Goal: Task Accomplishment & Management: Manage account settings

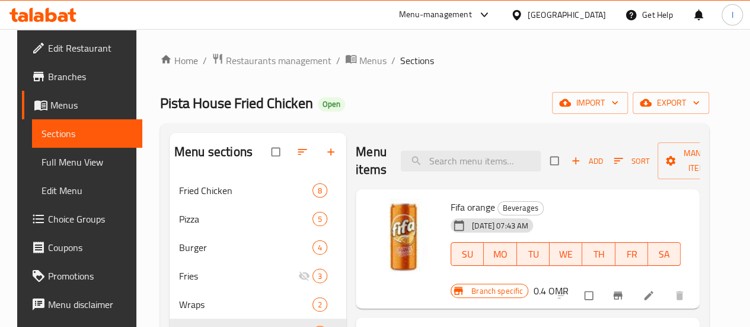
scroll to position [220, 0]
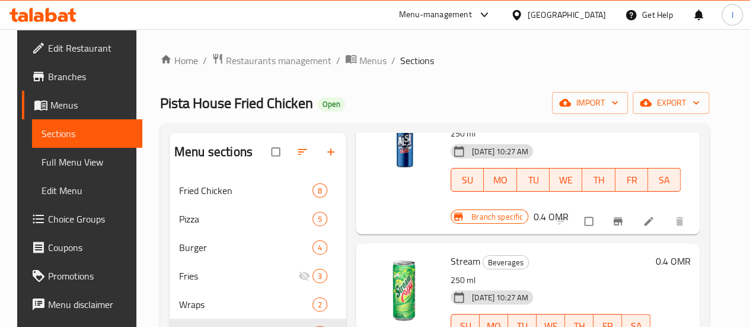
click at [45, 20] on icon at bounding box center [42, 15] width 67 height 14
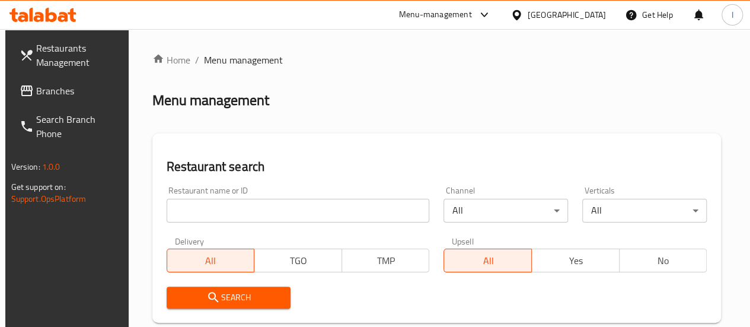
click at [192, 208] on input "search" at bounding box center [298, 211] width 263 height 24
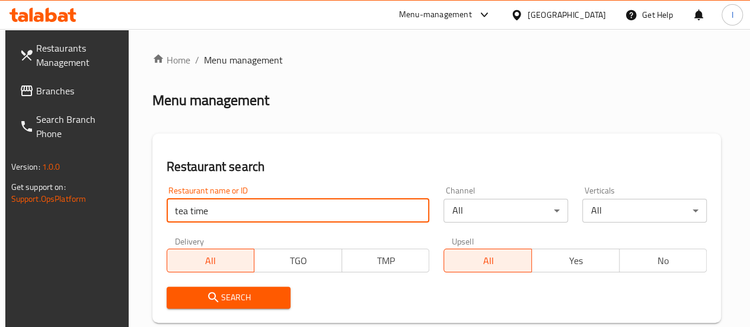
type input "Tea time"
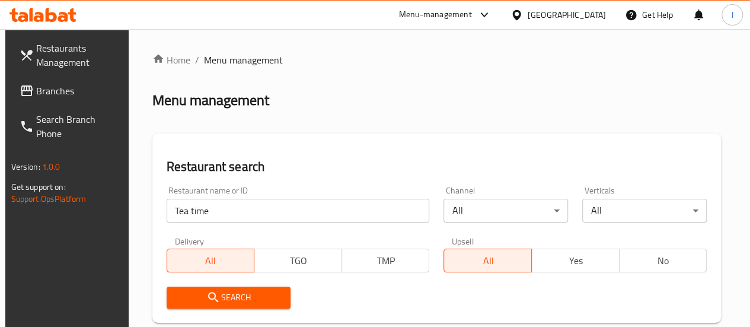
click at [230, 296] on span "Search" at bounding box center [228, 297] width 105 height 15
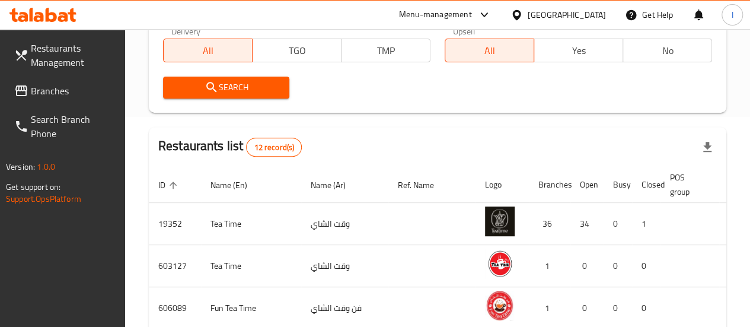
scroll to position [237, 0]
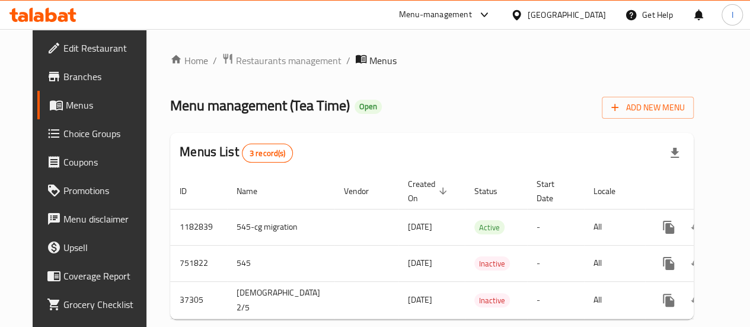
scroll to position [32, 0]
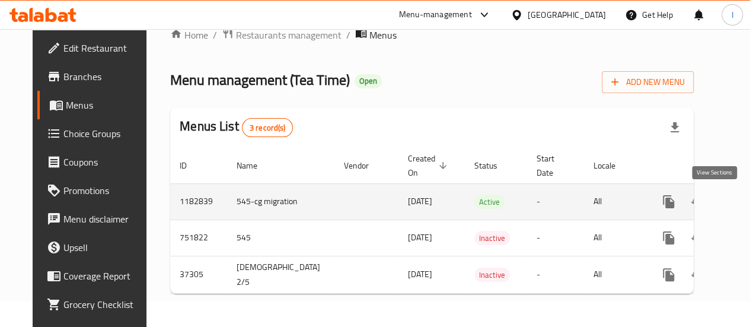
click at [740, 197] on link "enhanced table" at bounding box center [754, 201] width 28 height 28
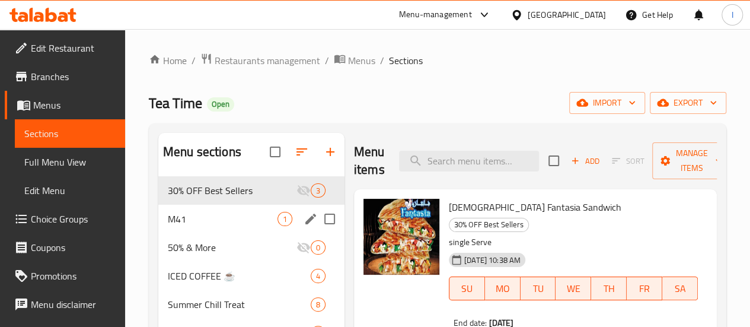
click at [191, 204] on div "30% OFF Best Sellers 3" at bounding box center [251, 190] width 186 height 28
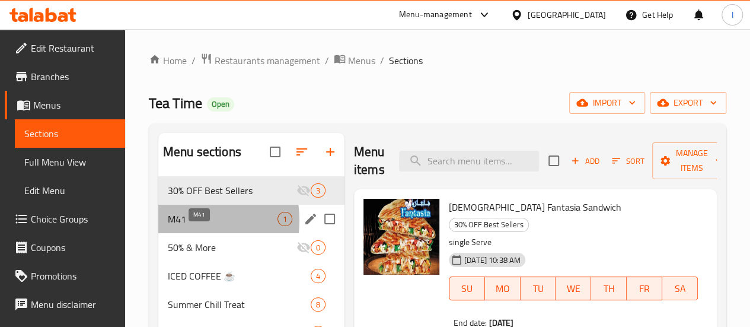
click at [184, 226] on span "M41" at bounding box center [223, 219] width 110 height 14
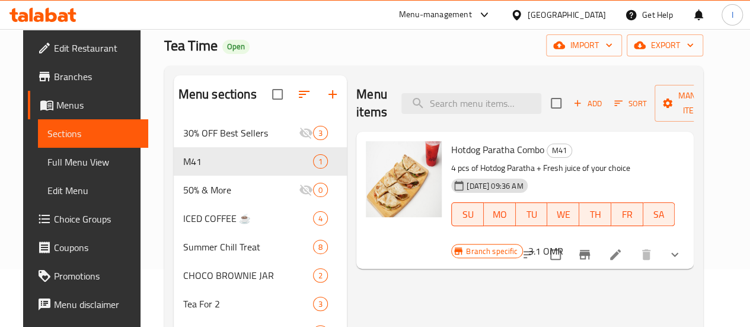
scroll to position [59, 0]
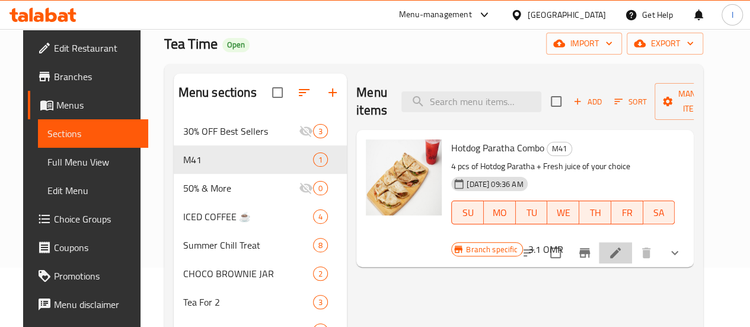
click at [632, 242] on li at bounding box center [615, 252] width 33 height 21
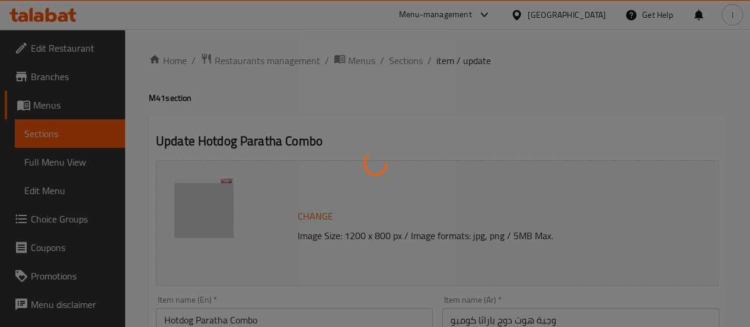
type input "اختيار العصير الطازج"
type input "1"
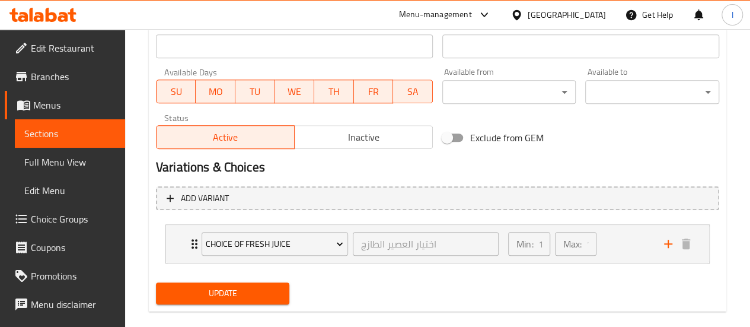
scroll to position [547, 0]
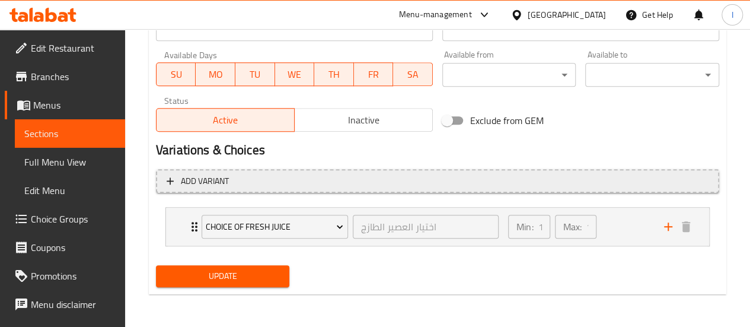
click at [324, 180] on span "Add variant" at bounding box center [438, 181] width 542 height 15
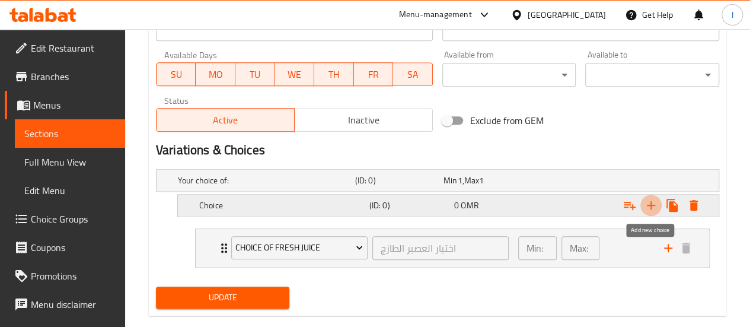
click at [653, 206] on icon "Expand" at bounding box center [651, 205] width 14 height 14
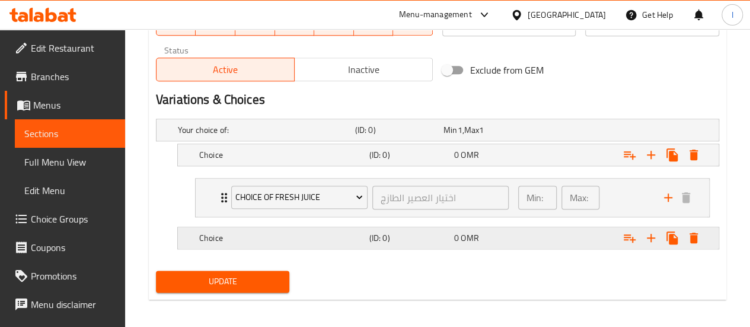
scroll to position [601, 0]
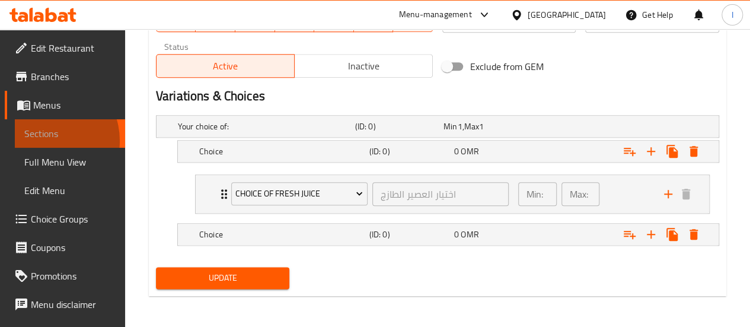
click at [44, 140] on span "Sections" at bounding box center [69, 133] width 91 height 14
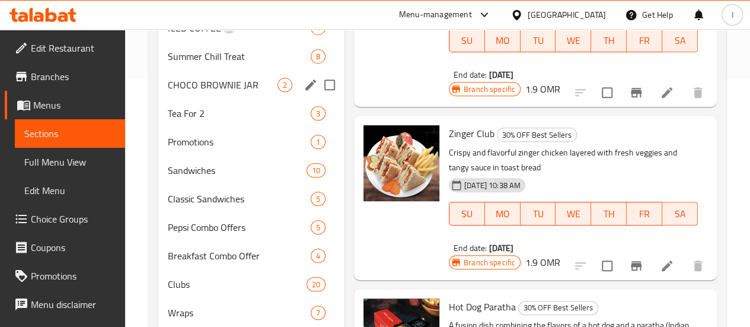
scroll to position [277, 0]
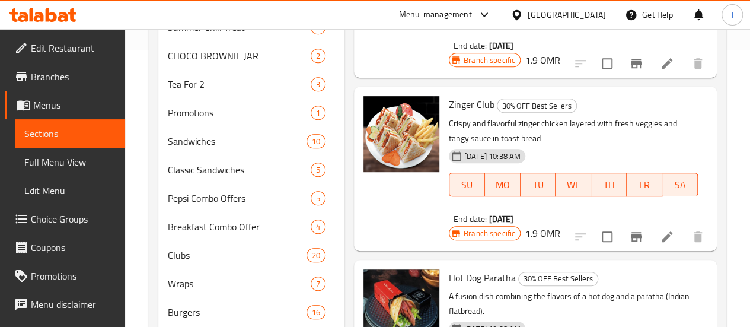
click at [53, 244] on span "Coupons" at bounding box center [73, 247] width 85 height 14
click at [66, 212] on span "Choice Groups" at bounding box center [73, 219] width 85 height 14
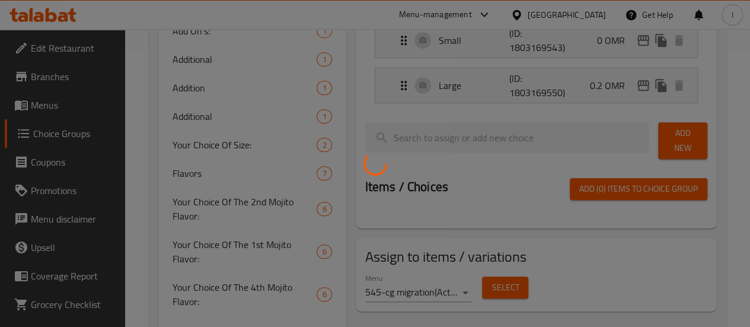
scroll to position [168, 0]
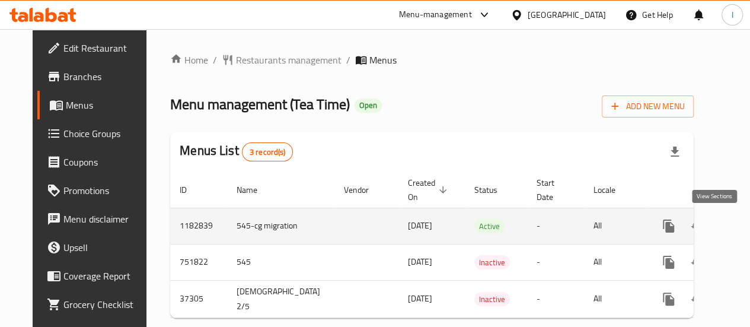
click at [747, 225] on icon "enhanced table" at bounding box center [754, 226] width 14 height 14
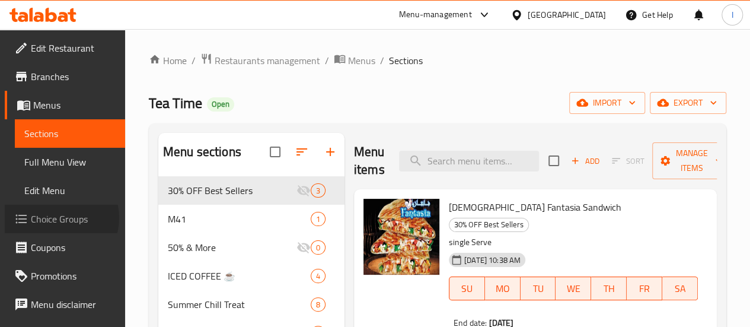
click at [59, 217] on span "Choice Groups" at bounding box center [73, 219] width 85 height 14
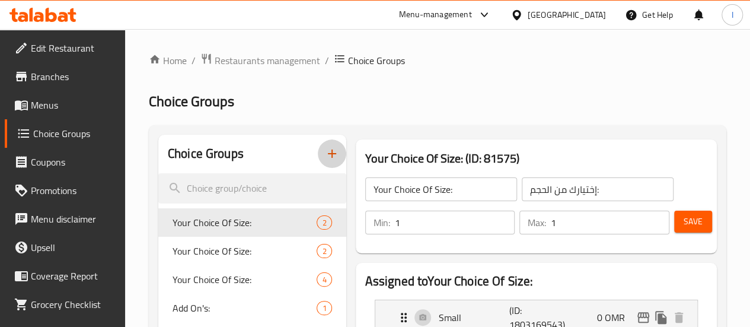
click at [318, 156] on button "button" at bounding box center [332, 153] width 28 height 28
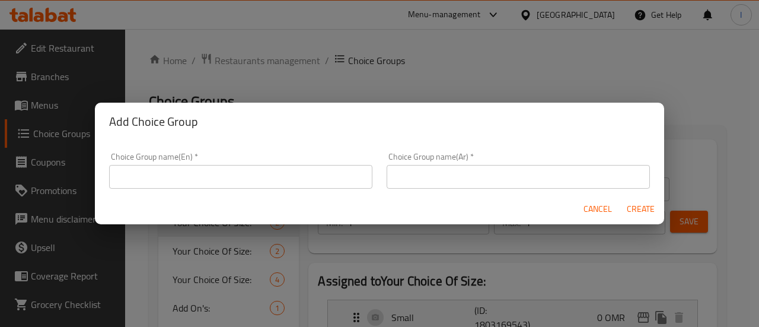
click at [283, 175] on input "text" at bounding box center [240, 177] width 263 height 24
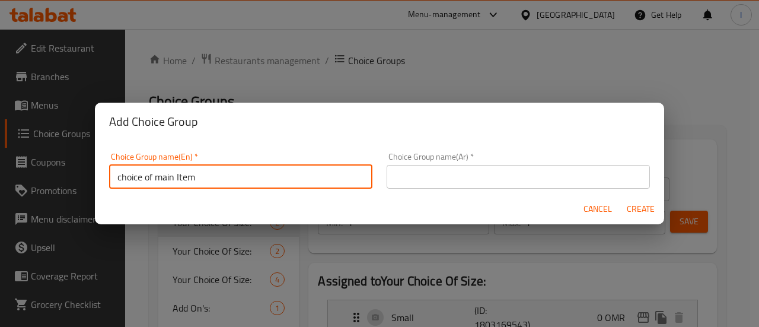
click at [276, 176] on input "choice of main Item" at bounding box center [240, 177] width 263 height 24
click at [274, 175] on input "choice of main Item" at bounding box center [240, 177] width 263 height 24
click at [273, 174] on input "choice of main Item" at bounding box center [240, 177] width 263 height 24
click at [272, 174] on input "choice of main Item" at bounding box center [240, 177] width 263 height 24
click at [270, 173] on input "choice of main Item" at bounding box center [240, 177] width 263 height 24
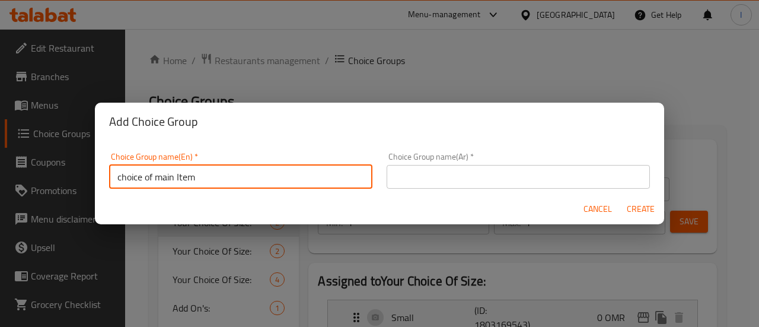
click at [270, 173] on input "choice of main Item" at bounding box center [240, 177] width 263 height 24
click at [133, 185] on input "choice of main Item" at bounding box center [240, 177] width 263 height 24
click at [133, 184] on input "choice of main Item" at bounding box center [240, 177] width 263 height 24
click at [139, 181] on input "choice of main Item" at bounding box center [240, 177] width 263 height 24
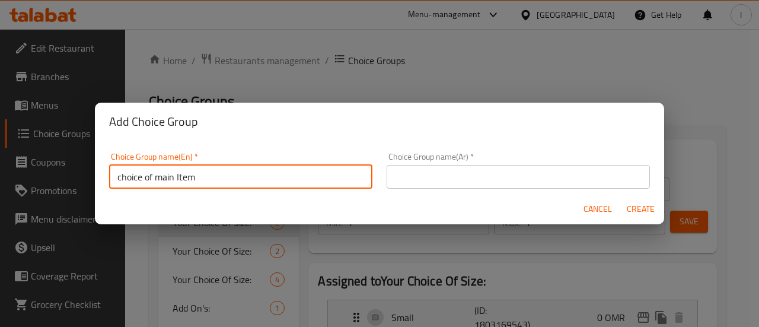
click at [139, 180] on input "choice of main Item" at bounding box center [240, 177] width 263 height 24
click at [140, 180] on input "choice of main Item" at bounding box center [240, 177] width 263 height 24
click at [142, 179] on input "choice of main Item" at bounding box center [240, 177] width 263 height 24
type input "choice of main Item"
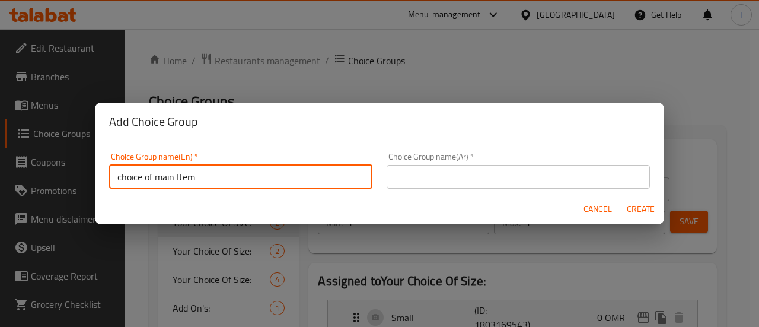
click at [430, 184] on input "text" at bounding box center [517, 177] width 263 height 24
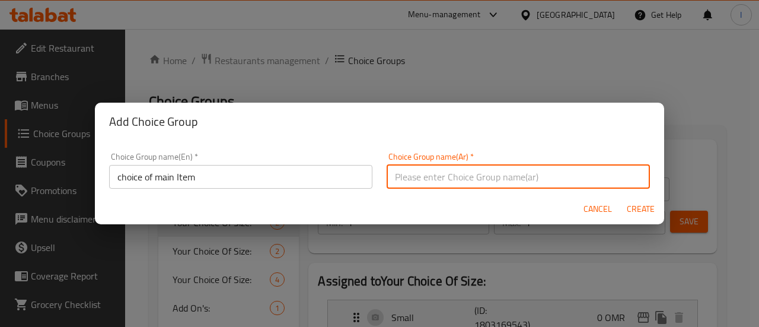
paste input "اختيار العنصر الرئيسي"
type input "اختيار العنصر الرئيسي"
click at [622, 203] on button "Create" at bounding box center [640, 209] width 38 height 22
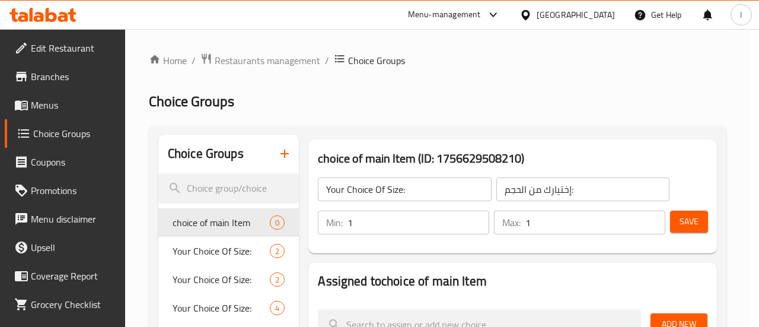
type input "choice of main Item"
type input "اختيار العنصر الرئيسي"
type input "0"
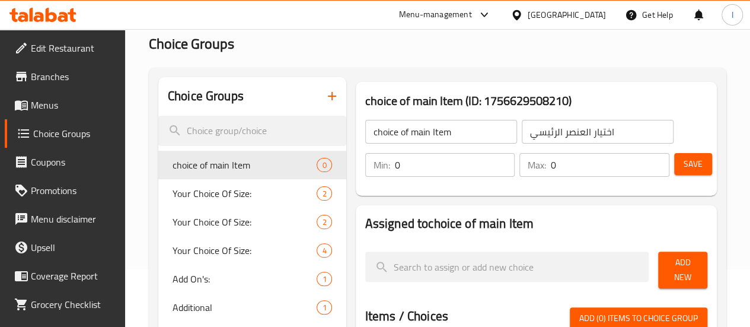
scroll to position [59, 0]
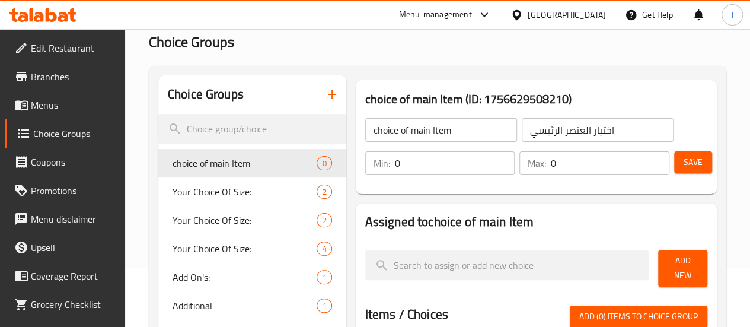
click at [410, 167] on input "0" at bounding box center [455, 163] width 120 height 24
type input "1"
click at [551, 165] on input "0" at bounding box center [610, 163] width 119 height 24
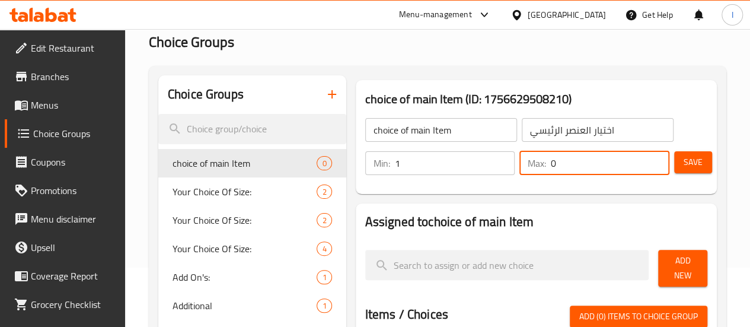
click at [551, 165] on input "0" at bounding box center [610, 163] width 119 height 24
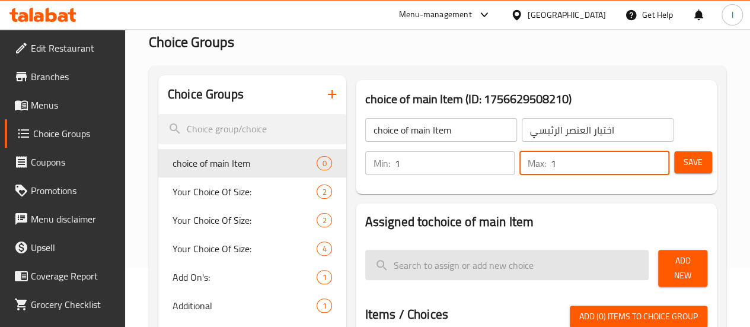
type input "1"
click at [466, 254] on input "search" at bounding box center [507, 264] width 284 height 30
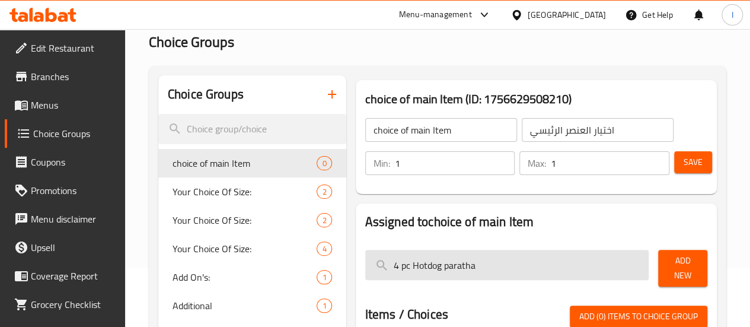
click at [442, 265] on input "4 pc Hotdog paratha" at bounding box center [507, 264] width 284 height 30
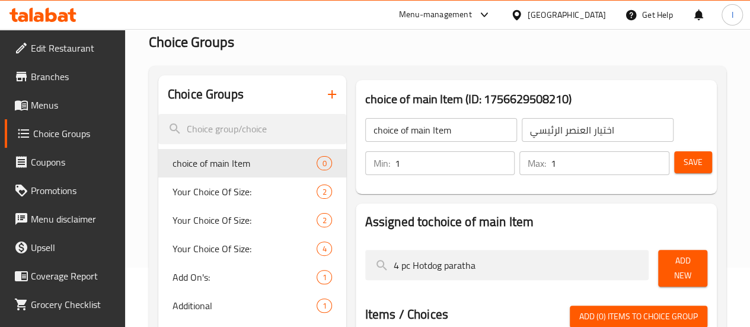
type input "4 pc Hotdog paratha"
click at [683, 269] on span "Add New" at bounding box center [682, 268] width 30 height 30
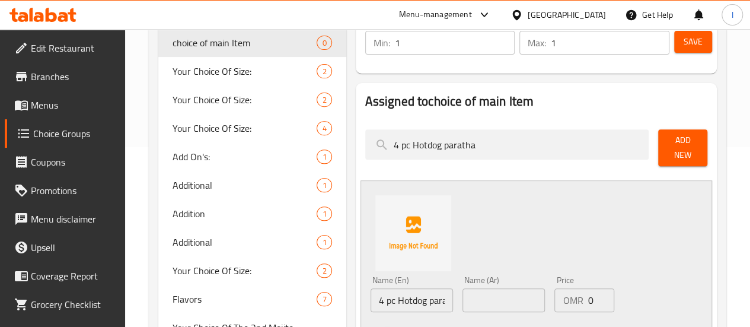
scroll to position [296, 0]
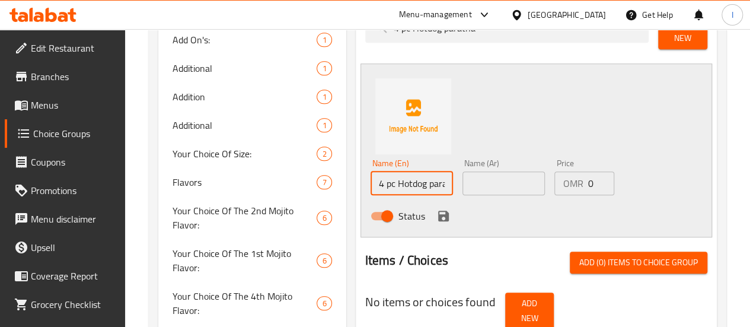
click at [394, 176] on input "4 pc Hotdog paratha" at bounding box center [411, 183] width 82 height 24
click at [469, 180] on input "text" at bounding box center [503, 183] width 82 height 24
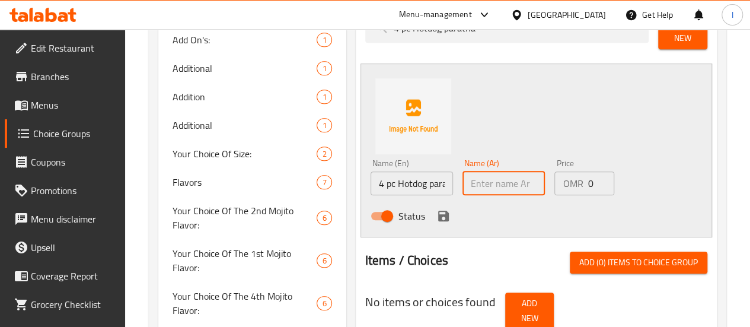
paste input "4 قطع هوت دوج باراثا"
type input "4 قطع هوت دوج باراثا"
click at [562, 176] on p "OMR" at bounding box center [572, 183] width 20 height 14
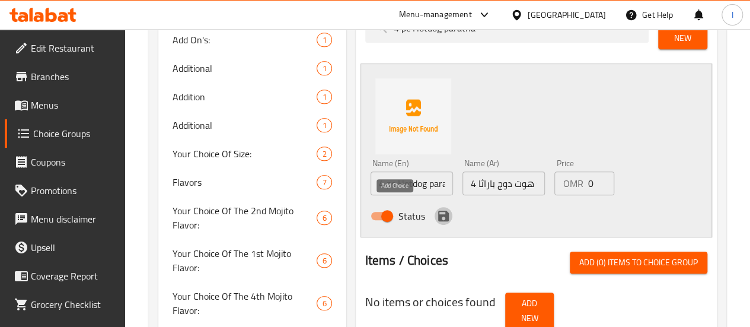
click at [436, 212] on icon "save" at bounding box center [443, 216] width 14 height 14
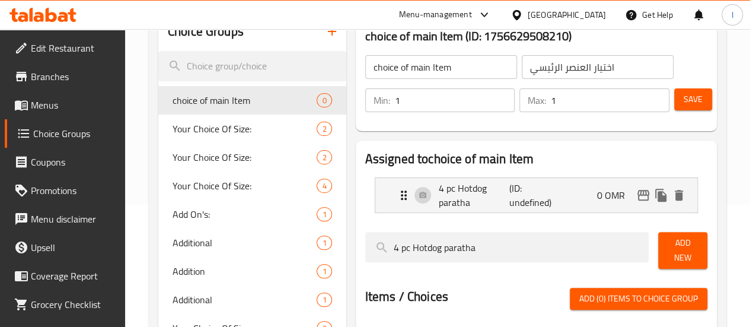
scroll to position [119, 0]
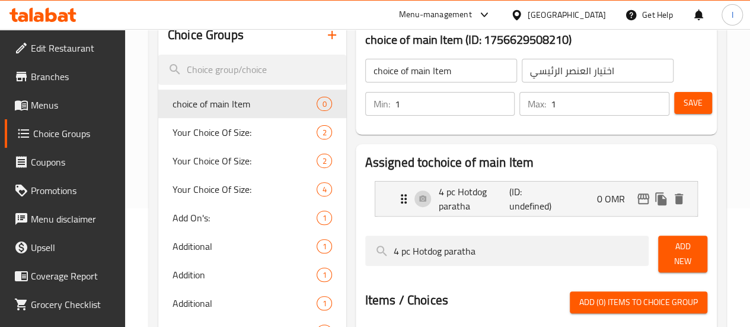
click at [687, 116] on div "Save" at bounding box center [685, 103] width 28 height 28
click at [689, 111] on button "Save" at bounding box center [693, 103] width 38 height 22
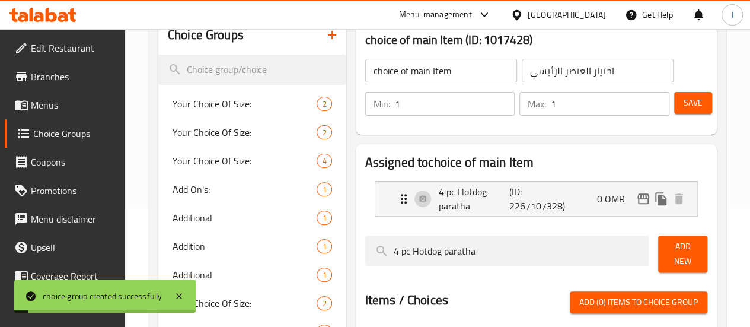
click at [67, 110] on span "Menus" at bounding box center [73, 105] width 85 height 14
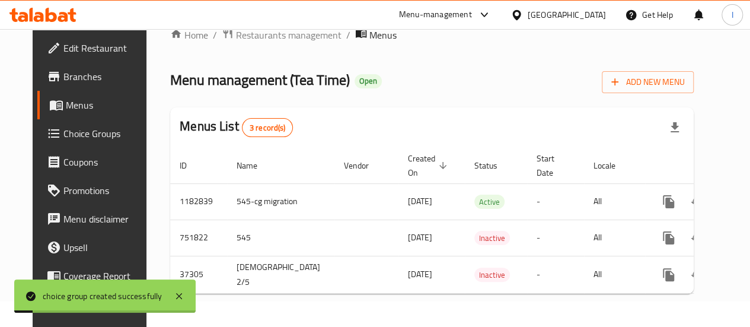
scroll to position [32, 0]
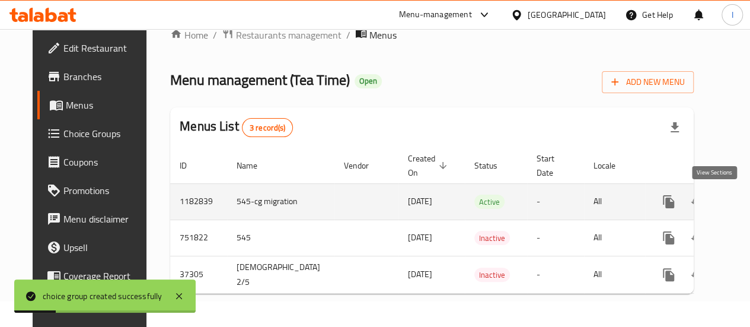
click at [747, 197] on icon "enhanced table" at bounding box center [754, 201] width 14 height 14
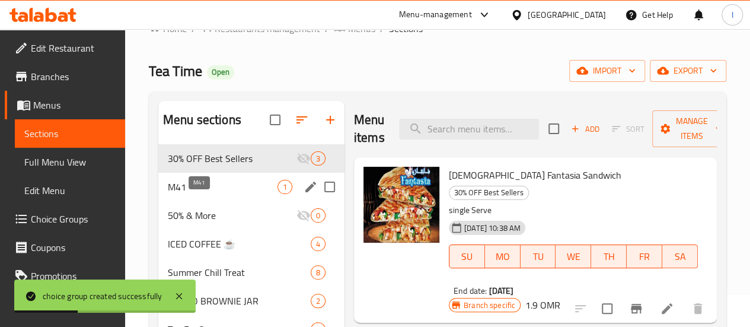
click at [222, 194] on span "M41" at bounding box center [223, 187] width 110 height 14
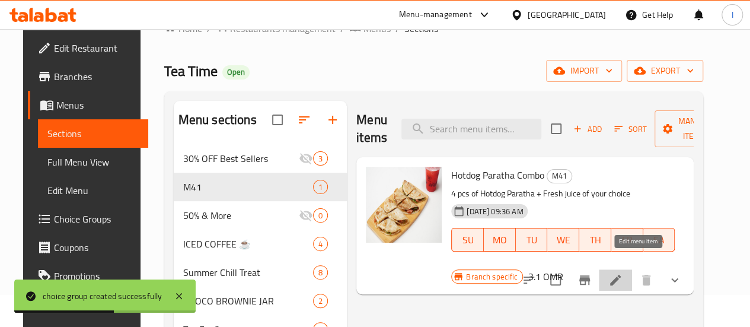
click at [620, 274] on icon at bounding box center [615, 279] width 11 height 11
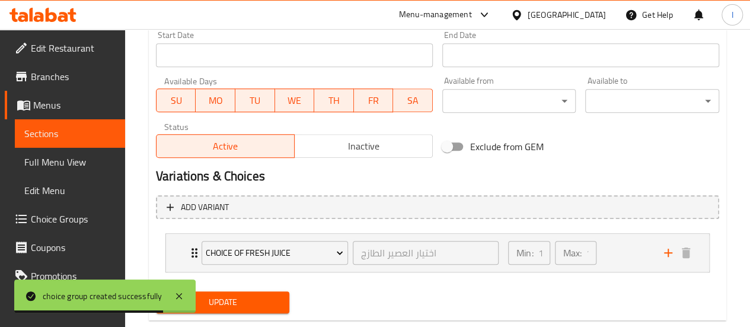
scroll to position [547, 0]
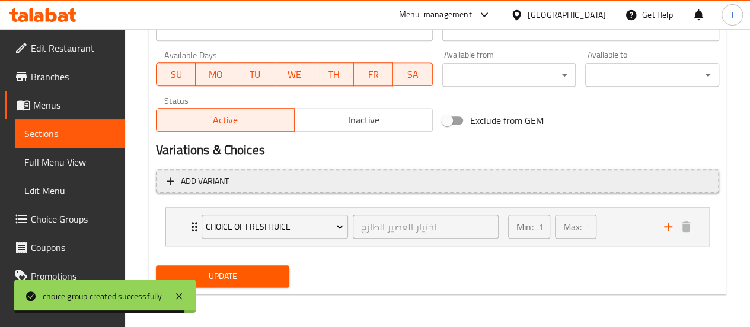
click at [243, 177] on span "Add variant" at bounding box center [438, 181] width 542 height 15
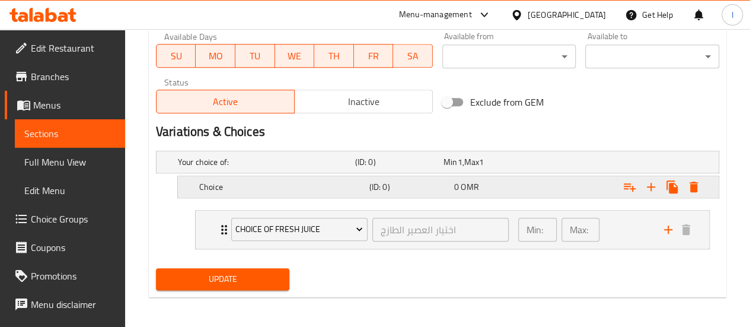
scroll to position [567, 0]
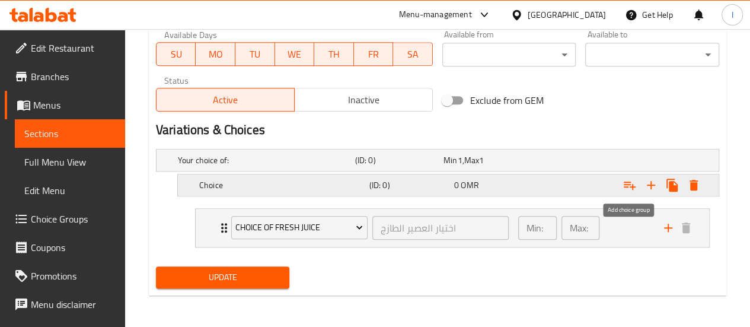
click at [628, 185] on icon "Expand" at bounding box center [629, 185] width 12 height 8
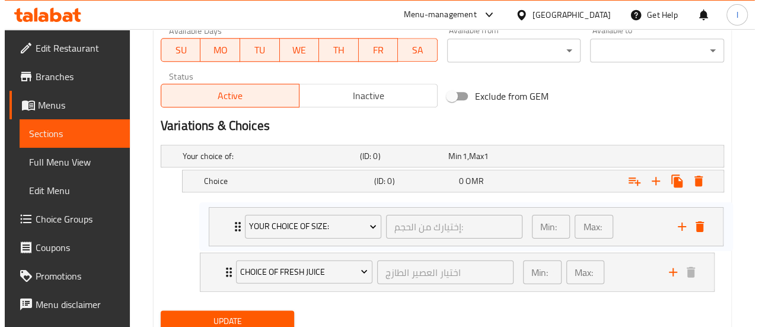
scroll to position [572, 0]
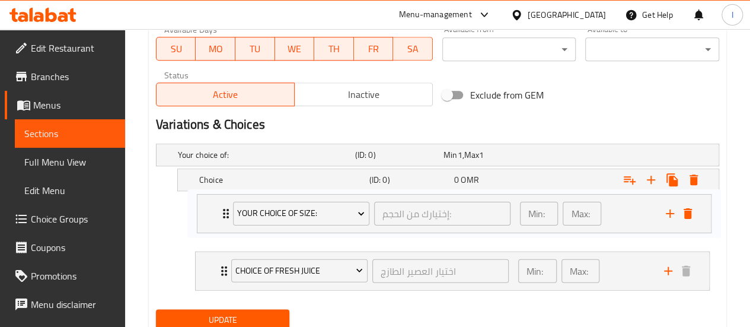
drag, startPoint x: 224, startPoint y: 275, endPoint x: 226, endPoint y: 206, distance: 68.8
click at [226, 206] on div "Choice of Fresh Juice اختيار العصير الطازج ​ Min: 1 ​ Max: 1 ​ Watermelon Juice…" at bounding box center [451, 246] width 533 height 97
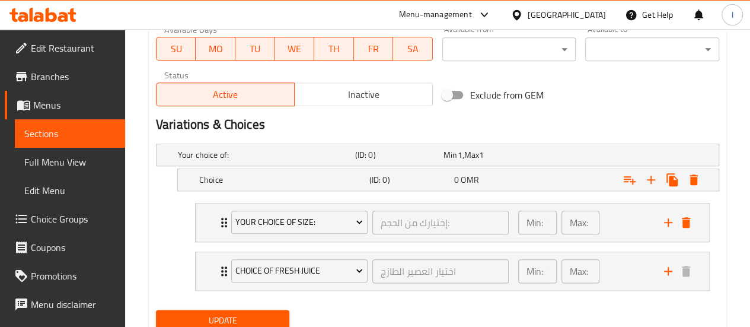
click at [299, 215] on span "Your Choice Of Size:" at bounding box center [298, 222] width 127 height 15
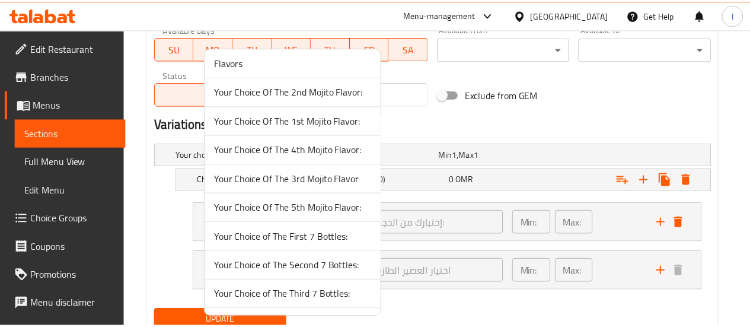
scroll to position [403, 0]
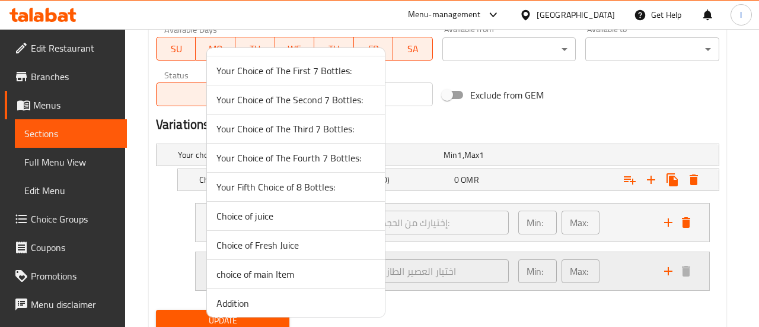
click at [290, 268] on span "choice of main Item" at bounding box center [295, 274] width 159 height 14
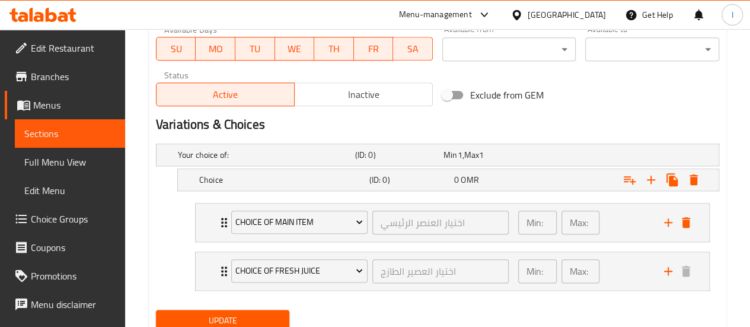
click at [232, 318] on span "Update" at bounding box center [222, 320] width 115 height 15
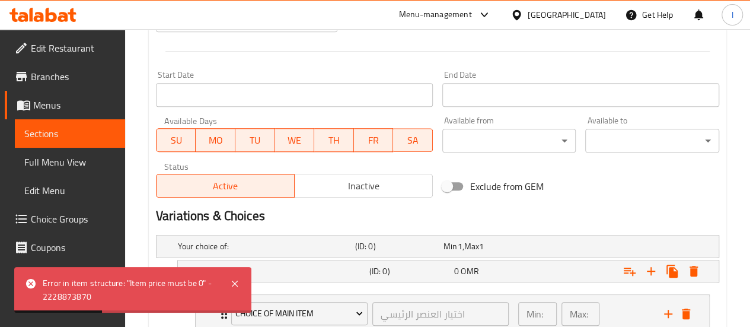
scroll to position [615, 0]
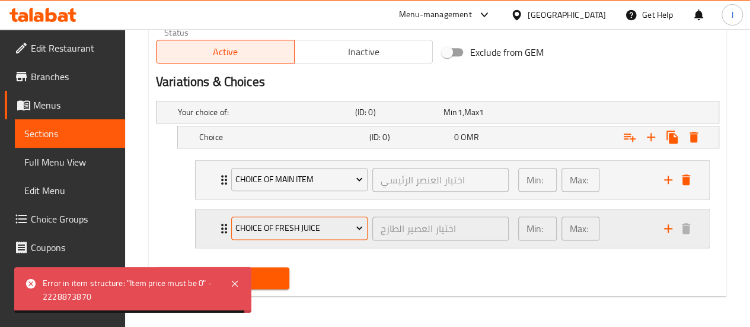
click at [355, 222] on icon "Expand" at bounding box center [359, 228] width 12 height 12
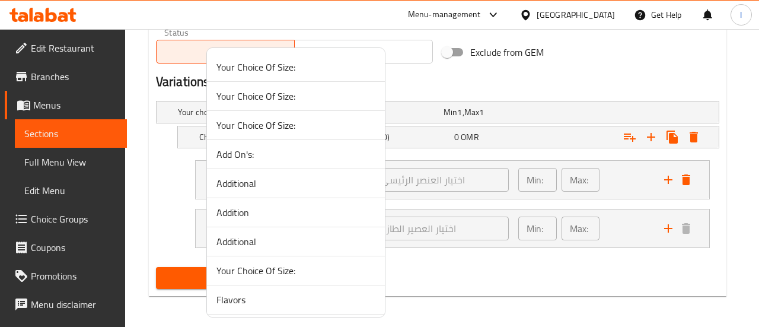
click at [450, 263] on div at bounding box center [379, 163] width 759 height 327
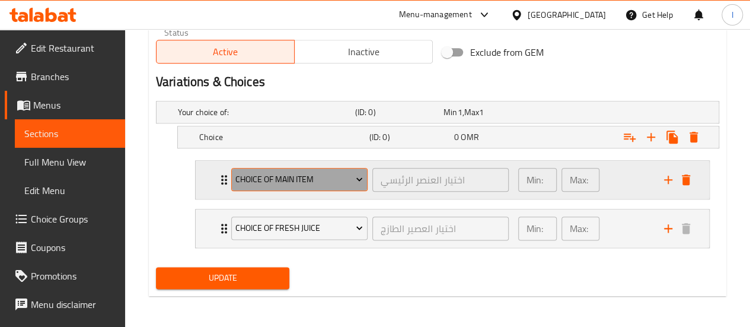
click at [337, 174] on span "choice of main Item" at bounding box center [298, 179] width 127 height 15
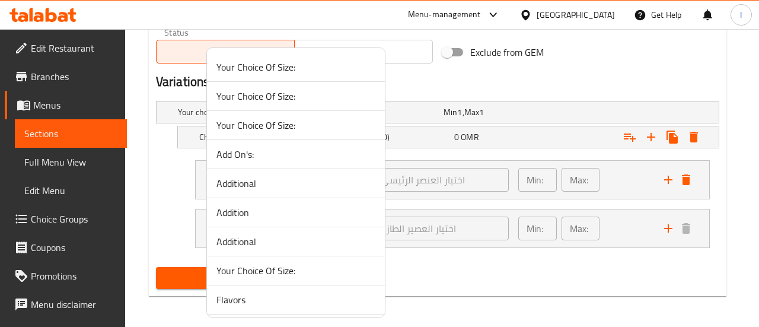
click at [481, 260] on div at bounding box center [379, 163] width 759 height 327
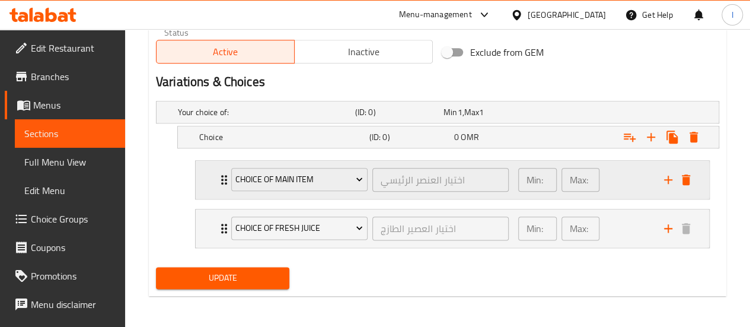
click at [226, 182] on div "choice of main Item اختيار العنصر الرئيسي ​" at bounding box center [370, 180] width 292 height 38
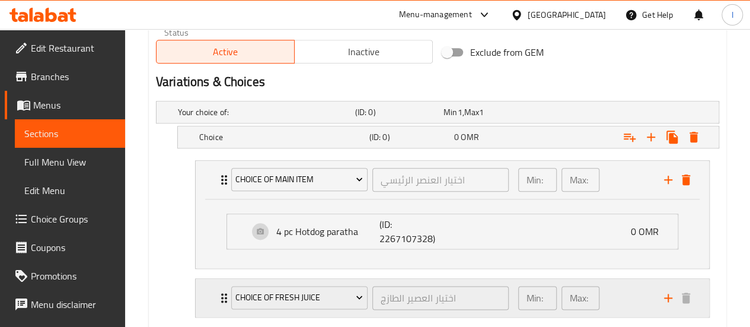
click at [229, 290] on div "Choice of Fresh Juice" at bounding box center [299, 297] width 141 height 28
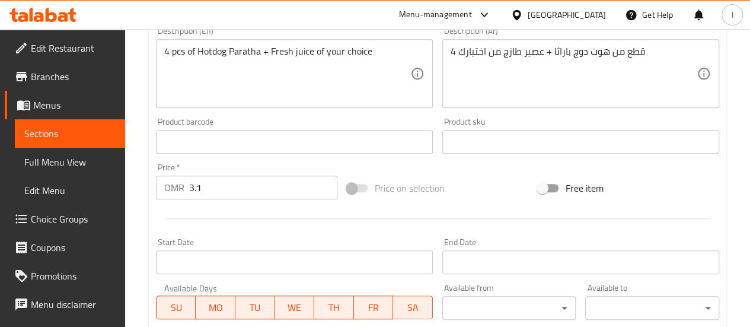
scroll to position [319, 0]
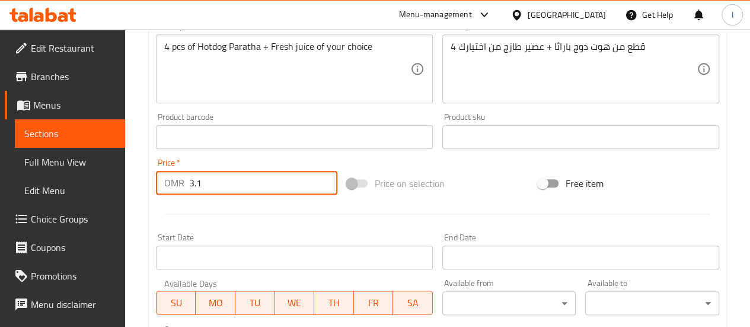
click at [224, 188] on input "3.1" at bounding box center [263, 183] width 148 height 24
type input "3"
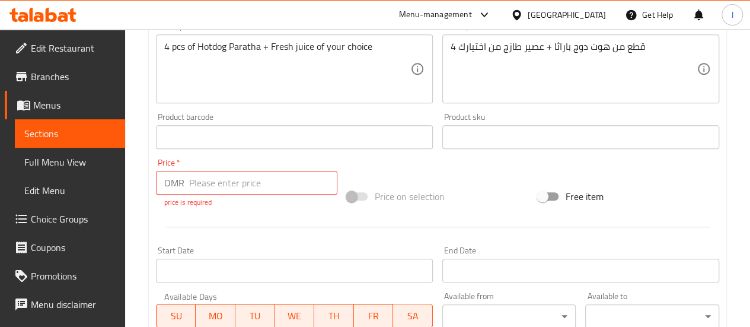
click at [497, 192] on div "Price on selection" at bounding box center [437, 196] width 191 height 32
click at [34, 139] on span "Sections" at bounding box center [69, 133] width 91 height 14
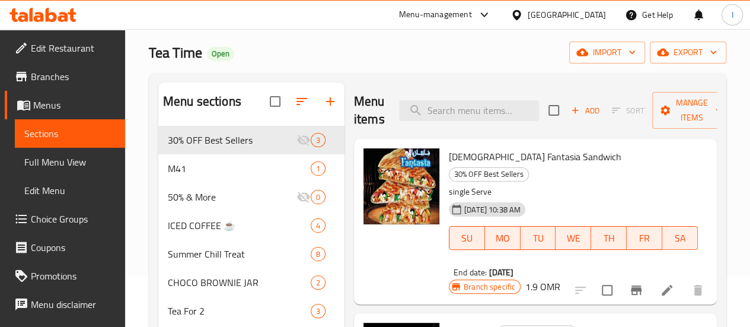
scroll to position [40, 0]
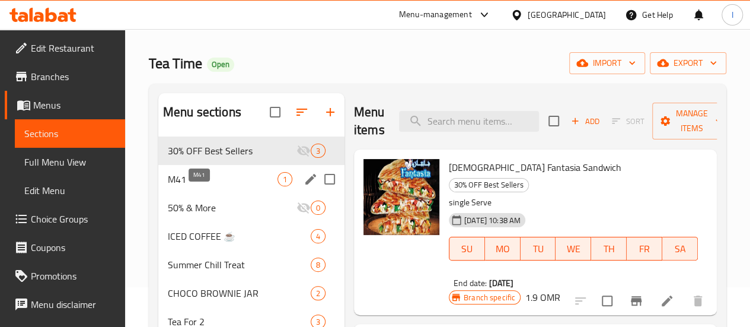
click at [220, 186] on span "M41" at bounding box center [223, 179] width 110 height 14
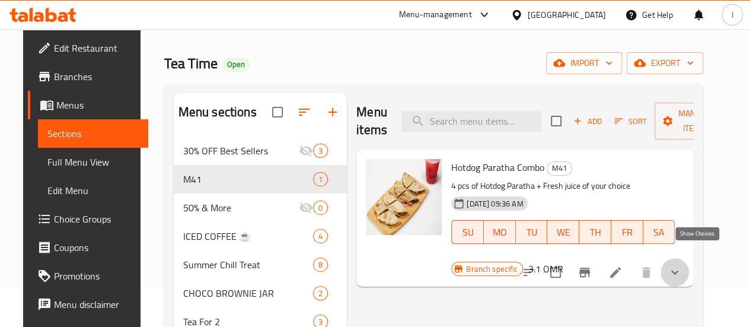
click at [681, 265] on icon "show more" at bounding box center [674, 272] width 14 height 14
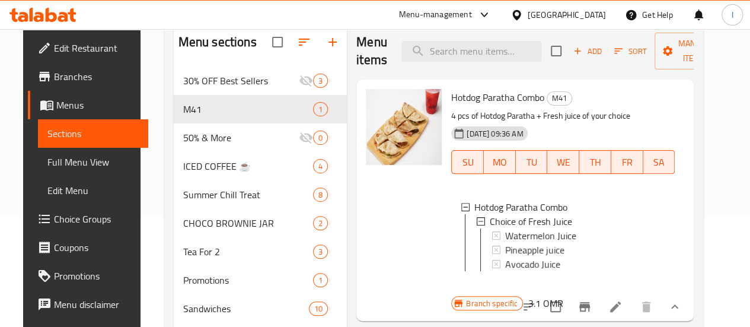
scroll to position [217, 0]
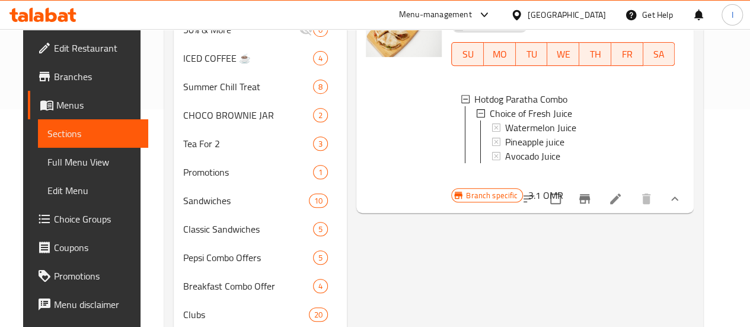
click at [54, 220] on span "Choice Groups" at bounding box center [96, 219] width 85 height 14
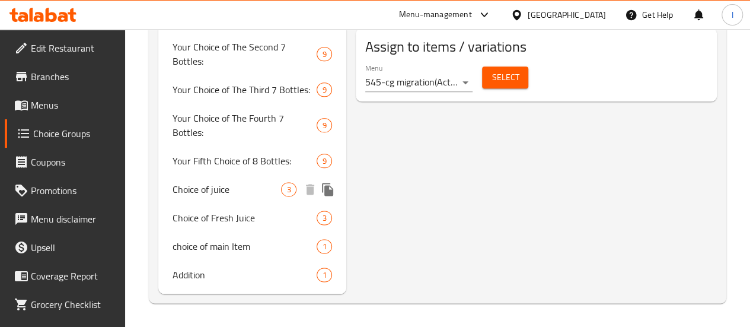
scroll to position [718, 0]
click at [231, 253] on span "choice of main Item" at bounding box center [226, 246] width 109 height 14
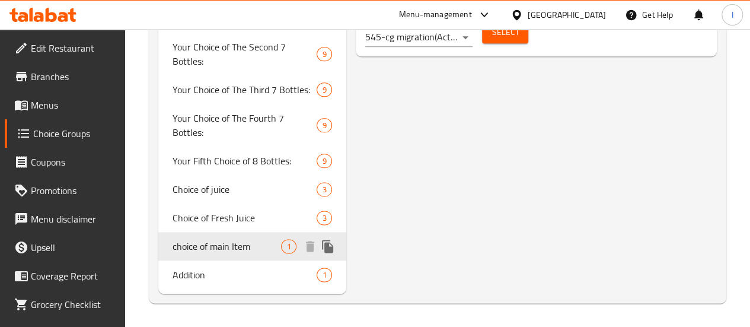
type input "choice of main Item"
type input "اختيار العنصر الرئيسي"
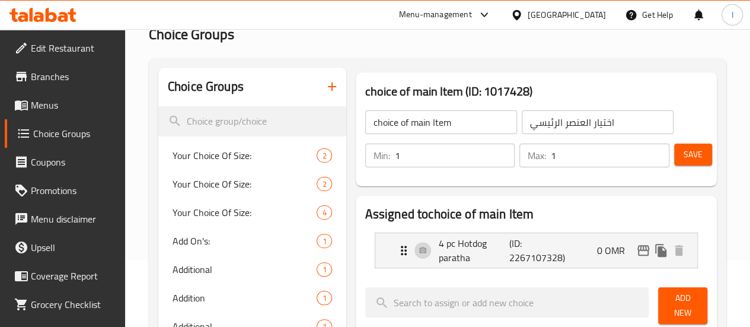
scroll to position [64, 0]
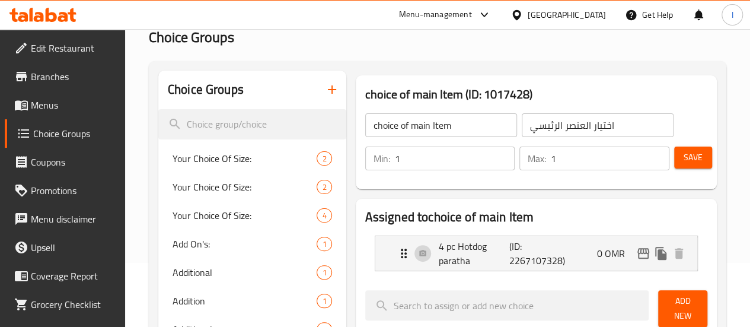
click at [40, 98] on span "Menus" at bounding box center [73, 105] width 85 height 14
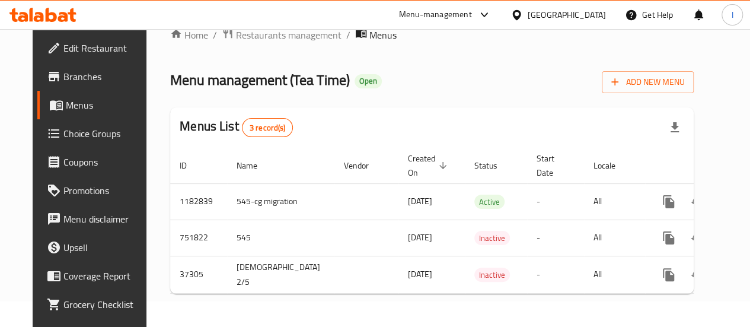
scroll to position [32, 0]
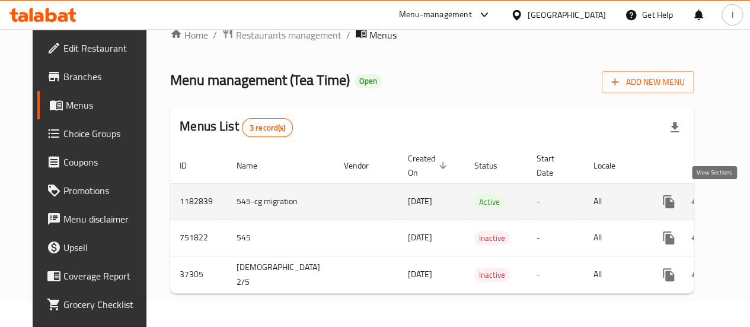
click at [747, 194] on icon "enhanced table" at bounding box center [754, 201] width 14 height 14
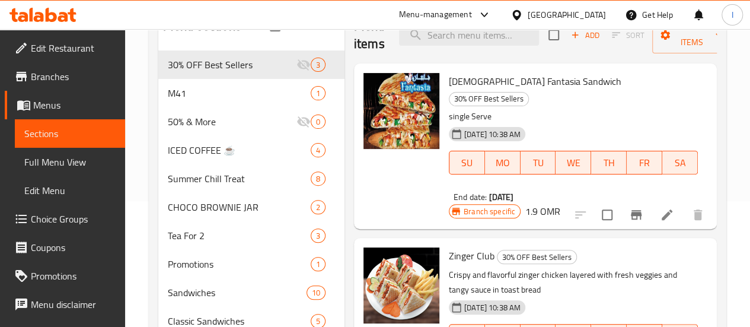
scroll to position [151, 0]
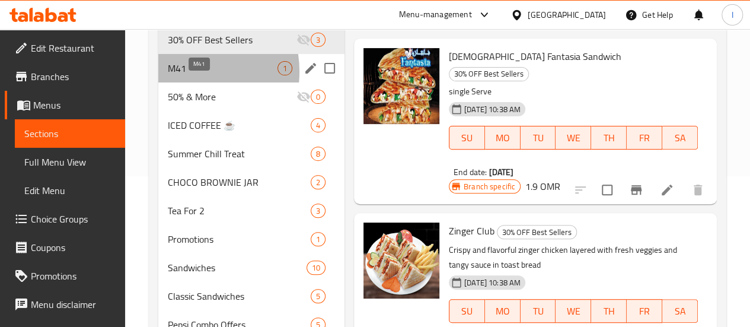
click at [183, 75] on span "M41" at bounding box center [223, 68] width 110 height 14
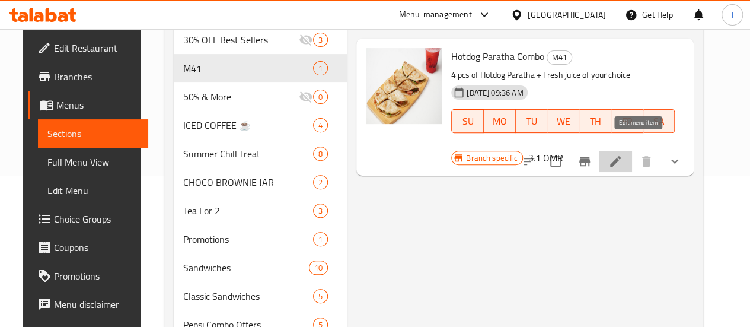
click at [622, 154] on icon at bounding box center [615, 161] width 14 height 14
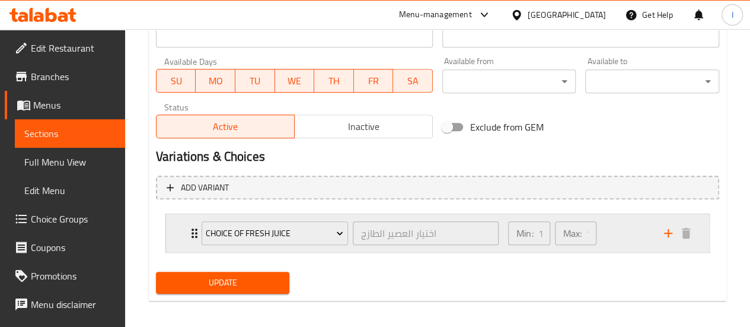
scroll to position [547, 0]
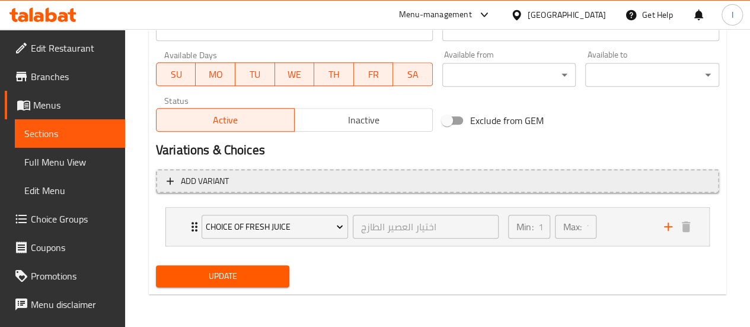
click at [228, 174] on span "Add variant" at bounding box center [205, 181] width 48 height 15
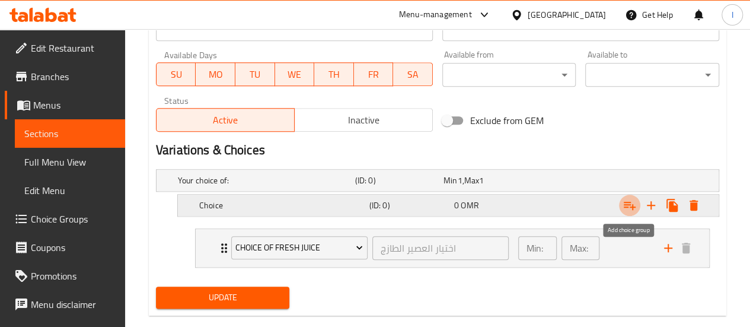
click at [626, 203] on icon "Expand" at bounding box center [629, 205] width 12 height 8
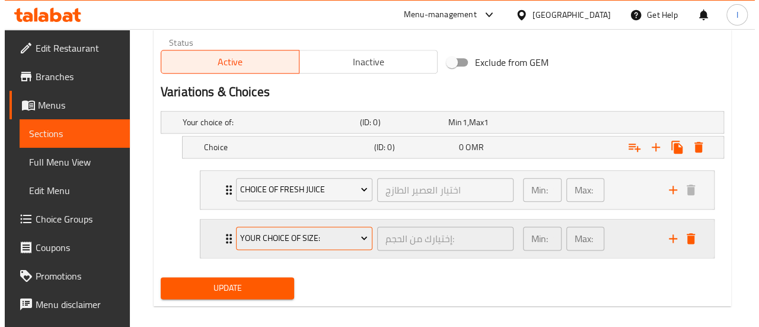
scroll to position [606, 0]
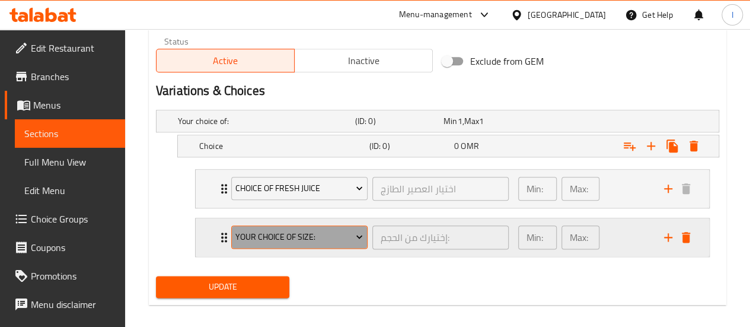
click at [332, 233] on span "Your Choice Of Size:" at bounding box center [298, 236] width 127 height 15
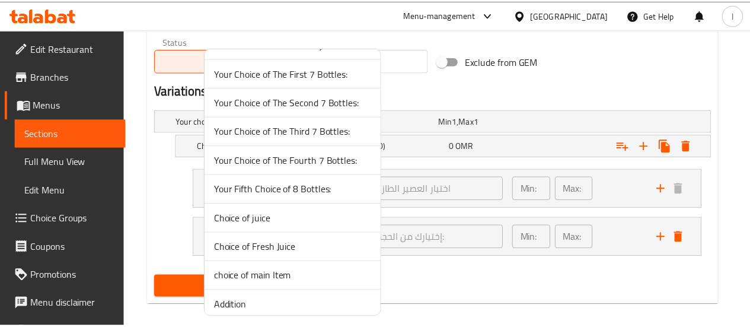
scroll to position [403, 0]
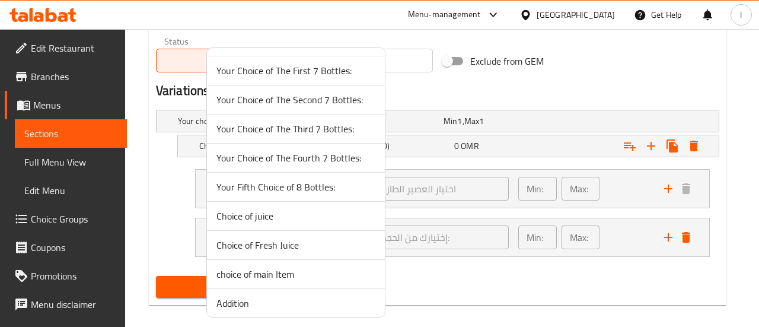
click at [268, 271] on span "choice of main Item" at bounding box center [295, 274] width 159 height 14
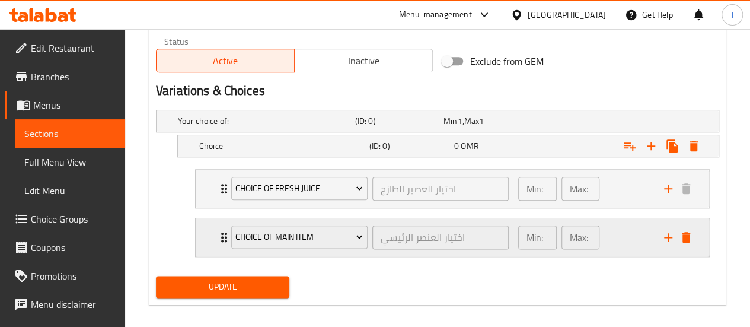
click at [225, 232] on div "choice of main Item اختيار العنصر الرئيسي ​" at bounding box center [370, 237] width 292 height 38
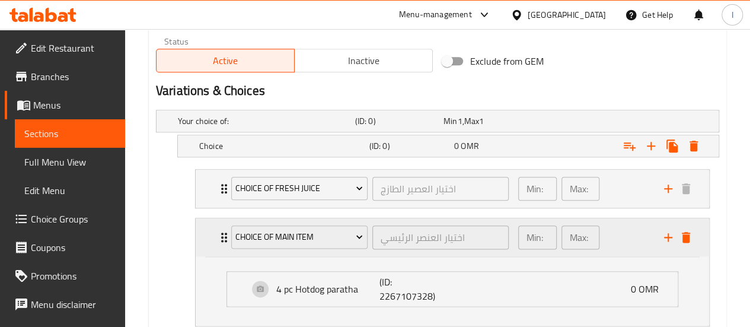
click at [225, 232] on div "choice of main Item اختيار العنصر الرئيسي ​" at bounding box center [370, 237] width 292 height 38
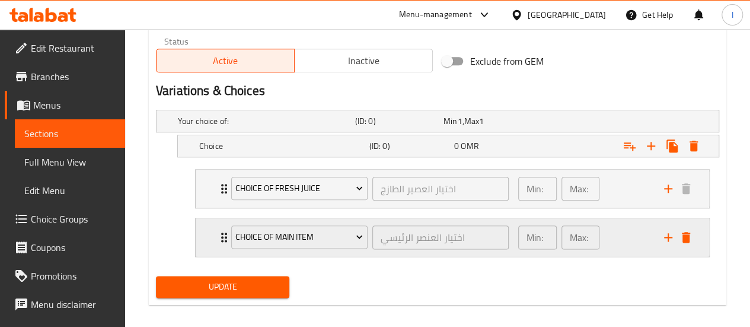
click at [225, 232] on div "choice of main Item اختيار العنصر الرئيسي ​" at bounding box center [370, 237] width 292 height 38
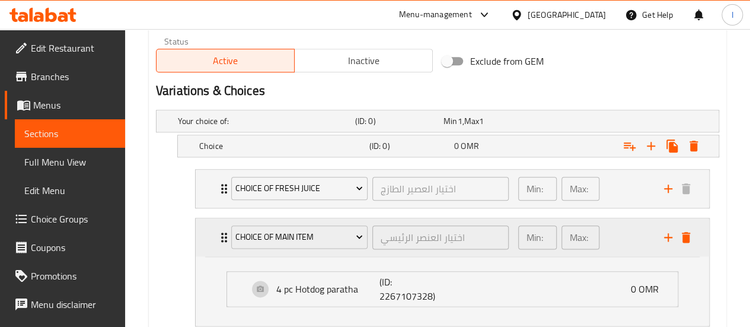
click at [225, 232] on div "choice of main Item اختيار العنصر الرئيسي ​" at bounding box center [370, 237] width 292 height 38
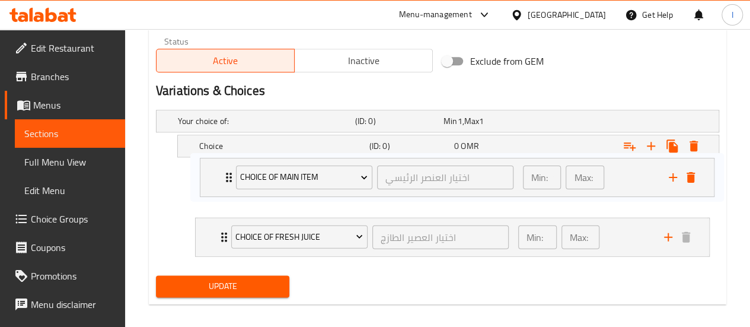
drag, startPoint x: 225, startPoint y: 232, endPoint x: 229, endPoint y: 167, distance: 65.3
click at [229, 167] on div "Choice of Fresh Juice اختيار العصير الطازج ​ Min: 1 ​ Max: 1 ​ Watermelon Juice…" at bounding box center [451, 212] width 533 height 97
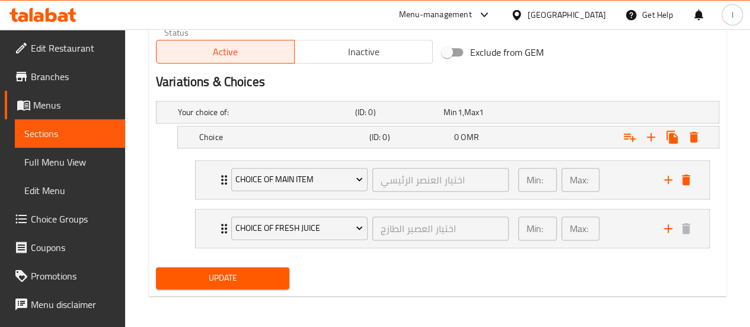
scroll to position [615, 0]
click at [239, 274] on span "Update" at bounding box center [222, 277] width 115 height 15
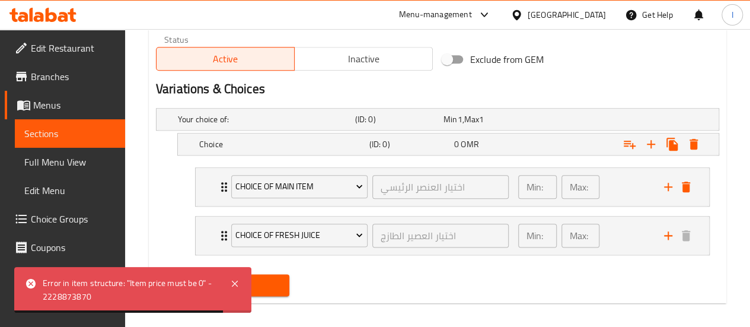
scroll to position [607, 0]
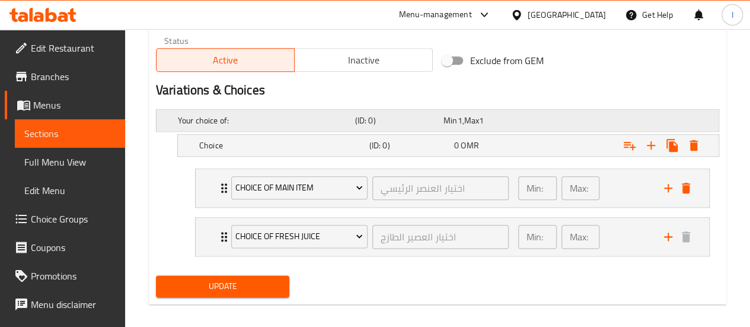
click at [244, 123] on h5 "Your choice of:" at bounding box center [264, 120] width 172 height 12
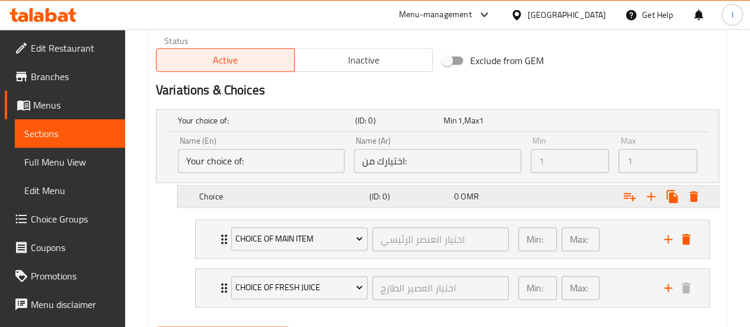
click at [261, 190] on h5 "Choice" at bounding box center [281, 196] width 165 height 12
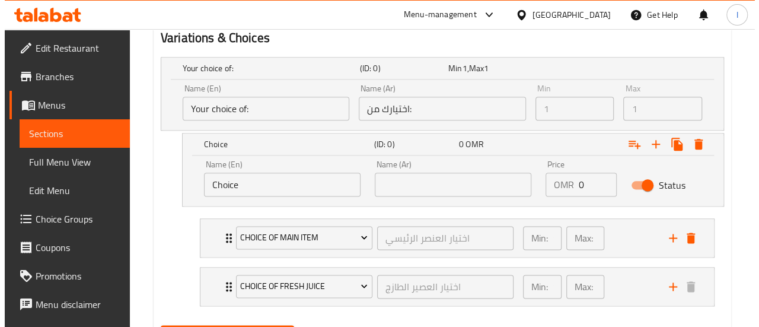
scroll to position [660, 0]
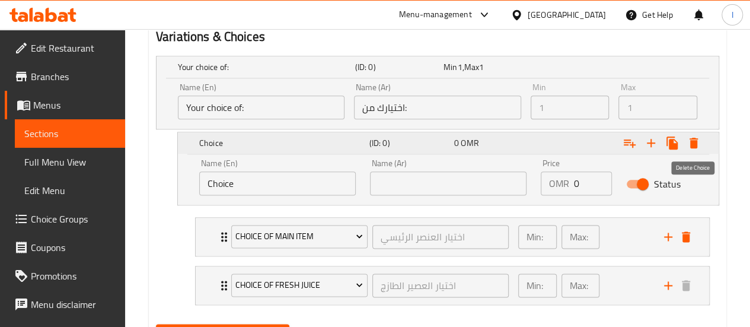
click at [696, 144] on icon "Expand" at bounding box center [693, 142] width 8 height 11
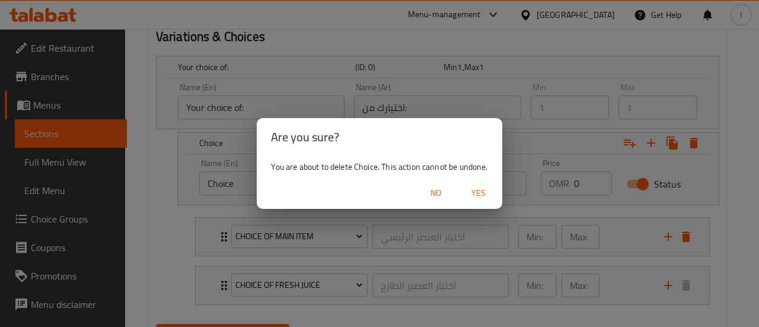
click at [492, 193] on span "Yes" at bounding box center [478, 192] width 28 height 15
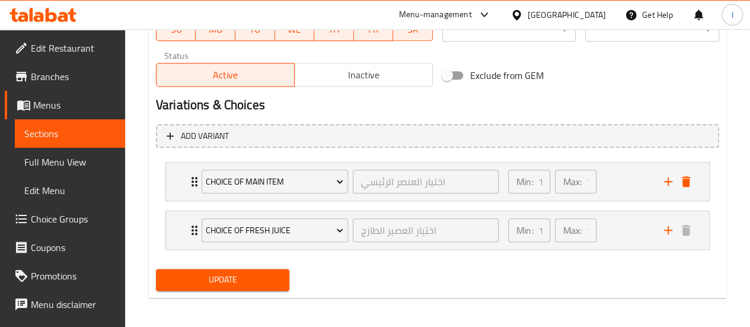
scroll to position [595, 0]
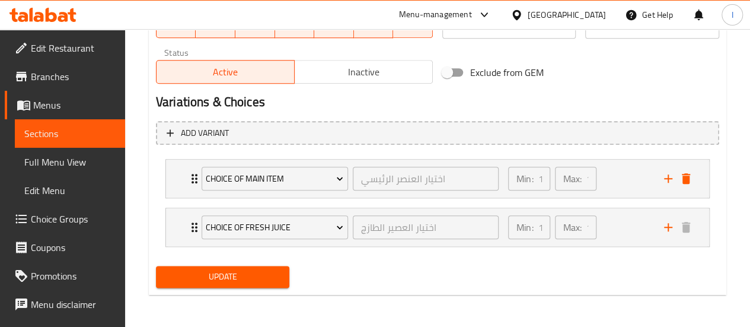
click at [241, 281] on span "Update" at bounding box center [222, 276] width 115 height 15
click at [238, 277] on span "Update" at bounding box center [222, 276] width 115 height 15
click at [68, 136] on span "Sections" at bounding box center [69, 133] width 91 height 14
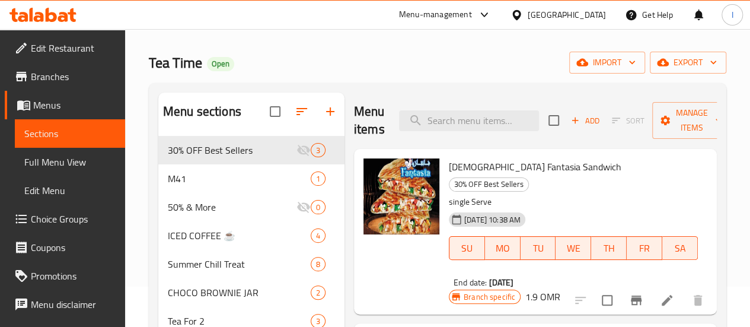
scroll to position [40, 0]
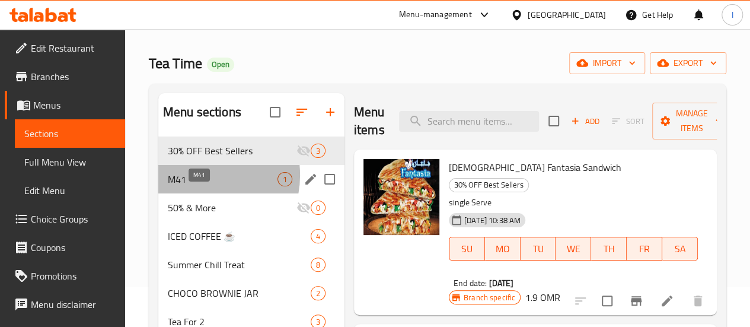
click at [196, 186] on span "M41" at bounding box center [223, 179] width 110 height 14
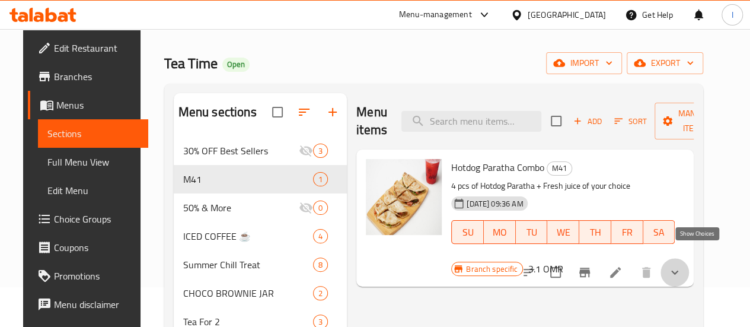
click at [681, 265] on icon "show more" at bounding box center [674, 272] width 14 height 14
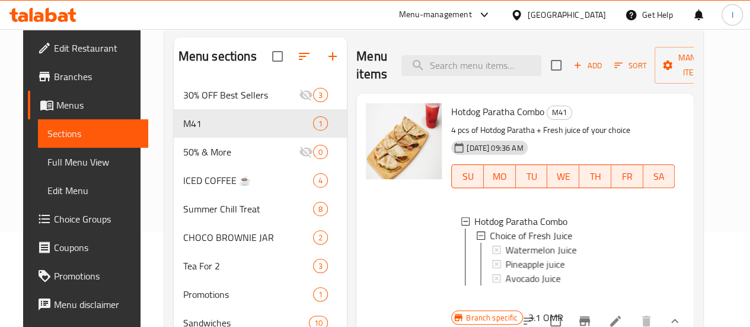
scroll to position [99, 0]
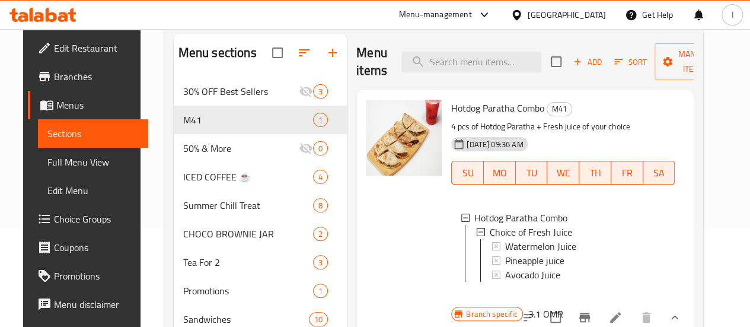
click at [622, 310] on icon at bounding box center [615, 317] width 14 height 14
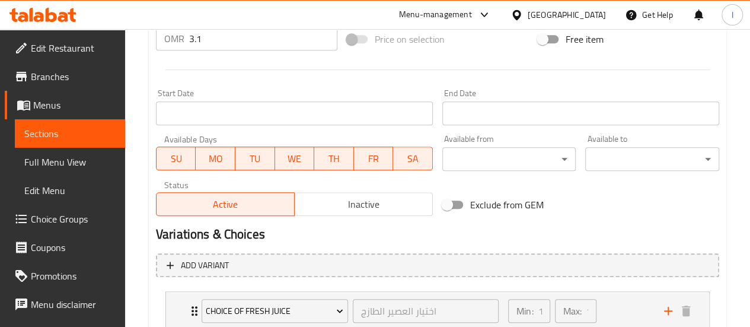
scroll to position [533, 0]
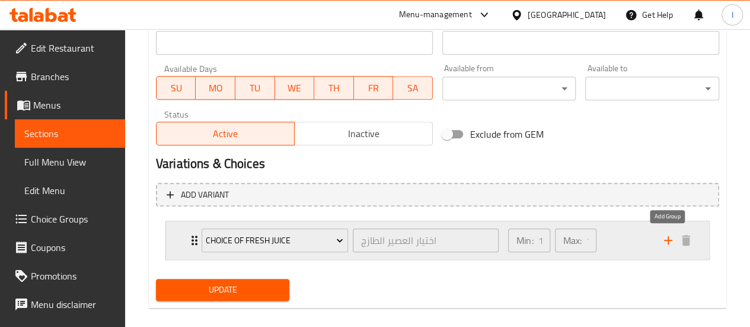
click at [664, 239] on icon "add" at bounding box center [668, 240] width 8 height 8
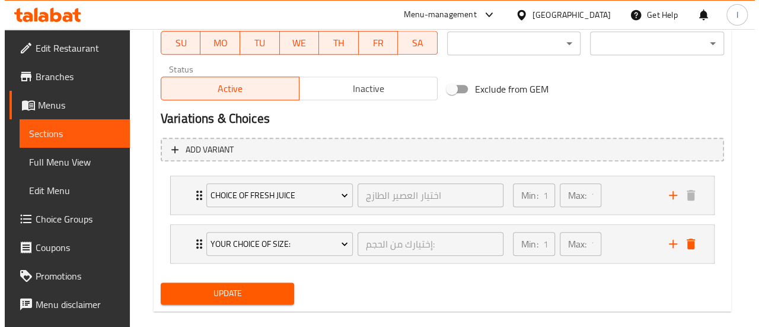
scroll to position [593, 0]
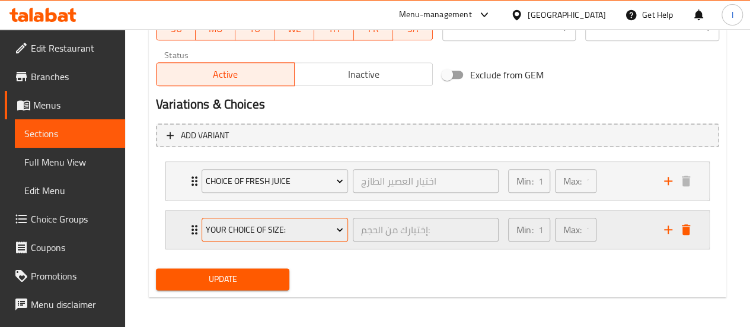
click at [332, 235] on span "Your Choice Of Size:" at bounding box center [274, 229] width 137 height 15
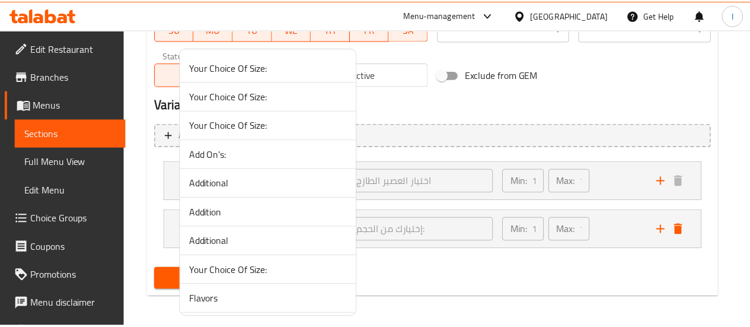
scroll to position [403, 0]
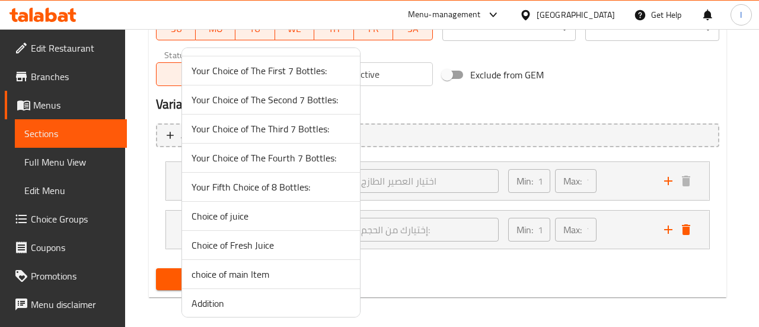
click at [241, 267] on span "choice of main Item" at bounding box center [270, 274] width 159 height 14
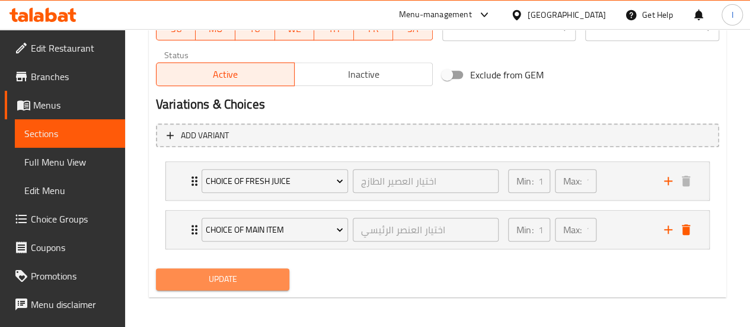
click at [236, 273] on span "Update" at bounding box center [222, 278] width 115 height 15
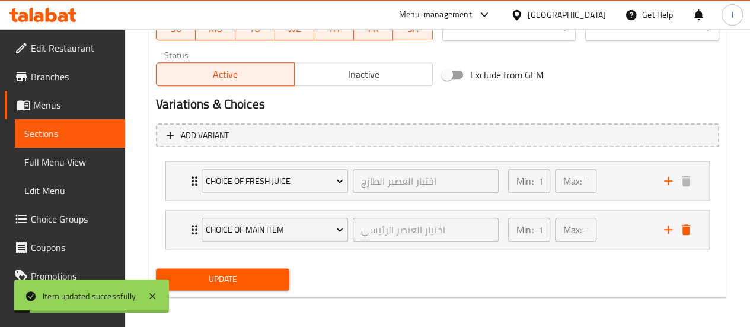
click at [64, 134] on span "Sections" at bounding box center [69, 133] width 91 height 14
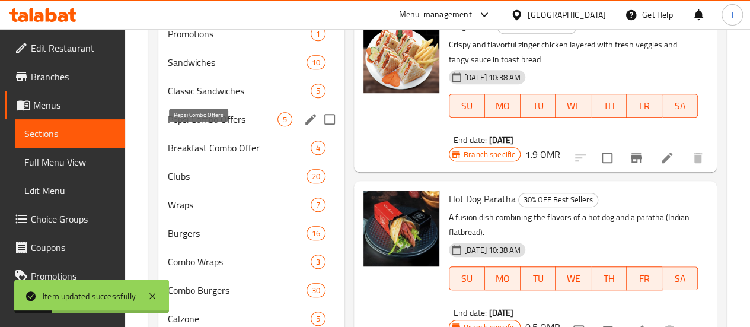
scroll to position [119, 0]
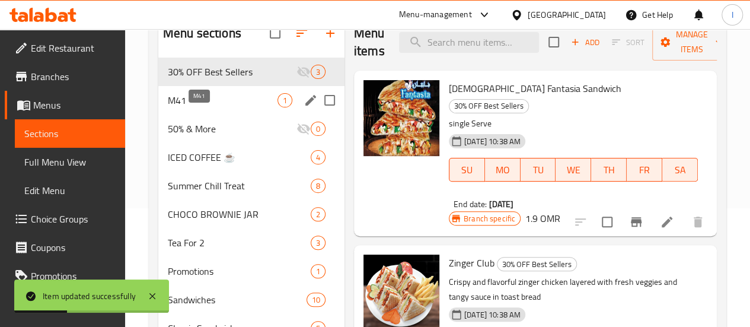
click at [212, 107] on span "M41" at bounding box center [223, 100] width 110 height 14
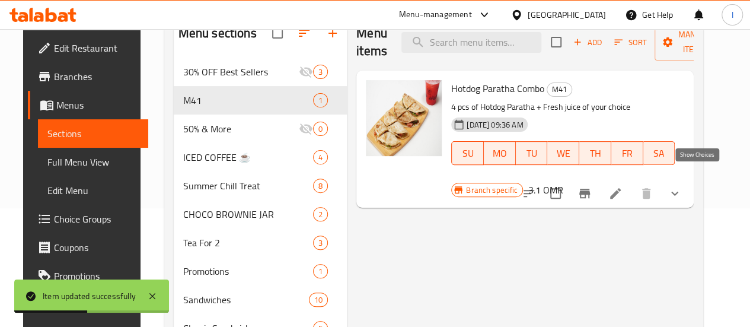
click at [681, 186] on icon "show more" at bounding box center [674, 193] width 14 height 14
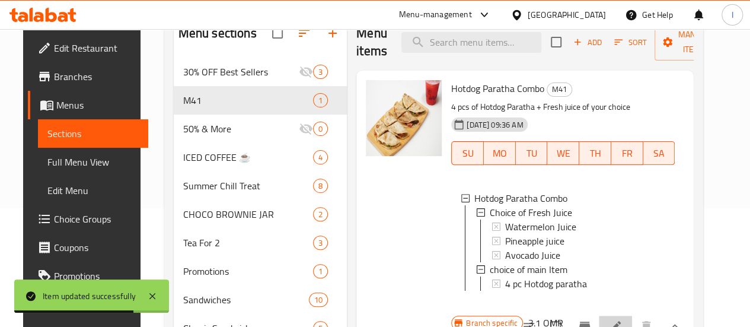
click at [632, 315] on li at bounding box center [615, 325] width 33 height 21
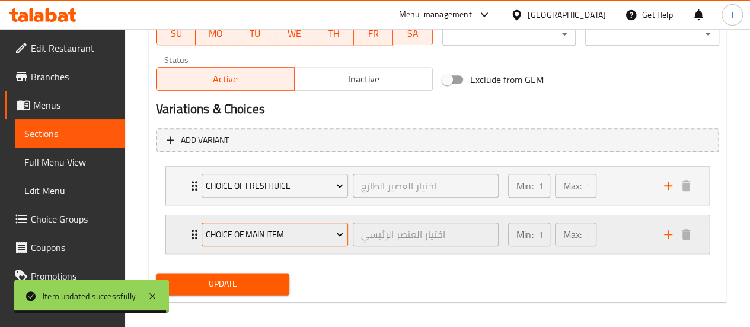
scroll to position [595, 0]
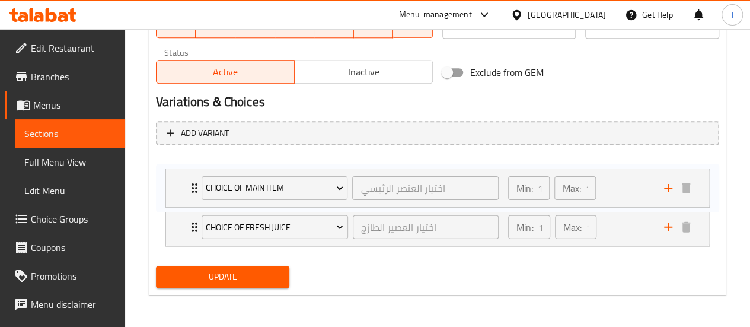
drag, startPoint x: 185, startPoint y: 224, endPoint x: 185, endPoint y: 180, distance: 43.9
click at [185, 180] on div "Choice of Fresh Juice اختيار العصير الطازج ​ Min: 1 ​ Max: 1 ​ Watermelon Juice…" at bounding box center [437, 202] width 563 height 97
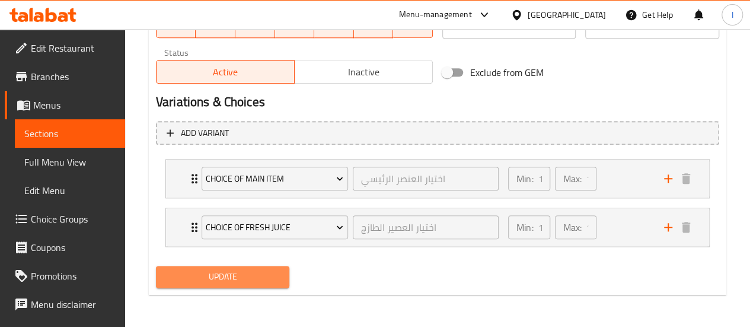
click at [220, 273] on span "Update" at bounding box center [222, 276] width 115 height 15
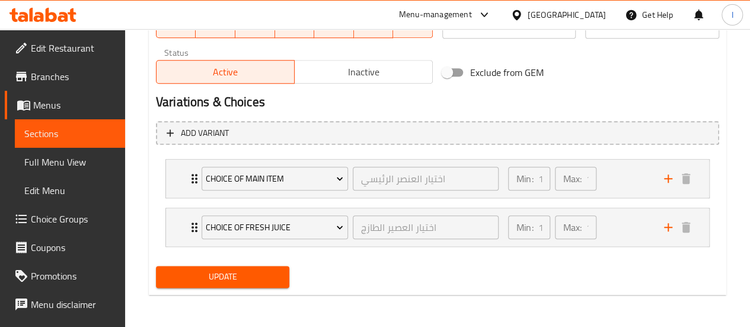
click at [62, 13] on icon at bounding box center [63, 17] width 10 height 10
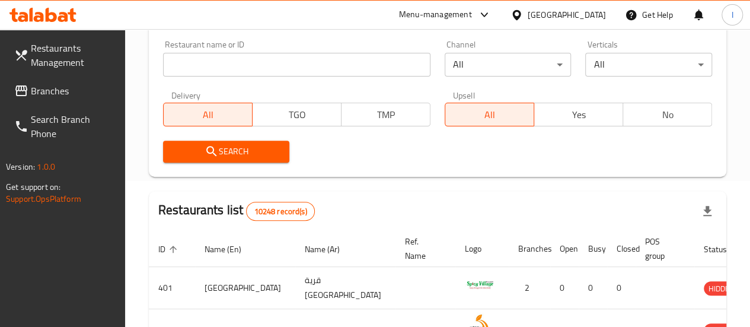
scroll to position [146, 0]
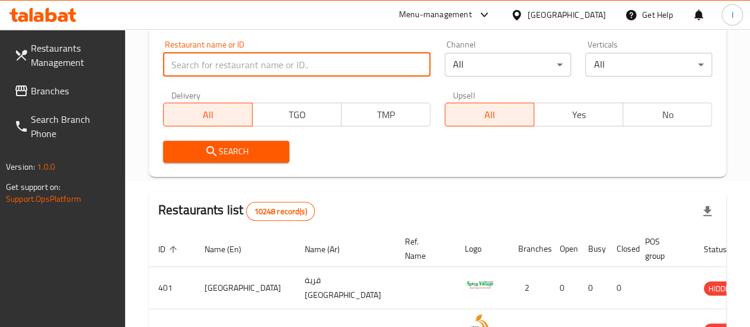
click at [226, 60] on input "search" at bounding box center [296, 65] width 267 height 24
type input "golden crispy"
click button "Search" at bounding box center [226, 151] width 127 height 22
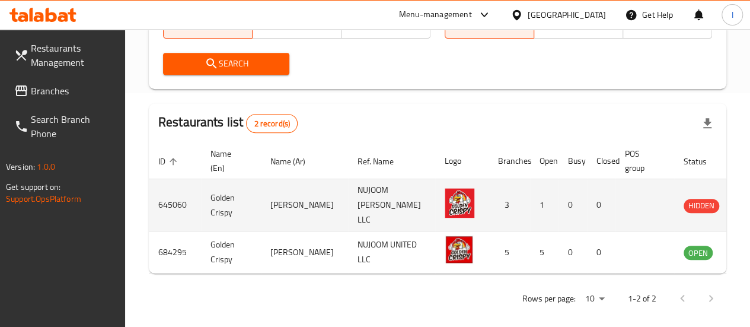
scroll to position [254, 0]
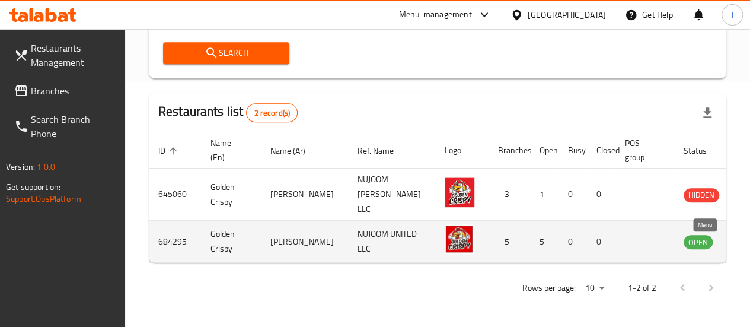
click at [746, 239] on icon "enhanced table" at bounding box center [752, 242] width 13 height 10
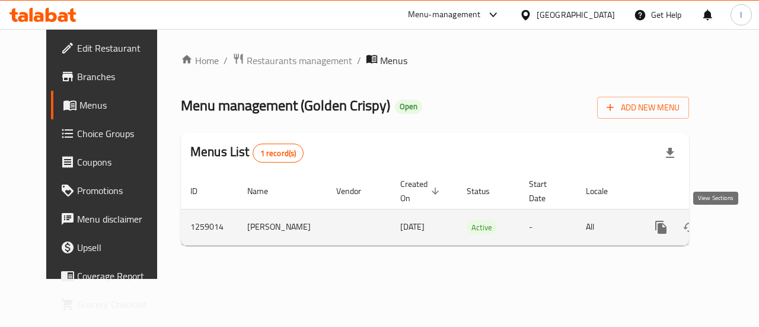
click at [739, 233] on icon "enhanced table" at bounding box center [746, 227] width 14 height 14
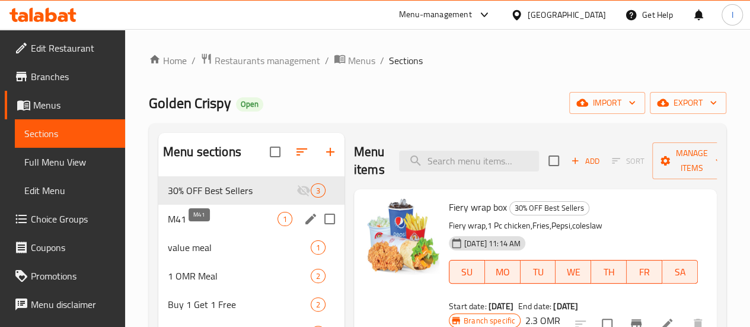
click at [186, 226] on span "M41" at bounding box center [223, 219] width 110 height 14
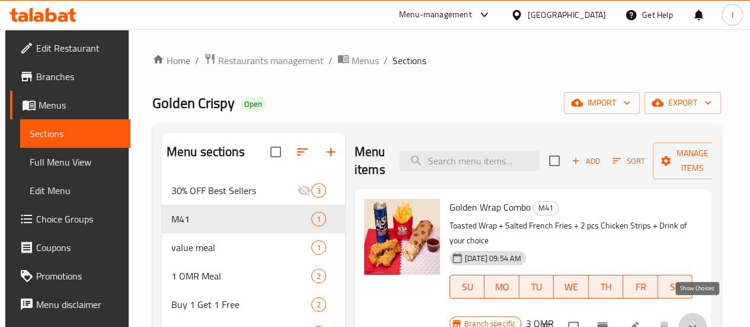
click at [696, 319] on icon "show more" at bounding box center [692, 326] width 14 height 14
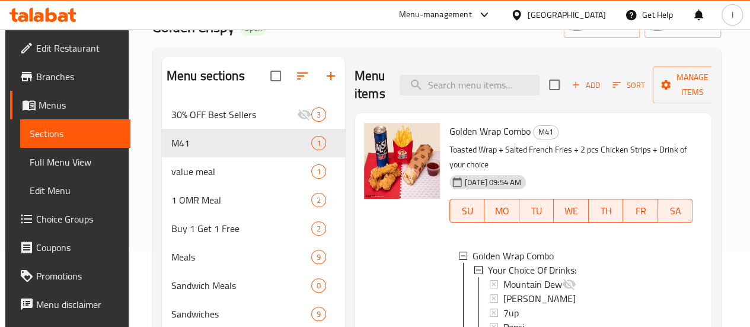
scroll to position [37, 0]
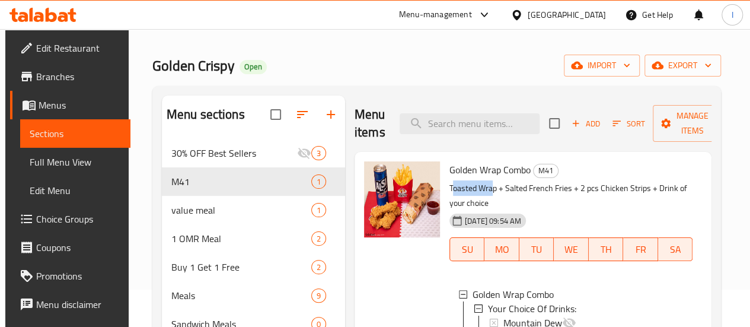
drag, startPoint x: 404, startPoint y: 188, endPoint x: 447, endPoint y: 184, distance: 42.8
click at [449, 184] on p "Toasted Wrap + Salted French Fries + 2 pcs Chicken Strips + Drink of your choice" at bounding box center [570, 196] width 243 height 30
drag, startPoint x: 554, startPoint y: 212, endPoint x: 429, endPoint y: 190, distance: 126.8
click at [552, 211] on div "12-08-2025 09:54 AM SU MO TU WE TH FR SA" at bounding box center [570, 241] width 252 height 64
drag, startPoint x: 402, startPoint y: 189, endPoint x: 450, endPoint y: 193, distance: 48.7
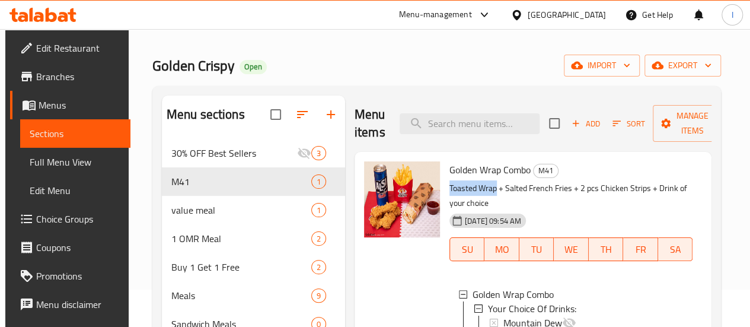
click at [450, 193] on p "Toasted Wrap + Salted French Fries + 2 pcs Chicken Strips + Drink of your choice" at bounding box center [570, 196] width 243 height 30
copy p "Toasted Wrap"
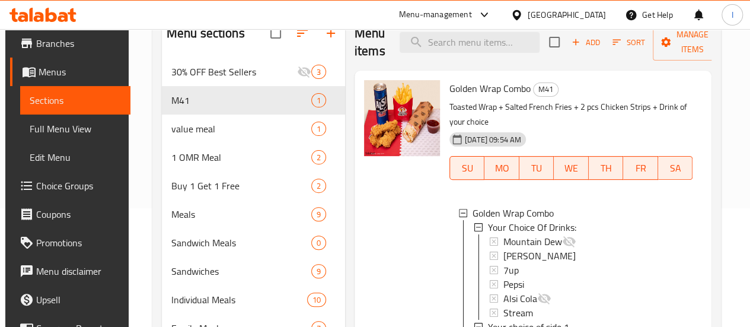
scroll to position [59, 0]
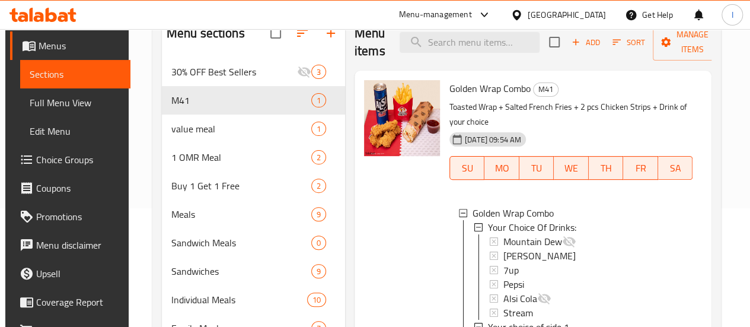
click at [55, 167] on span "Choice Groups" at bounding box center [78, 159] width 85 height 14
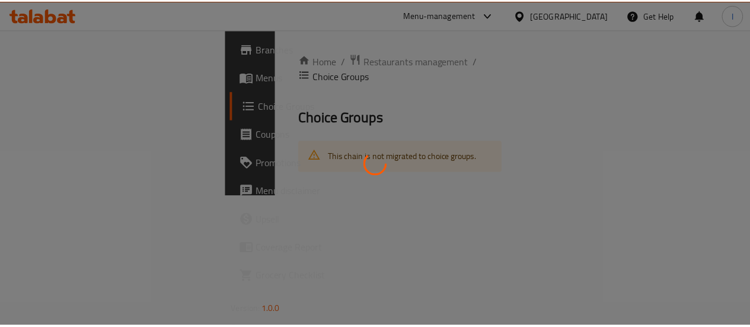
scroll to position [27, 0]
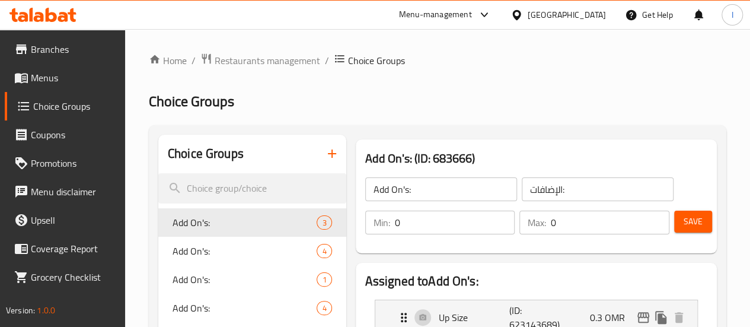
click at [325, 157] on icon "button" at bounding box center [332, 153] width 14 height 14
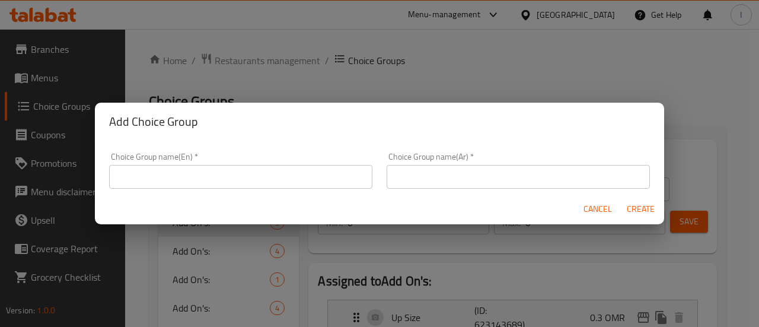
click at [245, 182] on input "text" at bounding box center [240, 177] width 263 height 24
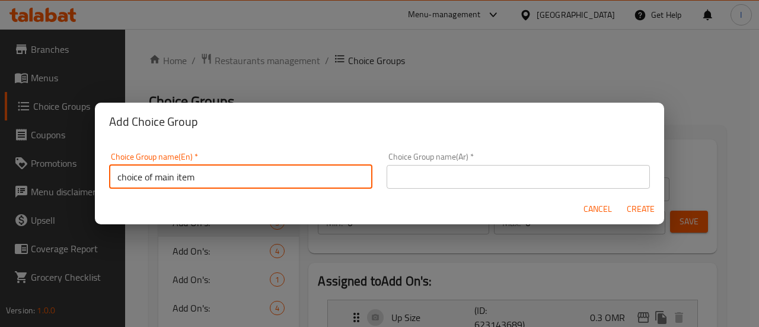
type input "choice of main Item"
click at [235, 170] on input "choice of main Item" at bounding box center [240, 177] width 263 height 24
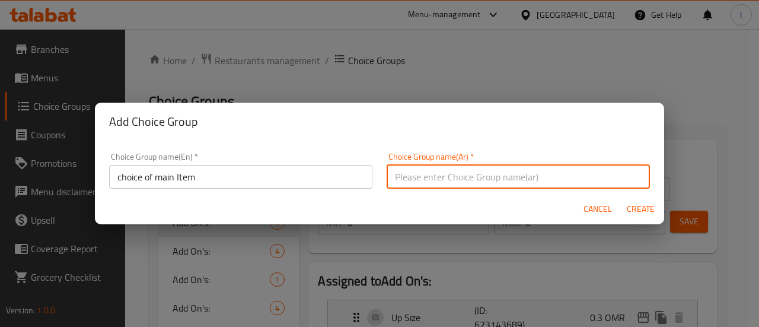
click at [427, 175] on input "text" at bounding box center [517, 177] width 263 height 24
paste input "اختيار العنصر الرئيسي"
type input "اختيار العنصر الرئيسي"
click at [644, 202] on span "Create" at bounding box center [640, 208] width 28 height 15
type input "choice of main Item"
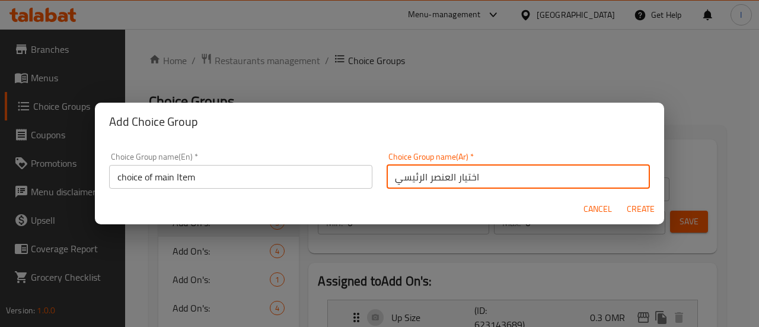
type input "اختيار العنصر الرئيسي"
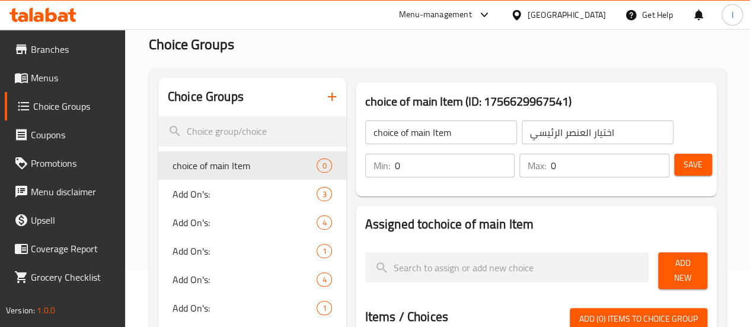
scroll to position [59, 0]
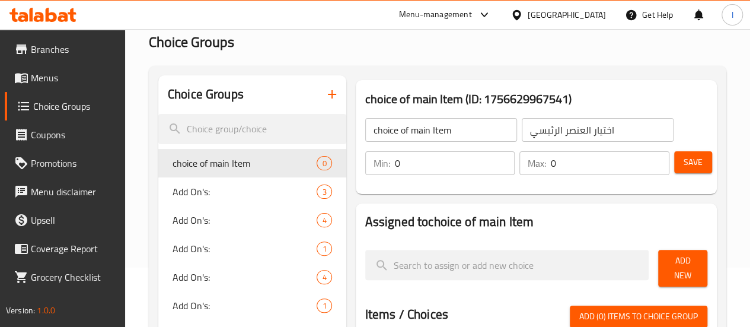
click at [411, 163] on input "0" at bounding box center [455, 163] width 120 height 24
type input "1"
click at [569, 174] on input "0" at bounding box center [610, 163] width 119 height 24
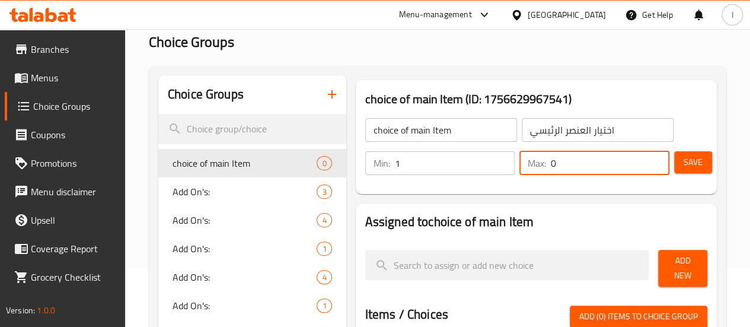
click at [568, 174] on input "0" at bounding box center [610, 163] width 119 height 24
click at [568, 172] on input "01" at bounding box center [610, 163] width 119 height 24
click at [568, 172] on input "1" at bounding box center [610, 163] width 119 height 24
type input "1"
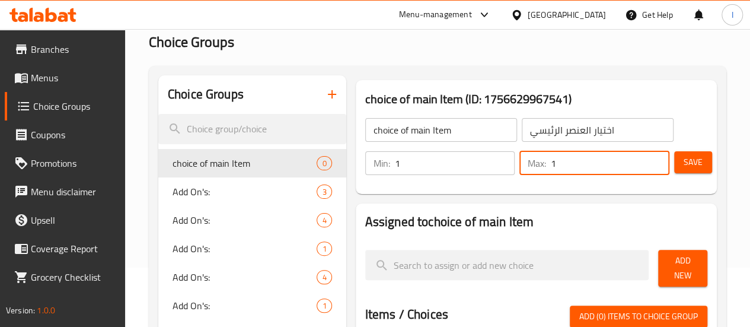
click at [518, 220] on h2 "Assigned to choice of main Item" at bounding box center [536, 222] width 342 height 18
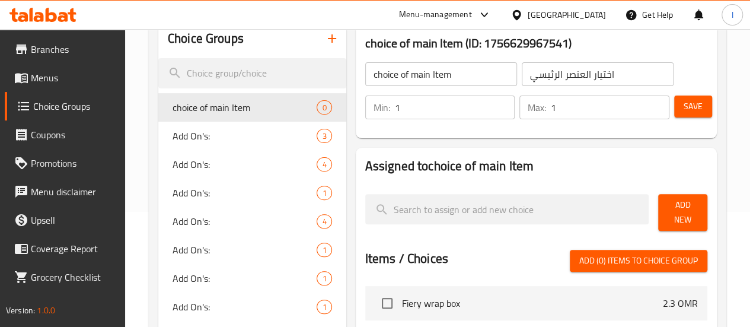
scroll to position [119, 0]
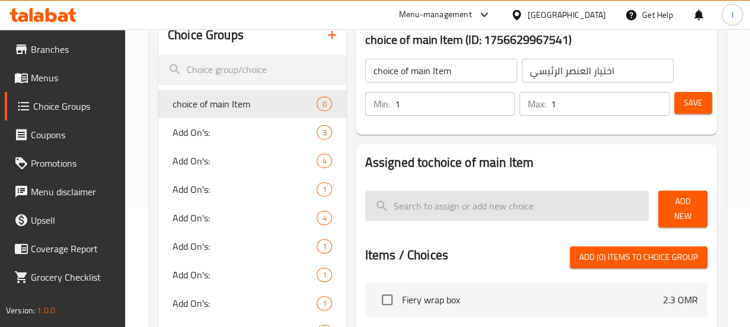
click at [410, 212] on input "search" at bounding box center [507, 205] width 284 height 30
click at [410, 212] on input "Toasted wrap" at bounding box center [507, 205] width 284 height 30
click at [409, 211] on input "Toasted wrap" at bounding box center [507, 205] width 284 height 30
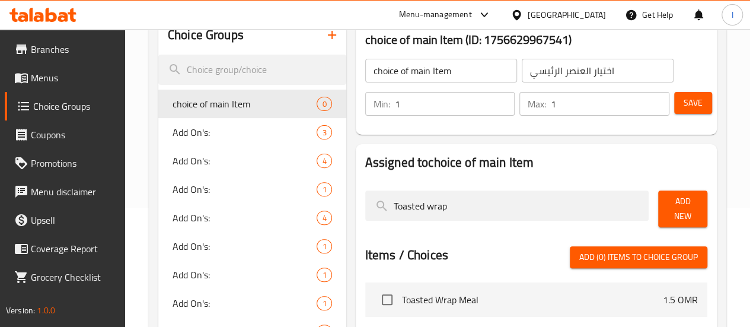
type input "Toasted wrap"
click at [683, 204] on span "Add New" at bounding box center [682, 209] width 30 height 30
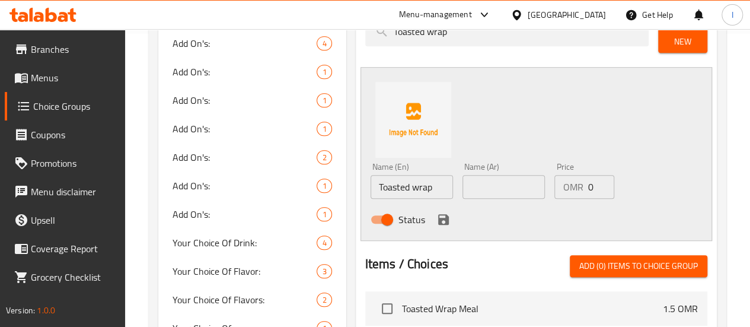
scroll to position [296, 0]
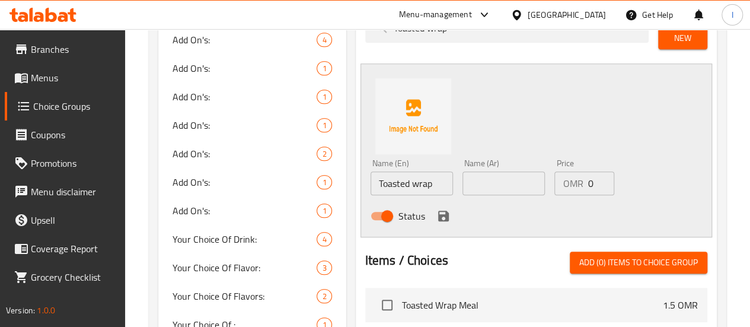
click at [382, 177] on input "Toasted wrap" at bounding box center [411, 183] width 82 height 24
click at [383, 177] on input "Toasted wrap" at bounding box center [411, 183] width 82 height 24
click at [495, 184] on input "text" at bounding box center [503, 183] width 82 height 24
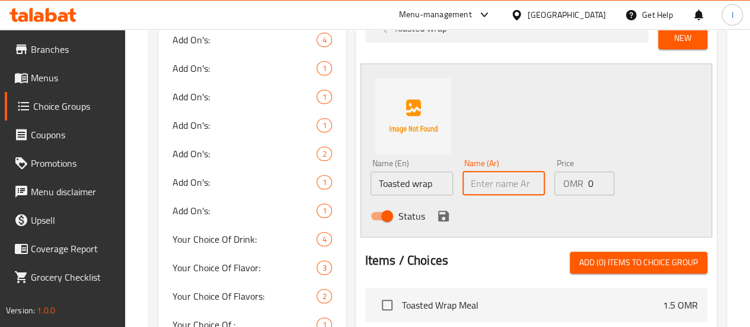
paste input "التفاف محمص"
type input "التفاف محمص"
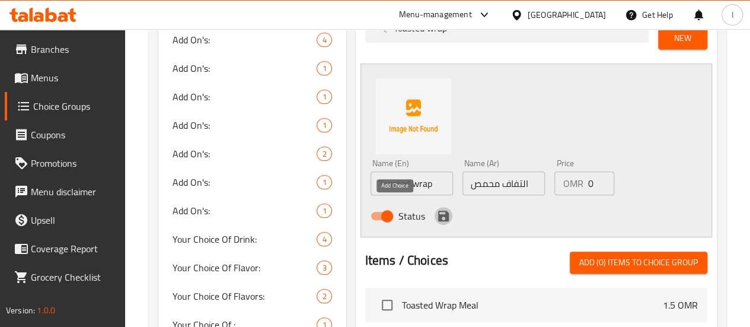
click at [438, 211] on icon "save" at bounding box center [443, 215] width 11 height 11
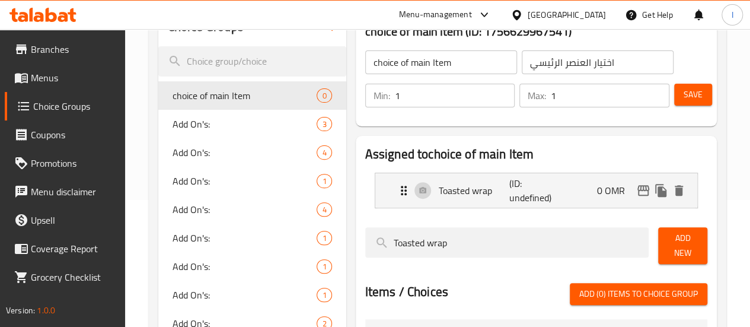
scroll to position [119, 0]
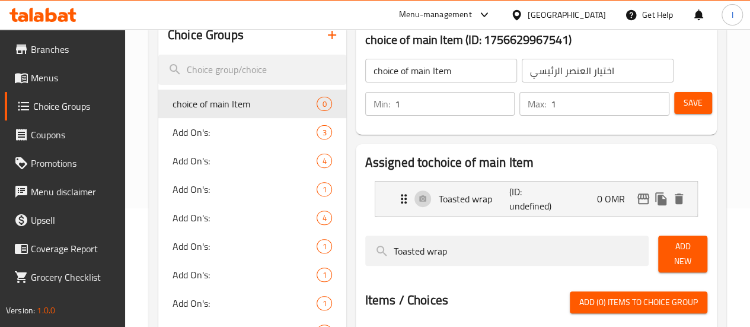
click at [686, 108] on span "Save" at bounding box center [692, 102] width 19 height 15
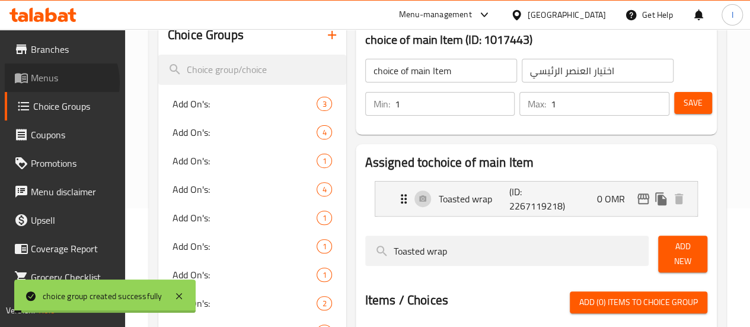
click at [51, 82] on span "Menus" at bounding box center [73, 78] width 85 height 14
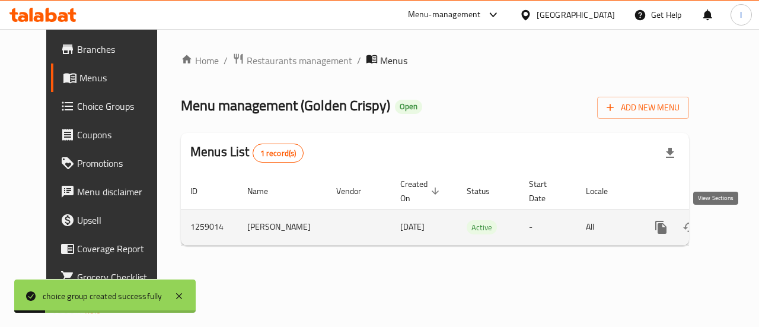
click at [739, 223] on icon "enhanced table" at bounding box center [746, 227] width 14 height 14
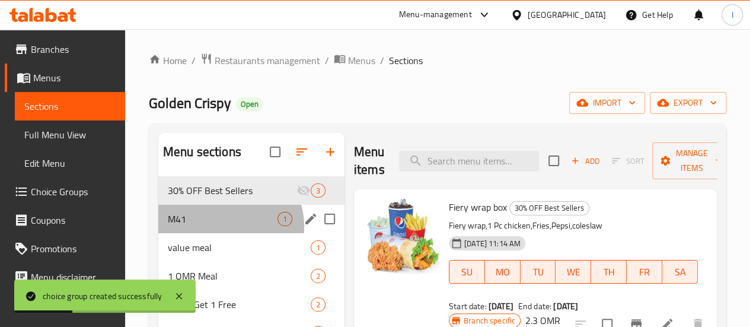
click at [229, 233] on div "M41 1" at bounding box center [251, 218] width 186 height 28
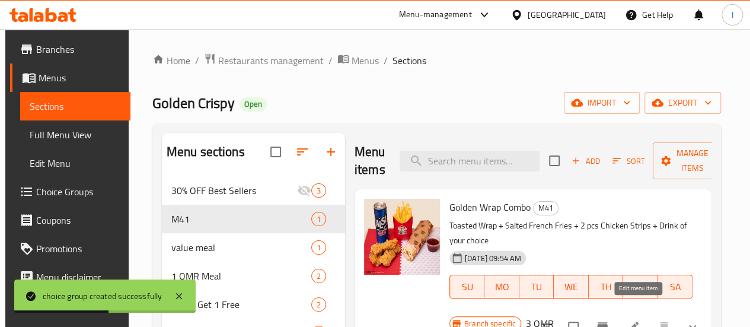
click at [640, 319] on icon at bounding box center [633, 326] width 14 height 14
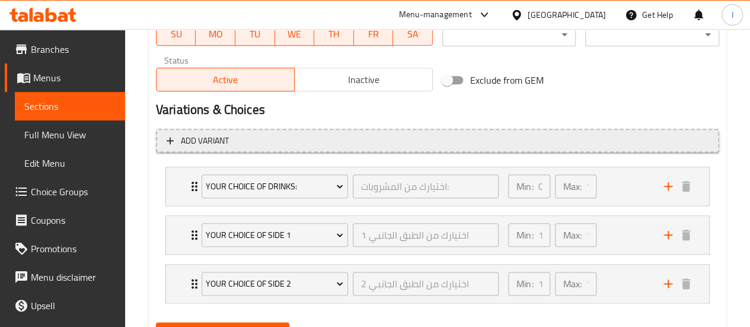
scroll to position [584, 0]
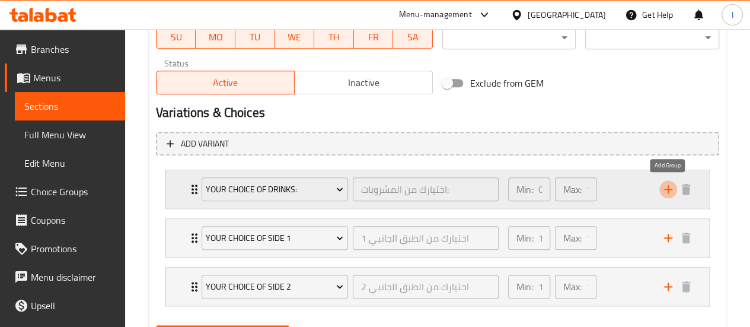
click at [668, 188] on icon "add" at bounding box center [668, 189] width 8 height 8
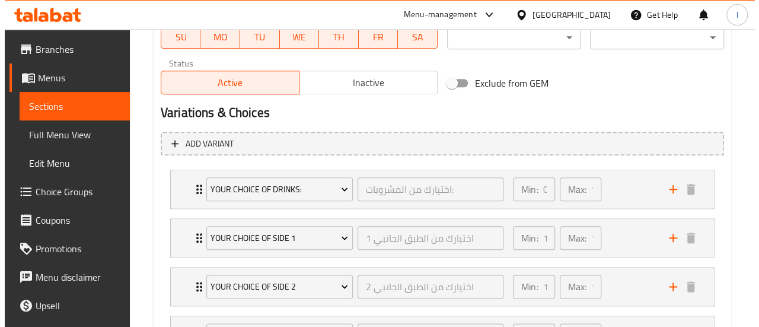
scroll to position [692, 0]
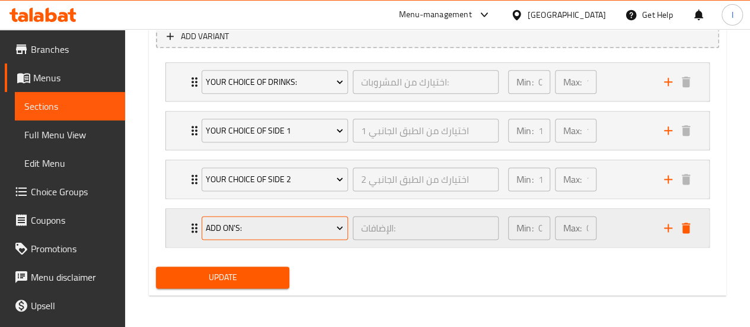
click at [322, 217] on button "Add On's:" at bounding box center [274, 228] width 146 height 24
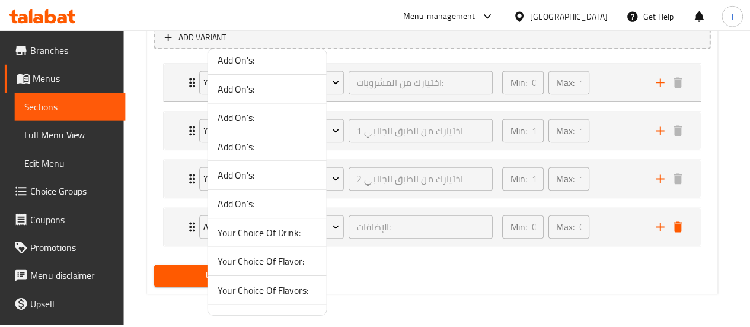
scroll to position [345, 0]
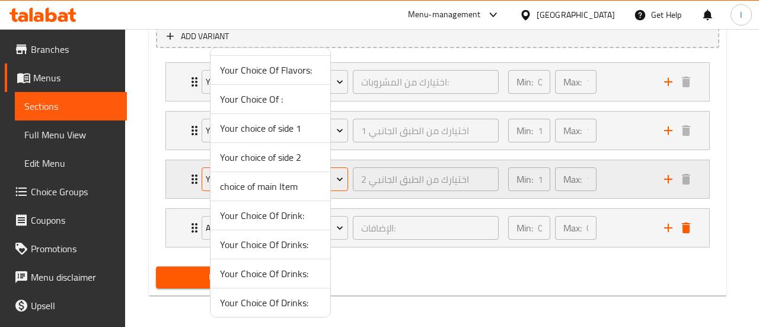
click at [279, 182] on span "choice of main Item" at bounding box center [270, 186] width 101 height 14
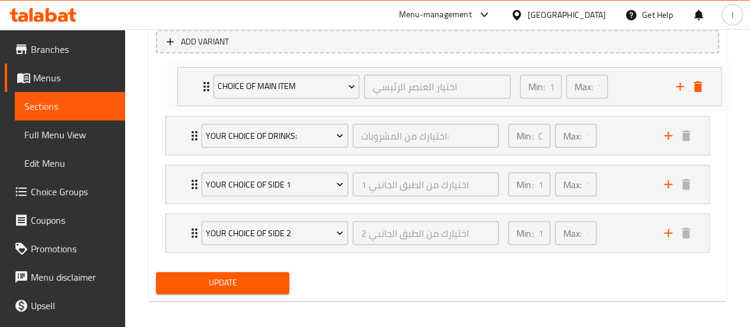
scroll to position [685, 0]
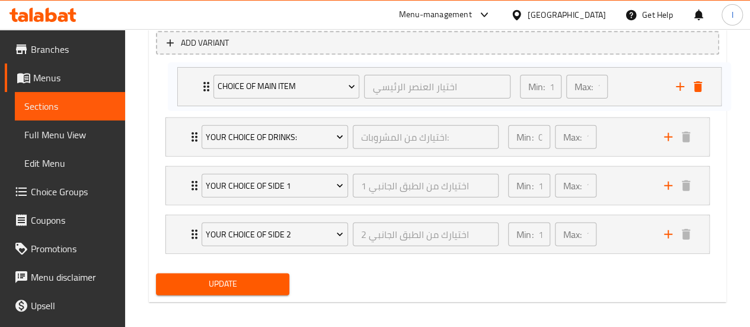
drag, startPoint x: 194, startPoint y: 223, endPoint x: 203, endPoint y: 79, distance: 144.8
click at [203, 79] on div "Your Choice Of Drinks: اختيارك من المشروبات: ​ Min: 0 ​ Max: 1 ​ Mountain Dew (…" at bounding box center [437, 161] width 563 height 194
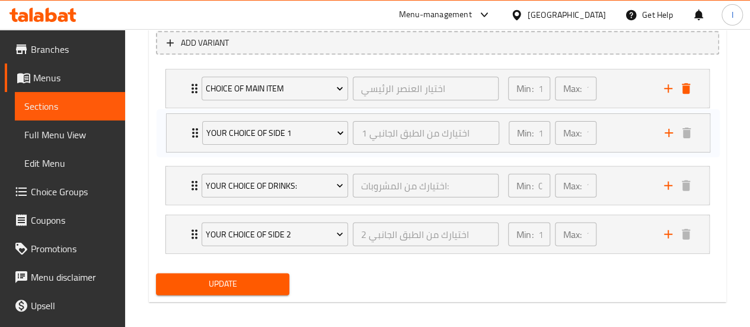
drag, startPoint x: 193, startPoint y: 190, endPoint x: 194, endPoint y: 132, distance: 57.5
click at [194, 132] on div "choice of main Item اختيار العنصر الرئيسي ​ Min: 1 ​ Max: 1 ​ Toasted wrap (ID:…" at bounding box center [437, 161] width 563 height 194
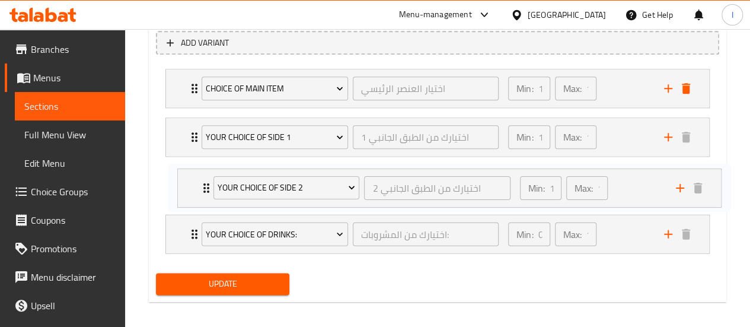
drag, startPoint x: 186, startPoint y: 231, endPoint x: 201, endPoint y: 175, distance: 57.8
click at [201, 175] on div "choice of main Item اختيار العنصر الرئيسي ​ Min: 1 ​ Max: 1 ​ Toasted wrap (ID:…" at bounding box center [437, 161] width 563 height 194
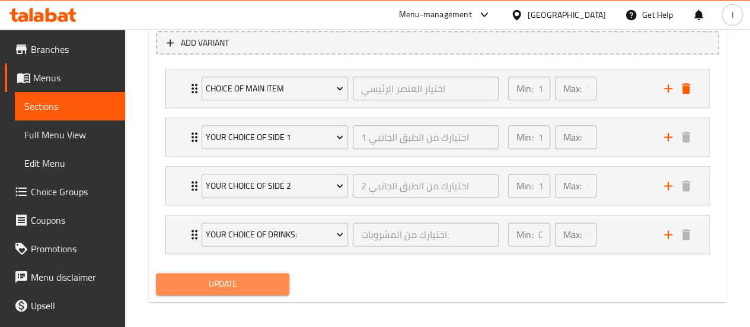
click at [242, 278] on span "Update" at bounding box center [222, 283] width 115 height 15
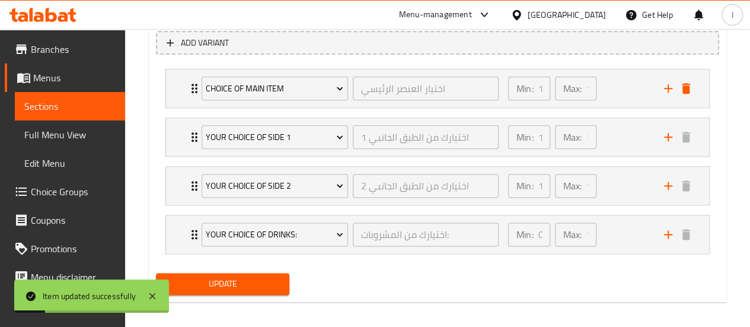
click at [47, 99] on span "Sections" at bounding box center [69, 106] width 91 height 14
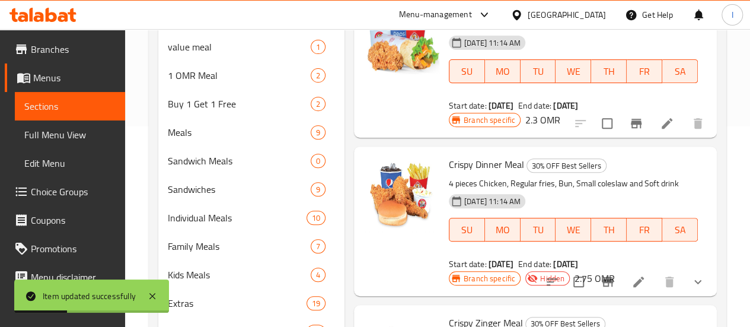
scroll to position [99, 0]
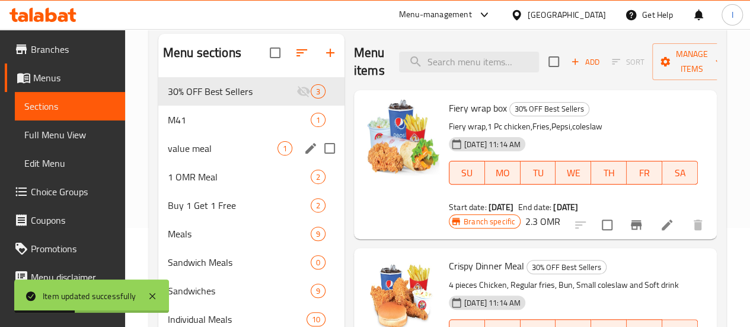
click at [201, 127] on span "M41" at bounding box center [239, 120] width 143 height 14
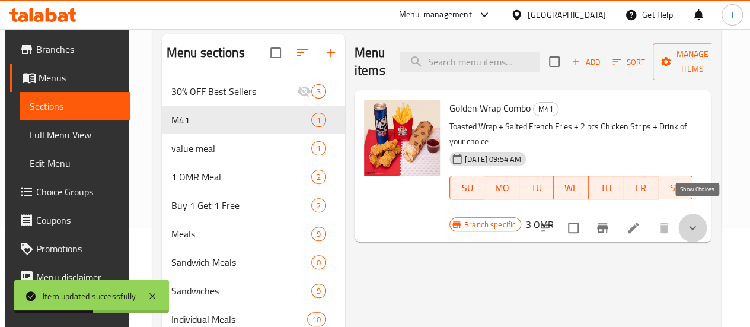
click at [692, 220] on icon "show more" at bounding box center [692, 227] width 14 height 14
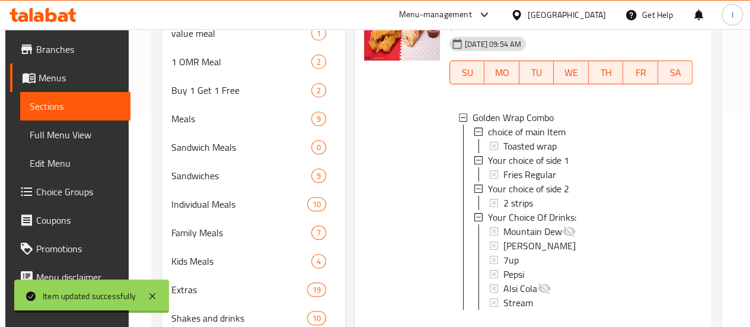
scroll to position [217, 0]
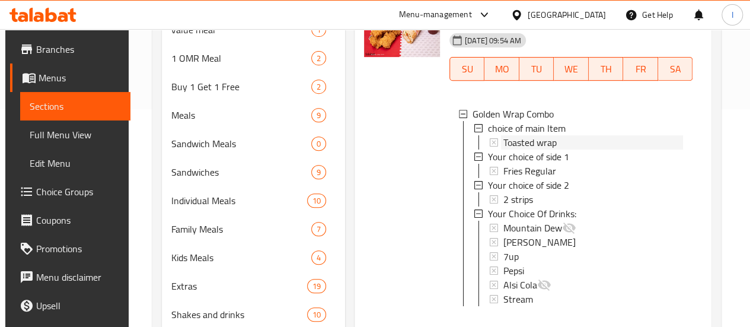
click at [503, 142] on span "Toasted wrap" at bounding box center [529, 142] width 53 height 14
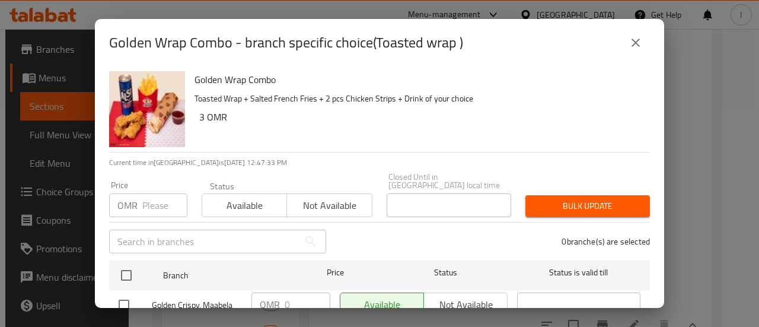
click at [635, 40] on icon "close" at bounding box center [635, 43] width 14 height 14
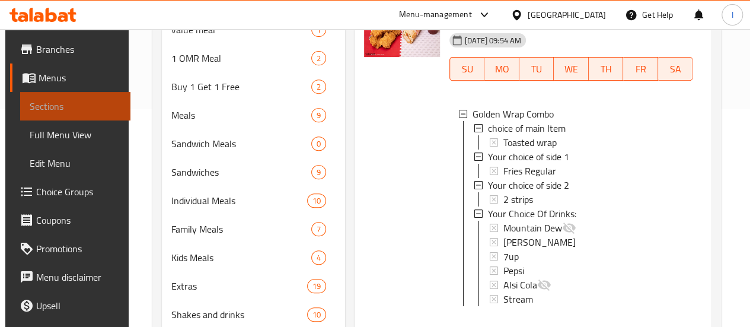
click at [77, 111] on span "Sections" at bounding box center [75, 106] width 91 height 14
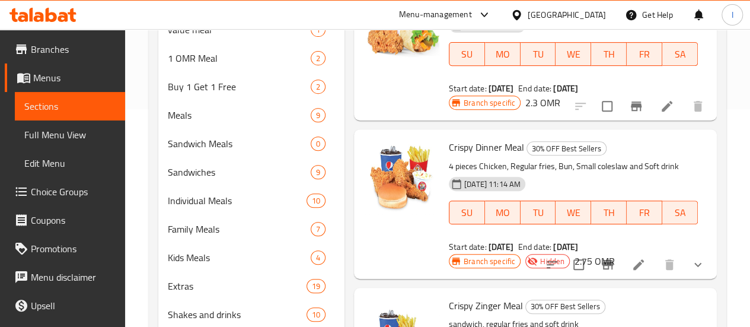
scroll to position [274, 0]
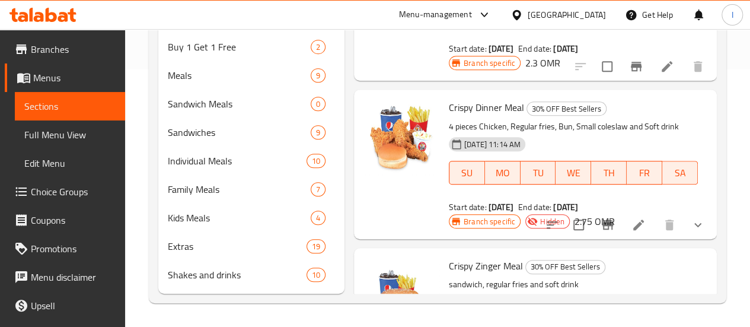
click at [41, 9] on icon at bounding box center [42, 15] width 67 height 14
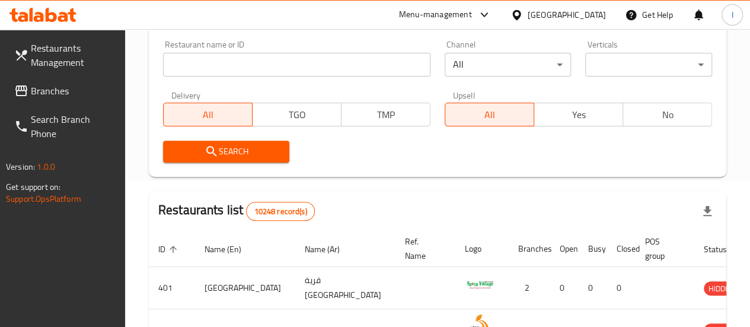
scroll to position [146, 0]
drag, startPoint x: 224, startPoint y: 100, endPoint x: 230, endPoint y: 95, distance: 8.0
click at [444, 97] on div "All Yes No" at bounding box center [577, 109] width 267 height 36
click at [213, 63] on input "search" at bounding box center [296, 65] width 267 height 24
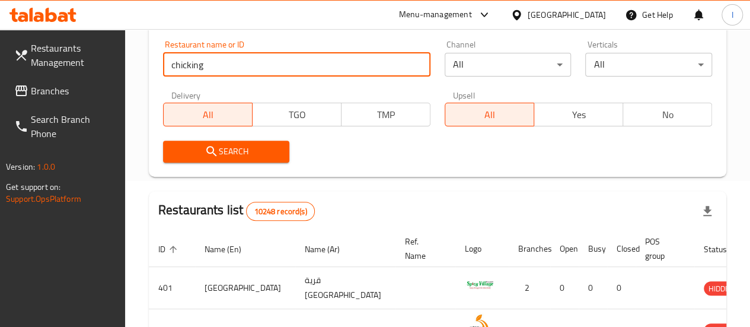
type input "chicking"
click button "Search" at bounding box center [226, 151] width 127 height 22
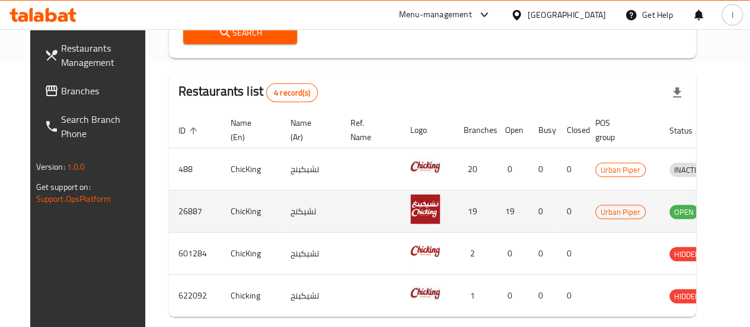
scroll to position [0, 15]
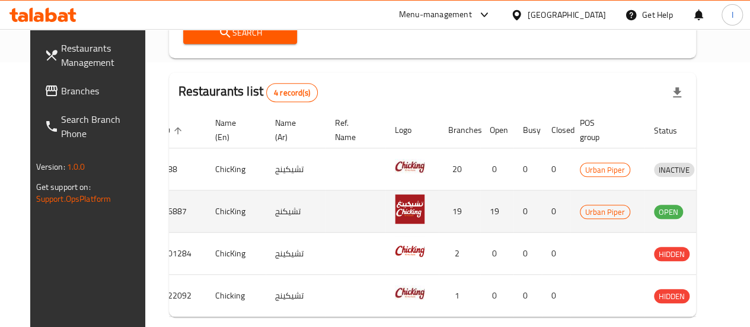
click at [718, 213] on icon "enhanced table" at bounding box center [725, 211] width 14 height 14
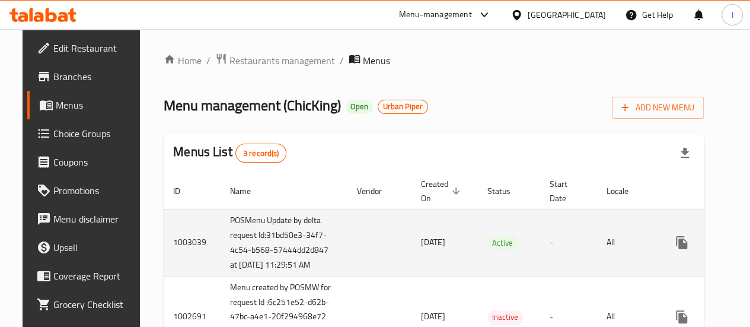
scroll to position [0, 31]
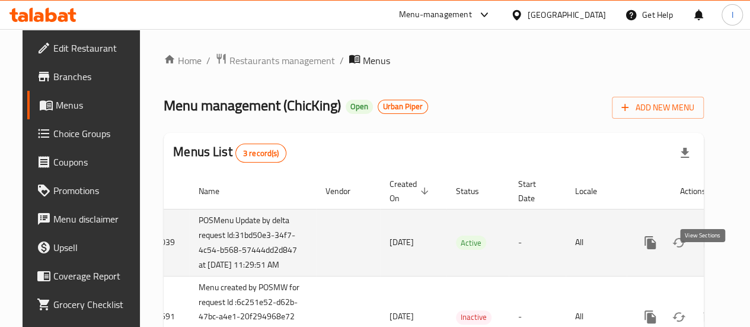
click at [728, 249] on icon "enhanced table" at bounding box center [735, 242] width 14 height 14
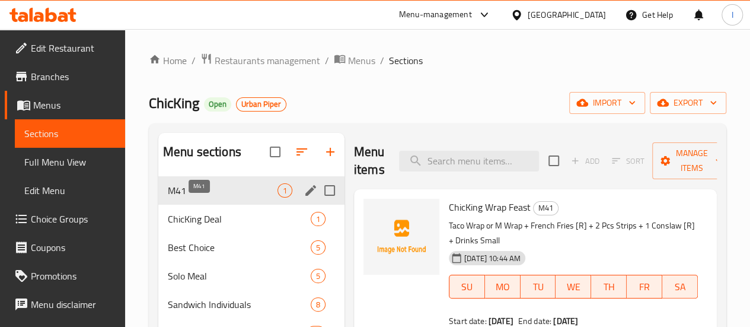
click at [219, 197] on span "M41" at bounding box center [223, 190] width 110 height 14
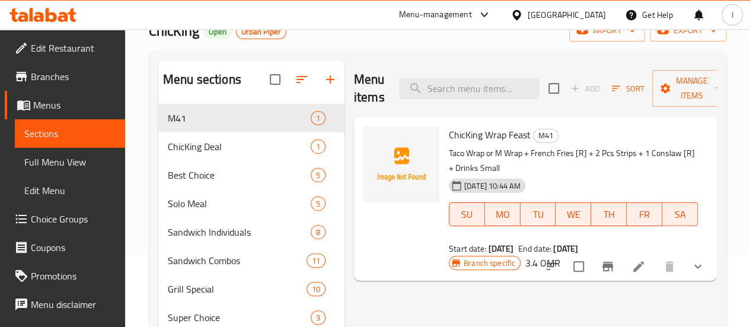
scroll to position [119, 0]
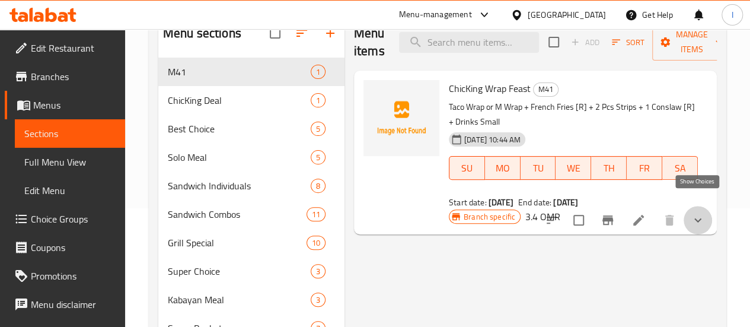
click at [696, 213] on icon "show more" at bounding box center [697, 220] width 14 height 14
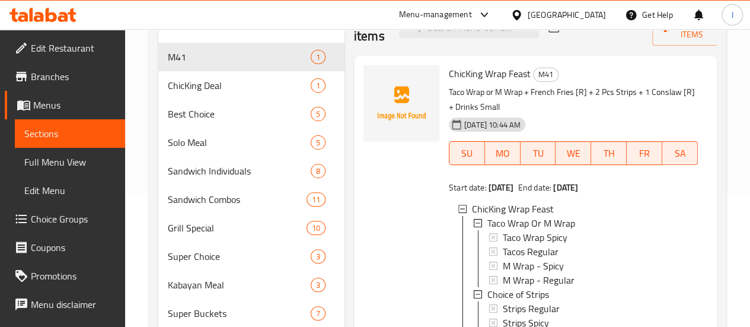
scroll to position [59, 0]
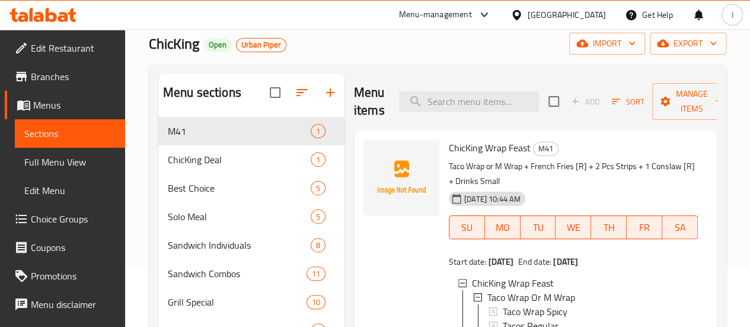
click at [61, 131] on span "Sections" at bounding box center [69, 133] width 91 height 14
click at [65, 24] on div at bounding box center [43, 15] width 86 height 24
click at [66, 18] on icon at bounding box center [63, 17] width 10 height 10
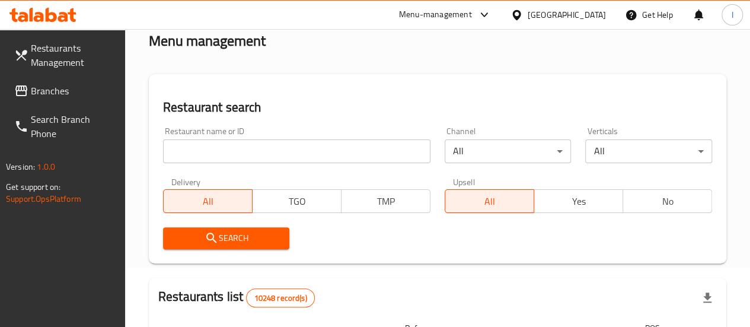
scroll to position [59, 0]
click at [195, 148] on input "search" at bounding box center [296, 151] width 267 height 24
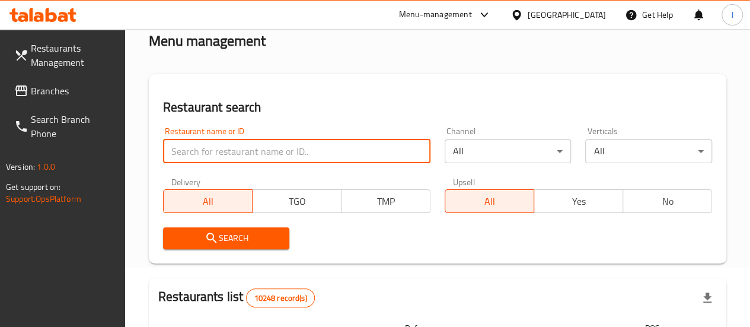
paste input "TEA TOWN"
type input "TEA TOWN"
click button "Search" at bounding box center [226, 238] width 127 height 22
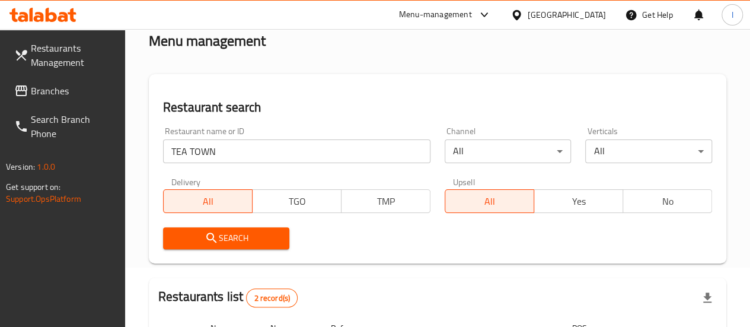
click at [236, 225] on div "Search" at bounding box center [226, 238] width 141 height 36
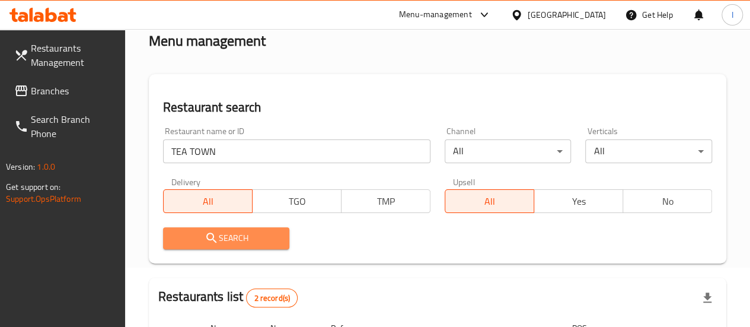
click at [235, 232] on span "Search" at bounding box center [226, 238] width 108 height 15
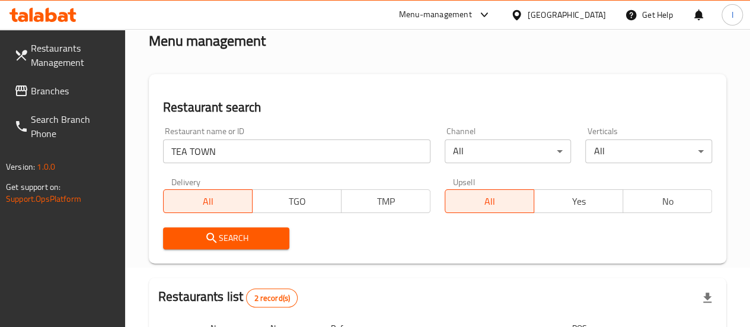
click at [235, 233] on span "Search" at bounding box center [226, 238] width 108 height 15
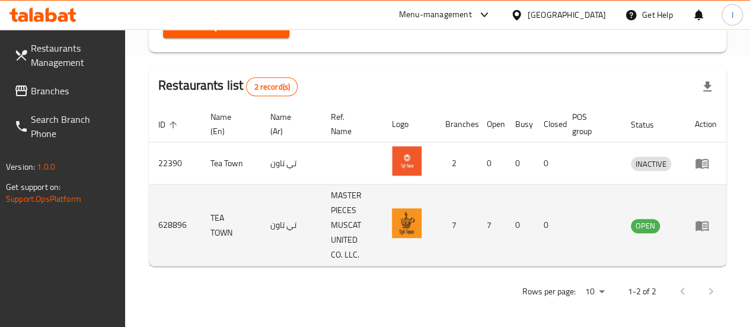
scroll to position [273, 0]
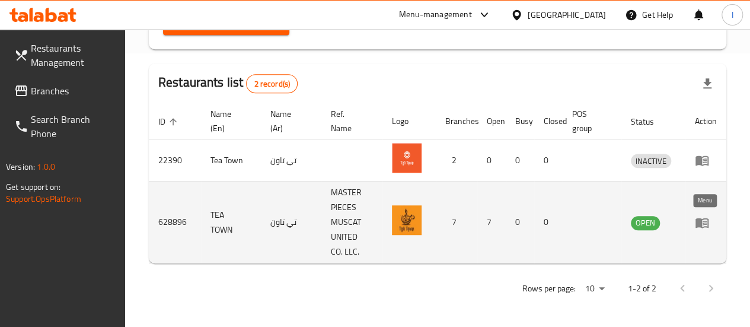
click at [696, 223] on icon "enhanced table" at bounding box center [701, 222] width 13 height 10
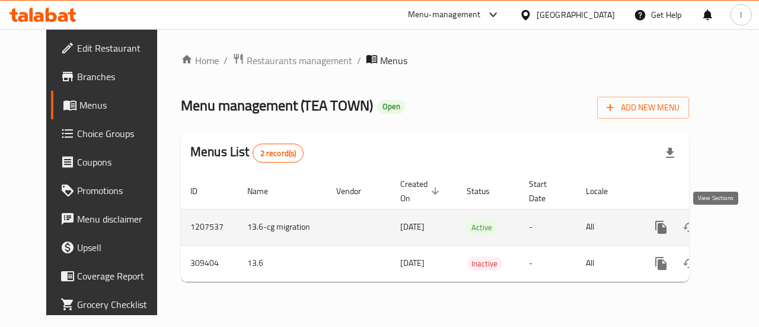
click at [739, 224] on icon "enhanced table" at bounding box center [746, 227] width 14 height 14
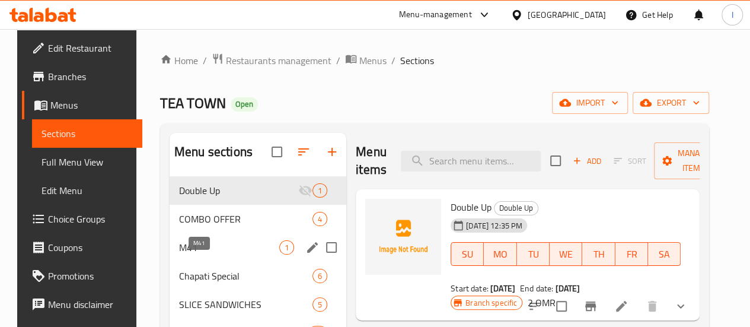
click at [218, 254] on span "M41" at bounding box center [229, 247] width 100 height 14
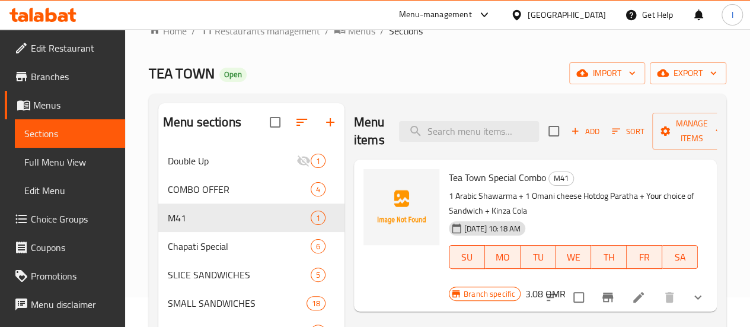
scroll to position [59, 0]
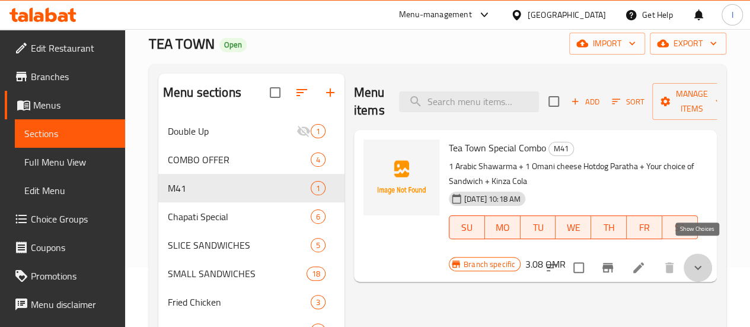
click at [700, 260] on icon "show more" at bounding box center [697, 267] width 14 height 14
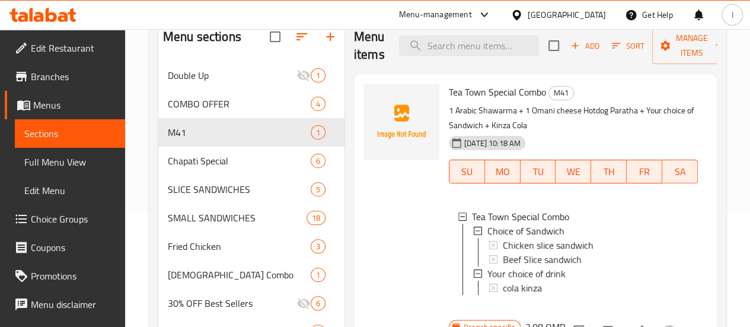
scroll to position [119, 0]
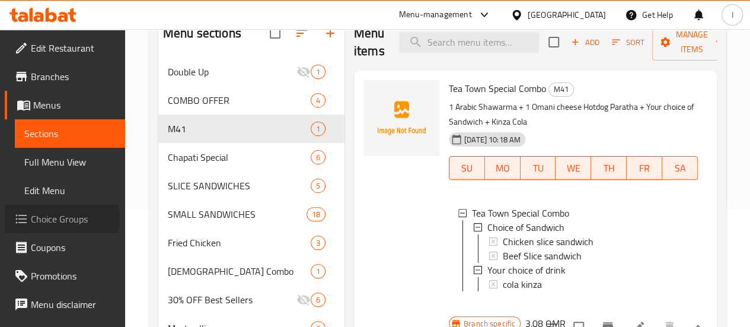
click at [61, 219] on span "Choice Groups" at bounding box center [73, 219] width 85 height 14
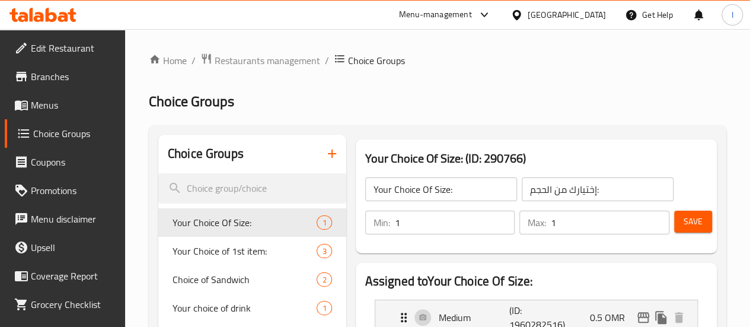
click at [289, 150] on div at bounding box center [375, 163] width 750 height 327
click at [325, 151] on icon "button" at bounding box center [332, 153] width 14 height 14
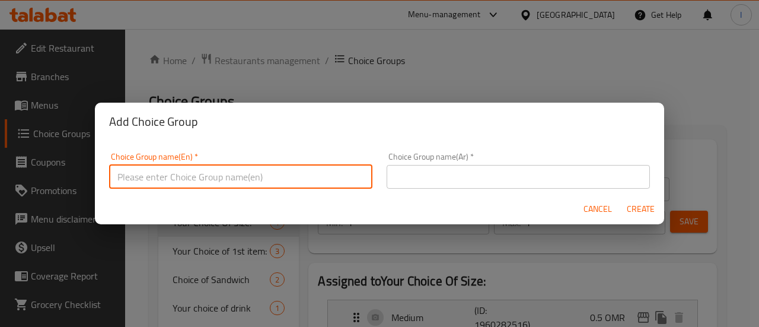
click at [230, 175] on input "text" at bounding box center [240, 177] width 263 height 24
click at [120, 181] on input "main item" at bounding box center [240, 177] width 263 height 24
type input "main item"
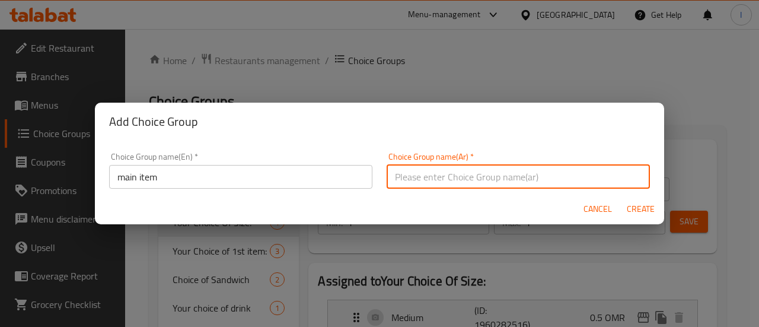
click at [443, 181] on input "text" at bounding box center [517, 177] width 263 height 24
paste input "العنصر الرئيسي"
type input "العنصر الرئيسي"
click at [484, 204] on div "Cancel Create" at bounding box center [379, 208] width 569 height 31
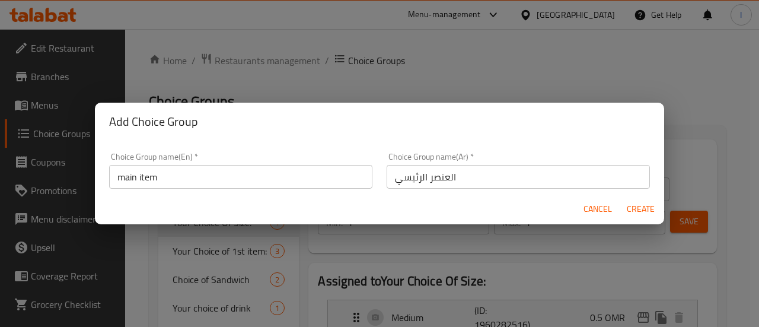
click at [626, 213] on span "Create" at bounding box center [640, 208] width 28 height 15
type input "main item"
type input "العنصر الرئيسي"
type input "0"
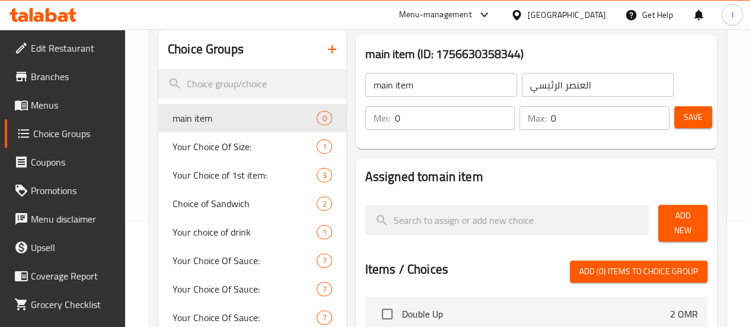
scroll to position [119, 0]
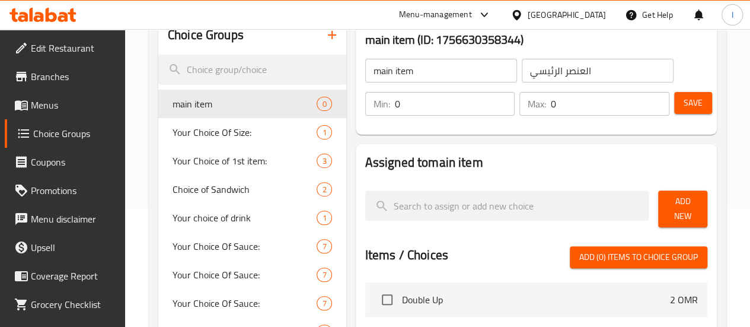
click at [401, 107] on input "0" at bounding box center [455, 104] width 120 height 24
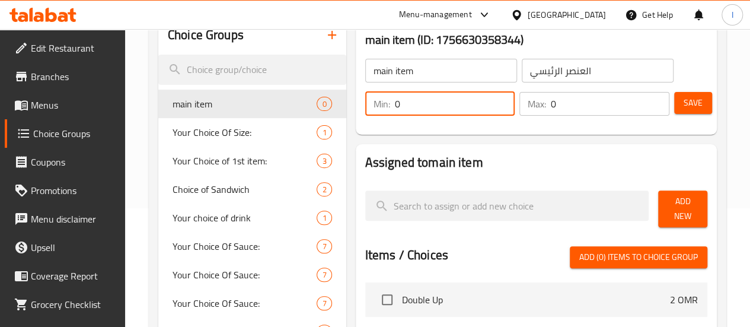
click at [401, 107] on input "0" at bounding box center [455, 104] width 120 height 24
click at [400, 107] on input "0" at bounding box center [455, 104] width 120 height 24
type input "1"
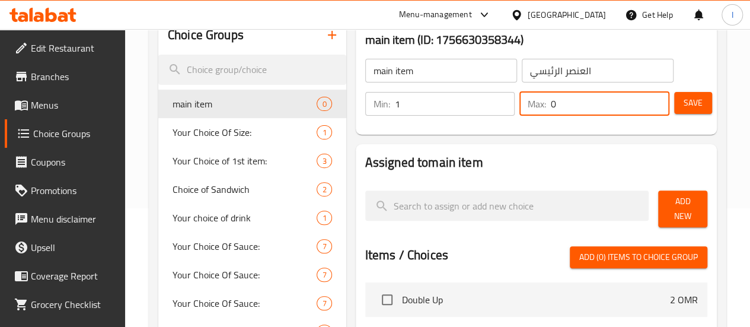
click at [553, 108] on input "0" at bounding box center [610, 104] width 119 height 24
click at [554, 108] on input "0" at bounding box center [610, 104] width 119 height 24
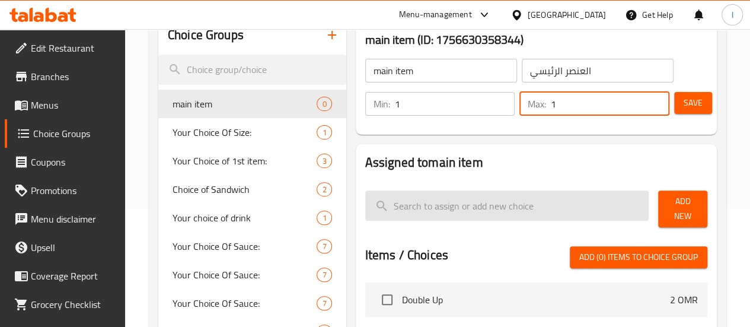
type input "1"
click at [471, 197] on input "search" at bounding box center [507, 205] width 284 height 30
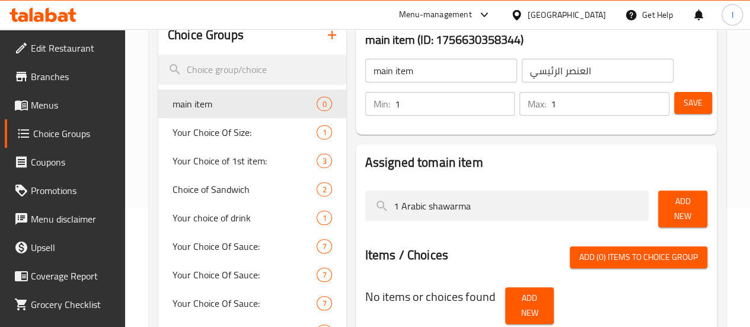
type input "1 Arabic shawarma"
click at [668, 204] on span "Add New" at bounding box center [682, 209] width 30 height 30
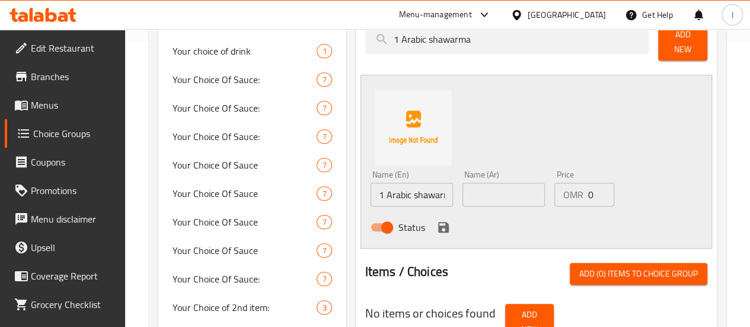
scroll to position [296, 0]
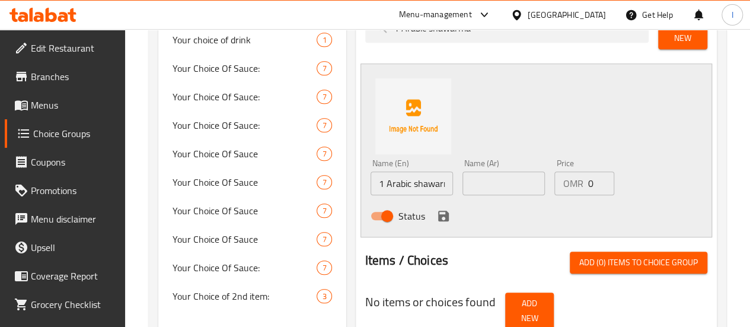
click at [370, 177] on input "1 Arabic shawarma" at bounding box center [411, 183] width 82 height 24
click at [489, 180] on input "text" at bounding box center [503, 183] width 82 height 24
paste input "1 شاورما عربية"
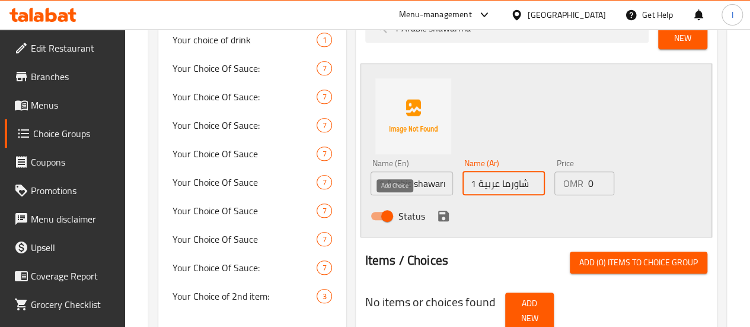
type input "1 شاورما عربية"
click at [436, 209] on icon "save" at bounding box center [443, 216] width 14 height 14
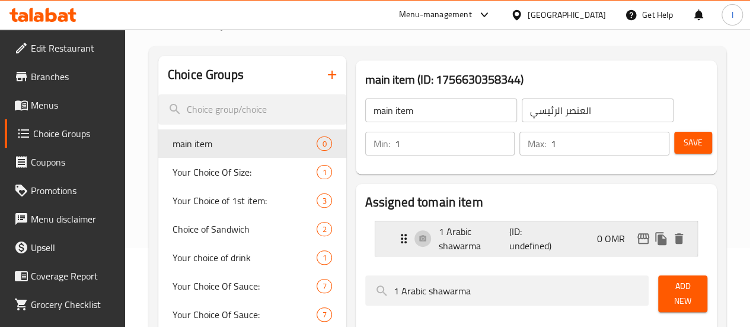
scroll to position [119, 0]
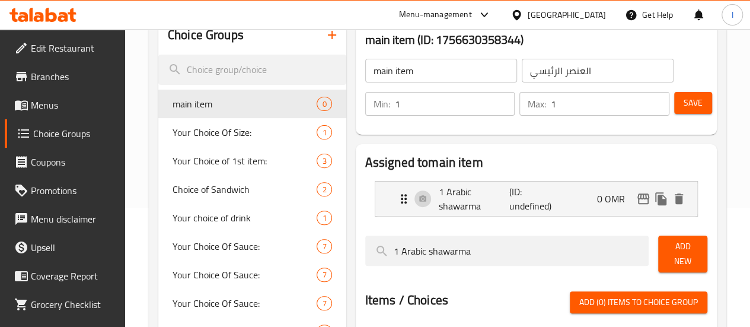
click at [697, 106] on span "Save" at bounding box center [692, 102] width 19 height 15
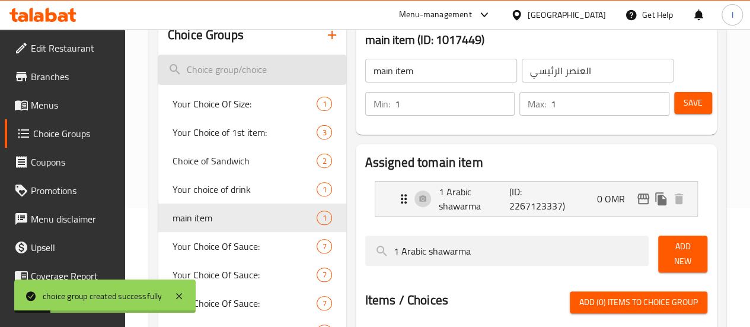
click at [217, 79] on input "search" at bounding box center [252, 70] width 188 height 30
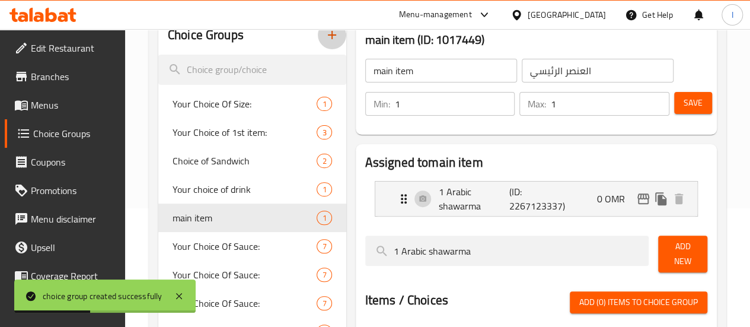
click at [325, 34] on icon "button" at bounding box center [332, 35] width 14 height 14
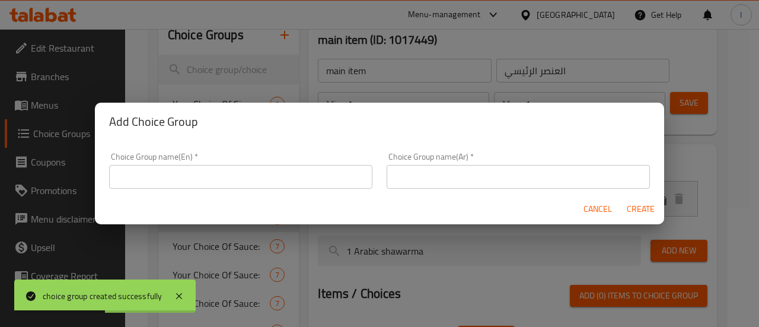
click at [196, 177] on input "text" at bounding box center [240, 177] width 263 height 24
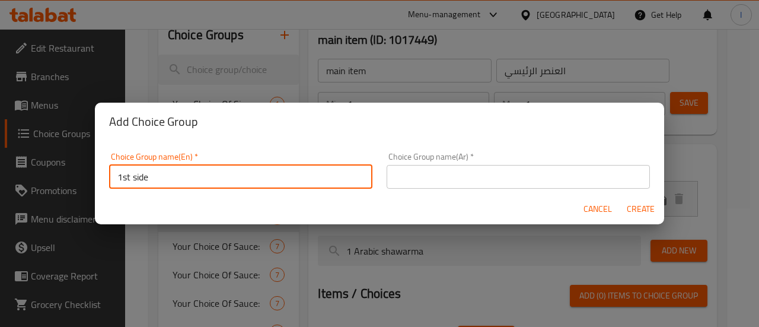
click at [167, 175] on input "1st side" at bounding box center [240, 177] width 263 height 24
type input "1st side"
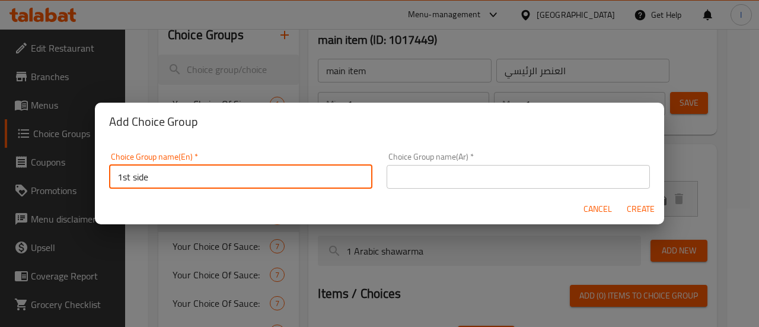
click at [407, 176] on input "text" at bounding box center [517, 177] width 263 height 24
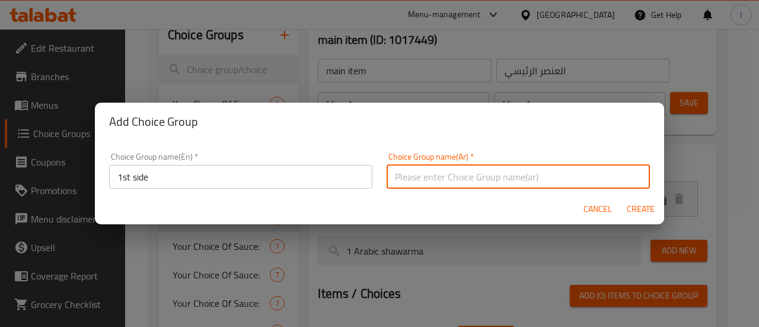
paste input "الجانب الأول"
type input "الجانب الأول"
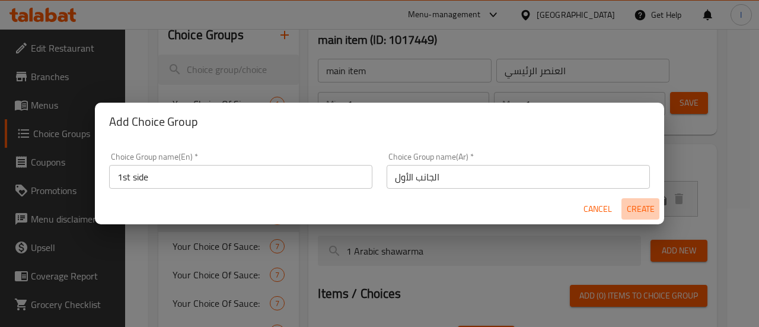
click at [647, 209] on span "Create" at bounding box center [640, 208] width 28 height 15
type input "1st side"
type input "الجانب الأول"
type input "0"
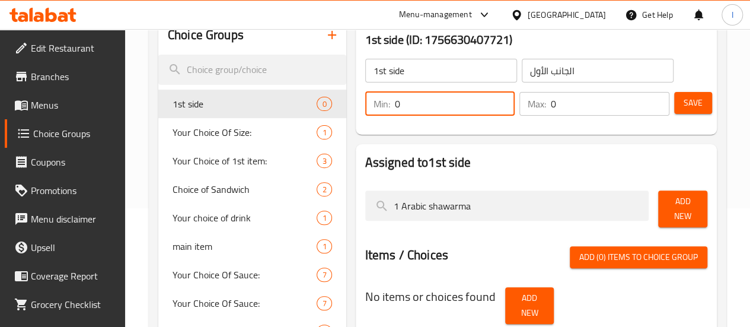
click at [421, 107] on input "0" at bounding box center [455, 104] width 120 height 24
type input "1"
click at [561, 93] on input "0" at bounding box center [610, 104] width 119 height 24
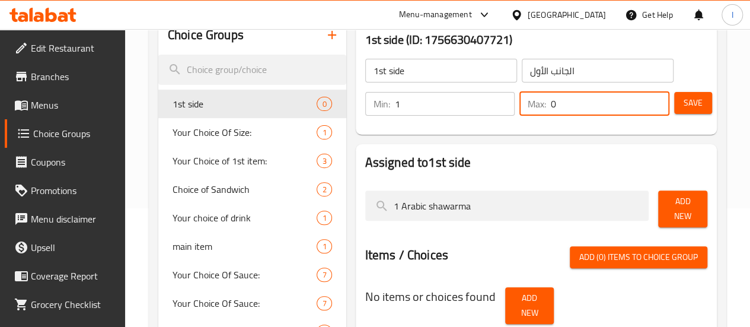
click at [553, 105] on input "0" at bounding box center [610, 104] width 119 height 24
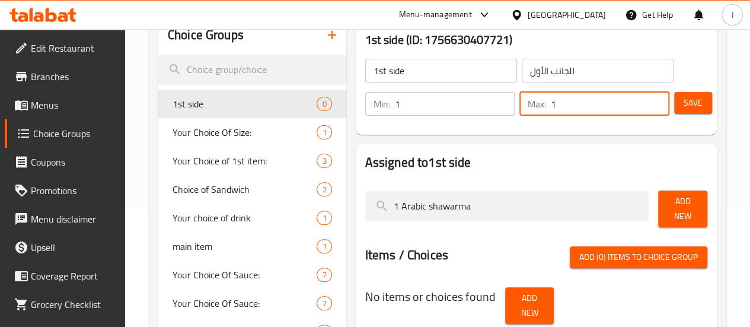
type input "1"
click at [538, 183] on div at bounding box center [536, 185] width 342 height 9
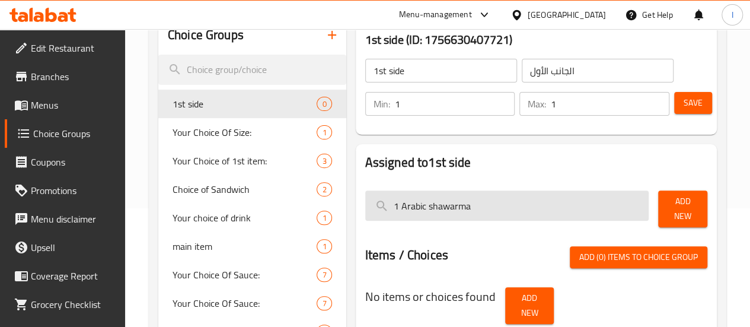
click at [460, 206] on input "1 Arabic shawarma" at bounding box center [507, 205] width 284 height 30
paste input "omani cheese hotdog paratha"
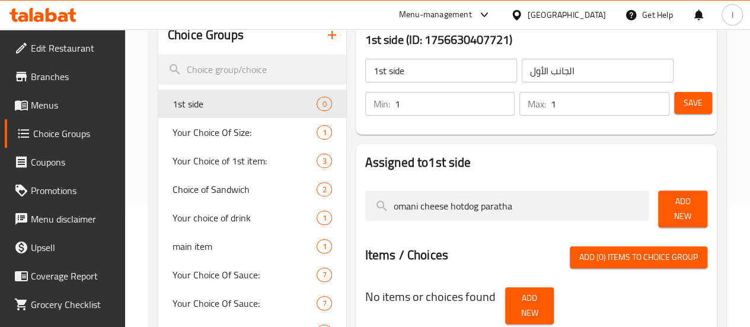
type input "omani cheese hotdog paratha"
click at [672, 210] on span "Add New" at bounding box center [682, 209] width 30 height 30
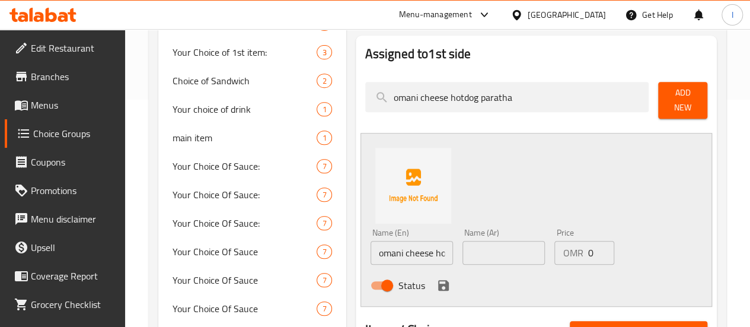
scroll to position [296, 0]
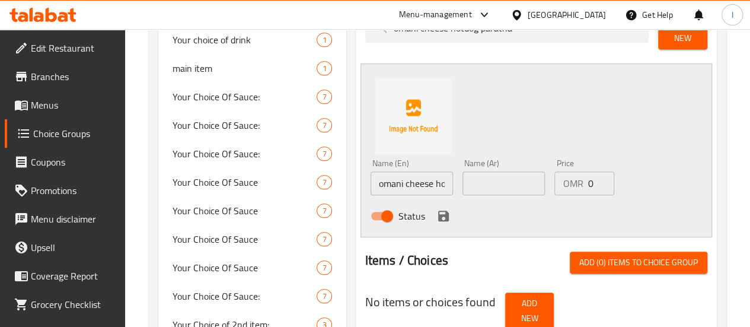
click at [370, 177] on input "omani cheese hotdog paratha" at bounding box center [411, 183] width 82 height 24
click at [497, 174] on input "text" at bounding box center [503, 183] width 82 height 24
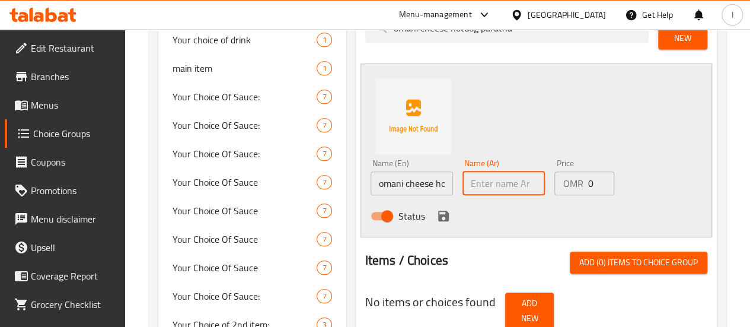
paste input "باراثا هوت دوغ بالجبنة العمانية"
type input "باراثا هوت دوغ بالجبنة العمانية"
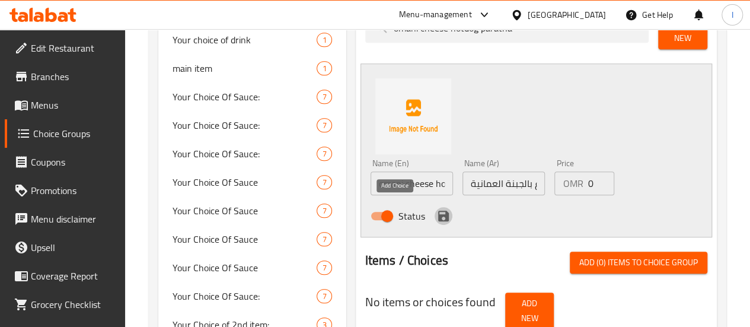
click at [434, 209] on button "save" at bounding box center [443, 216] width 18 height 18
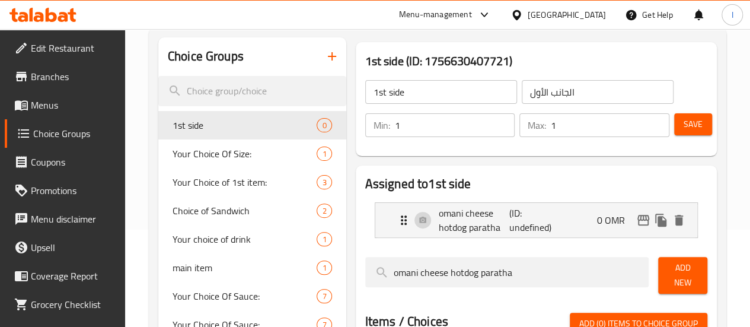
scroll to position [59, 0]
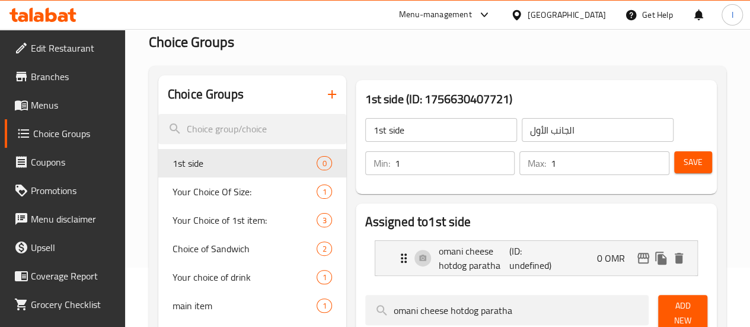
click at [695, 163] on span "Save" at bounding box center [692, 162] width 19 height 15
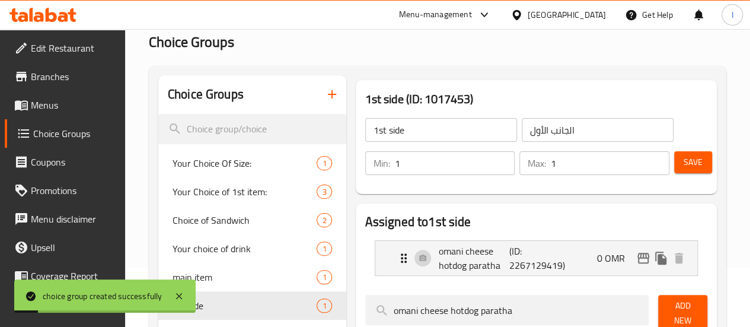
click at [45, 107] on span "Menus" at bounding box center [73, 105] width 85 height 14
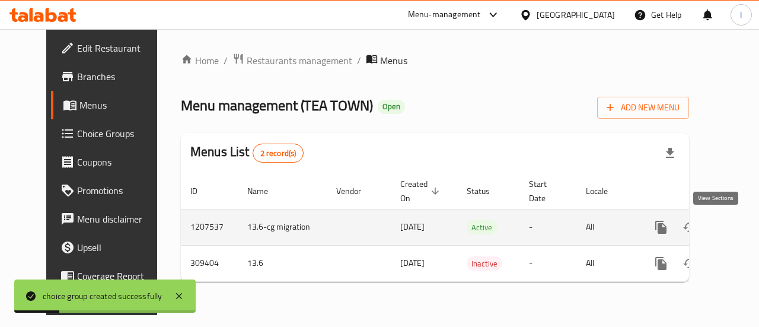
click at [739, 229] on icon "enhanced table" at bounding box center [746, 227] width 14 height 14
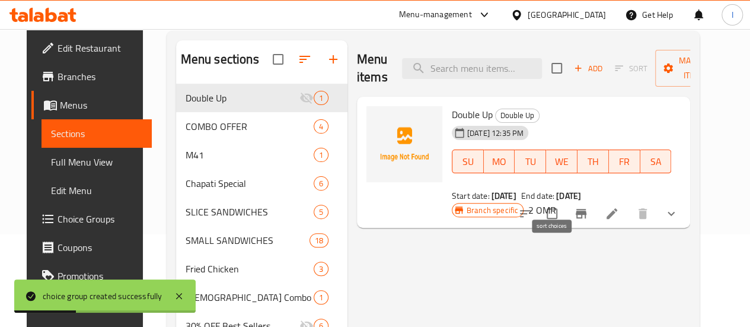
scroll to position [119, 0]
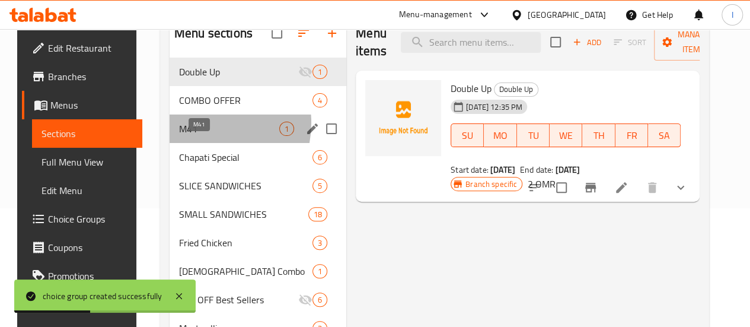
click at [190, 136] on span "M41" at bounding box center [229, 128] width 100 height 14
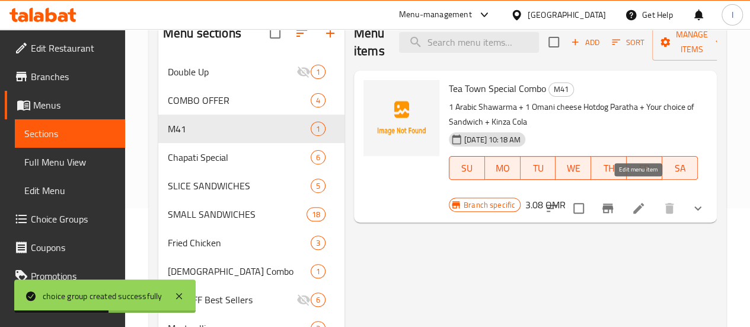
click at [639, 201] on icon at bounding box center [638, 208] width 14 height 14
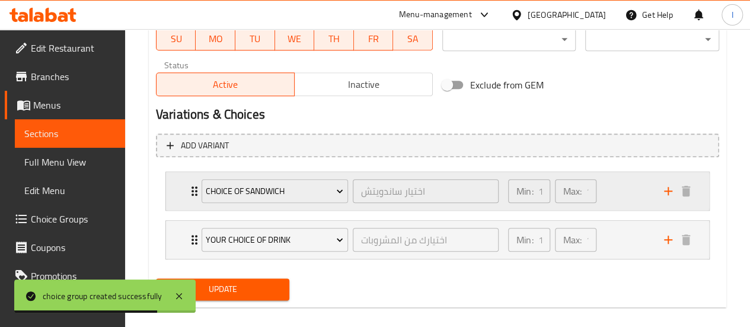
scroll to position [577, 0]
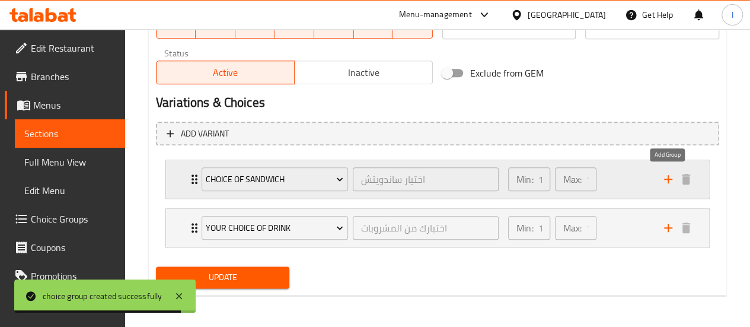
click at [672, 175] on icon "add" at bounding box center [668, 179] width 14 height 14
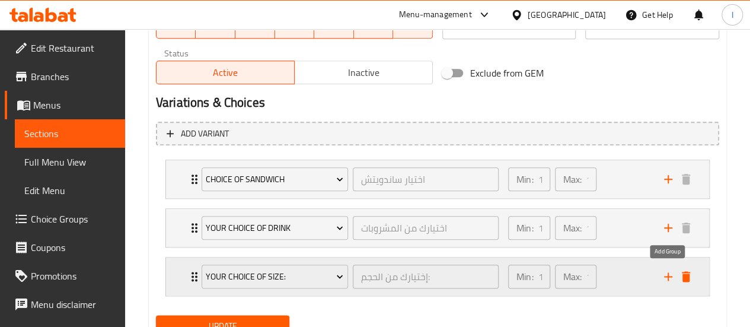
click at [666, 269] on icon "add" at bounding box center [668, 276] width 14 height 14
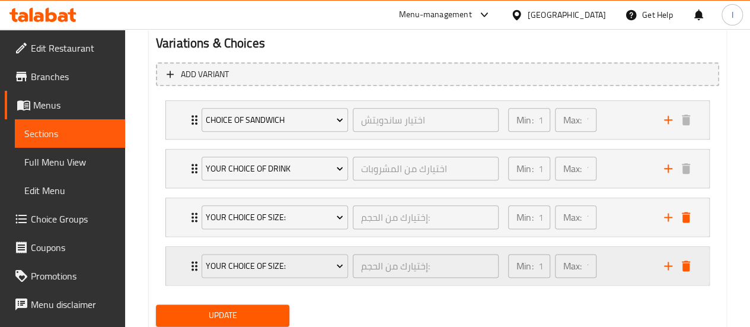
scroll to position [674, 0]
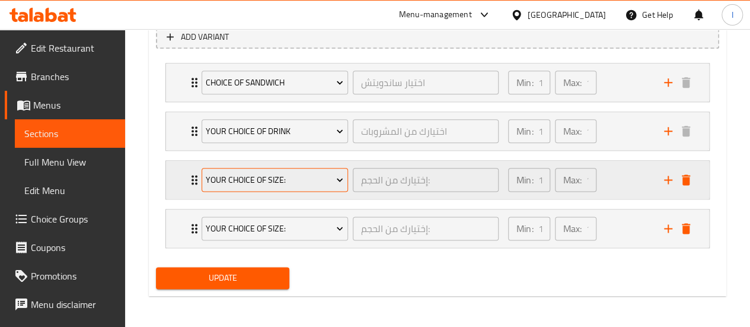
click at [344, 185] on button "Your Choice Of Size:" at bounding box center [274, 180] width 146 height 24
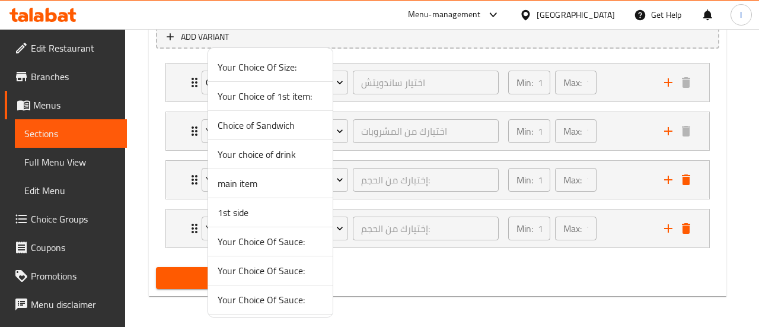
click at [275, 180] on span "main item" at bounding box center [269, 183] width 105 height 14
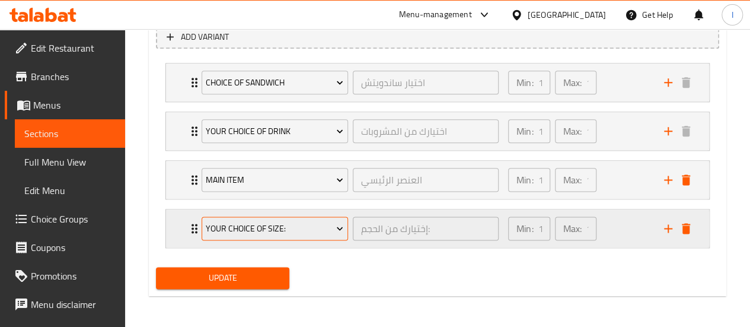
click at [292, 229] on span "Your Choice Of Size:" at bounding box center [274, 228] width 137 height 15
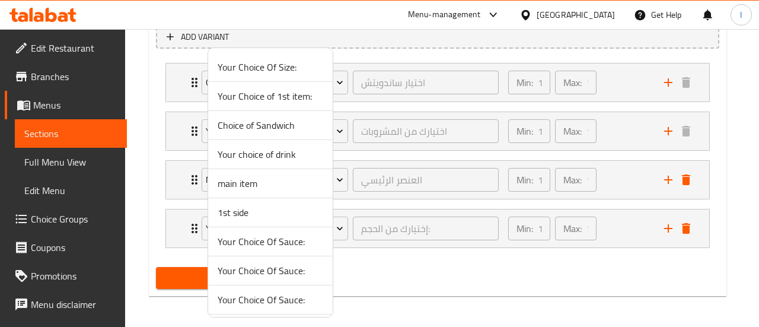
click at [255, 217] on span "1st side" at bounding box center [269, 212] width 105 height 14
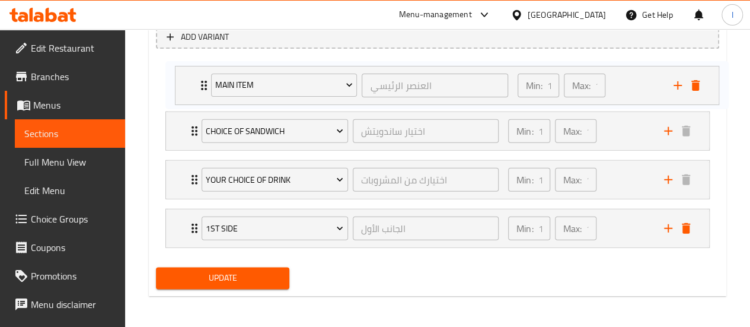
drag, startPoint x: 191, startPoint y: 177, endPoint x: 203, endPoint y: 68, distance: 110.3
click at [203, 68] on div "Choice of Sandwich اختيار ساندويتش ​ Min: 1 ​ Max: 1 ​ Chicken slice sandwich (…" at bounding box center [437, 155] width 563 height 194
click at [186, 224] on div "1st side الجانب الأول ​ Min: 1 ​ Max: 1 ​" at bounding box center [437, 228] width 543 height 38
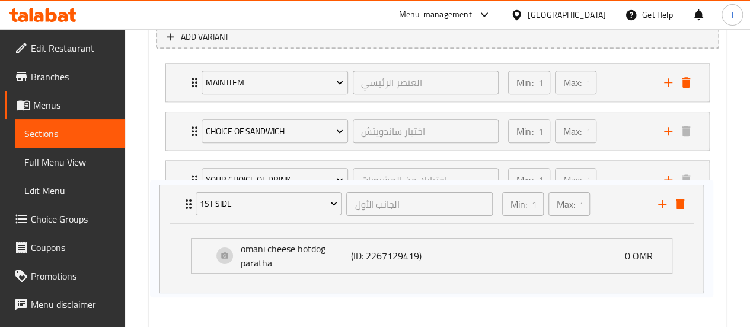
scroll to position [676, 0]
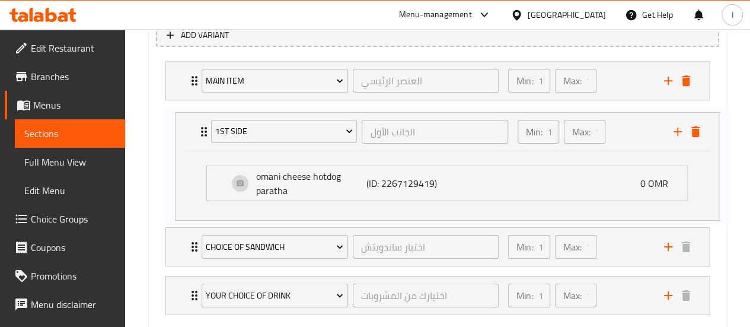
drag, startPoint x: 188, startPoint y: 225, endPoint x: 198, endPoint y: 124, distance: 101.2
click at [198, 124] on div "main item العنصر الرئيسي ​ Min: 1 ​ Max: 1 ​ 1 Arabic shawarma (ID: 2267123337)…" at bounding box center [437, 187] width 563 height 263
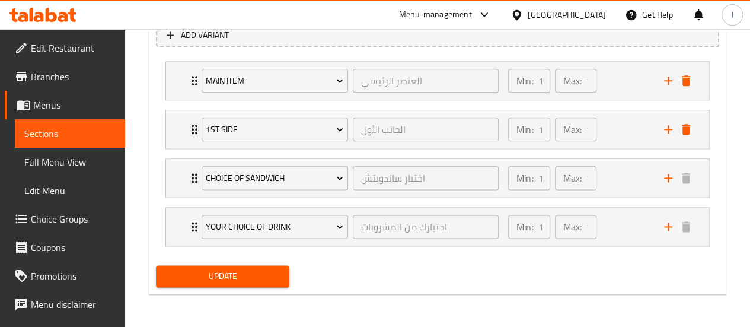
scroll to position [674, 0]
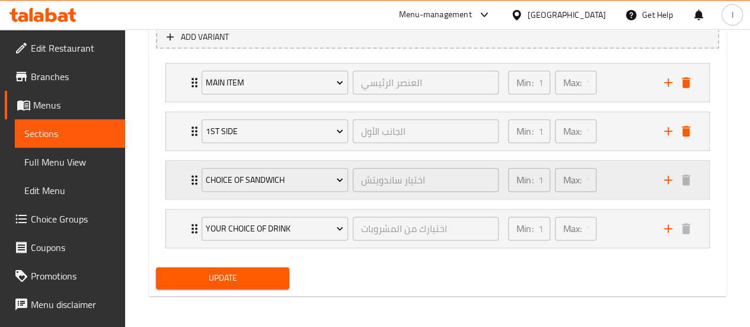
click at [192, 181] on icon "Expand" at bounding box center [194, 179] width 6 height 9
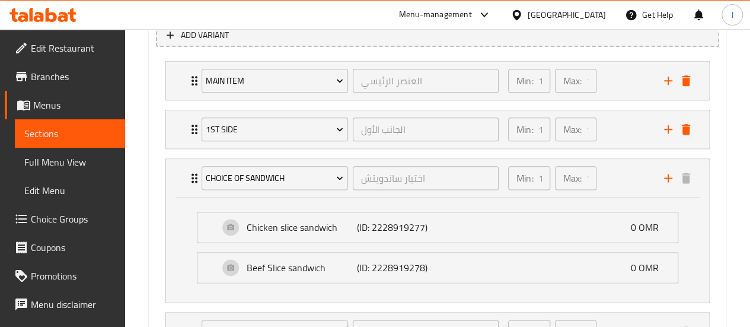
click at [152, 199] on div "Add variant main item العنصر الرئيسي ​ Min: 1 ​ Max: 1 ​ 1 Arabic shawarma (ID:…" at bounding box center [437, 191] width 572 height 347
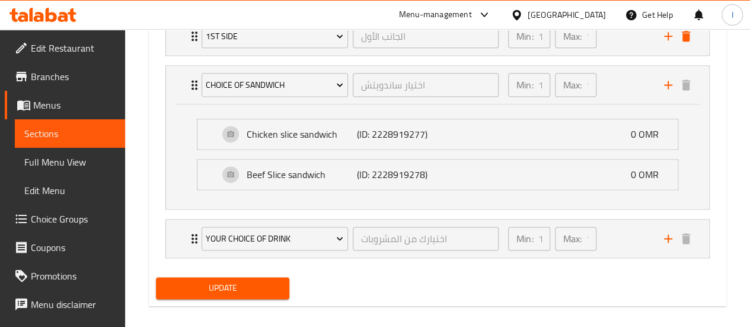
scroll to position [778, 0]
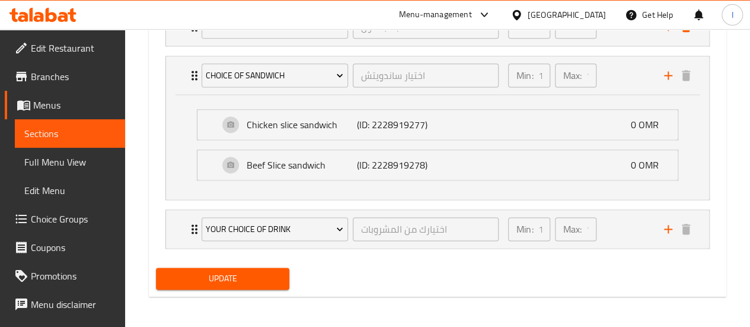
click at [220, 278] on span "Update" at bounding box center [222, 278] width 115 height 15
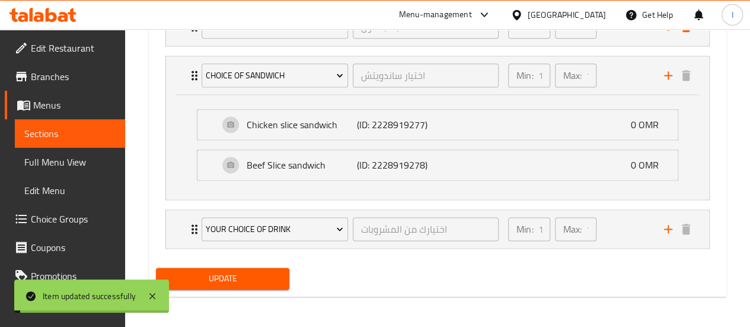
click at [63, 140] on span "Sections" at bounding box center [69, 133] width 91 height 14
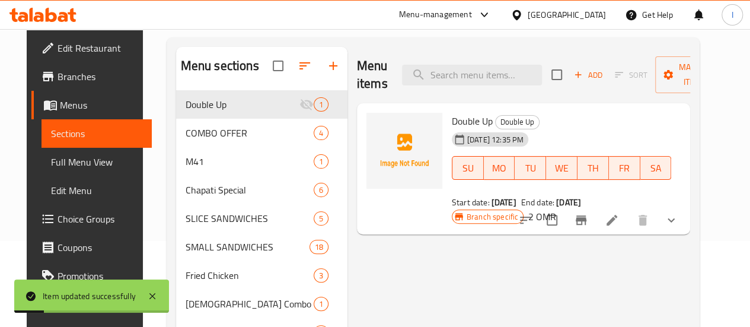
scroll to position [40, 0]
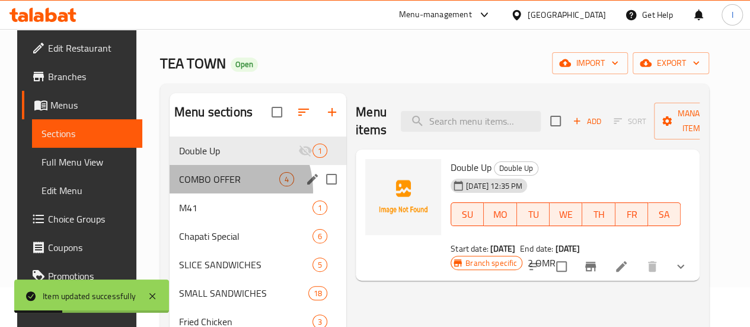
click at [207, 193] on div "COMBO OFFER 4" at bounding box center [257, 179] width 177 height 28
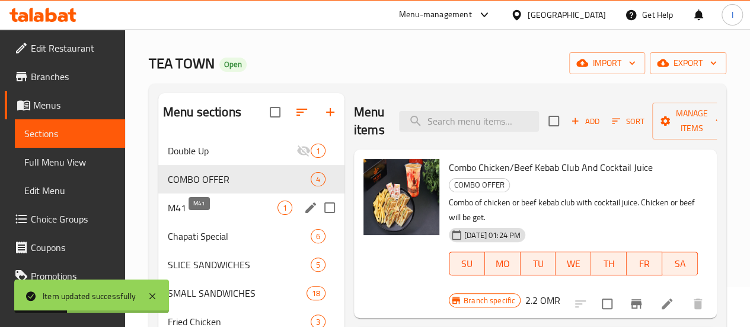
click at [214, 215] on span "M41" at bounding box center [223, 207] width 110 height 14
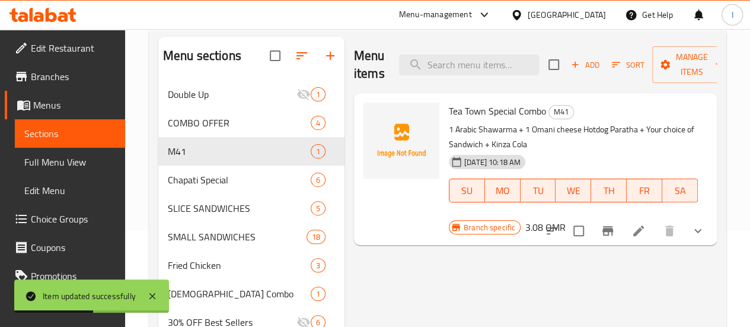
scroll to position [99, 0]
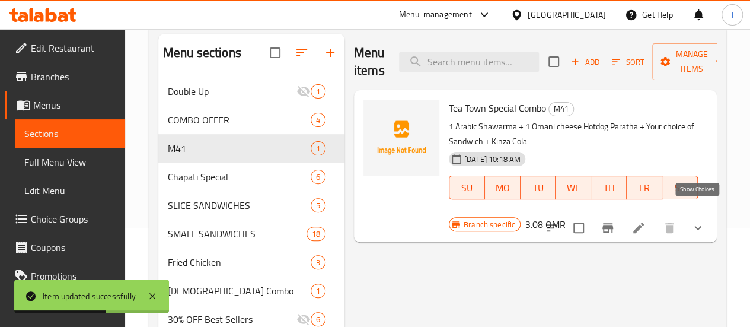
click at [703, 220] on icon "show more" at bounding box center [697, 227] width 14 height 14
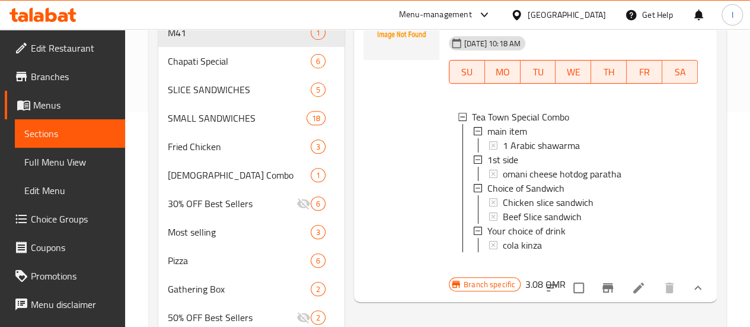
scroll to position [217, 0]
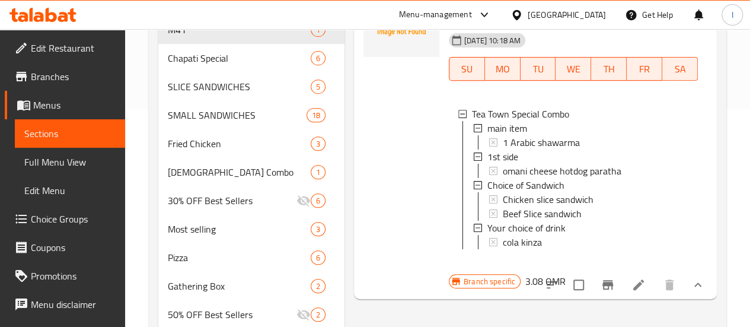
click at [46, 16] on icon at bounding box center [51, 15] width 11 height 14
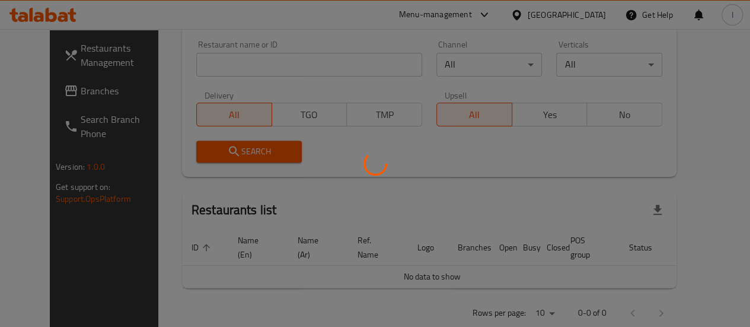
scroll to position [146, 0]
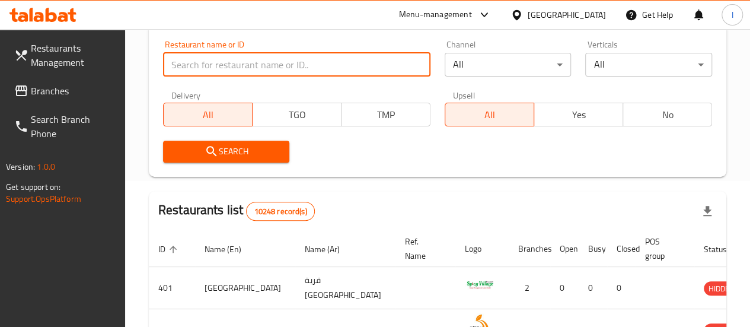
click at [219, 72] on input "search" at bounding box center [296, 65] width 267 height 24
type input "shahad al jazeera"
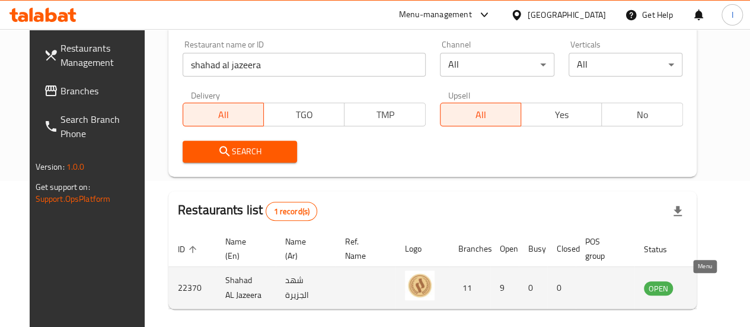
click at [706, 286] on icon "enhanced table" at bounding box center [712, 288] width 13 height 10
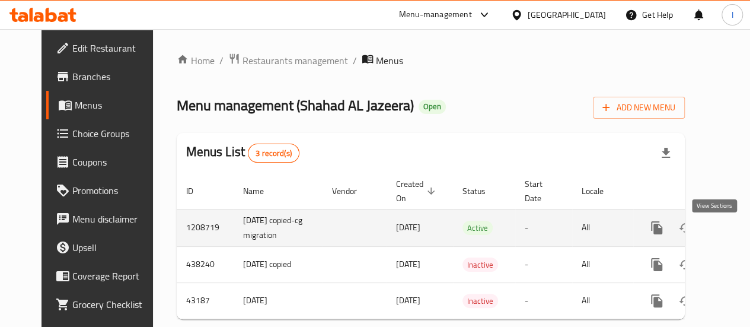
click at [735, 235] on icon "enhanced table" at bounding box center [742, 227] width 14 height 14
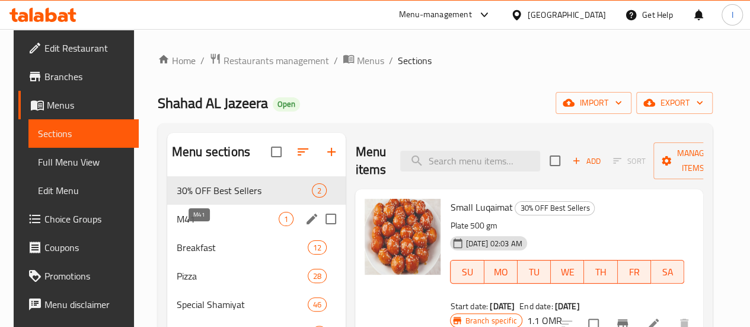
click at [191, 226] on span "M41" at bounding box center [228, 219] width 102 height 14
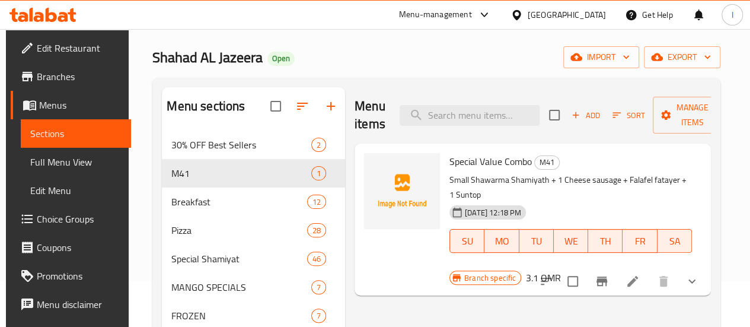
scroll to position [59, 0]
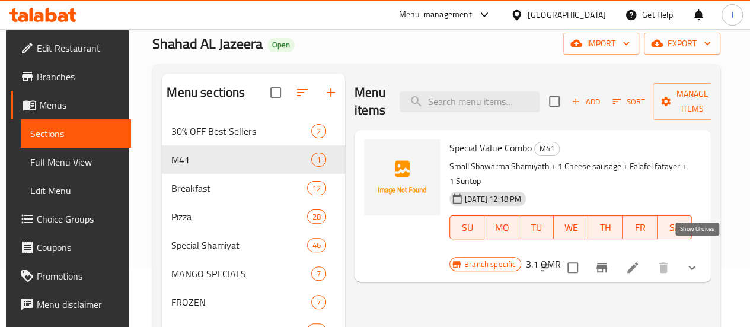
click at [699, 260] on icon "show more" at bounding box center [691, 267] width 14 height 14
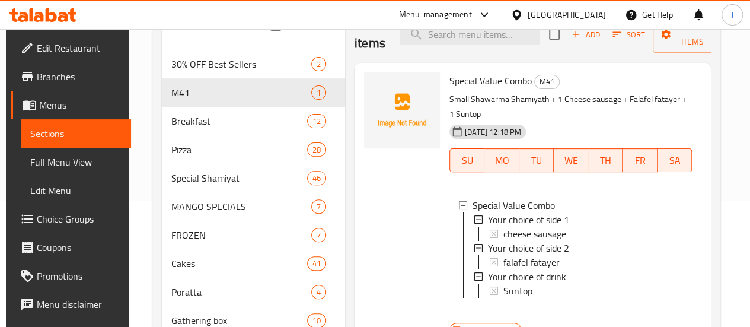
scroll to position [119, 0]
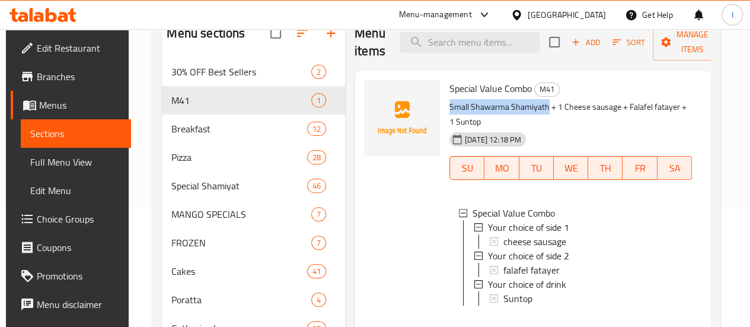
drag, startPoint x: 403, startPoint y: 108, endPoint x: 500, endPoint y: 104, distance: 97.3
click at [500, 104] on p "Small Shawarma Shamiyath + 1 Cheese sausage + Falafel fatayer + 1 Suntop" at bounding box center [570, 115] width 242 height 30
copy p "Small Shawarma Shamiyath"
click at [57, 222] on span "Choice Groups" at bounding box center [79, 219] width 85 height 14
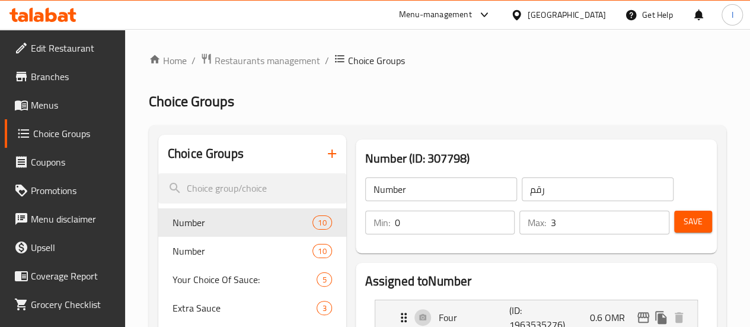
click at [281, 156] on div at bounding box center [375, 163] width 750 height 327
click at [328, 152] on icon "button" at bounding box center [332, 153] width 8 height 8
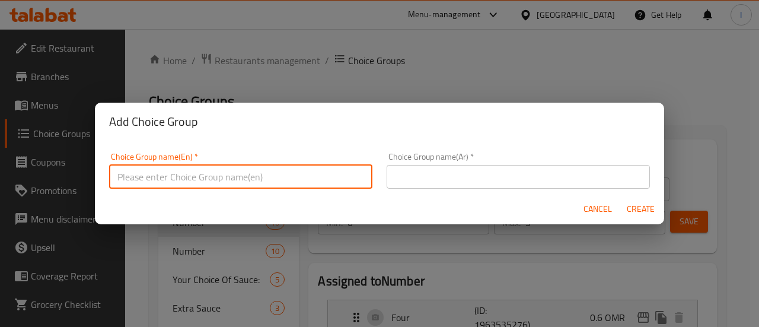
click at [210, 165] on input "text" at bounding box center [240, 177] width 263 height 24
type input "main item"
click at [232, 175] on input "main item" at bounding box center [240, 177] width 263 height 24
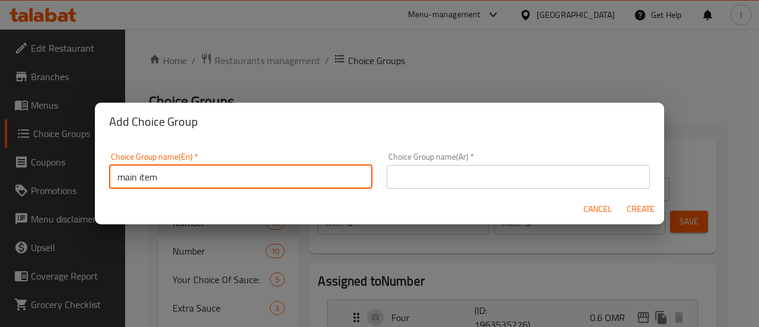
click at [446, 174] on input "text" at bounding box center [517, 177] width 263 height 24
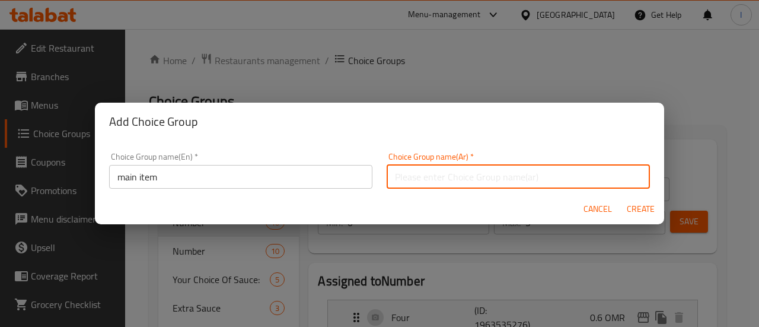
paste input "العنصر الرئيسي"
type input "العنصر الرئيسي"
click at [636, 200] on button "Create" at bounding box center [640, 209] width 38 height 22
type input "main item"
type input "العنصر الرئيسي"
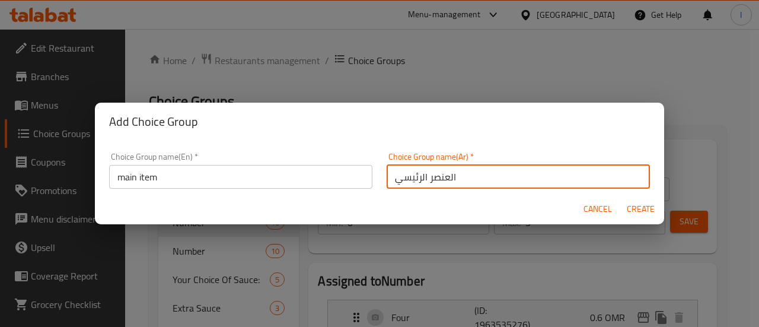
type input "0"
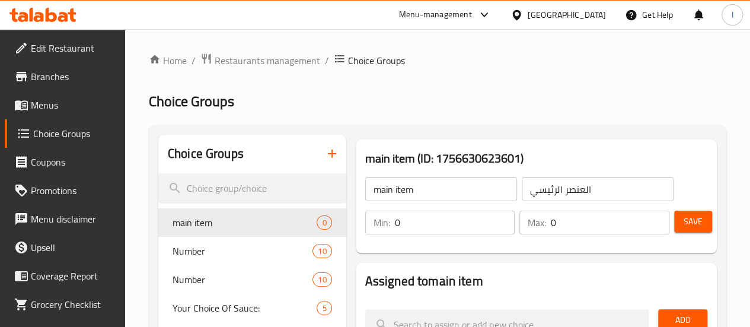
click at [432, 224] on input "0" at bounding box center [455, 222] width 120 height 24
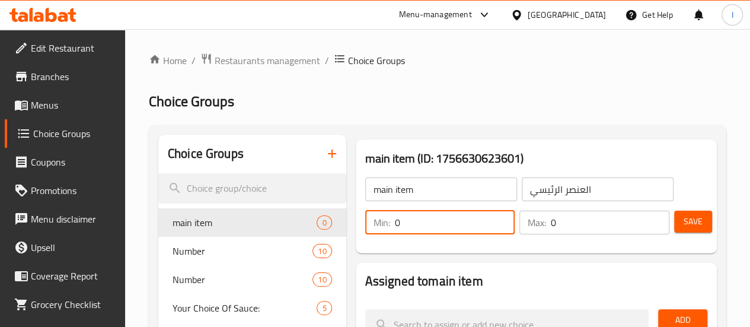
click at [432, 224] on input "0" at bounding box center [455, 222] width 120 height 24
click at [431, 224] on input "0" at bounding box center [455, 222] width 120 height 24
type input "1"
click at [561, 228] on input "0" at bounding box center [610, 222] width 119 height 24
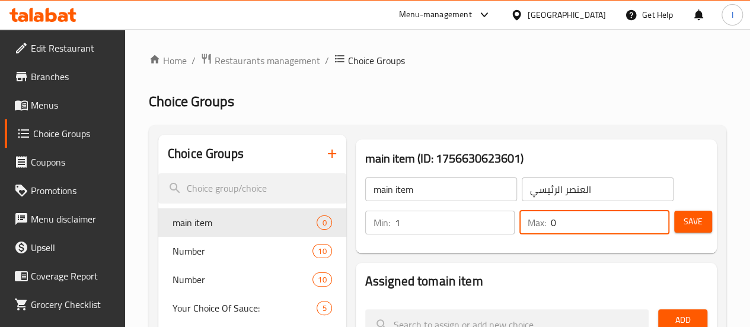
click at [561, 228] on input "0" at bounding box center [610, 222] width 119 height 24
click at [560, 228] on input "0" at bounding box center [610, 222] width 119 height 24
type input "1"
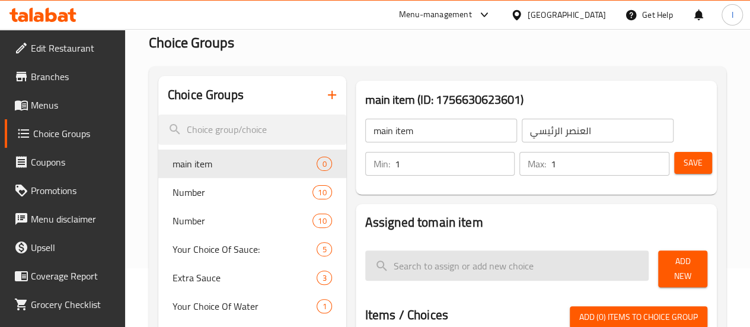
scroll to position [59, 0]
drag, startPoint x: 502, startPoint y: 263, endPoint x: 501, endPoint y: 257, distance: 6.0
click at [501, 263] on input "search" at bounding box center [507, 264] width 284 height 30
paste input "Small Shawarma Shamiyath"
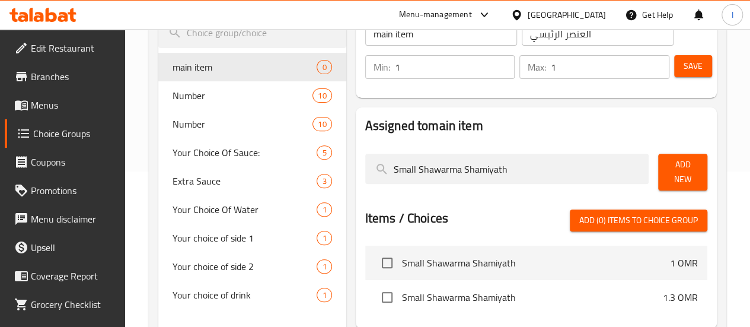
scroll to position [178, 0]
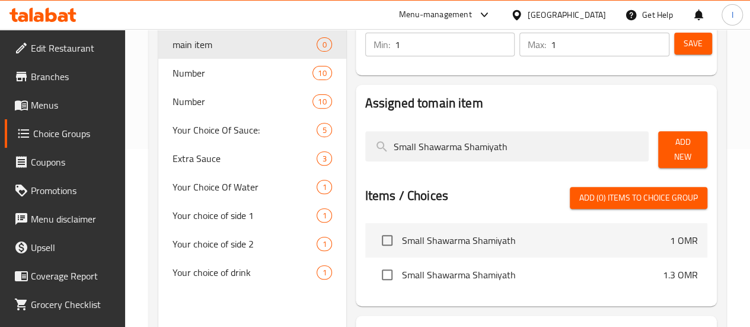
type input "Small Shawarma Shamiyath"
click at [675, 146] on span "Add New" at bounding box center [682, 150] width 30 height 30
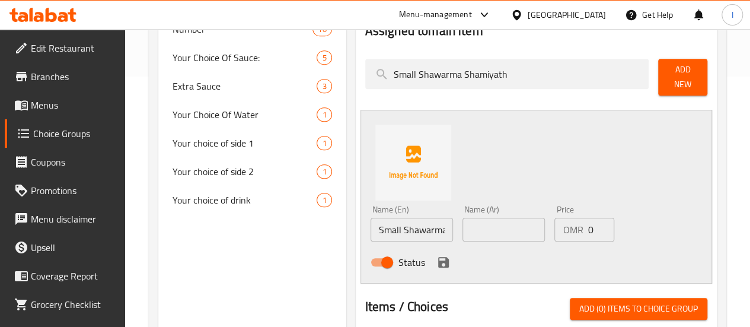
scroll to position [296, 0]
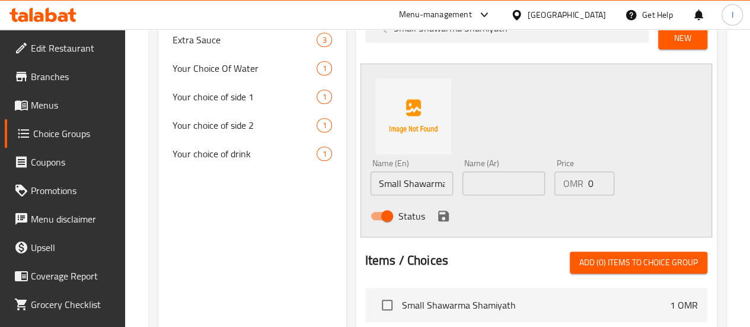
click at [376, 176] on input "Small Shawarma Shamiyath" at bounding box center [411, 183] width 82 height 24
click at [377, 176] on input "Small Shawarma Shamiyath" at bounding box center [411, 183] width 82 height 24
click at [494, 180] on input "text" at bounding box center [503, 183] width 82 height 24
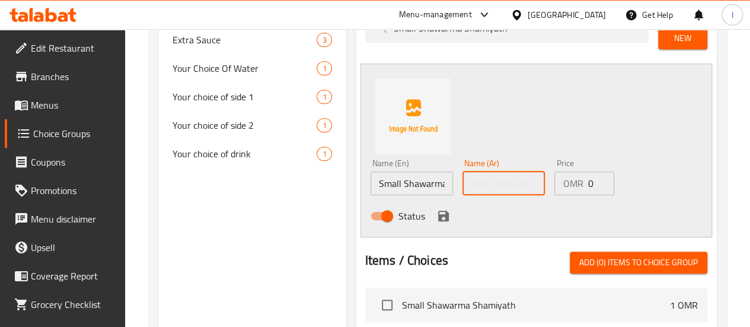
paste input "شاورما شامية صغيرة"
type input "شاورما شامية صغيرة"
click at [434, 208] on button "save" at bounding box center [443, 216] width 18 height 18
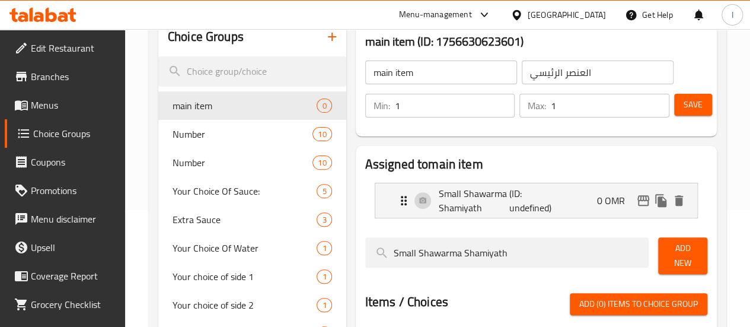
scroll to position [119, 0]
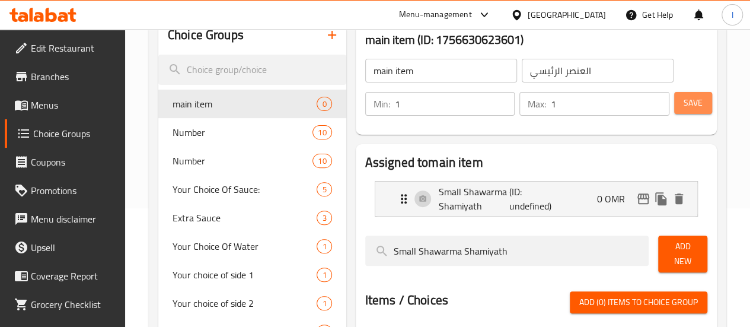
click at [692, 97] on span "Save" at bounding box center [692, 102] width 19 height 15
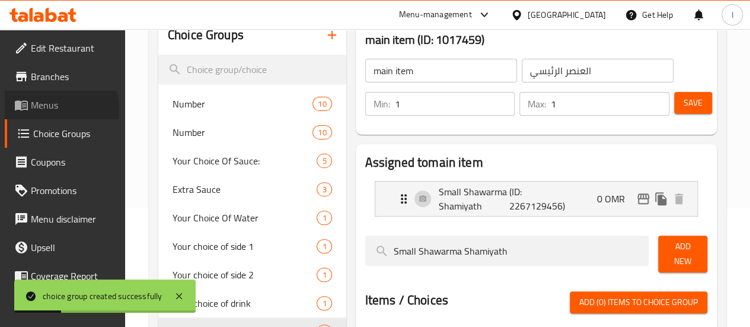
click at [46, 110] on span "Menus" at bounding box center [73, 105] width 85 height 14
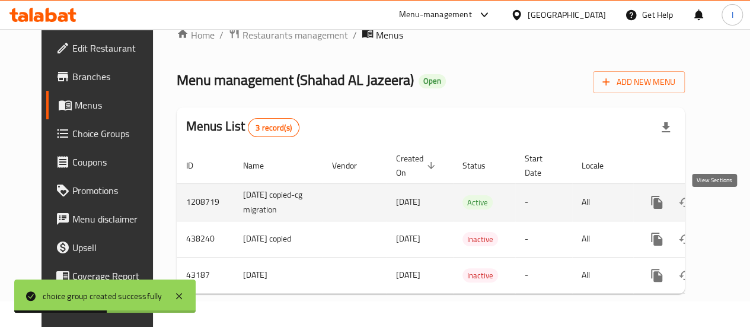
click at [735, 195] on icon "enhanced table" at bounding box center [742, 202] width 14 height 14
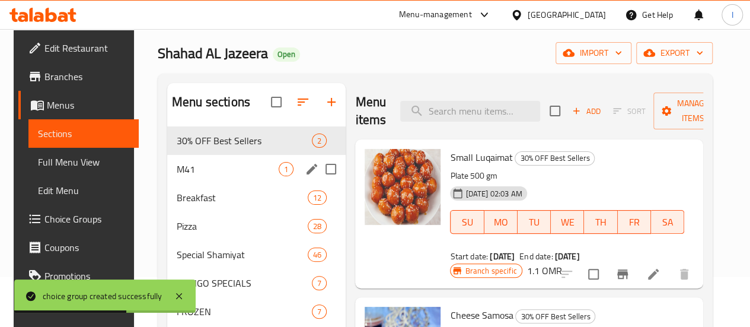
click at [226, 178] on div "M41 1" at bounding box center [256, 169] width 178 height 28
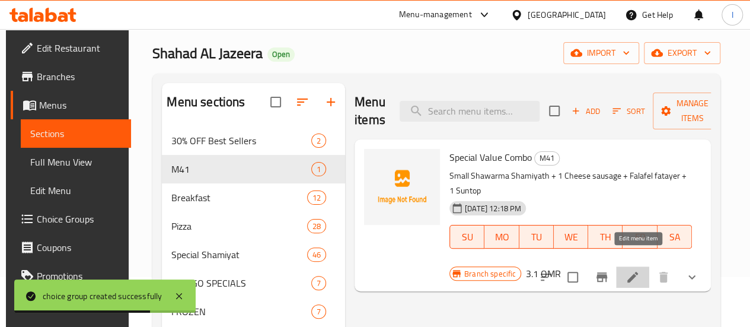
click at [638, 271] on icon at bounding box center [632, 276] width 11 height 11
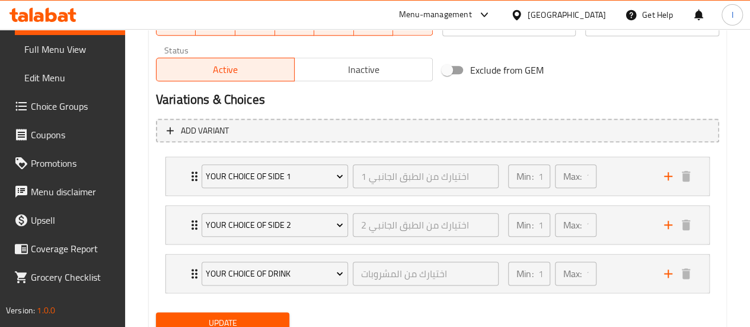
scroll to position [626, 0]
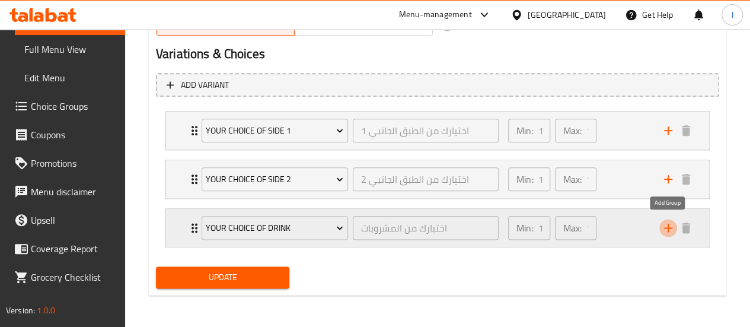
click at [671, 223] on icon "add" at bounding box center [668, 227] width 14 height 14
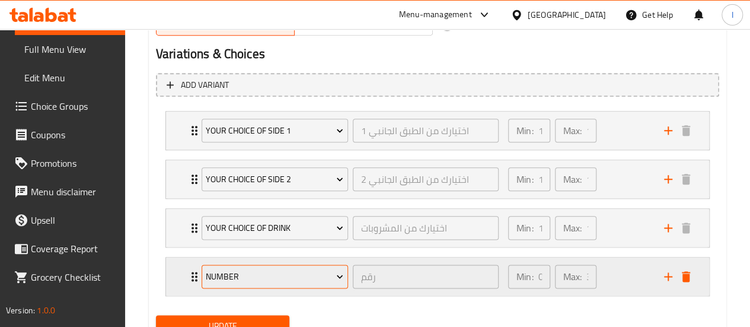
click at [275, 264] on button "Number" at bounding box center [274, 276] width 146 height 24
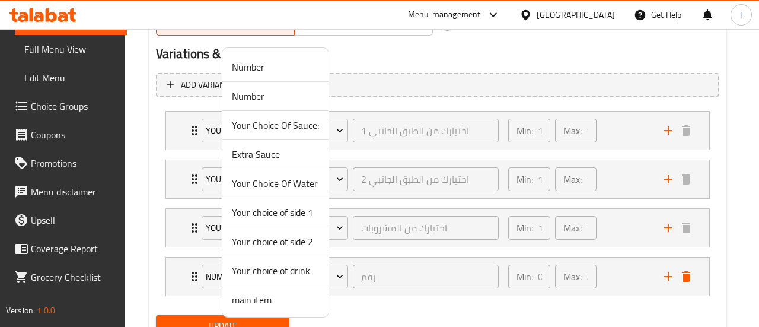
click at [264, 296] on span "main item" at bounding box center [275, 299] width 87 height 14
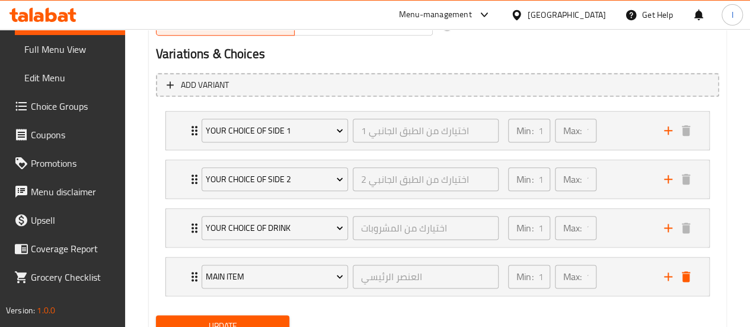
scroll to position [626, 0]
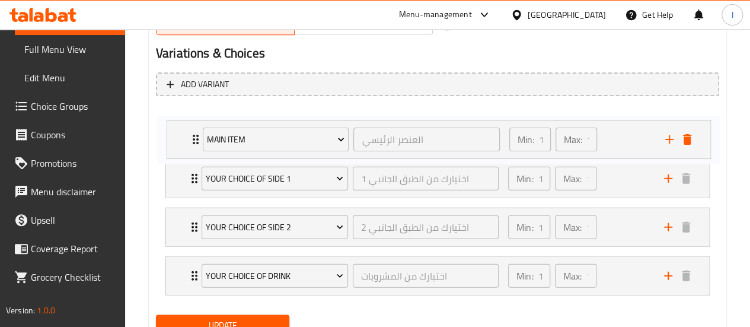
drag, startPoint x: 199, startPoint y: 276, endPoint x: 198, endPoint y: 132, distance: 143.4
click at [198, 132] on div "Your choice of side 1 اختيارك من الطبق الجانبي 1 ​ Min: 1 ​ Max: 1 ​ cheese sau…" at bounding box center [437, 202] width 563 height 194
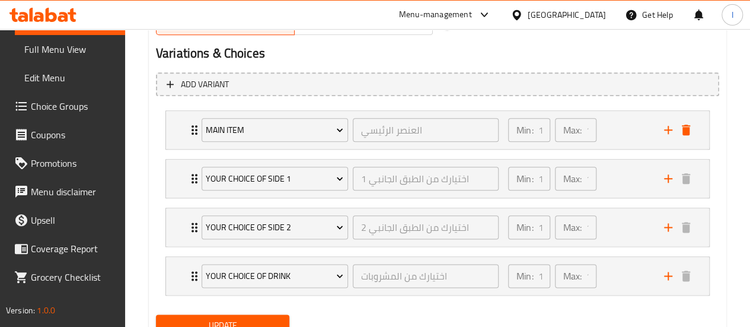
click at [238, 315] on button "Update" at bounding box center [223, 325] width 134 height 22
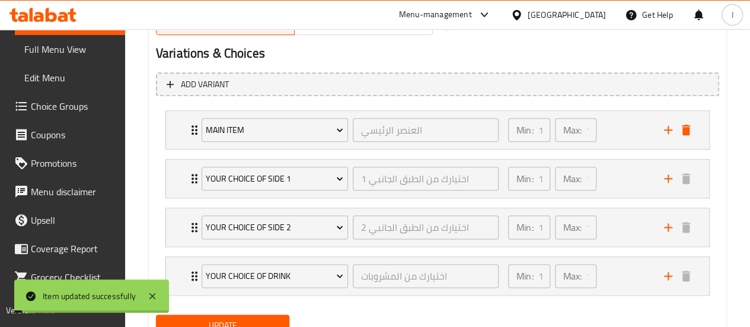
click at [50, 132] on span "Coupons" at bounding box center [73, 134] width 85 height 14
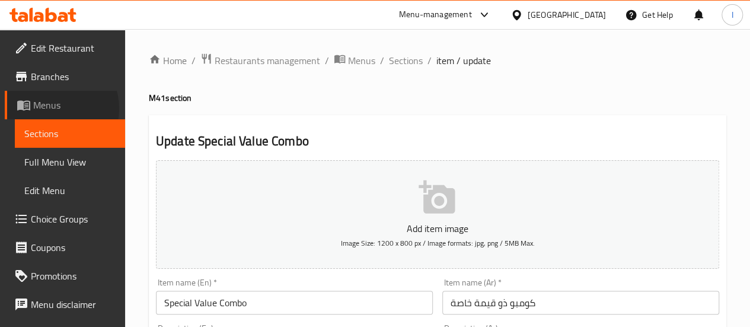
click at [52, 108] on span "Menus" at bounding box center [74, 105] width 82 height 14
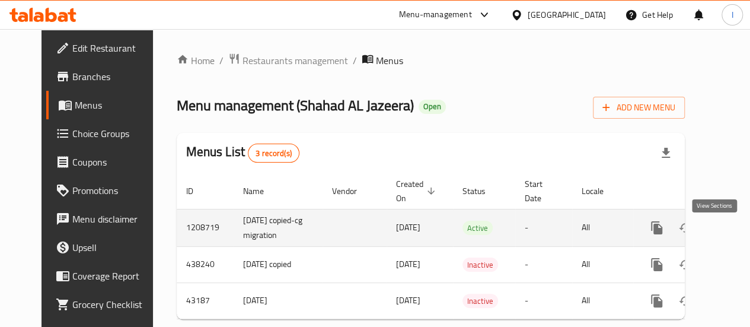
click at [735, 230] on icon "enhanced table" at bounding box center [742, 227] width 14 height 14
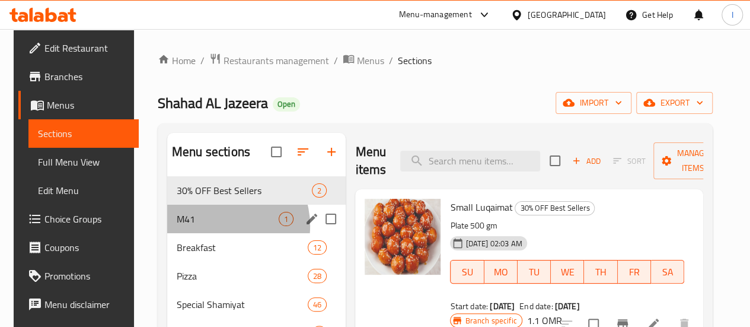
click at [211, 233] on div "M41 1" at bounding box center [256, 218] width 178 height 28
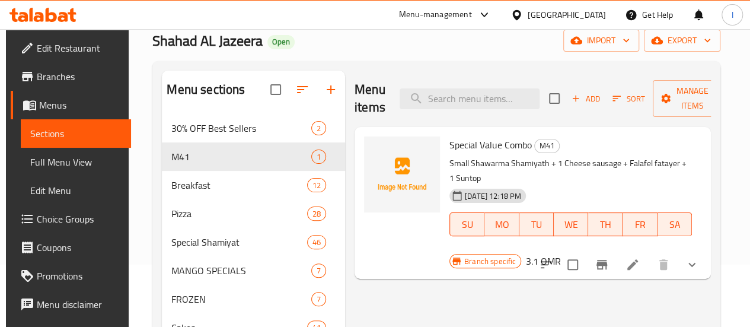
scroll to position [119, 0]
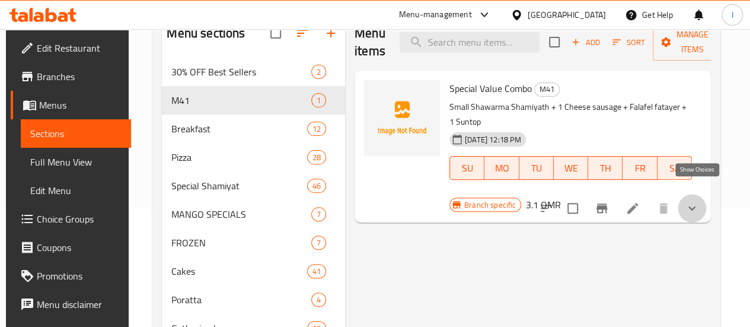
click at [692, 201] on icon "show more" at bounding box center [691, 208] width 14 height 14
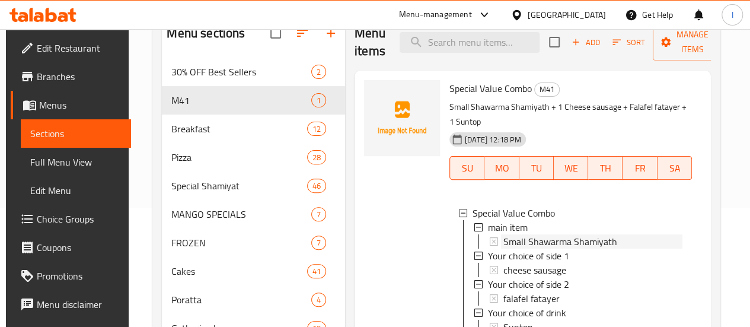
click at [537, 240] on span "Small Shawarma Shamiyath" at bounding box center [560, 241] width 114 height 14
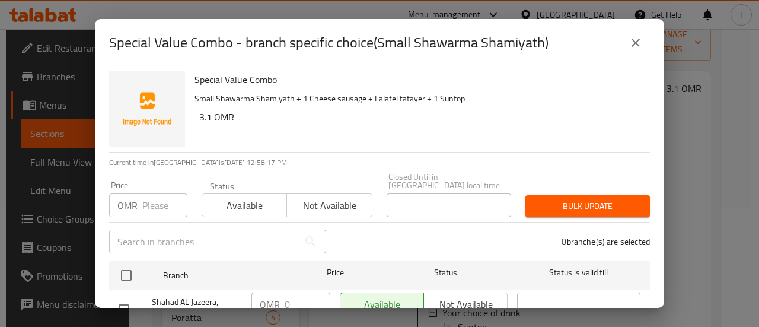
click at [639, 43] on icon "close" at bounding box center [635, 43] width 14 height 14
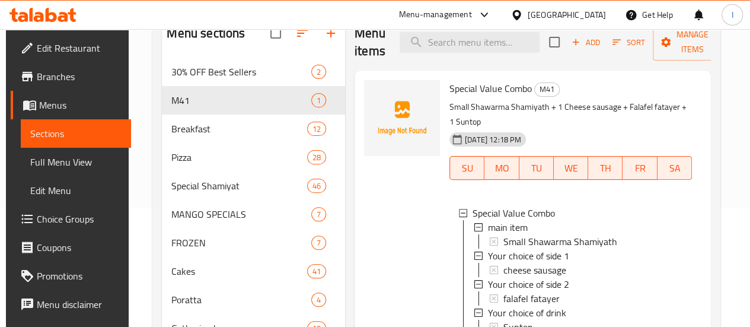
scroll to position [237, 0]
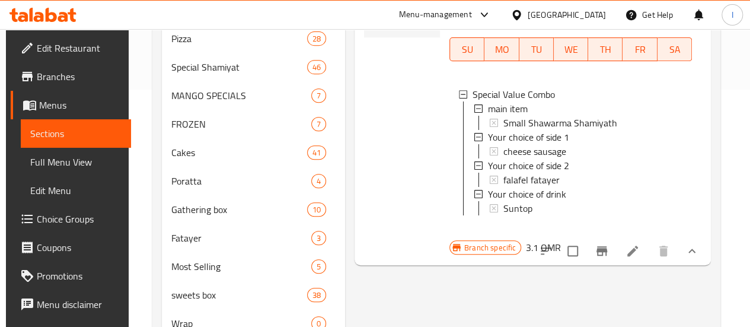
click at [40, 17] on icon at bounding box center [39, 17] width 10 height 10
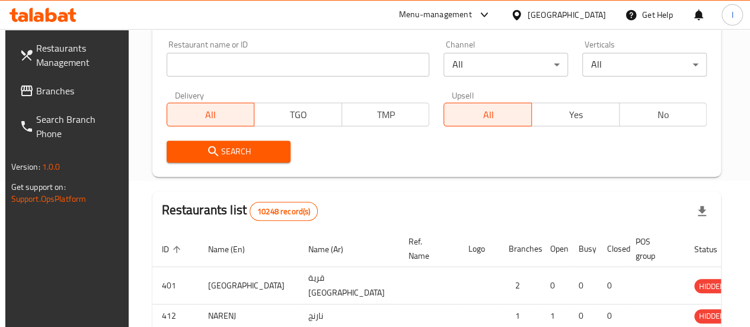
scroll to position [146, 0]
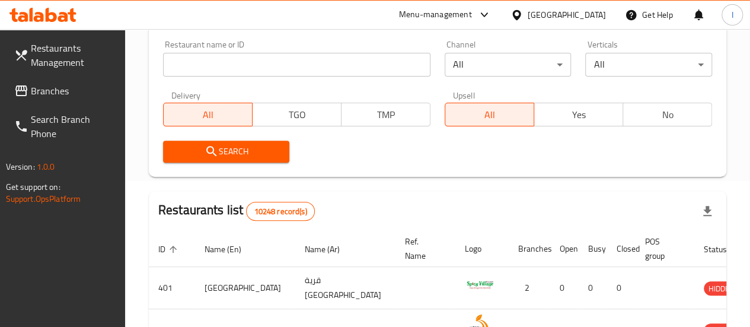
click at [235, 65] on input "search" at bounding box center [296, 65] width 267 height 24
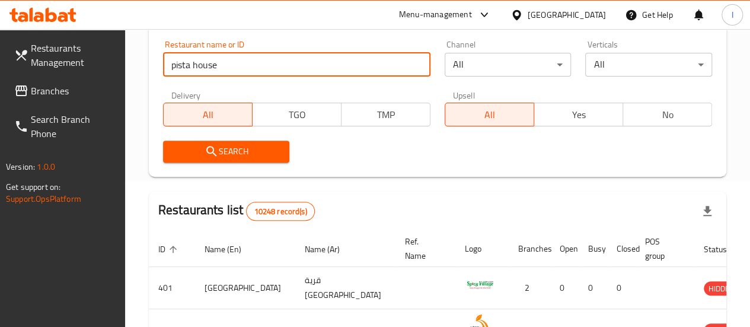
type input "pista house"
click button "Search" at bounding box center [226, 151] width 127 height 22
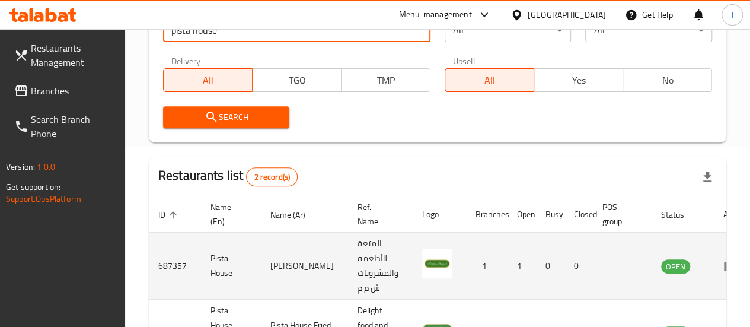
scroll to position [264, 0]
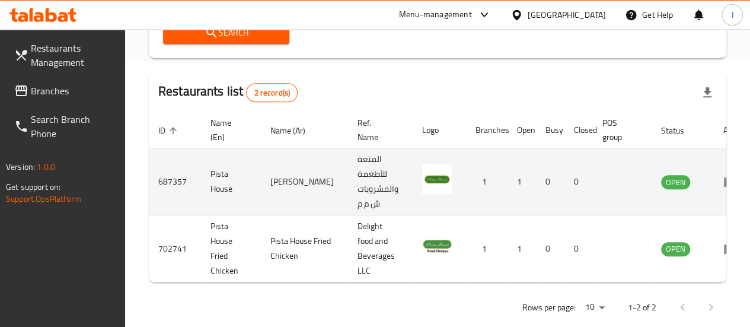
click at [713, 181] on td "enhanced table" at bounding box center [733, 181] width 41 height 67
click at [723, 176] on icon "enhanced table" at bounding box center [730, 181] width 14 height 14
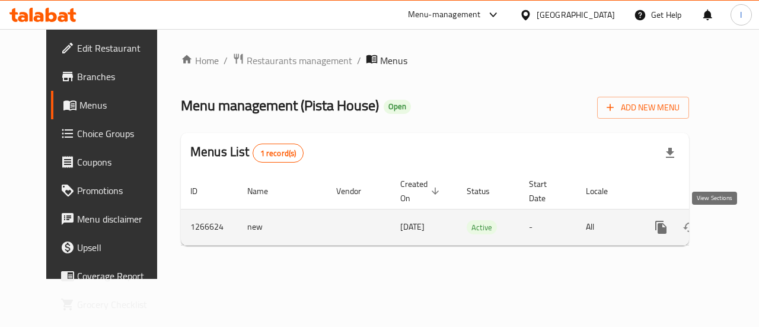
click at [741, 227] on icon "enhanced table" at bounding box center [746, 227] width 11 height 11
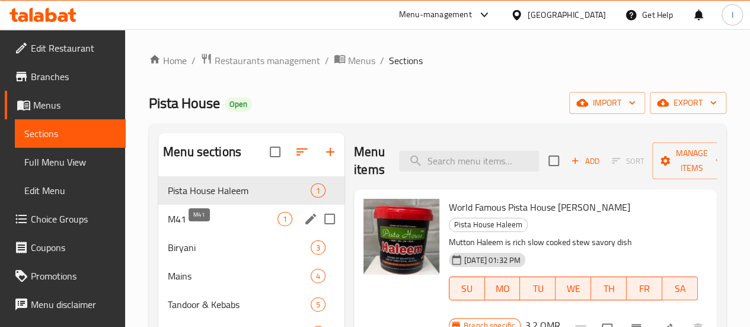
click at [222, 226] on span "M41" at bounding box center [223, 219] width 110 height 14
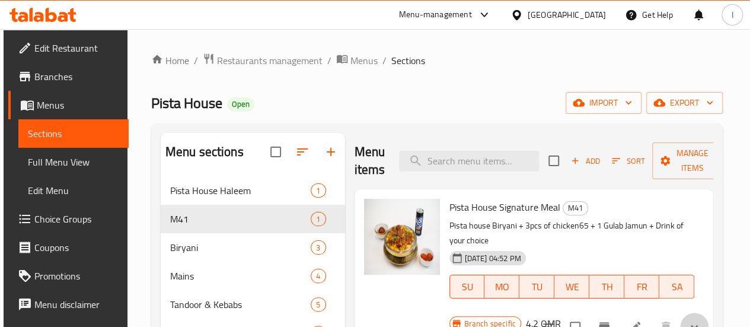
drag, startPoint x: 695, startPoint y: 299, endPoint x: 654, endPoint y: 289, distance: 41.5
click at [696, 312] on button "show more" at bounding box center [694, 326] width 28 height 28
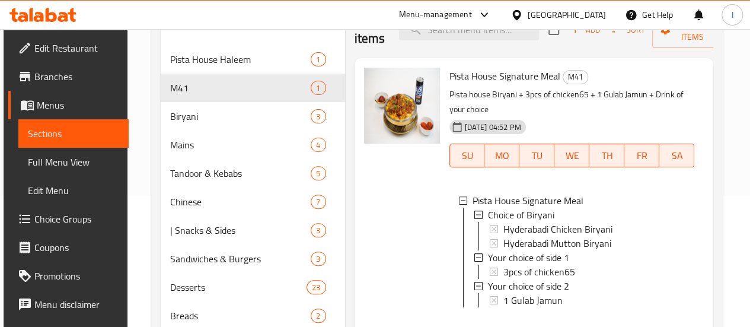
scroll to position [178, 0]
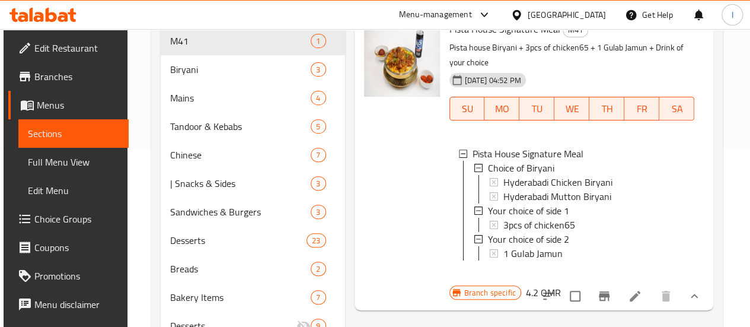
click at [63, 16] on icon at bounding box center [63, 17] width 10 height 10
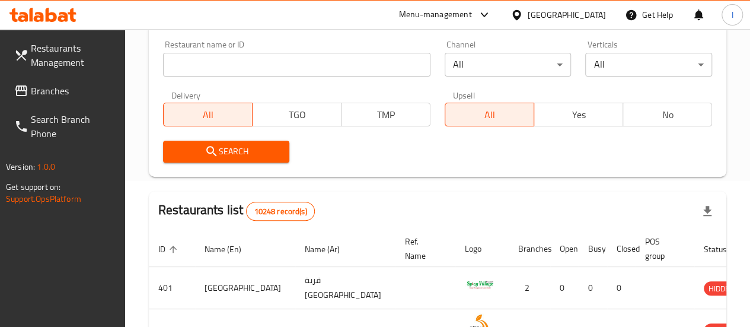
scroll to position [146, 0]
click at [231, 54] on input "search" at bounding box center [296, 65] width 267 height 24
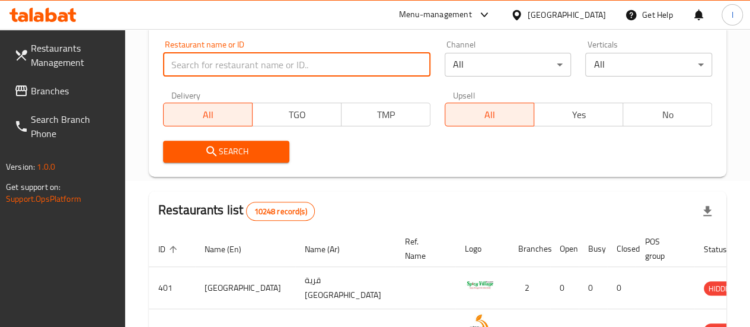
paste input "Al Fairoz"
type input "Al Fairoz"
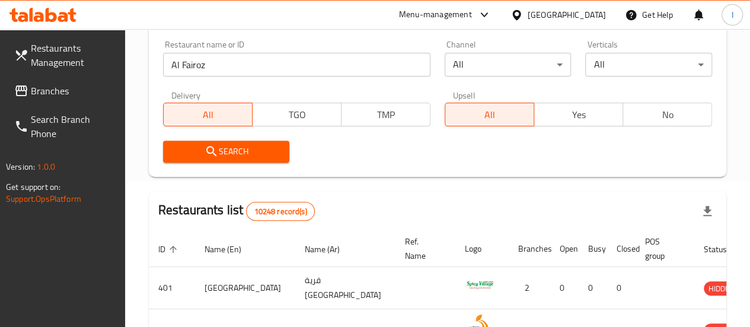
click at [232, 148] on span "Search" at bounding box center [226, 151] width 108 height 15
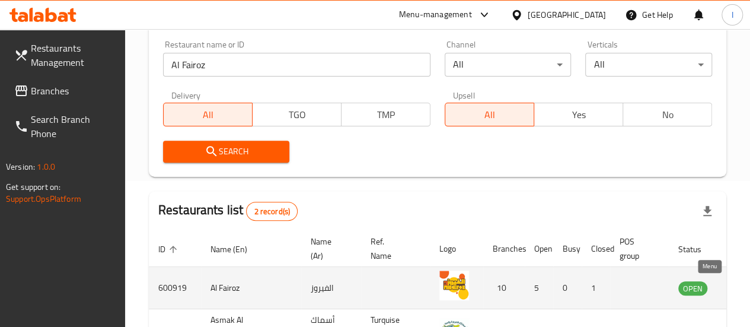
click at [741, 284] on icon "enhanced table" at bounding box center [747, 288] width 13 height 10
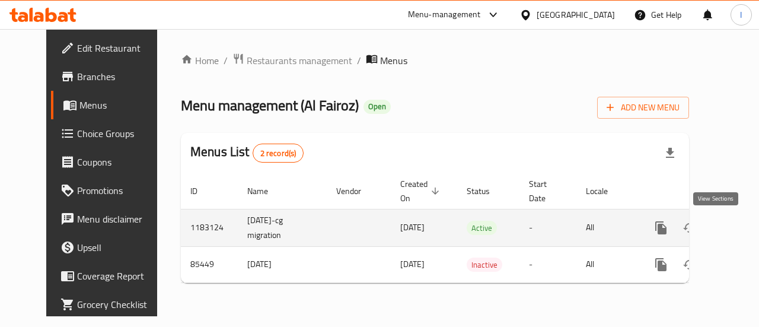
click at [732, 235] on link "enhanced table" at bounding box center [746, 227] width 28 height 28
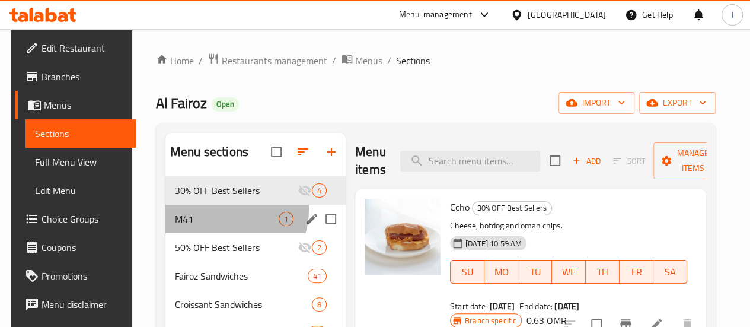
click at [219, 228] on div "M41 1" at bounding box center [255, 218] width 180 height 28
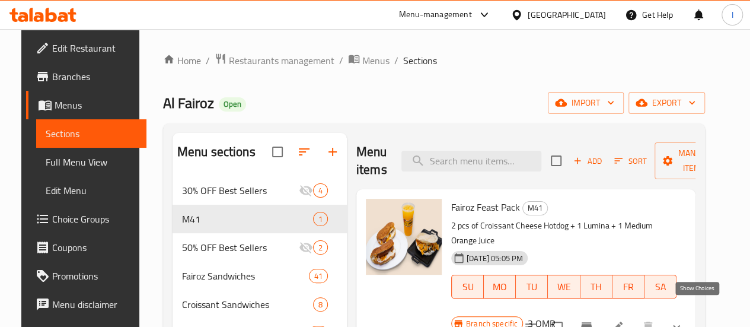
click at [683, 319] on icon "show more" at bounding box center [676, 326] width 14 height 14
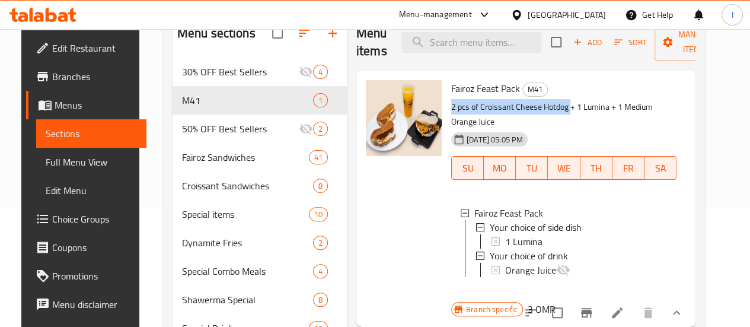
drag, startPoint x: 402, startPoint y: 107, endPoint x: 521, endPoint y: 105, distance: 119.7
click at [521, 105] on p "2 pcs of Croissant Cheese Hotdog + 1 Lumina + 1 Medium Orange Juice" at bounding box center [563, 115] width 225 height 30
copy p "2 pcs of Croissant Cheese Hotdog"
click at [62, 231] on link "Choice Groups" at bounding box center [86, 218] width 120 height 28
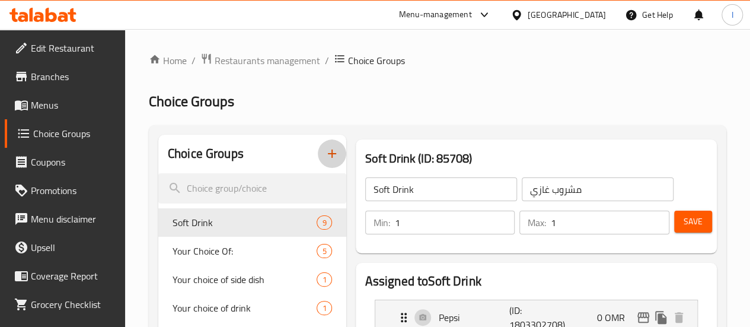
click at [328, 153] on icon "button" at bounding box center [332, 153] width 8 height 8
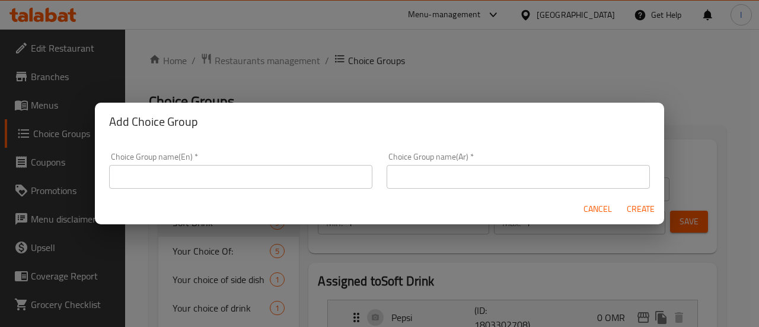
click at [220, 181] on input "text" at bounding box center [240, 177] width 263 height 24
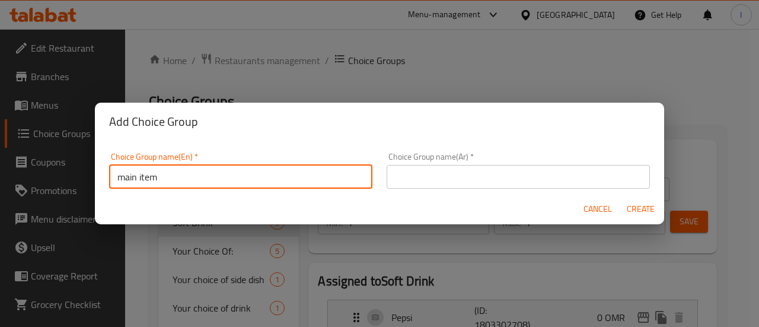
type input "main item"
click at [254, 156] on div "Choice Group name(En)   * main item Choice Group name(En) *" at bounding box center [240, 170] width 263 height 36
click at [259, 167] on input "main item" at bounding box center [240, 177] width 263 height 24
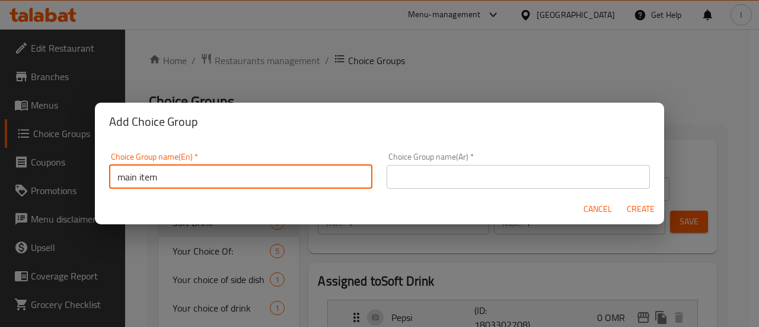
click at [259, 167] on input "main item" at bounding box center [240, 177] width 263 height 24
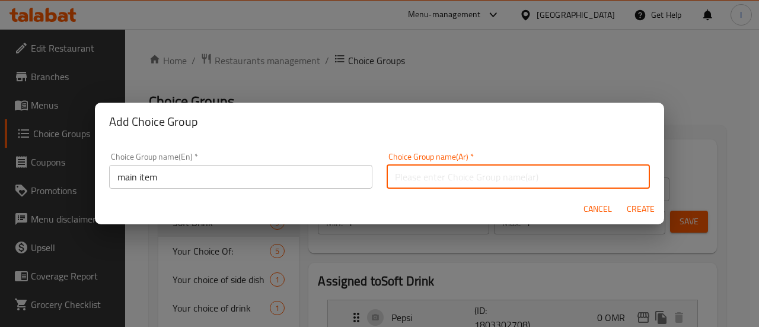
click at [478, 181] on input "text" at bounding box center [517, 177] width 263 height 24
paste input "العنصر الرئيسي"
type input "العنصر الرئيسي"
click at [635, 205] on span "Create" at bounding box center [640, 208] width 28 height 15
type input "main item"
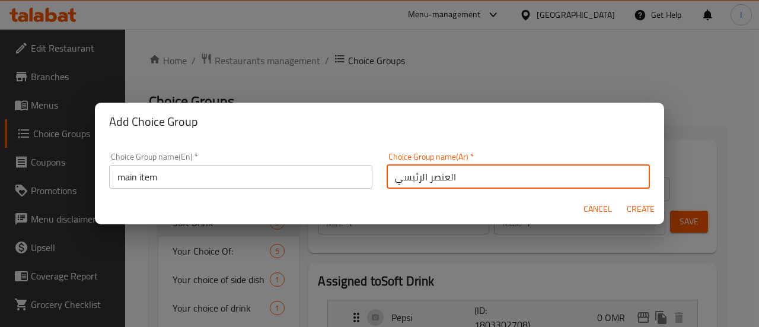
type input "العنصر الرئيسي"
type input "0"
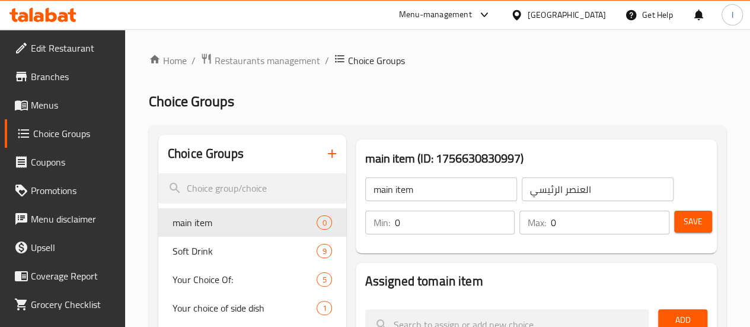
click at [431, 231] on input "0" at bounding box center [455, 222] width 120 height 24
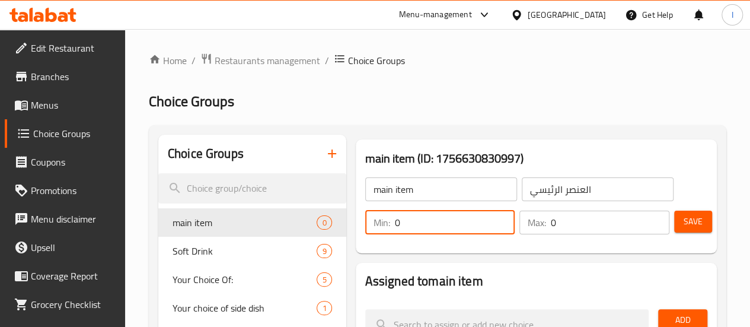
click at [431, 231] on input "0" at bounding box center [455, 222] width 120 height 24
type input "1"
click at [570, 211] on input "0" at bounding box center [610, 222] width 119 height 24
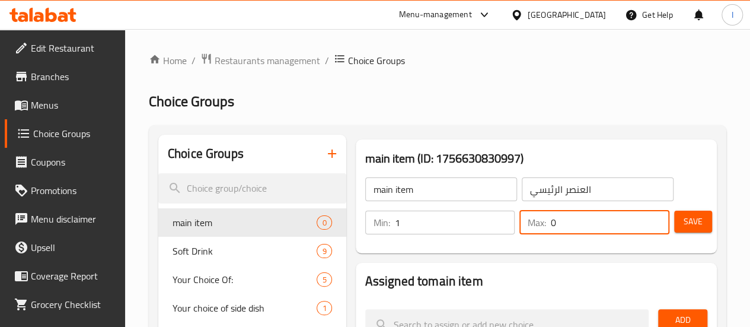
click at [570, 211] on input "0" at bounding box center [610, 222] width 119 height 24
click at [569, 211] on input "0" at bounding box center [610, 222] width 119 height 24
type input "1"
click at [602, 161] on h3 "main item (ID: 1756630830997)" at bounding box center [536, 158] width 342 height 19
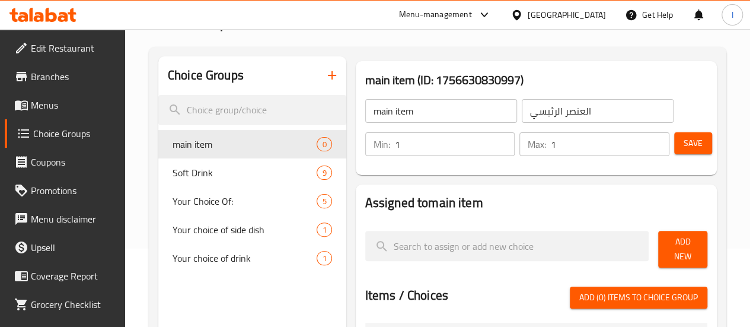
scroll to position [119, 0]
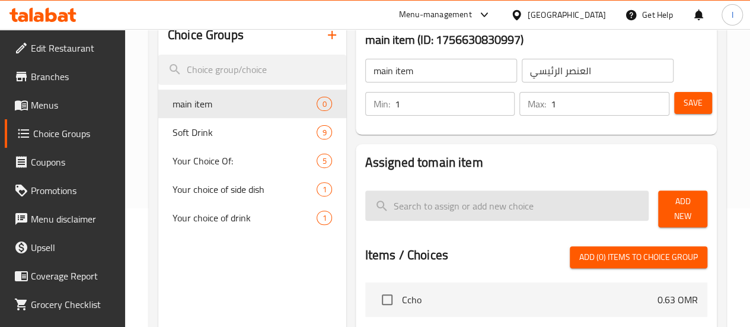
click at [432, 209] on input "search" at bounding box center [507, 205] width 284 height 30
paste input "2 قطعة من كرواسون الجبن هوت دوج"
type input "2 قطعة من كرواسون الجبن هوت دوج"
paste input "2 pcs of Croissant Cheese Hotdog"
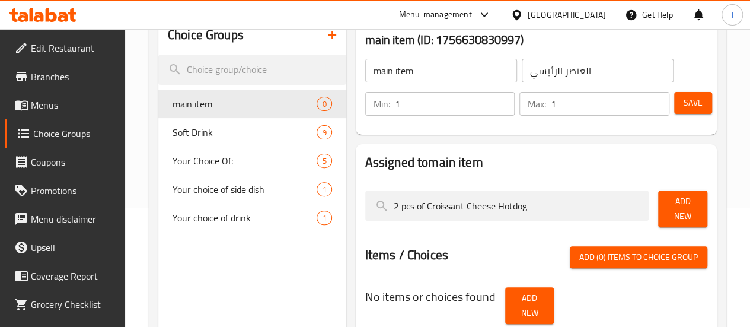
type input "2 pcs of Croissant Cheese Hotdog"
click at [660, 197] on button "Add New" at bounding box center [682, 208] width 49 height 37
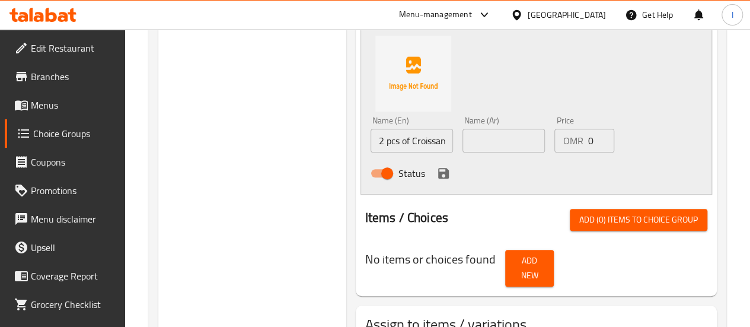
scroll to position [356, 0]
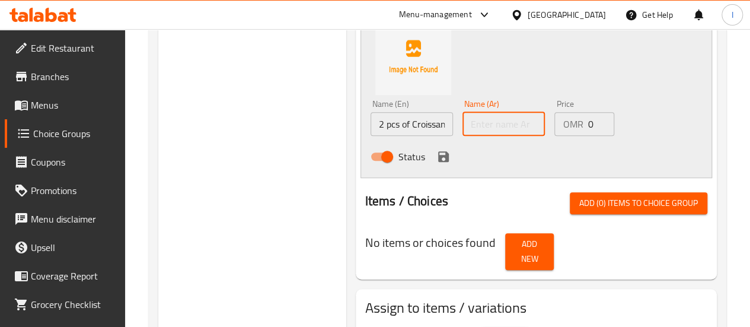
click at [466, 124] on input "text" at bounding box center [503, 124] width 82 height 24
click at [469, 114] on input "text" at bounding box center [503, 124] width 82 height 24
paste input "2 قطعة من كرواسون الجبن هوت دوج"
type input "2 قطعة من كرواسون الجبن هوت دوج"
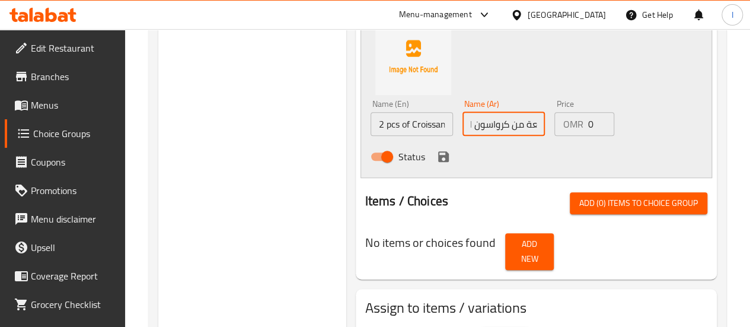
click at [438, 151] on icon "save" at bounding box center [443, 156] width 11 height 11
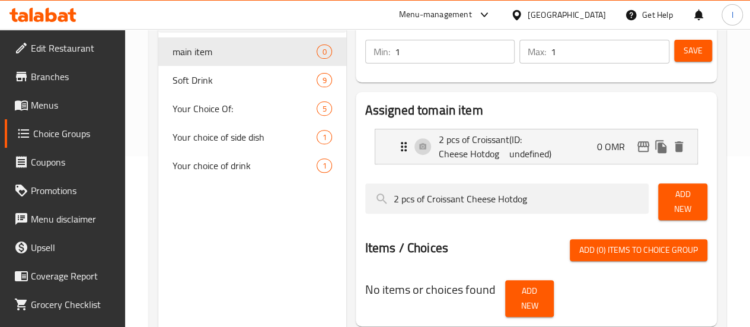
scroll to position [151, 0]
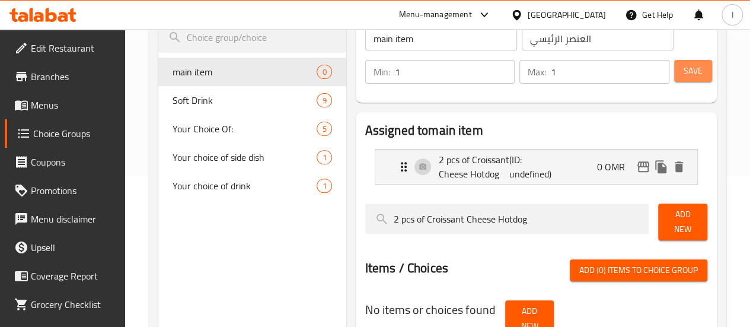
click at [680, 81] on button "Save" at bounding box center [693, 71] width 38 height 22
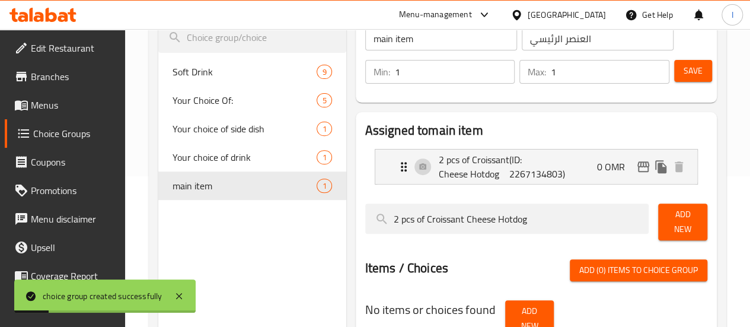
click at [59, 98] on span "Menus" at bounding box center [73, 105] width 85 height 14
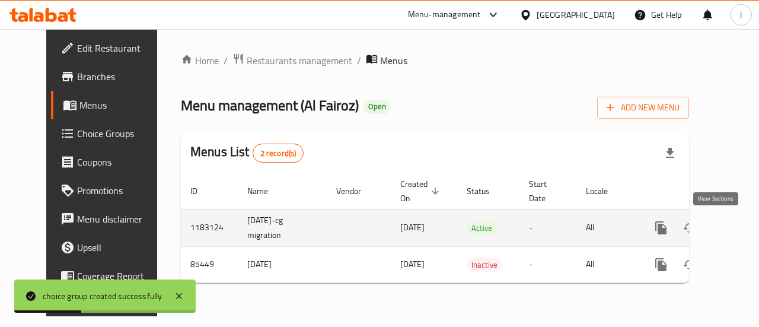
click at [739, 232] on icon "enhanced table" at bounding box center [746, 227] width 14 height 14
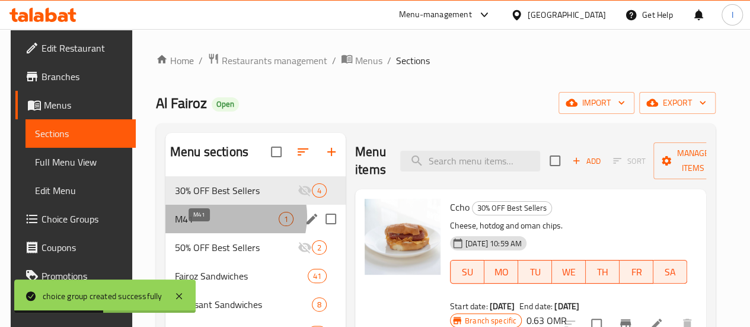
click at [222, 226] on span "M41" at bounding box center [227, 219] width 104 height 14
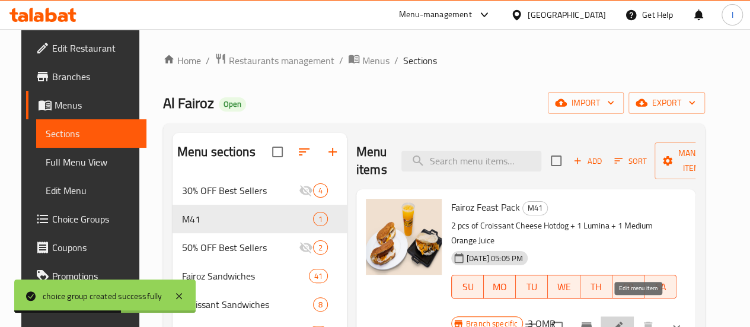
click at [624, 319] on icon at bounding box center [617, 326] width 14 height 14
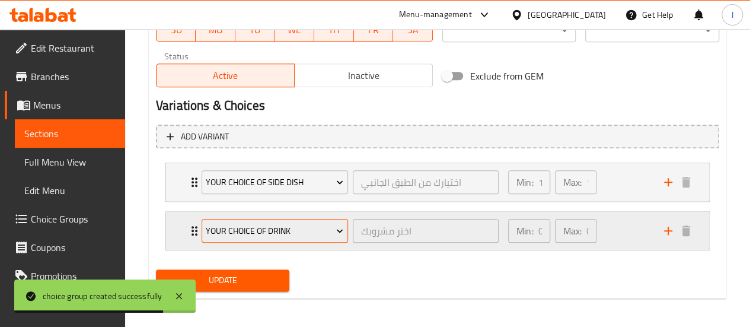
scroll to position [595, 0]
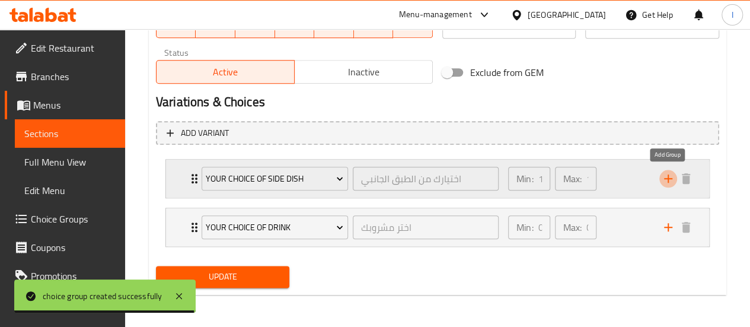
click at [664, 178] on icon "add" at bounding box center [668, 178] width 8 height 8
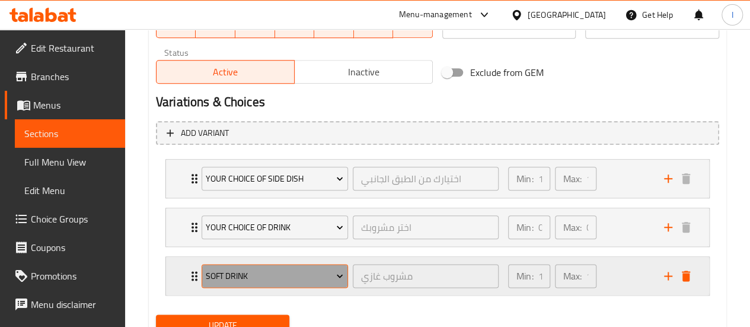
click at [303, 268] on span "Soft Drink" at bounding box center [274, 275] width 137 height 15
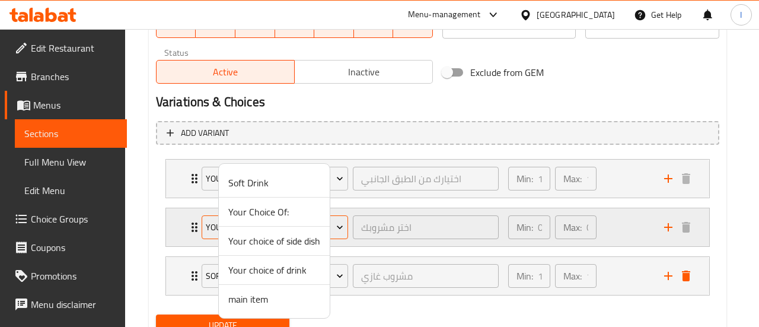
drag, startPoint x: 137, startPoint y: 244, endPoint x: 223, endPoint y: 231, distance: 86.3
click at [142, 241] on div at bounding box center [379, 163] width 759 height 327
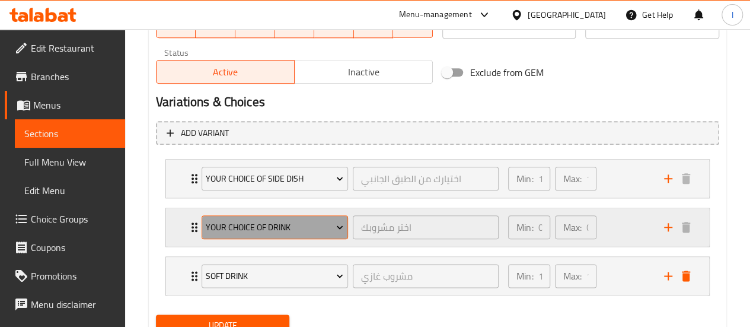
click at [239, 225] on span "Your choice of drink" at bounding box center [274, 227] width 137 height 15
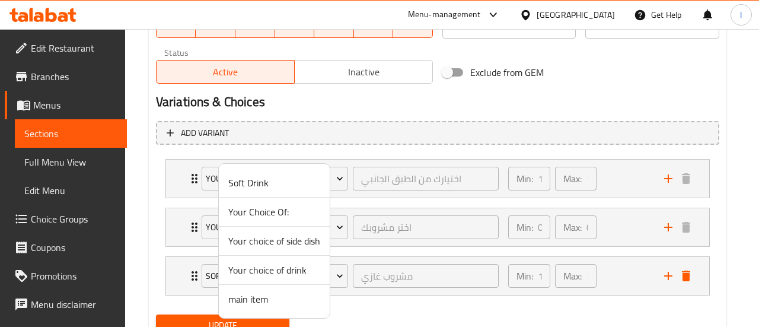
click at [149, 235] on div at bounding box center [379, 163] width 759 height 327
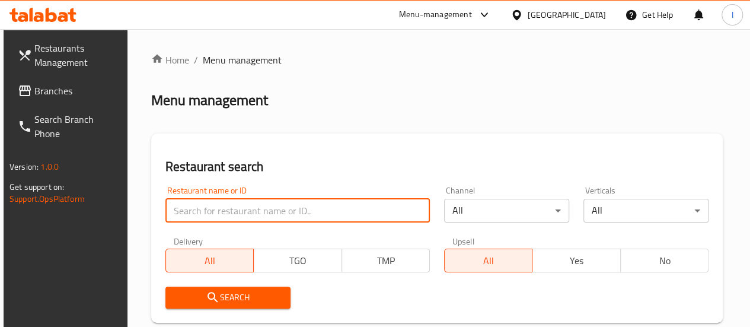
click at [239, 203] on input "search" at bounding box center [297, 211] width 264 height 24
type input "fairoz"
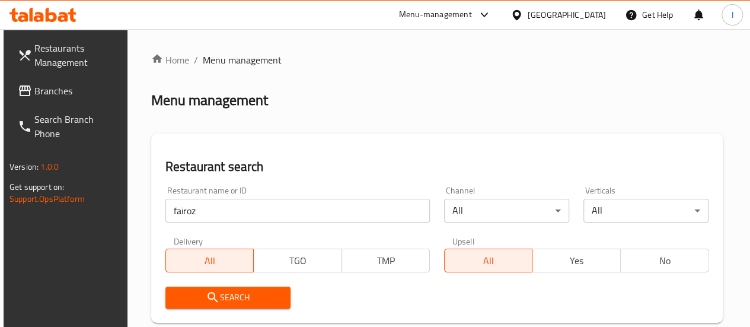
click at [250, 296] on span "Search" at bounding box center [228, 297] width 106 height 15
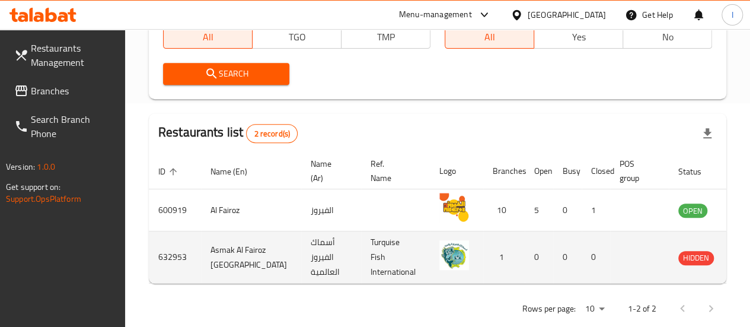
scroll to position [237, 0]
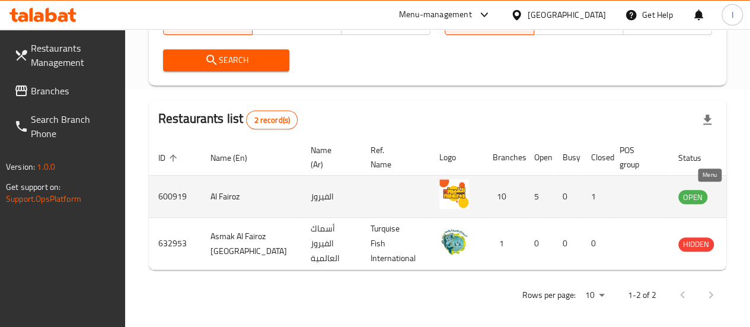
click at [740, 194] on icon "enhanced table" at bounding box center [747, 196] width 14 height 14
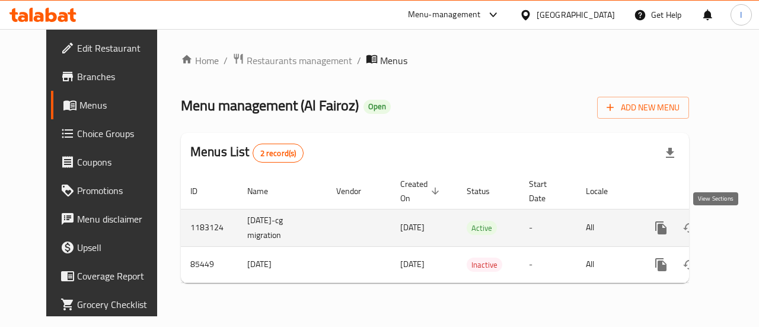
click at [739, 233] on icon "enhanced table" at bounding box center [746, 227] width 14 height 14
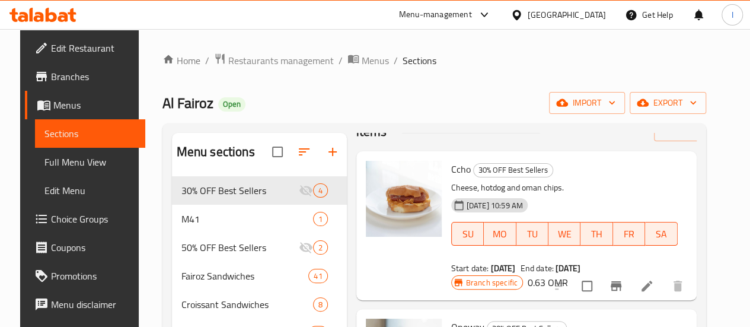
scroll to position [59, 0]
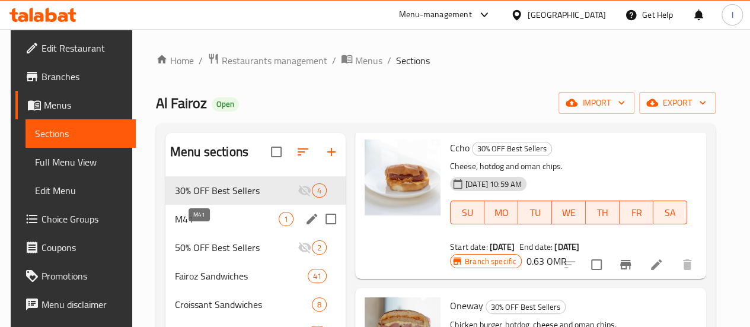
click at [198, 226] on span "M41" at bounding box center [227, 219] width 104 height 14
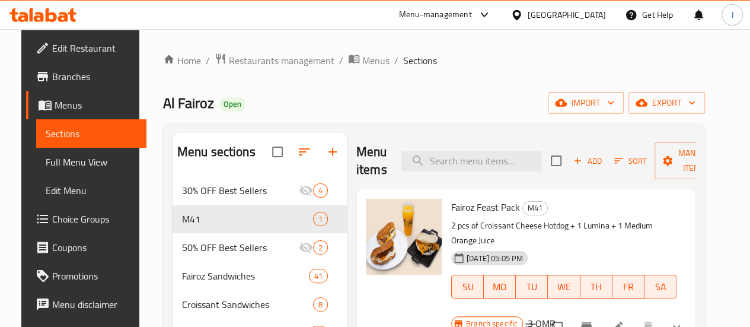
click at [633, 316] on li at bounding box center [616, 326] width 33 height 21
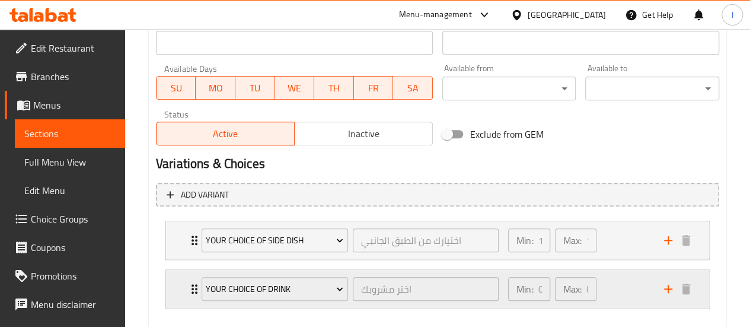
scroll to position [593, 0]
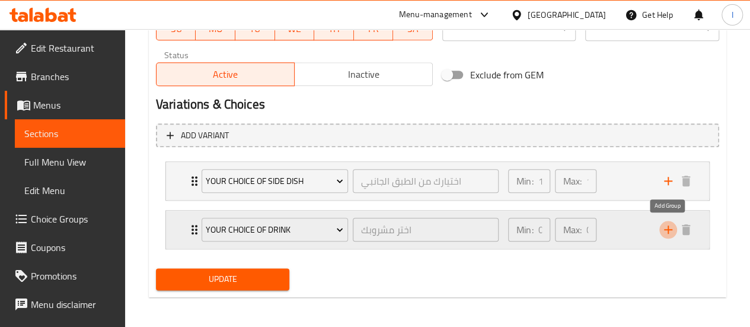
click at [664, 235] on icon "add" at bounding box center [668, 229] width 14 height 14
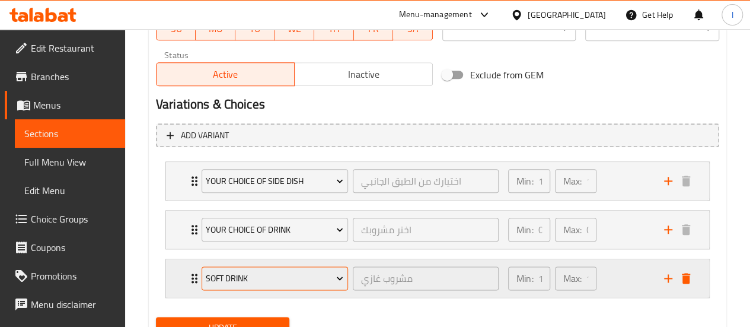
click at [334, 277] on icon "Expand" at bounding box center [340, 278] width 12 height 12
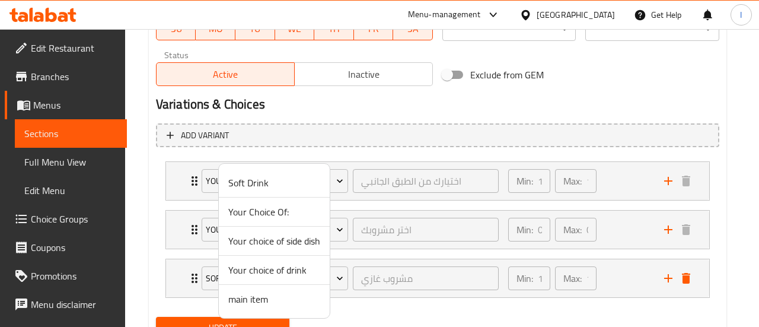
click at [271, 297] on span "main item" at bounding box center [274, 299] width 92 height 14
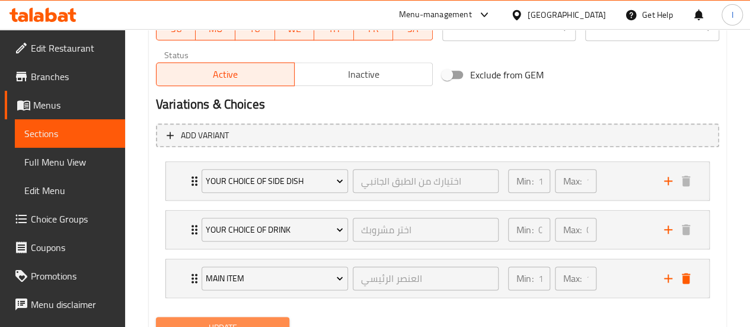
click at [248, 321] on span "Update" at bounding box center [222, 327] width 115 height 15
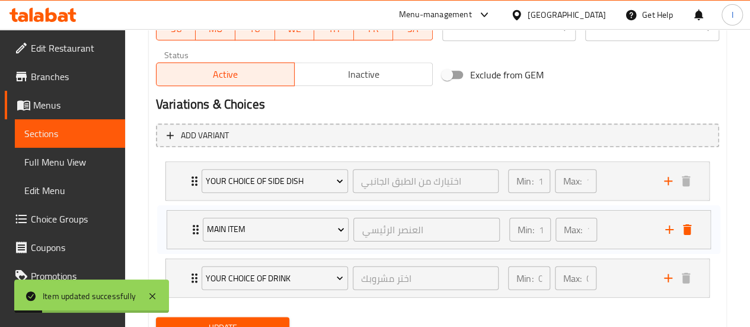
scroll to position [599, 0]
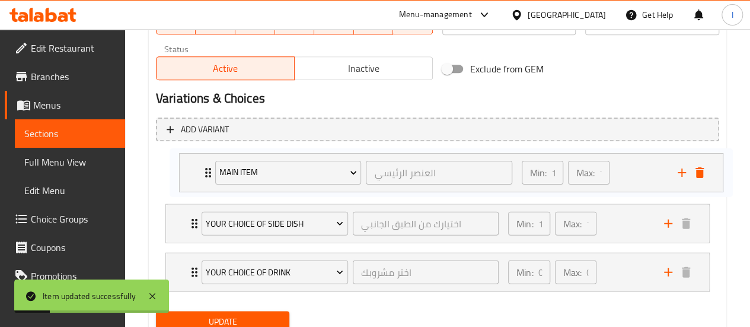
drag, startPoint x: 190, startPoint y: 275, endPoint x: 200, endPoint y: 168, distance: 107.8
click at [200, 168] on div "Your choice of side dish اختيارك من الطبق الجانبي ​ Min: 1 ​ Max: 1 ​ 1 Lumina …" at bounding box center [437, 223] width 563 height 145
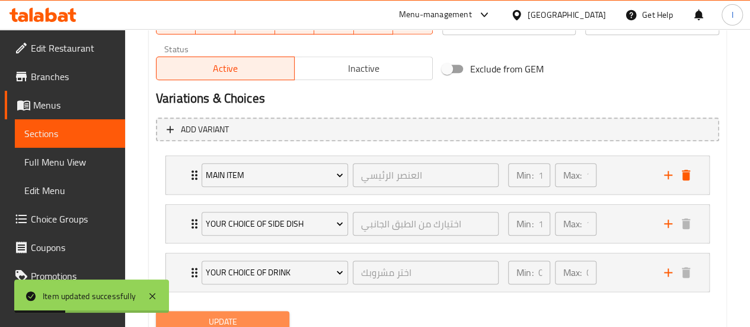
click at [253, 312] on button "Update" at bounding box center [223, 322] width 134 height 22
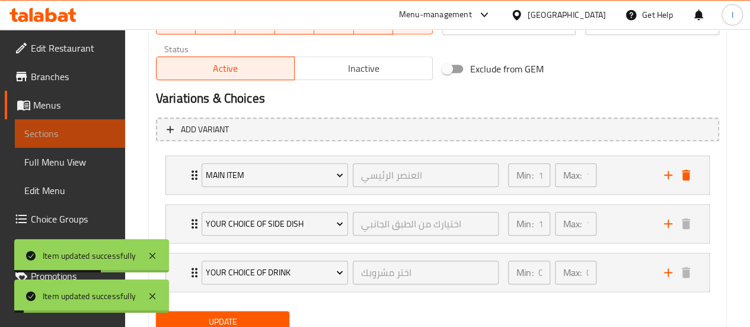
click at [71, 140] on span "Sections" at bounding box center [69, 133] width 91 height 14
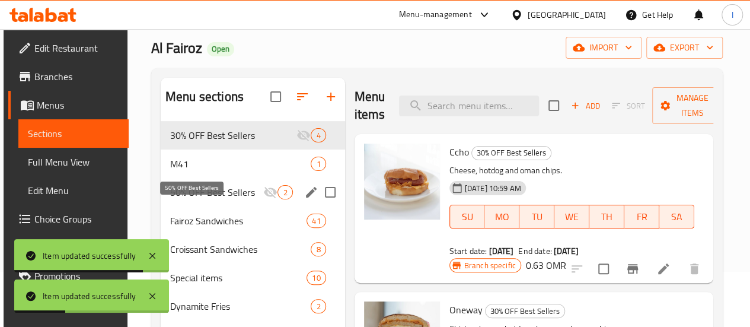
scroll to position [119, 0]
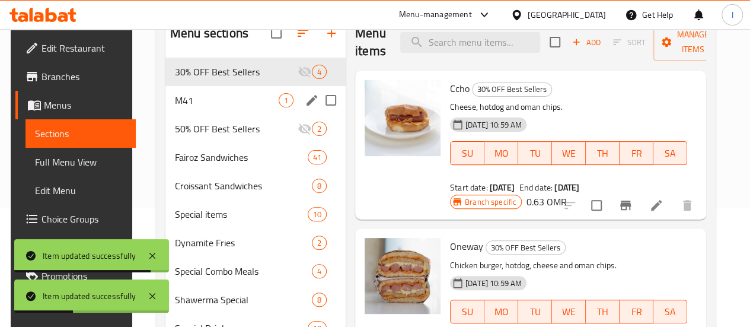
click at [220, 105] on div "M41 1" at bounding box center [255, 100] width 180 height 28
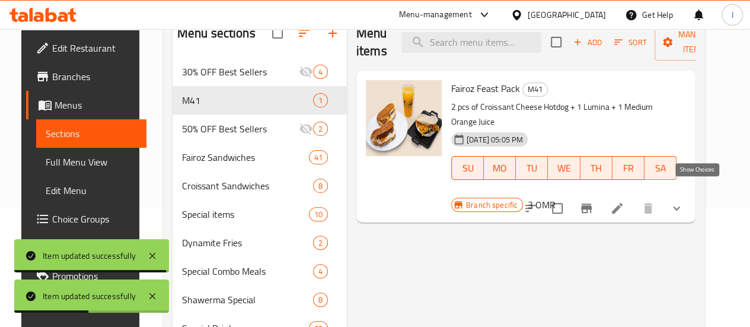
click at [683, 201] on icon "show more" at bounding box center [676, 208] width 14 height 14
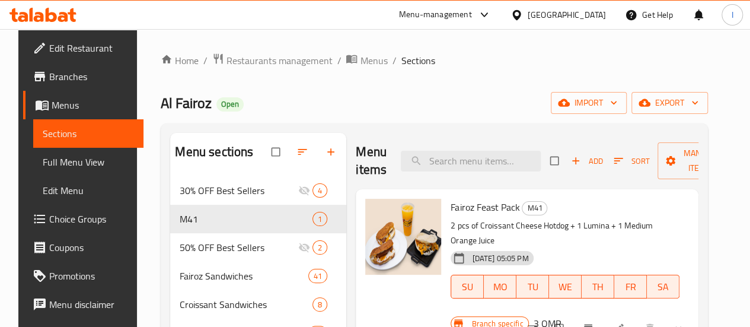
click at [689, 315] on button "show more" at bounding box center [679, 328] width 28 height 26
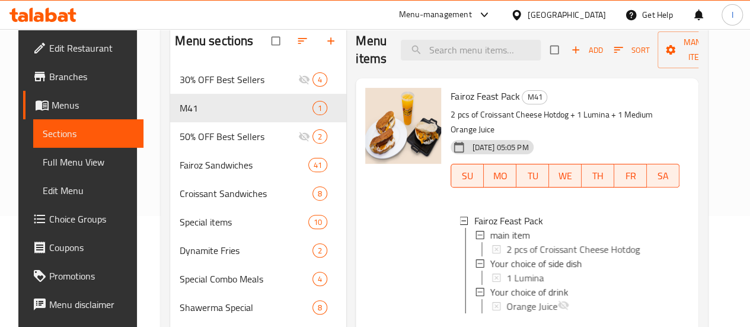
scroll to position [119, 0]
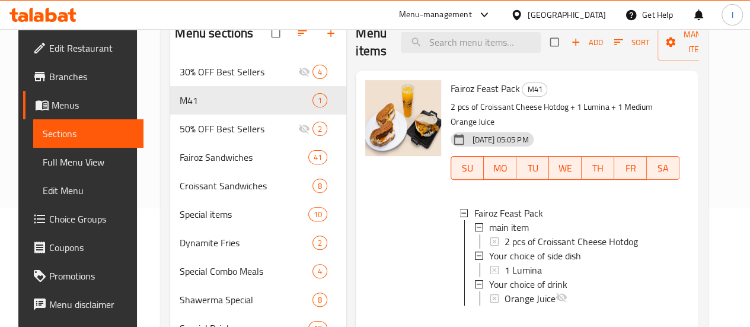
click at [55, 132] on span "Sections" at bounding box center [88, 133] width 91 height 14
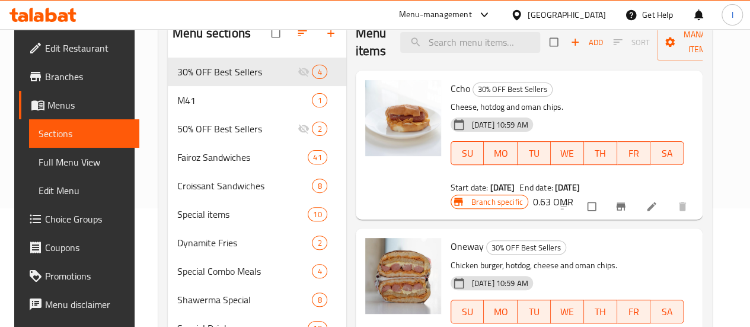
click at [44, 14] on icon at bounding box center [42, 15] width 67 height 14
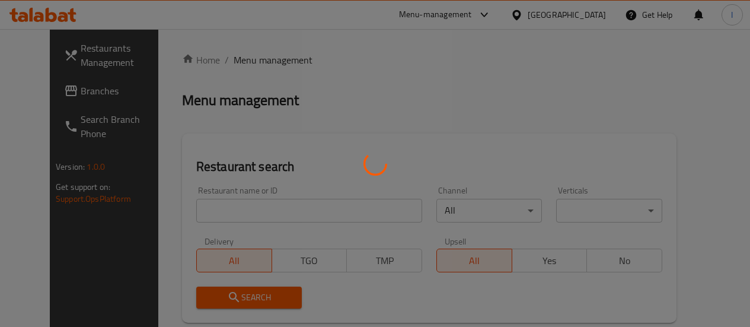
scroll to position [119, 0]
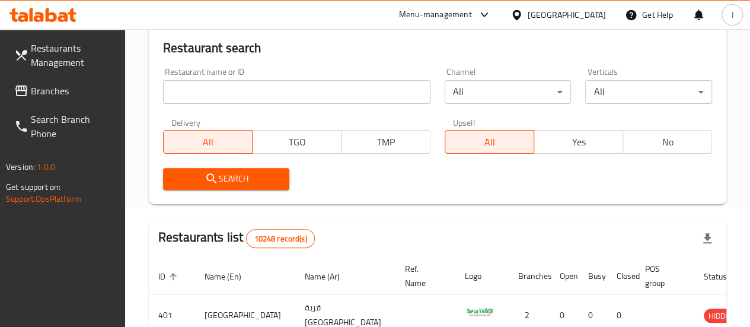
drag, startPoint x: 219, startPoint y: 104, endPoint x: 222, endPoint y: 95, distance: 8.6
click at [220, 98] on div "Restaurant name or ID Restaurant name or ID" at bounding box center [296, 85] width 281 height 50
click at [220, 92] on input "search" at bounding box center [296, 92] width 267 height 24
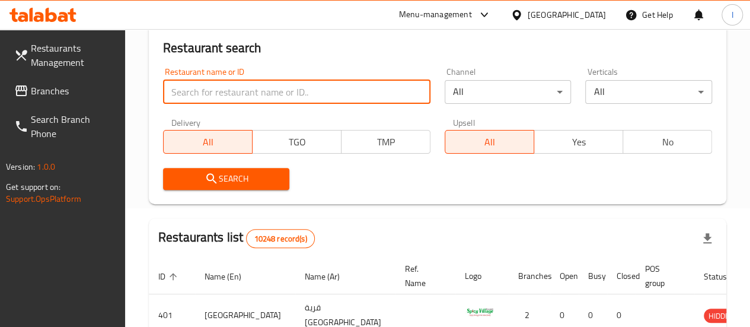
click at [236, 85] on input "search" at bounding box center [296, 92] width 267 height 24
click at [236, 92] on input "search" at bounding box center [296, 92] width 267 height 24
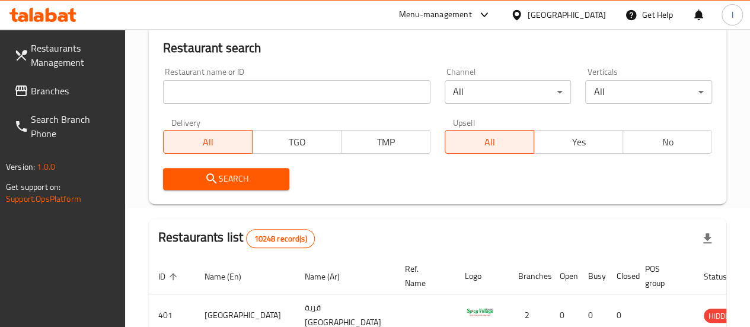
click at [346, 129] on div "Restaurant name or ID Restaurant name or ID Channel All ​ Verticals All ​ Deliv…" at bounding box center [437, 128] width 563 height 136
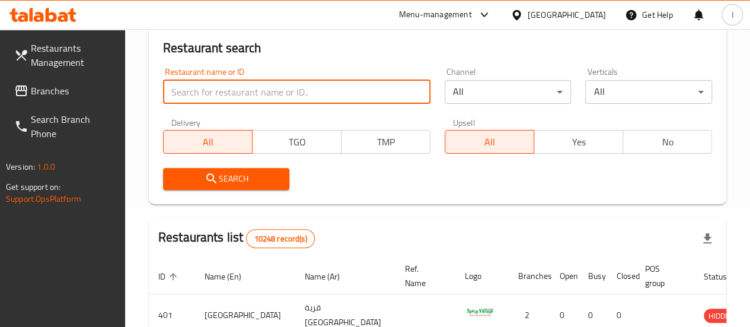
click at [260, 88] on input "search" at bounding box center [296, 92] width 267 height 24
type input "lezzet"
click at [274, 188] on button "Search" at bounding box center [226, 179] width 127 height 22
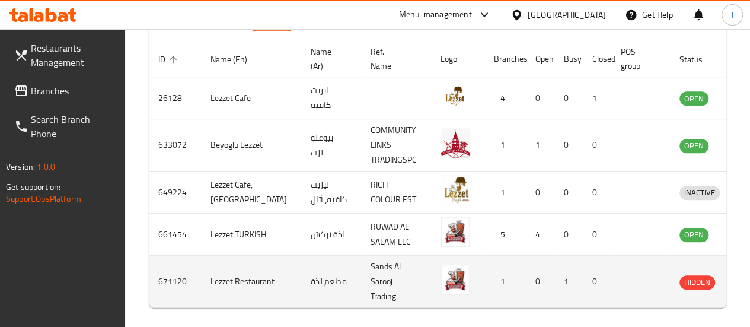
scroll to position [388, 0]
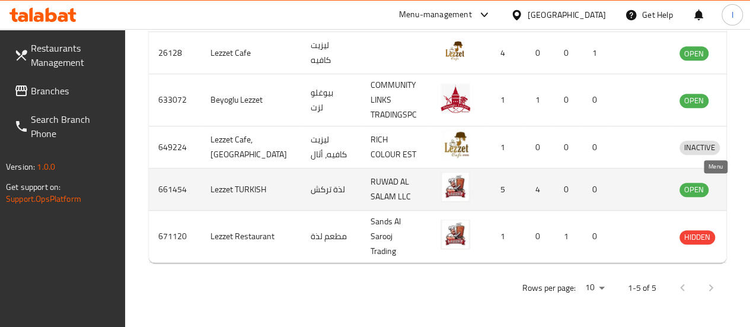
click at [743, 182] on icon "enhanced table" at bounding box center [750, 189] width 14 height 14
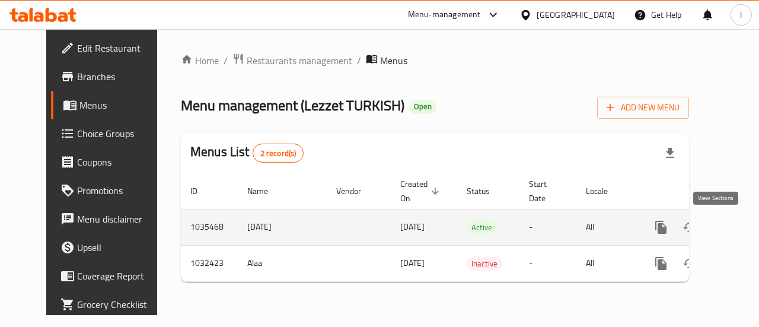
click at [732, 226] on link "enhanced table" at bounding box center [746, 227] width 28 height 28
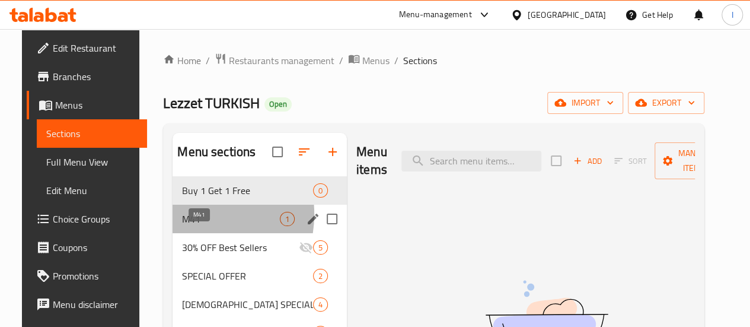
click at [182, 226] on span "M41" at bounding box center [231, 219] width 98 height 14
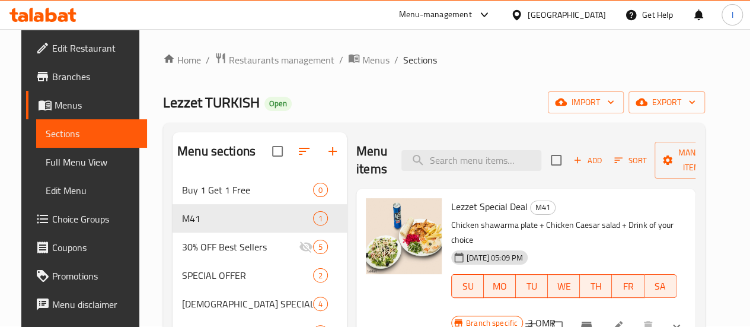
scroll to position [178, 0]
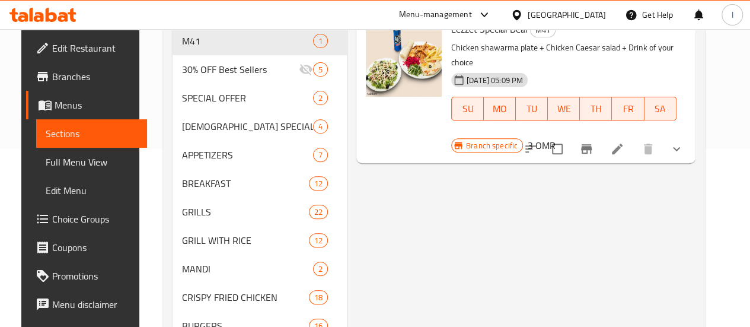
click at [683, 142] on icon "show more" at bounding box center [676, 149] width 14 height 14
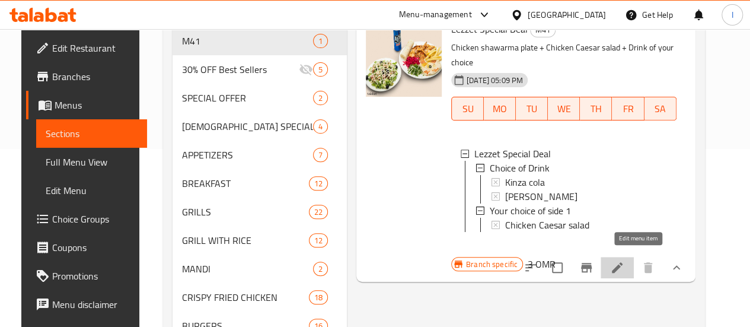
click at [624, 260] on icon at bounding box center [617, 267] width 14 height 14
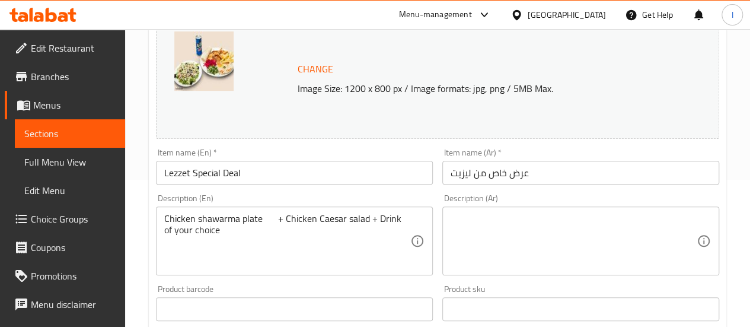
scroll to position [119, 0]
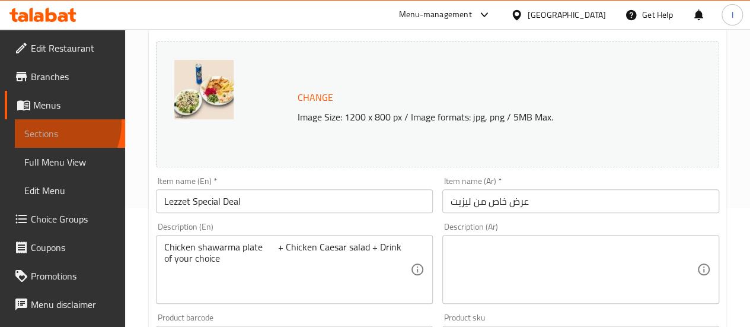
click at [47, 123] on link "Sections" at bounding box center [70, 133] width 110 height 28
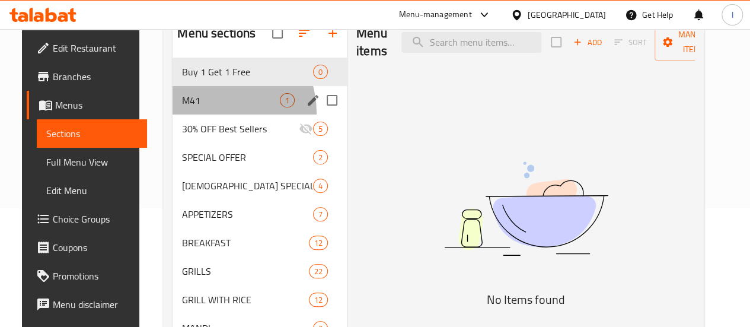
click at [195, 114] on div "M41 1" at bounding box center [259, 100] width 174 height 28
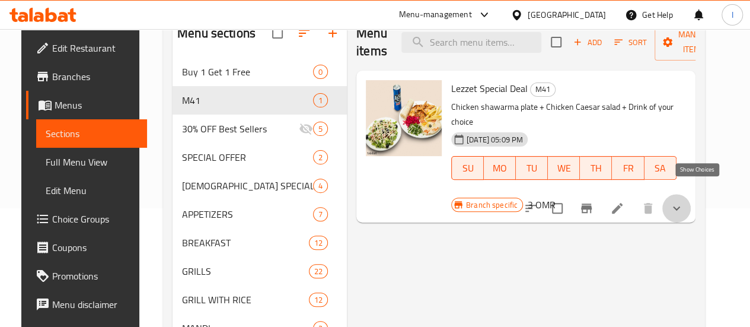
click at [683, 201] on icon "show more" at bounding box center [676, 208] width 14 height 14
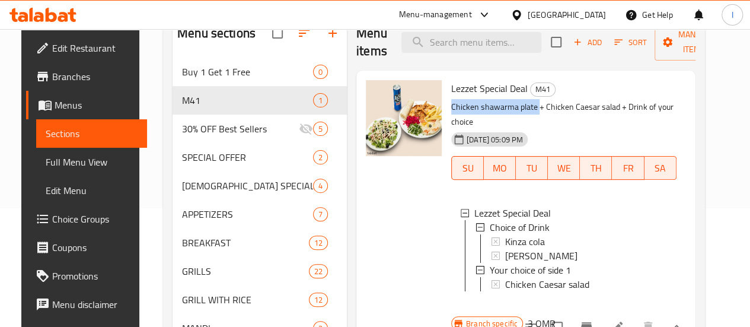
drag, startPoint x: 399, startPoint y: 108, endPoint x: 488, endPoint y: 113, distance: 88.4
click at [488, 113] on div "Lezzet Special Deal M41 Chicken shawarma plate + Chicken Caesar salad + Drink o…" at bounding box center [563, 197] width 235 height 244
copy p "Chicken shawarma plate"
click at [555, 315] on div "Branch specific 3 OMR" at bounding box center [503, 323] width 104 height 17
click at [58, 218] on span "Choice Groups" at bounding box center [94, 219] width 85 height 14
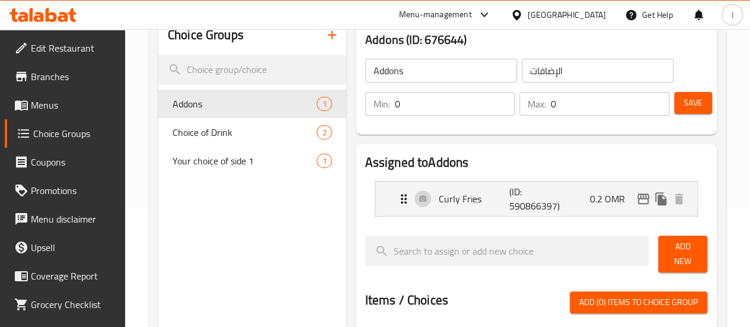
scroll to position [59, 0]
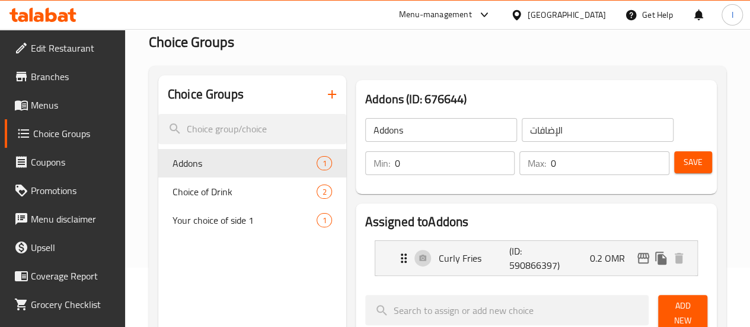
click at [401, 139] on input "Addons" at bounding box center [441, 130] width 152 height 24
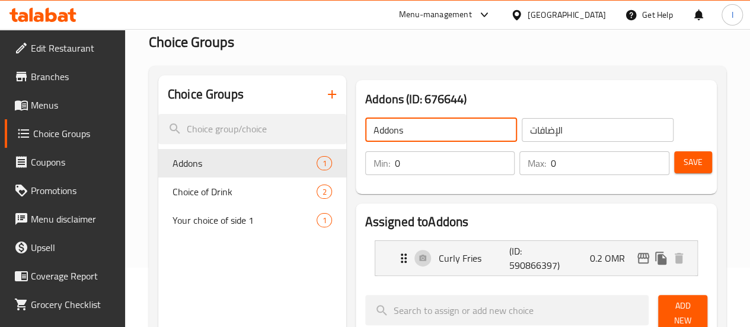
click at [395, 167] on input "0" at bounding box center [455, 163] width 120 height 24
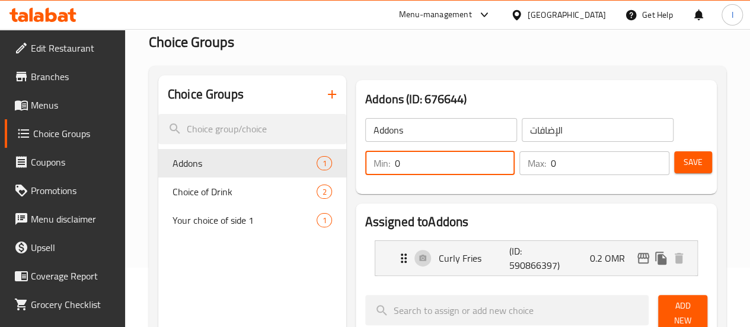
click at [395, 168] on input "0" at bounding box center [455, 163] width 120 height 24
type input "1"
click at [551, 174] on input "0" at bounding box center [610, 163] width 119 height 24
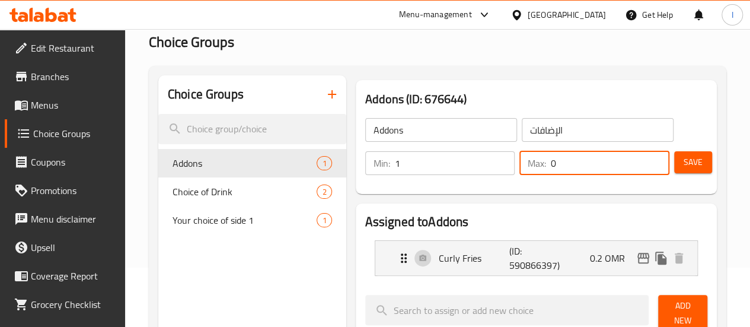
click at [551, 174] on input "0" at bounding box center [610, 163] width 119 height 24
type input "1"
click at [501, 217] on h2 "Assigned to Addons" at bounding box center [536, 222] width 342 height 18
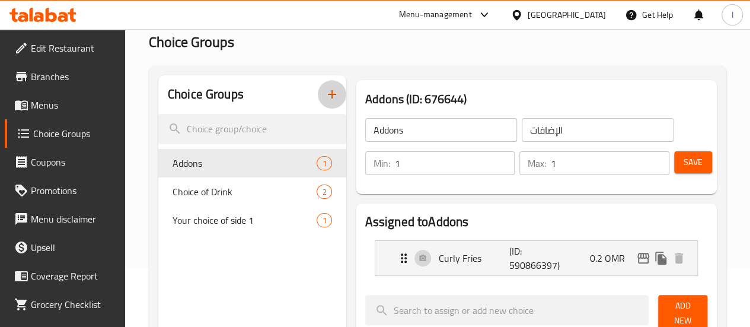
click at [325, 94] on icon "button" at bounding box center [332, 94] width 14 height 14
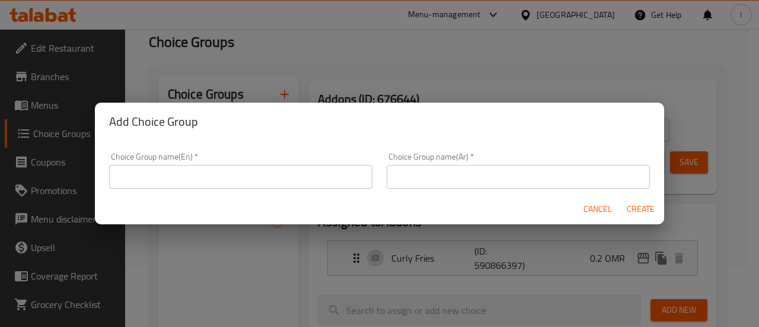
click at [216, 196] on div "Cancel Create" at bounding box center [379, 208] width 569 height 31
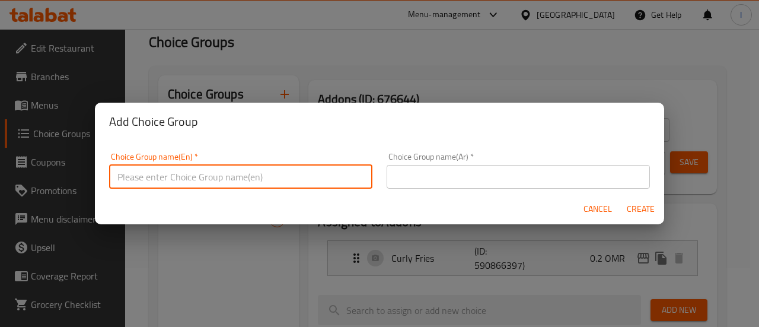
click at [224, 178] on input "text" at bounding box center [240, 177] width 263 height 24
paste input "Chicken shawarma plate"
click at [232, 177] on input "Chicken shawarma plate" at bounding box center [240, 177] width 263 height 24
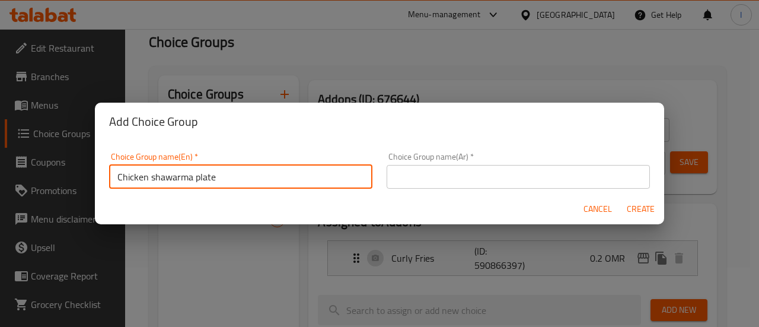
click at [232, 177] on input "Chicken shawarma plate" at bounding box center [240, 177] width 263 height 24
type input "main item"
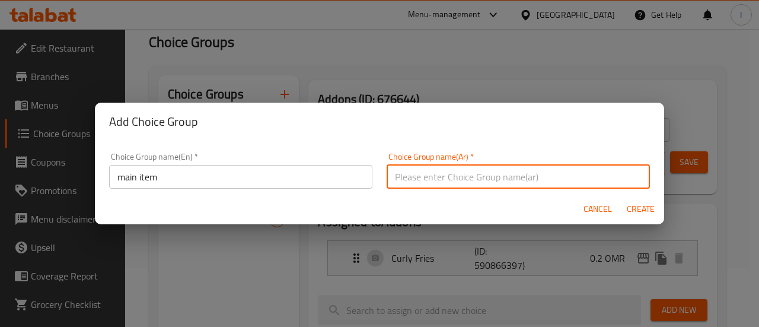
click at [429, 177] on input "text" at bounding box center [517, 177] width 263 height 24
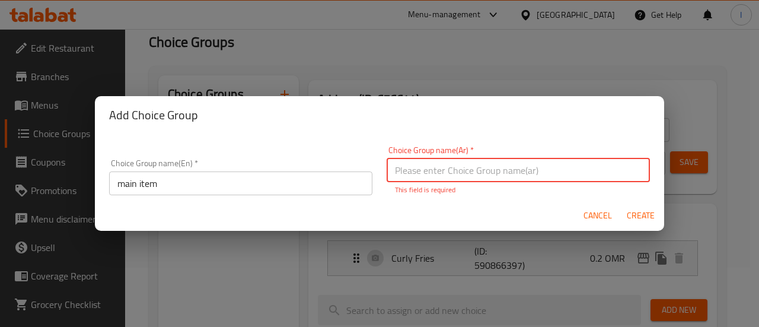
click at [276, 180] on input "main item" at bounding box center [240, 183] width 263 height 24
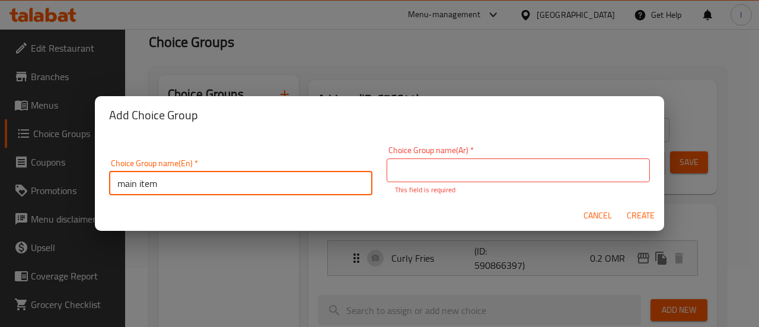
click at [276, 180] on input "main item" at bounding box center [240, 183] width 263 height 24
click at [446, 182] on div "Choice Group name(Ar)   * Choice Group name(Ar) * This field is required" at bounding box center [517, 170] width 263 height 49
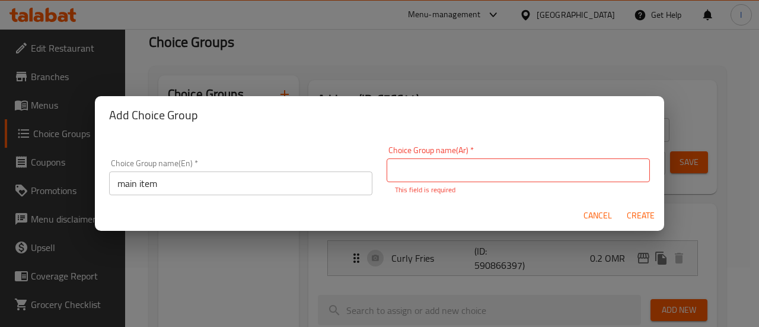
click at [443, 174] on input "text" at bounding box center [517, 170] width 263 height 24
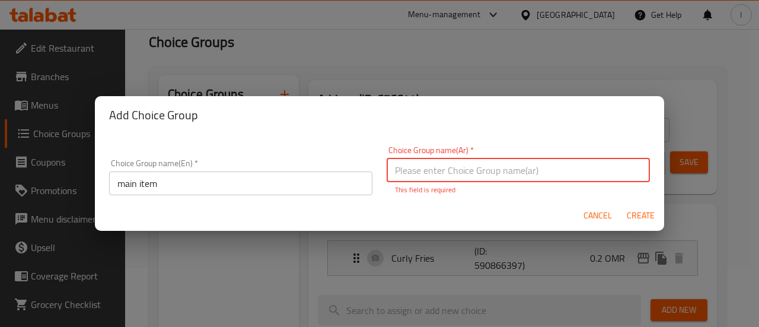
paste input "العنصر الرئيسي"
type input "العنصر الرئيسي"
click at [638, 211] on span "Create" at bounding box center [640, 215] width 28 height 15
type input "main item"
type input "العنصر الرئيسي"
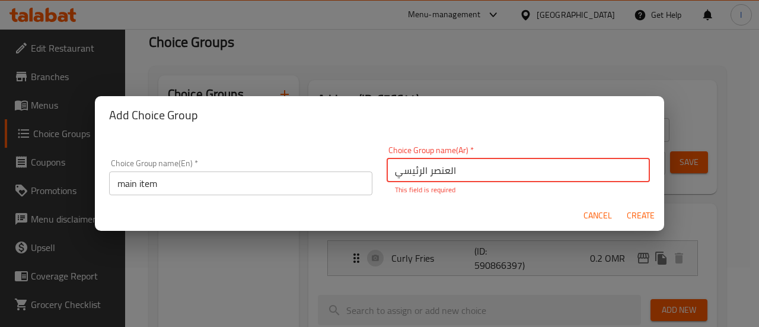
type input "0"
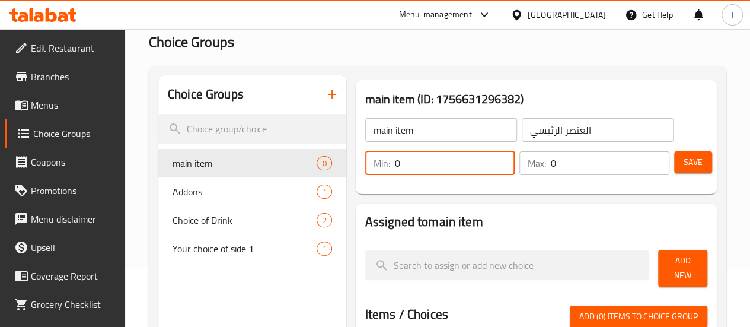
click at [412, 162] on input "0" at bounding box center [455, 163] width 120 height 24
type input "1"
click at [551, 164] on input "0" at bounding box center [610, 163] width 119 height 24
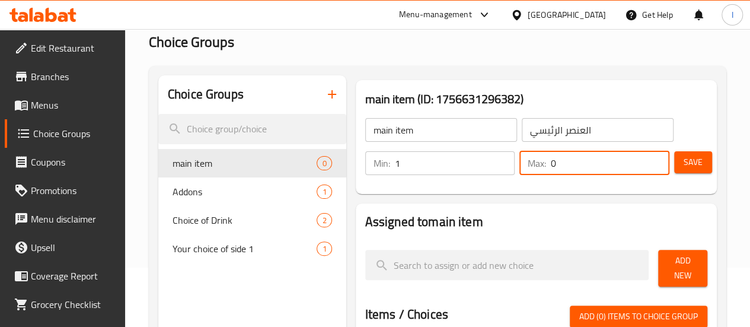
click at [551, 164] on input "0" at bounding box center [610, 163] width 119 height 24
type input "1"
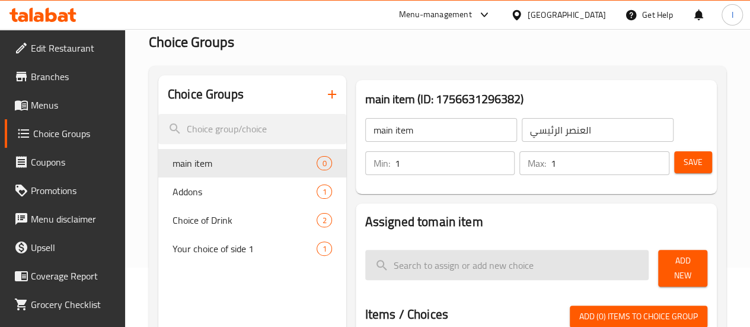
click at [425, 266] on input "search" at bounding box center [507, 264] width 284 height 30
paste input "طبق شاورما دجاج"
type input "طبق شاورما دجاج"
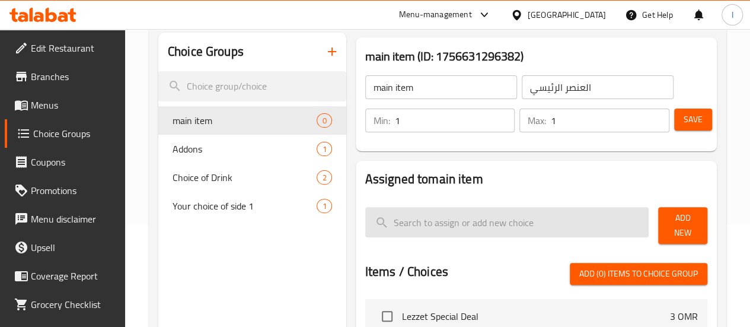
scroll to position [178, 0]
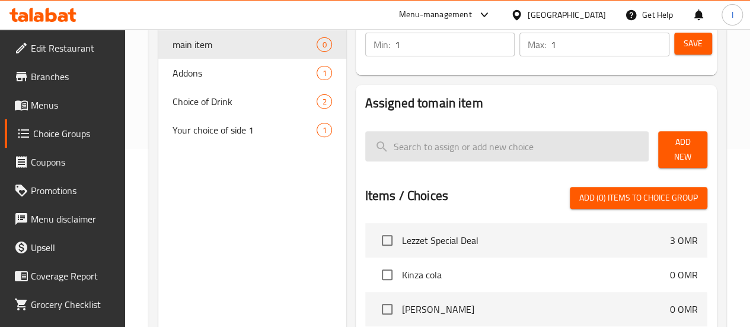
paste input "Chicken shawarma plate"
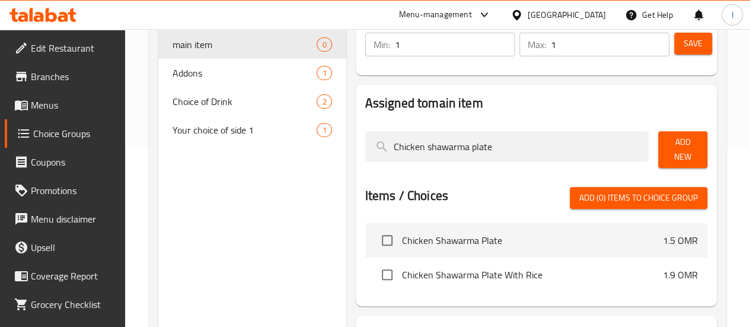
type input "Chicken shawarma plate"
click at [672, 144] on span "Add New" at bounding box center [682, 150] width 30 height 30
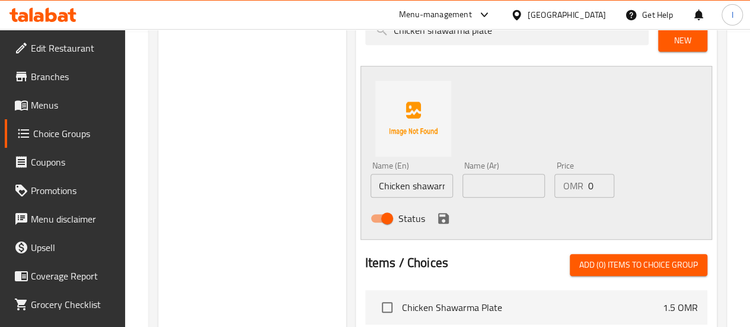
scroll to position [296, 0]
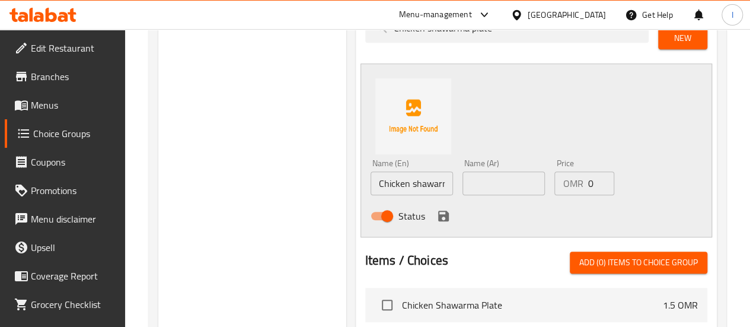
click at [475, 175] on input "text" at bounding box center [503, 183] width 82 height 24
paste input "طبق شاورما دجاج"
type input "طبق شاورما دجاج"
click at [587, 172] on input "0" at bounding box center [600, 183] width 27 height 24
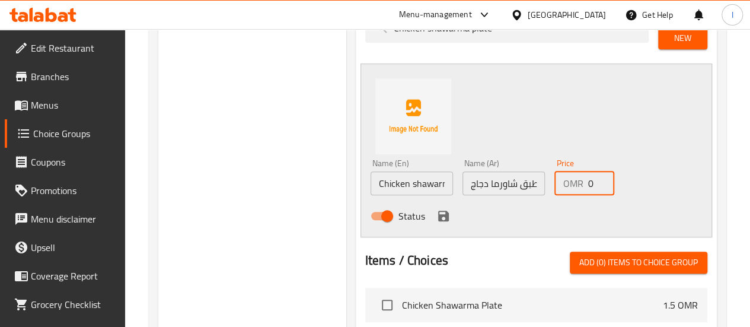
click at [587, 172] on input "0" at bounding box center [600, 183] width 27 height 24
type input "1"
type input "0"
click at [434, 210] on button "save" at bounding box center [443, 216] width 18 height 18
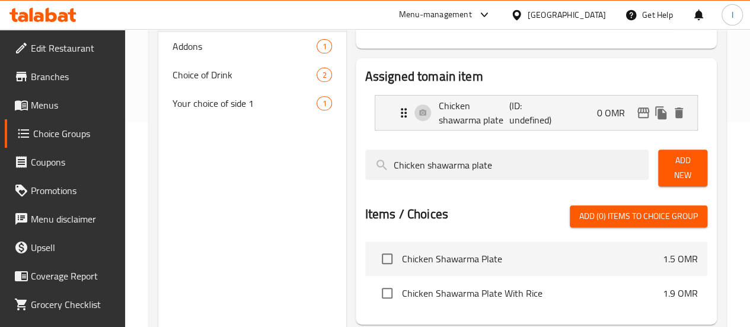
scroll to position [178, 0]
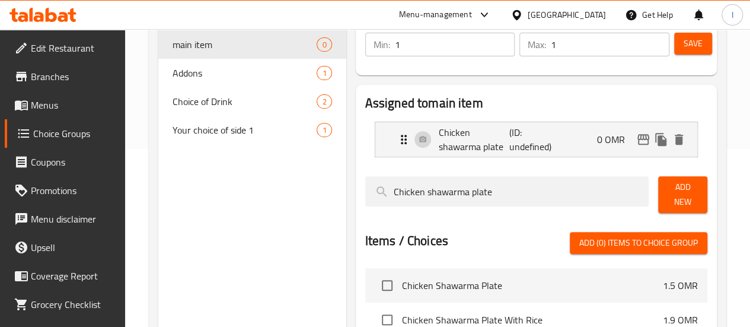
click at [683, 41] on span "Save" at bounding box center [692, 43] width 19 height 15
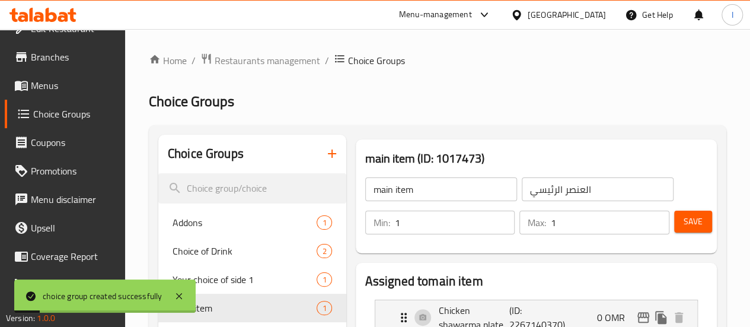
scroll to position [27, 0]
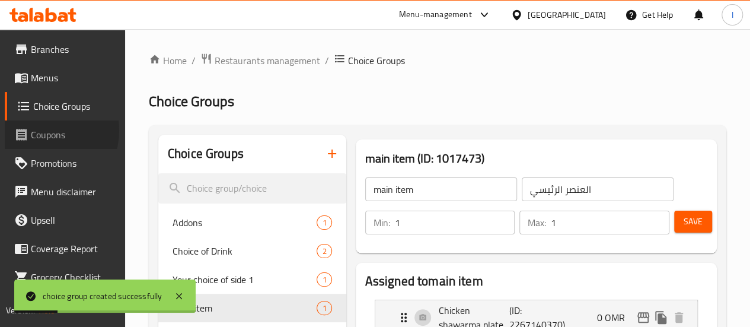
click at [41, 130] on span "Coupons" at bounding box center [73, 134] width 85 height 14
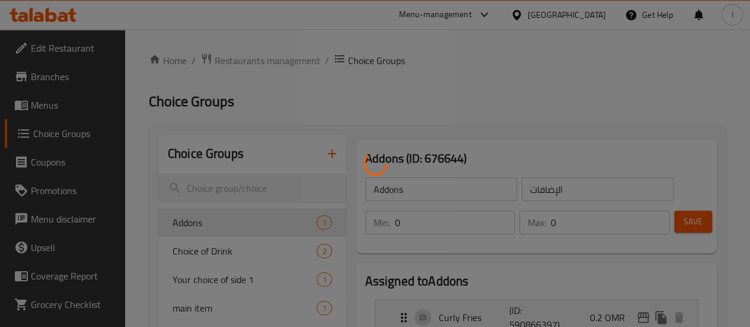
click at [51, 108] on div at bounding box center [375, 163] width 750 height 327
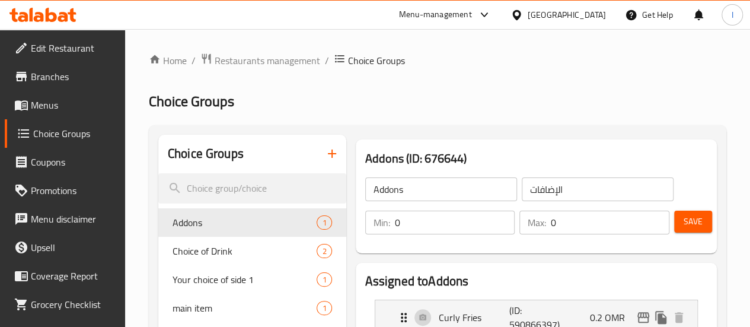
click at [51, 108] on span "Menus" at bounding box center [73, 105] width 85 height 14
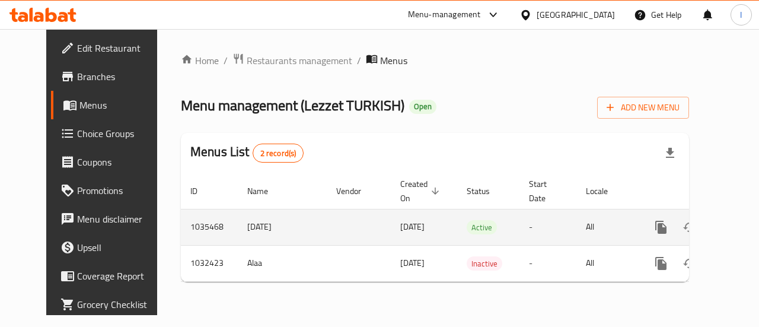
click at [739, 223] on icon "enhanced table" at bounding box center [746, 227] width 14 height 14
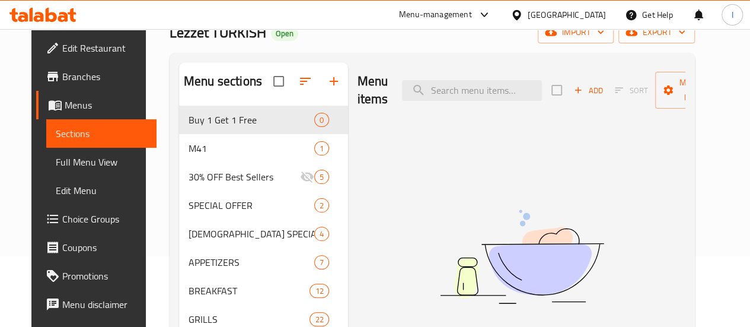
scroll to position [119, 0]
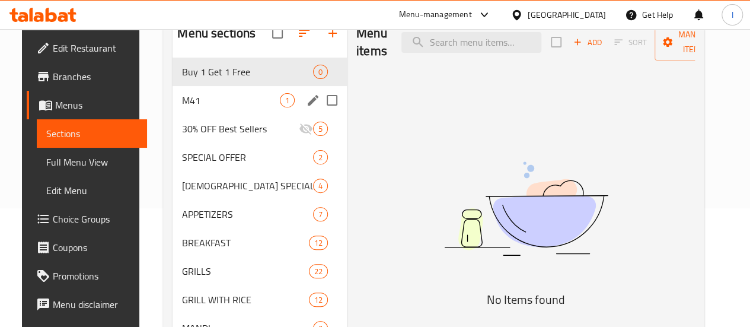
click at [238, 114] on div "M41 1" at bounding box center [259, 100] width 174 height 28
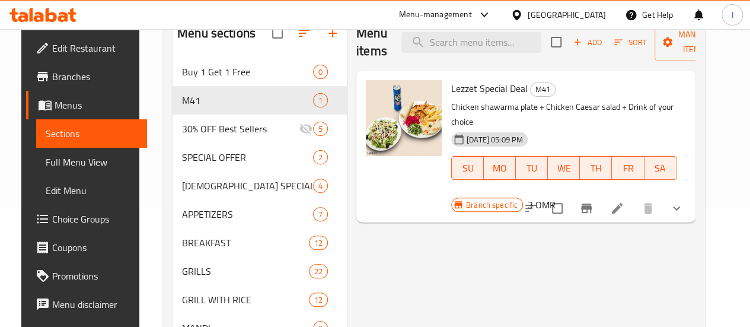
click at [633, 199] on li at bounding box center [616, 207] width 33 height 21
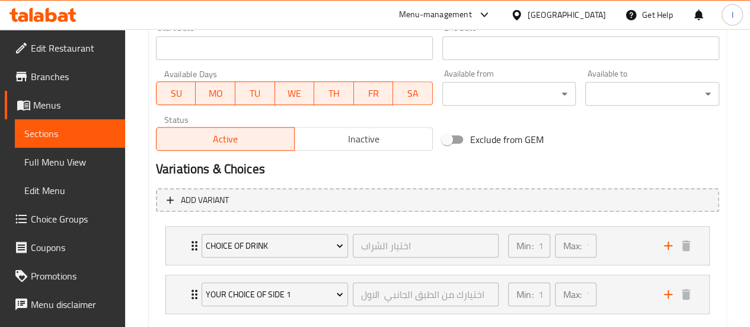
scroll to position [593, 0]
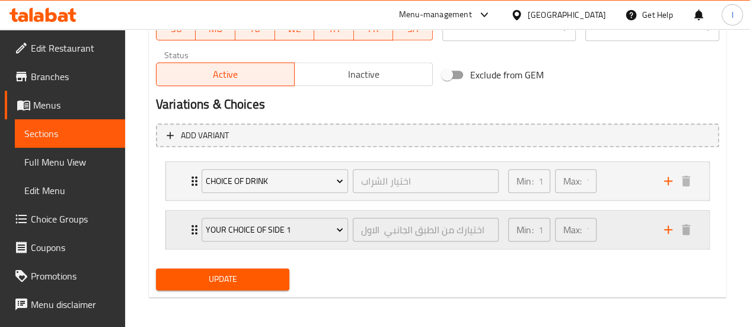
click at [668, 229] on icon "add" at bounding box center [668, 229] width 8 height 8
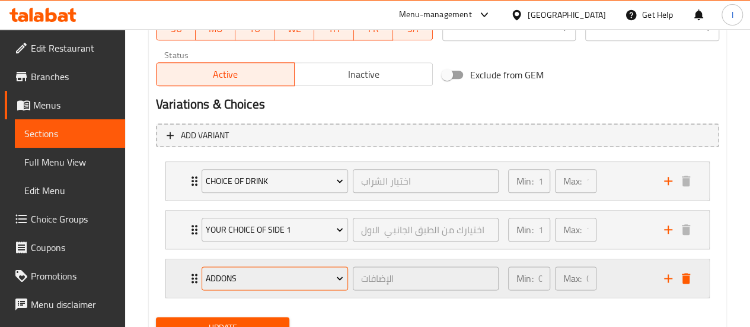
click at [311, 274] on span "Addons" at bounding box center [274, 278] width 137 height 15
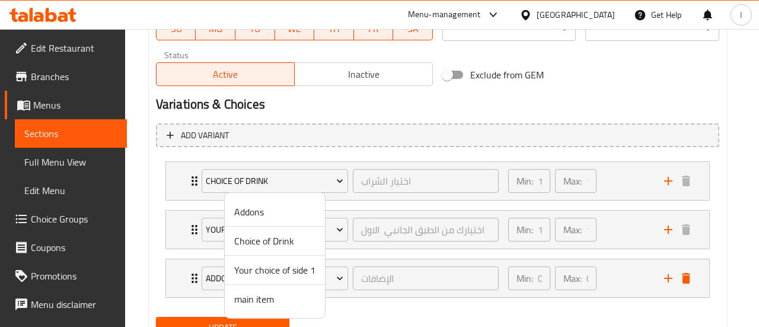
click at [273, 300] on span "main item" at bounding box center [274, 299] width 81 height 14
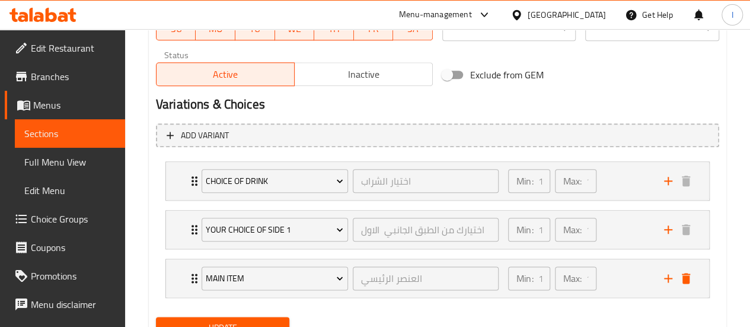
scroll to position [599, 0]
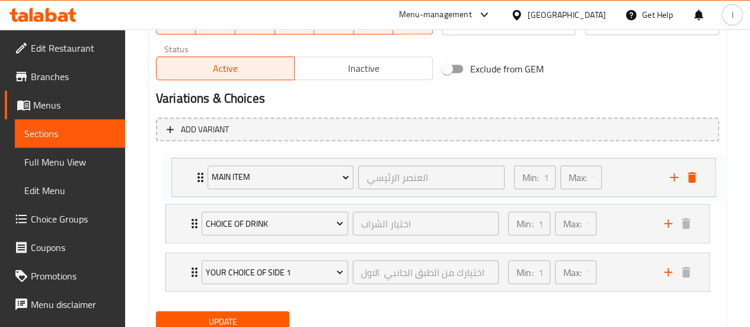
drag, startPoint x: 193, startPoint y: 285, endPoint x: 199, endPoint y: 181, distance: 104.5
click at [199, 181] on div "Choice of Drink اختيار الشراب ​ Min: 1 ​ Max: 1 ​ Kinza cola (ID: 2229557114) 0…" at bounding box center [437, 223] width 563 height 145
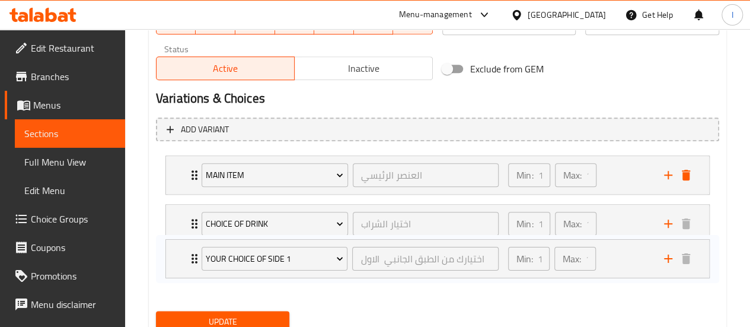
scroll to position [602, 0]
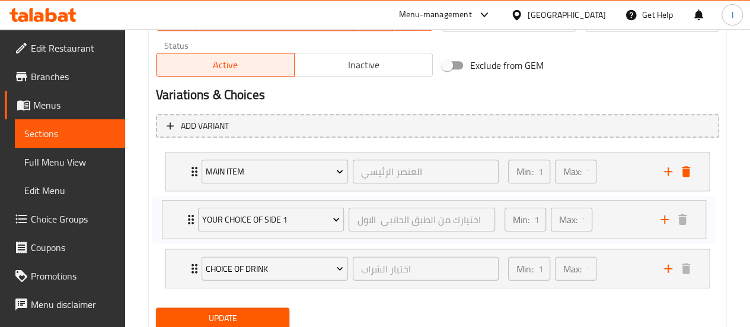
drag, startPoint x: 194, startPoint y: 268, endPoint x: 190, endPoint y: 209, distance: 58.8
click at [190, 209] on div "main item العنصر الرئيسي ​ Min: 1 ​ Max: 1 ​ Chicken shawarma plate (ID: 226714…" at bounding box center [437, 219] width 563 height 145
click at [242, 312] on span "Update" at bounding box center [222, 318] width 115 height 15
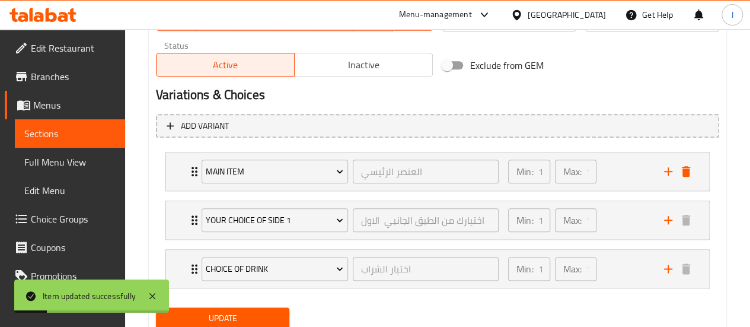
click at [59, 11] on icon at bounding box center [42, 15] width 67 height 14
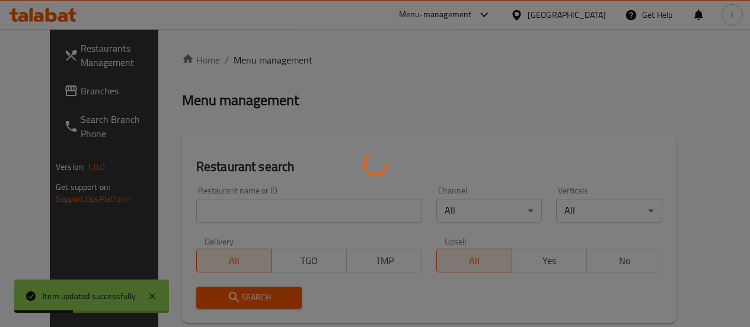
scroll to position [146, 0]
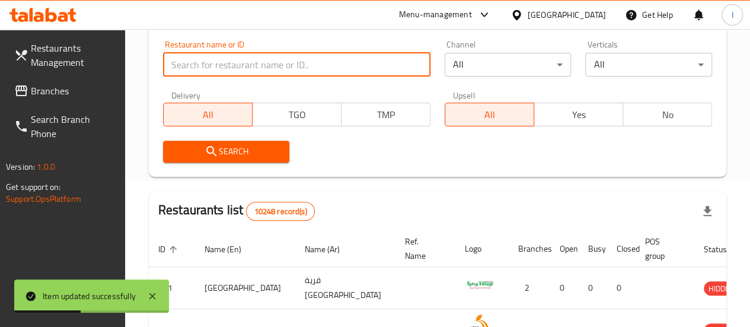
click at [212, 56] on input "search" at bounding box center [296, 65] width 267 height 24
type input "hot chicken"
click button "Search" at bounding box center [226, 151] width 127 height 22
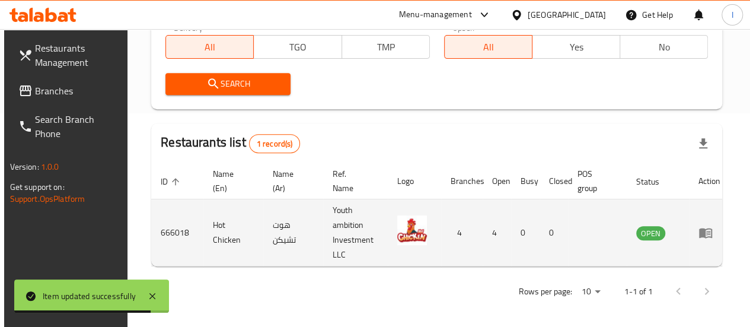
scroll to position [217, 0]
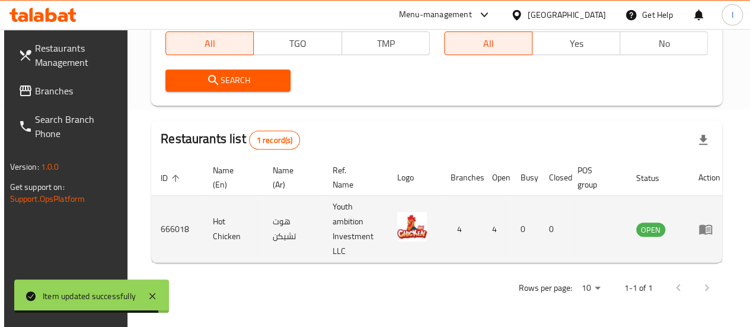
click at [704, 234] on icon "enhanced table" at bounding box center [705, 229] width 14 height 14
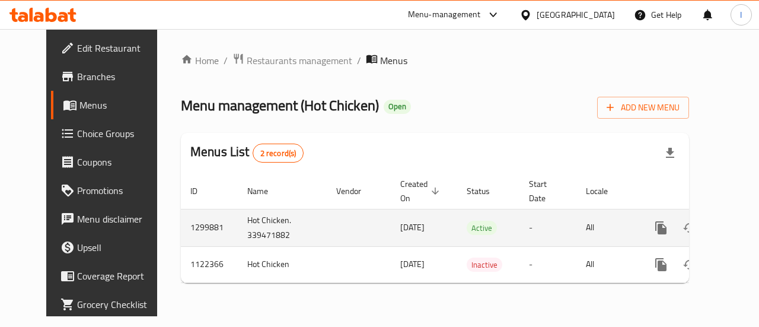
click at [739, 226] on icon "enhanced table" at bounding box center [746, 227] width 14 height 14
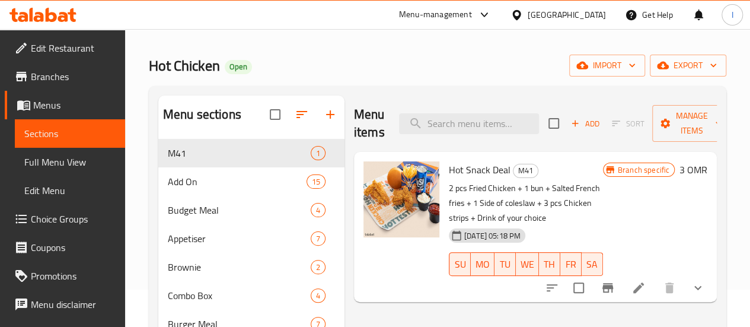
scroll to position [59, 0]
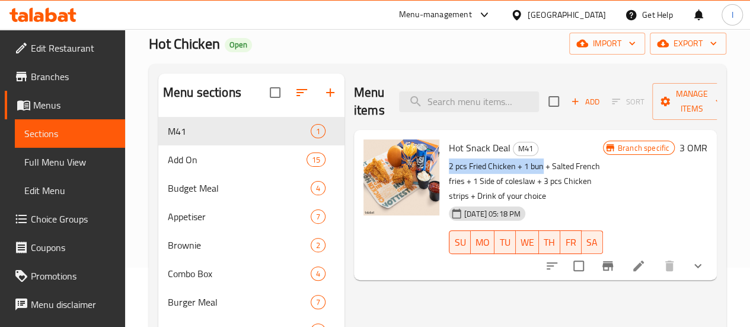
drag, startPoint x: 402, startPoint y: 165, endPoint x: 496, endPoint y: 171, distance: 93.8
click at [496, 171] on p "2 pcs Fried Chicken + 1 bun + Salted French fries + 1 Side of coleslaw + 3 pcs …" at bounding box center [526, 181] width 154 height 44
copy p "2 pcs Fried Chicken + 1 bun"
click at [623, 187] on div "Branch specific 3 OMR" at bounding box center [655, 204] width 104 height 131
drag, startPoint x: 695, startPoint y: 245, endPoint x: 670, endPoint y: 221, distance: 34.8
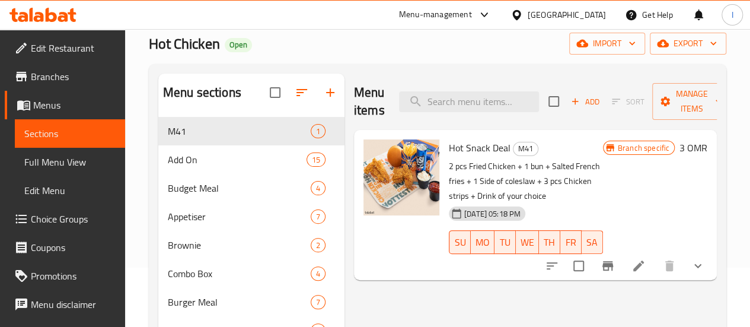
click at [695, 258] on icon "show more" at bounding box center [697, 265] width 14 height 14
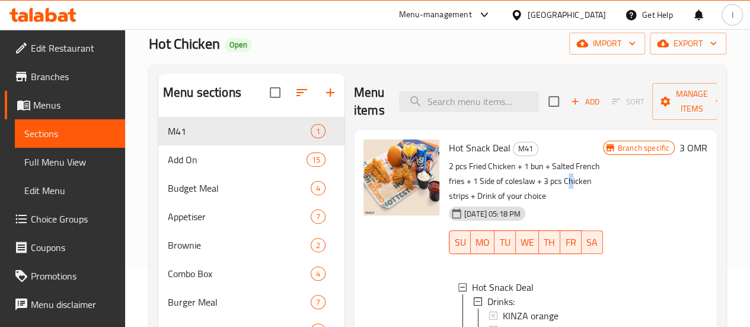
click at [477, 178] on p "2 pcs Fried Chicken + 1 bun + Salted French fries + 1 Side of coleslaw + 3 pcs …" at bounding box center [526, 181] width 154 height 44
drag, startPoint x: 403, startPoint y: 164, endPoint x: 496, endPoint y: 170, distance: 93.2
click at [496, 170] on p "2 pcs Fried Chicken + 1 bun + Salted French fries + 1 Side of coleslaw + 3 pcs …" at bounding box center [526, 181] width 154 height 44
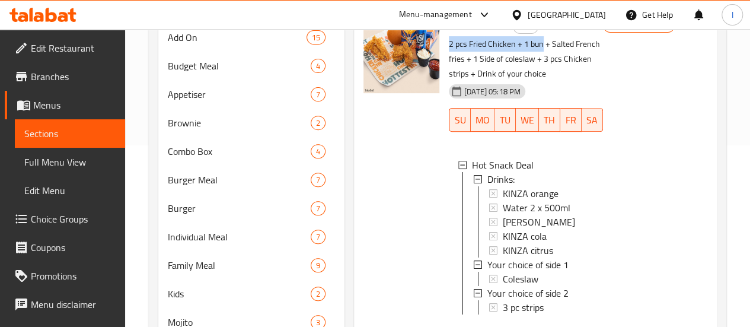
scroll to position [119, 0]
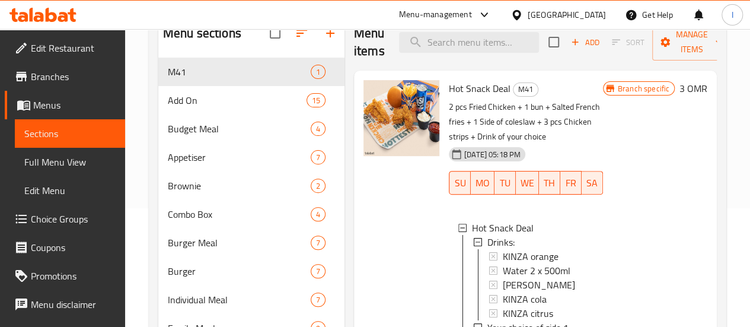
click at [658, 137] on div "Branch specific 3 OMR" at bounding box center [655, 240] width 104 height 321
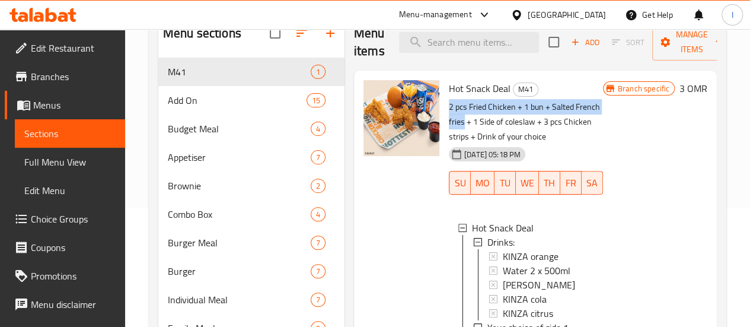
drag, startPoint x: 402, startPoint y: 107, endPoint x: 569, endPoint y: 112, distance: 167.2
click at [569, 112] on p "2 pcs Fried Chicken + 1 bun + Salted French fries + 1 Side of coleslaw + 3 pcs …" at bounding box center [526, 122] width 154 height 44
copy p "2 pcs Fried Chicken + 1 bun + Salted French fries"
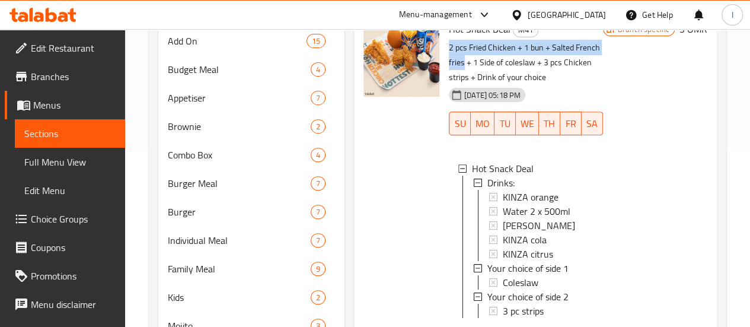
scroll to position [237, 0]
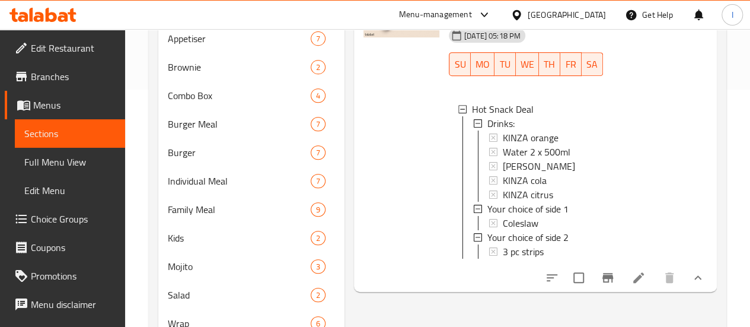
click at [52, 219] on span "Choice Groups" at bounding box center [73, 219] width 85 height 14
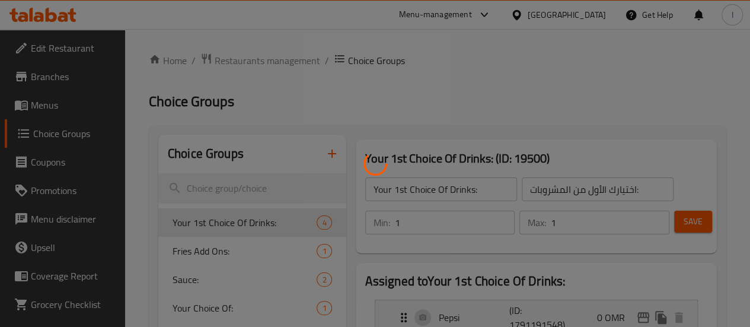
click at [283, 155] on div at bounding box center [375, 163] width 750 height 327
click at [281, 156] on div at bounding box center [375, 163] width 750 height 327
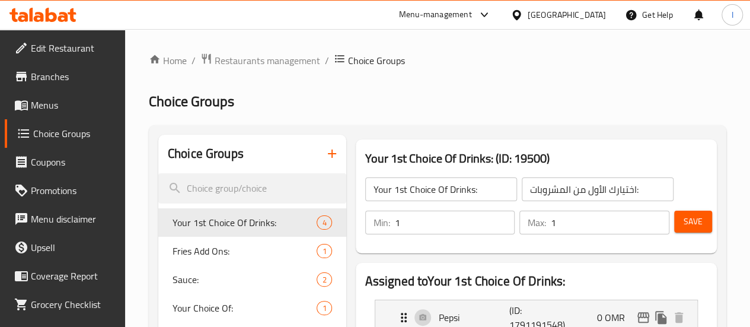
click at [325, 153] on icon "button" at bounding box center [332, 153] width 14 height 14
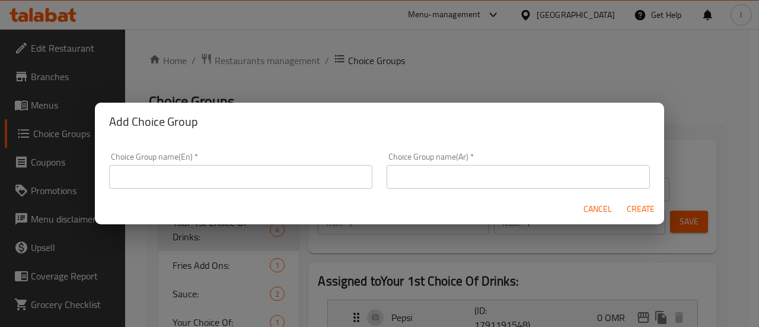
click at [218, 192] on div "Choice Group name(En)   * Choice Group name(En) *" at bounding box center [240, 170] width 277 height 50
click at [223, 180] on input "text" at bounding box center [240, 177] width 263 height 24
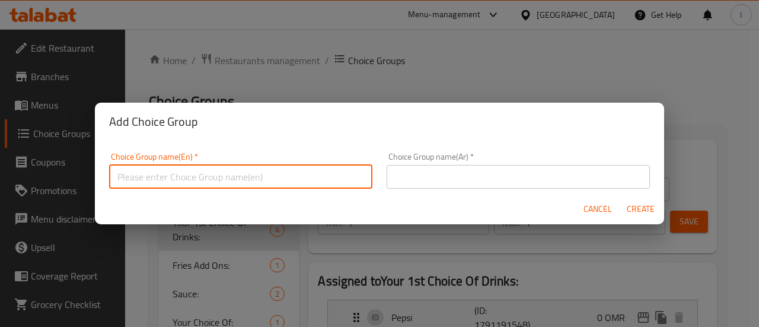
paste input "2 pcs Fried Chicken + 1 bun + Salted French fries"
click at [239, 184] on input "2 pcs Fried Chicken + 1 bun + Salted French fries" at bounding box center [240, 177] width 263 height 24
click at [239, 183] on input "2 pcs Fried Chicken + 1 bun + Salted French fries" at bounding box center [240, 177] width 263 height 24
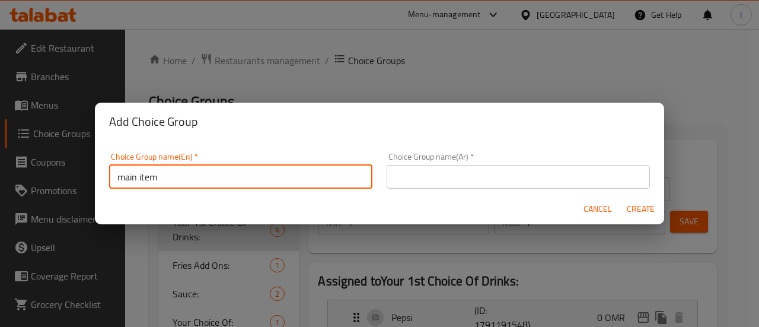
type input "main item"
click at [313, 171] on input "main item" at bounding box center [240, 177] width 263 height 24
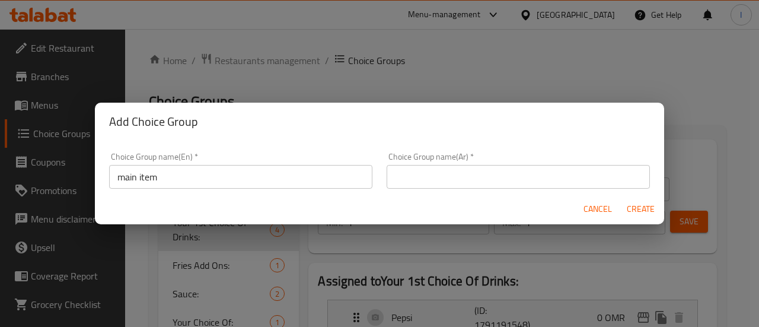
click at [454, 189] on div "Choice Group name(Ar)   * Choice Group name(Ar) *" at bounding box center [517, 170] width 277 height 50
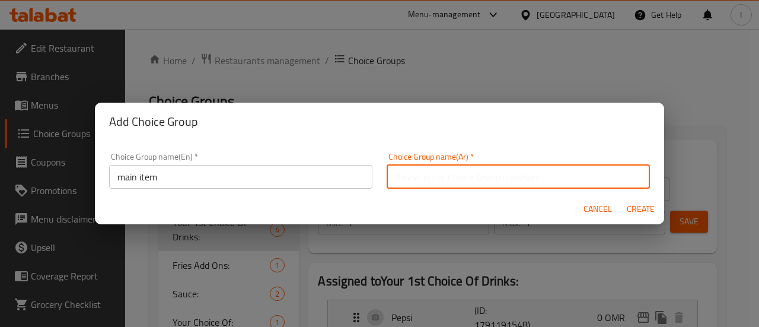
click at [456, 180] on input "text" at bounding box center [517, 177] width 263 height 24
paste input "العنصر الرئيسي"
type input "العنصر الرئيسي"
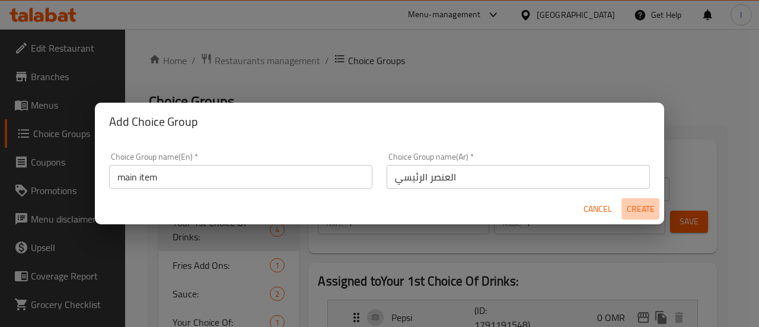
click at [634, 200] on button "Create" at bounding box center [640, 209] width 38 height 22
type input "main item"
type input "العنصر الرئيسي"
type input "0"
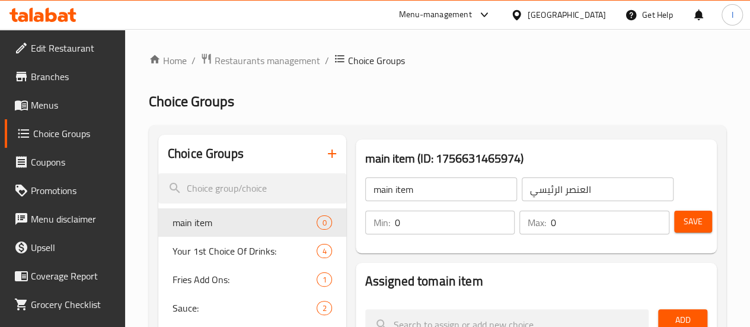
click at [395, 220] on input "0" at bounding box center [455, 222] width 120 height 24
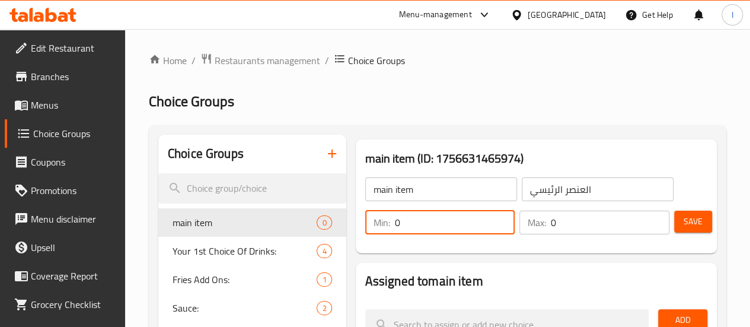
click at [395, 220] on input "0" at bounding box center [455, 222] width 120 height 24
click at [404, 220] on input "01" at bounding box center [455, 222] width 120 height 24
click at [405, 220] on input "01" at bounding box center [455, 222] width 120 height 24
type input "1"
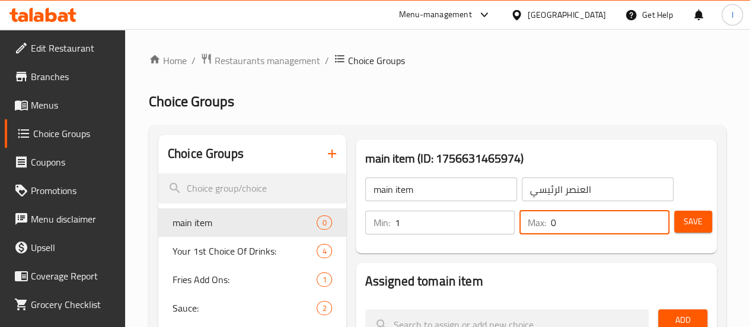
click at [551, 219] on input "0" at bounding box center [610, 222] width 119 height 24
type input "1"
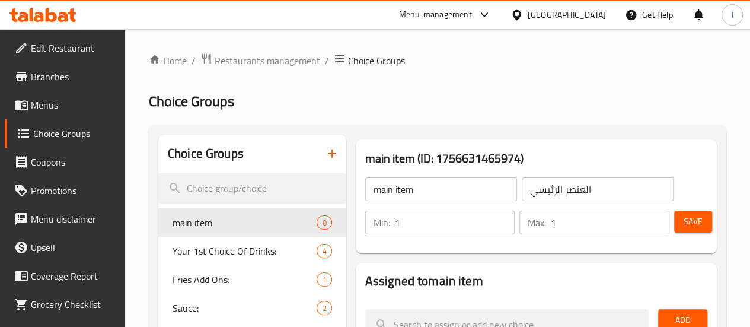
click at [561, 152] on h3 "main item (ID: 1756631465974)" at bounding box center [536, 158] width 342 height 19
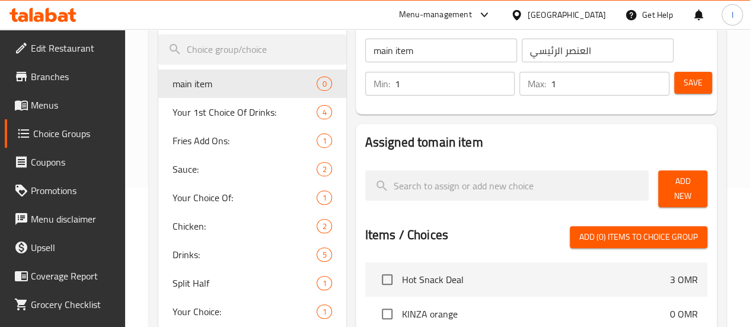
scroll to position [119, 0]
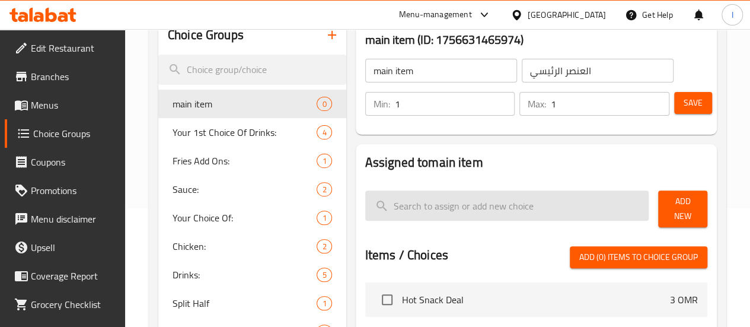
click at [466, 212] on input "search" at bounding box center [507, 205] width 284 height 30
click at [418, 213] on input "search" at bounding box center [507, 205] width 284 height 30
paste input "2 pcs Fried Chicken + 1 bun + Salted French fries"
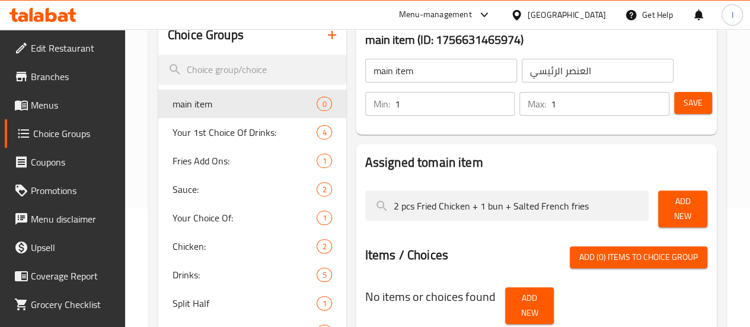
type input "2 pcs Fried Chicken + 1 bun + Salted French fries"
click at [668, 204] on span "Add New" at bounding box center [682, 209] width 30 height 30
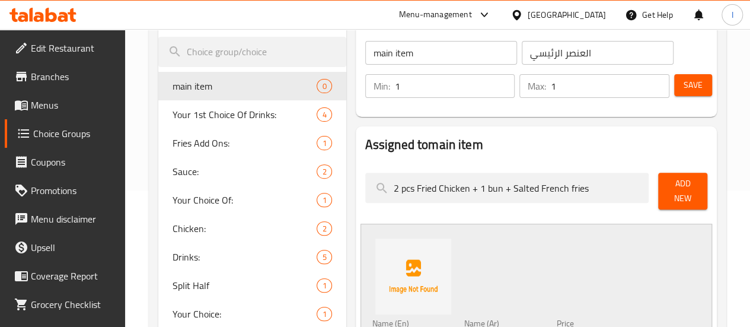
scroll to position [178, 0]
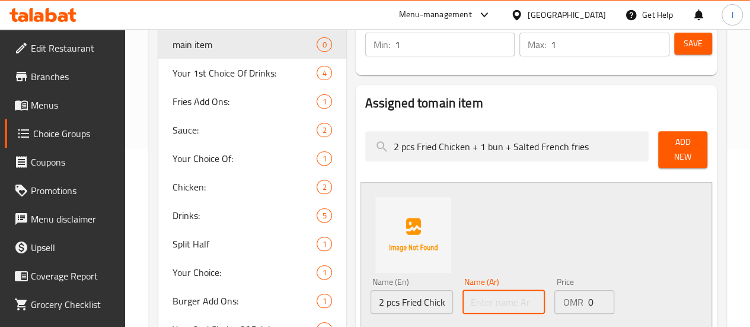
click at [462, 298] on input "text" at bounding box center [503, 302] width 82 height 24
paste input "قطعتين دجاج مقلي + خبزة واحدة + بطاطس مقلية مملحة"
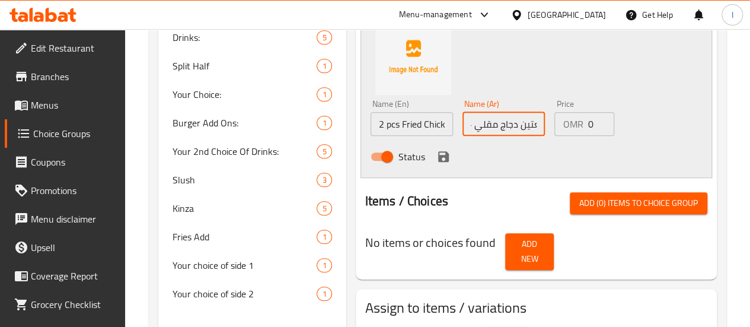
type input "قطعتين دجاج مقلي + خبزة واحدة + بطاطس مقلية مملحة"
click at [386, 140] on div "Status" at bounding box center [504, 156] width 276 height 32
click at [436, 149] on icon "save" at bounding box center [443, 156] width 14 height 14
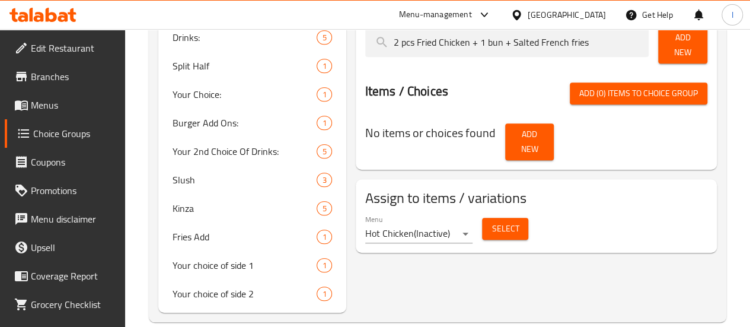
scroll to position [119, 0]
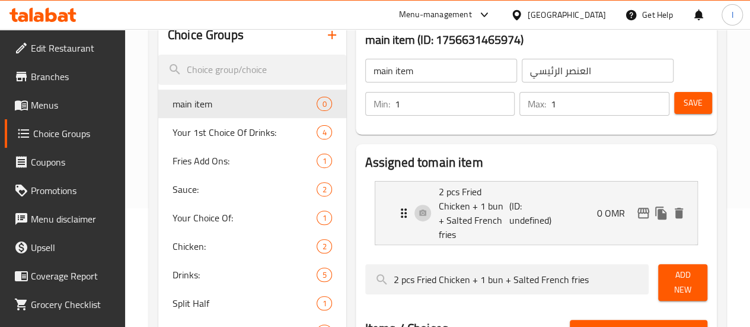
click at [696, 101] on span "Save" at bounding box center [692, 102] width 19 height 15
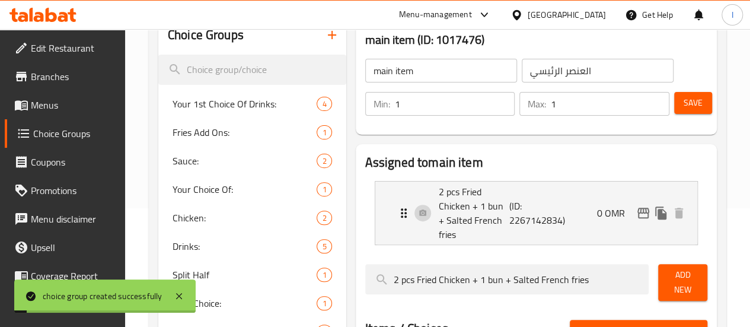
click at [54, 115] on link "Menus" at bounding box center [65, 105] width 120 height 28
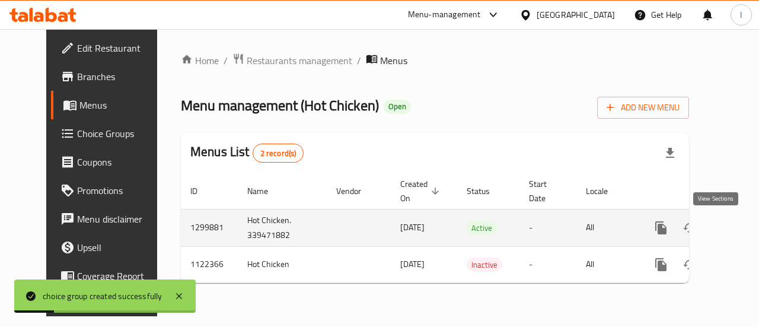
click at [732, 226] on link "enhanced table" at bounding box center [746, 227] width 28 height 28
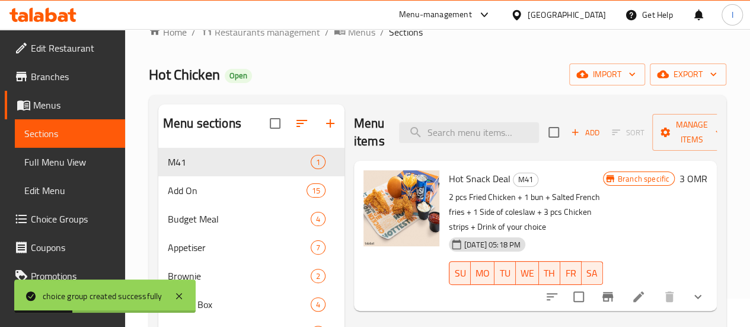
scroll to position [59, 0]
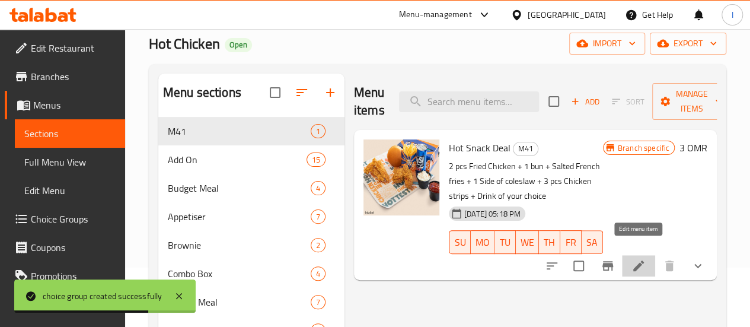
click at [640, 258] on icon at bounding box center [638, 265] width 14 height 14
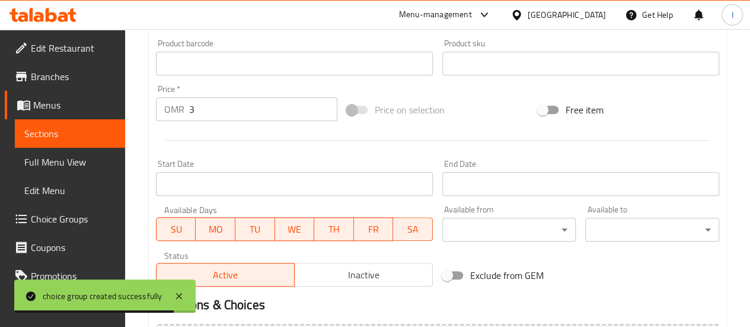
scroll to position [593, 0]
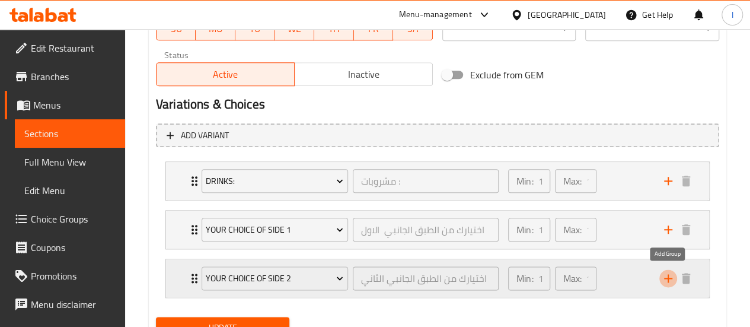
click at [668, 277] on icon "add" at bounding box center [668, 278] width 8 height 8
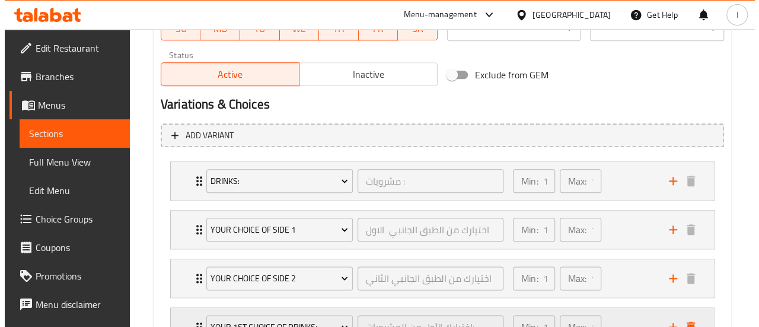
scroll to position [652, 0]
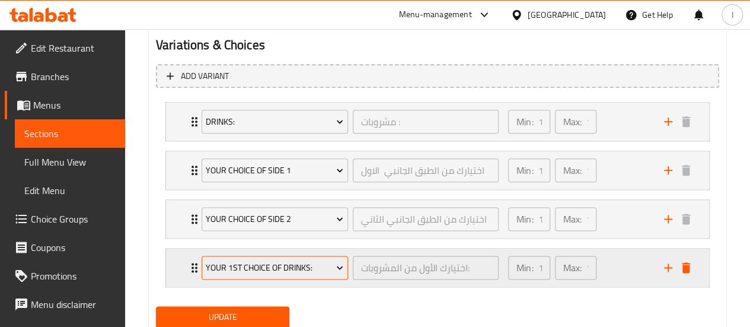
click at [322, 260] on span "Your 1st Choice Of Drinks:" at bounding box center [274, 267] width 137 height 15
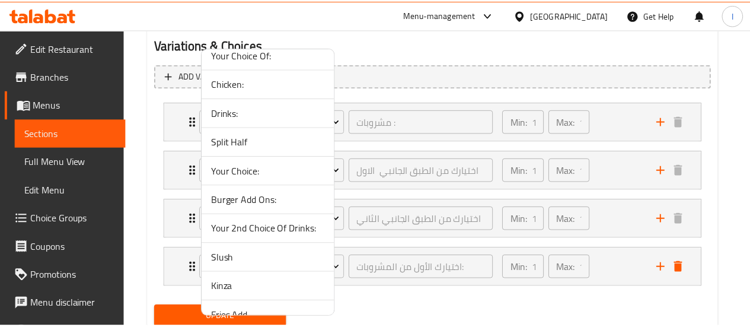
scroll to position [201, 0]
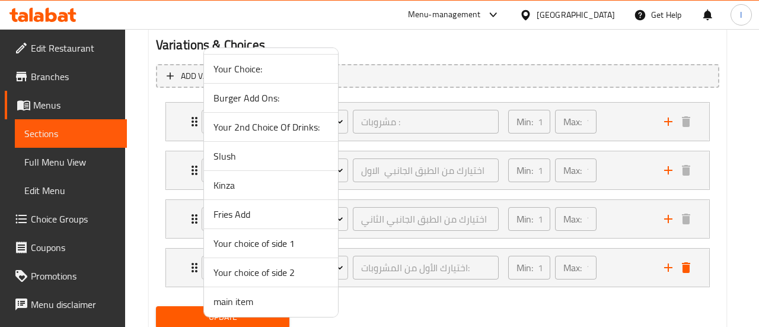
click at [250, 296] on span "main item" at bounding box center [270, 301] width 115 height 14
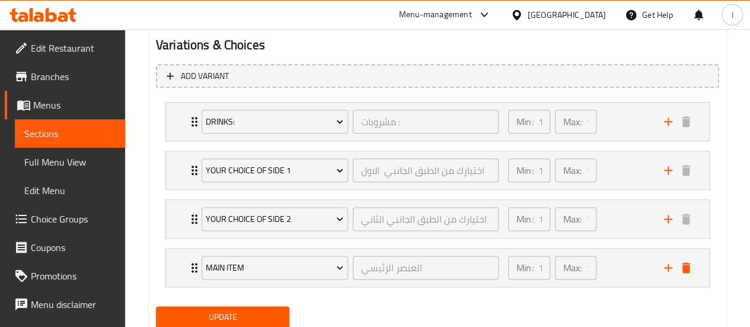
scroll to position [653, 0]
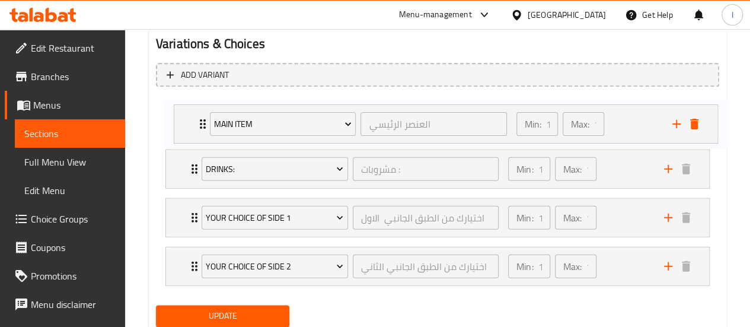
drag, startPoint x: 193, startPoint y: 267, endPoint x: 203, endPoint y: 117, distance: 150.9
click at [203, 117] on div "Drinks: مشروبات : ​ Min: 1 ​ Max: 1 ​ KINZA orange (ID: 323334867) 0 OMR Name (…" at bounding box center [437, 193] width 563 height 194
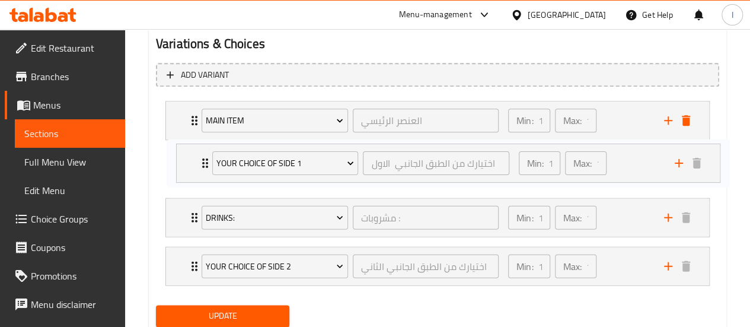
drag, startPoint x: 191, startPoint y: 222, endPoint x: 201, endPoint y: 161, distance: 61.4
click at [201, 161] on div "main item العنصر الرئيسي ​ Min: 1 ​ Max: 1 ​ 2 pcs Fried Chicken + 1 bun + Salt…" at bounding box center [437, 193] width 563 height 194
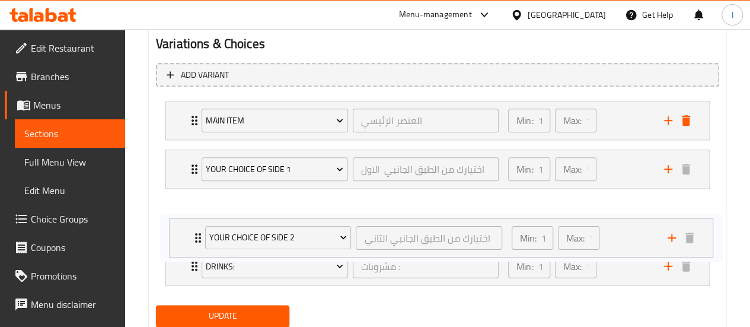
scroll to position [655, 0]
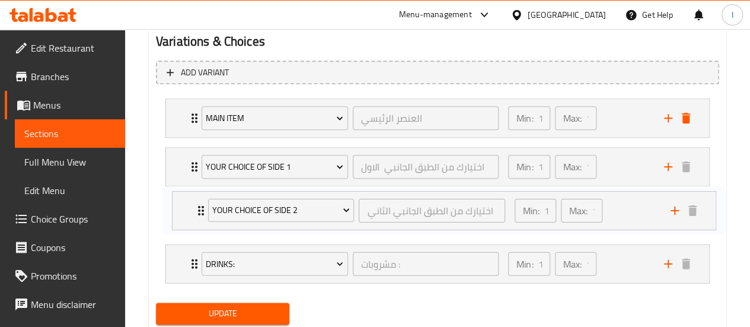
drag, startPoint x: 199, startPoint y: 233, endPoint x: 202, endPoint y: 202, distance: 31.0
click at [202, 202] on div "main item العنصر الرئيسي ​ Min: 1 ​ Max: 1 ​ 2 pcs Fried Chicken + 1 bun + Salt…" at bounding box center [437, 191] width 563 height 194
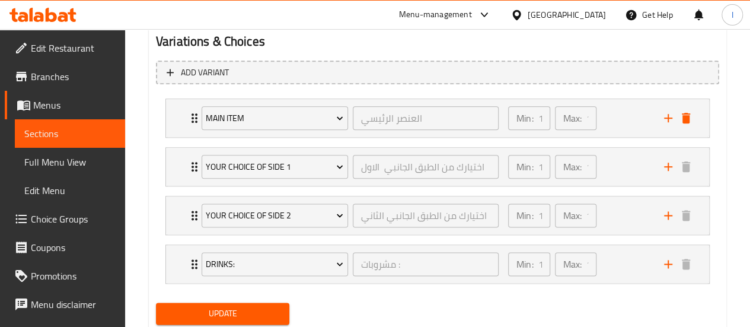
click at [238, 316] on span "Update" at bounding box center [222, 313] width 115 height 15
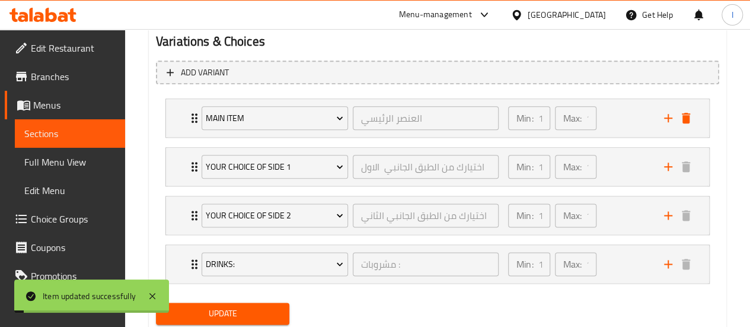
click at [43, 140] on span "Sections" at bounding box center [69, 133] width 91 height 14
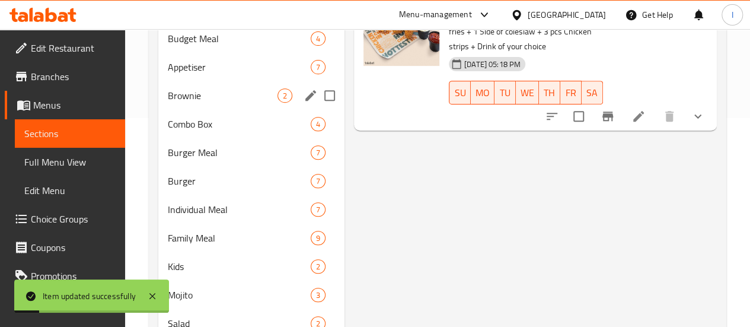
scroll to position [99, 0]
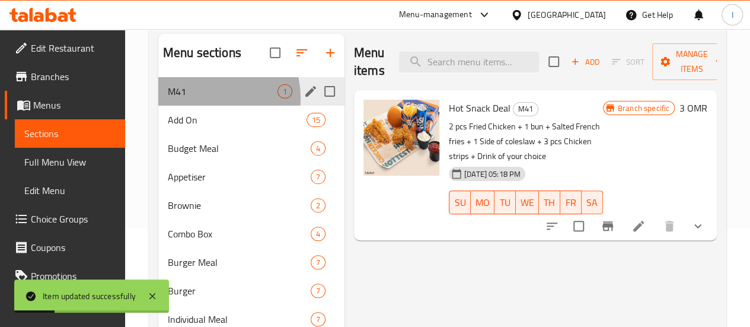
drag, startPoint x: 206, startPoint y: 116, endPoint x: 261, endPoint y: 118, distance: 55.2
click at [207, 105] on div "M41 1" at bounding box center [251, 91] width 186 height 28
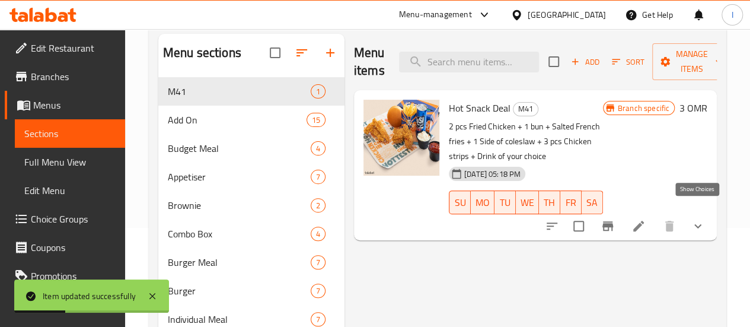
click at [690, 219] on icon "show more" at bounding box center [697, 226] width 14 height 14
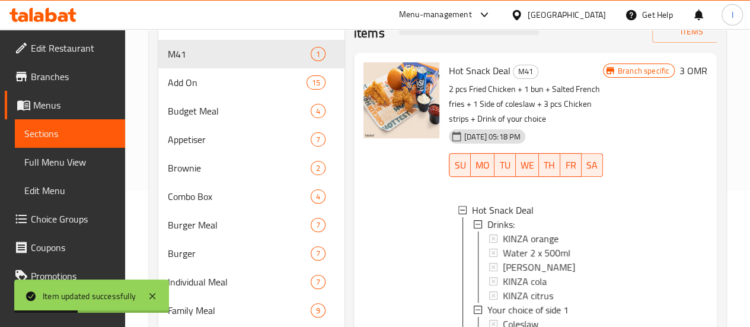
scroll to position [158, 0]
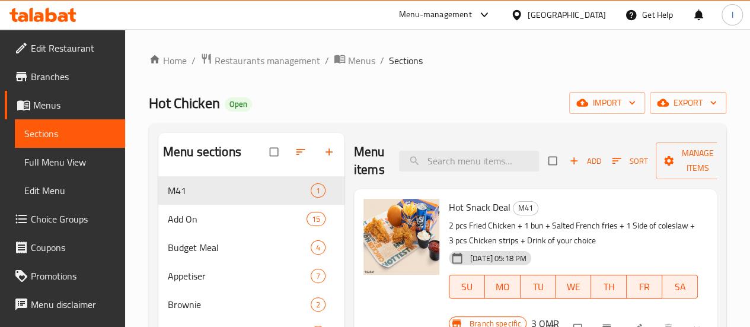
click at [709, 315] on div at bounding box center [624, 328] width 174 height 26
drag, startPoint x: 700, startPoint y: 313, endPoint x: 690, endPoint y: 279, distance: 36.0
click at [700, 322] on icon "show more" at bounding box center [696, 328] width 12 height 12
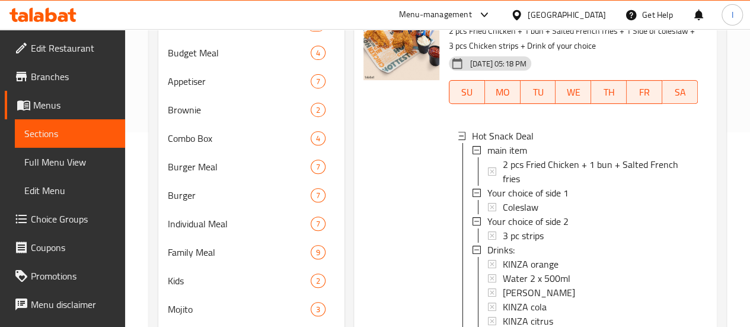
scroll to position [237, 0]
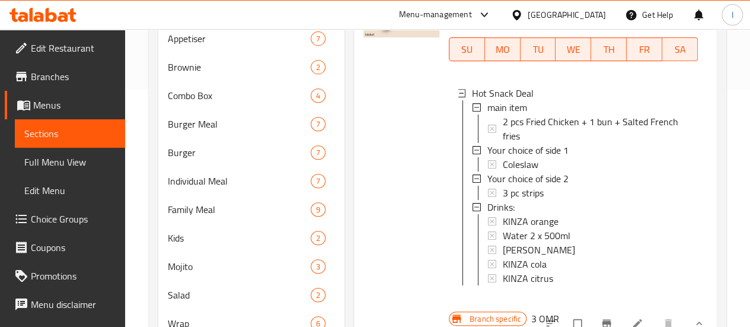
click at [58, 12] on icon at bounding box center [42, 15] width 67 height 14
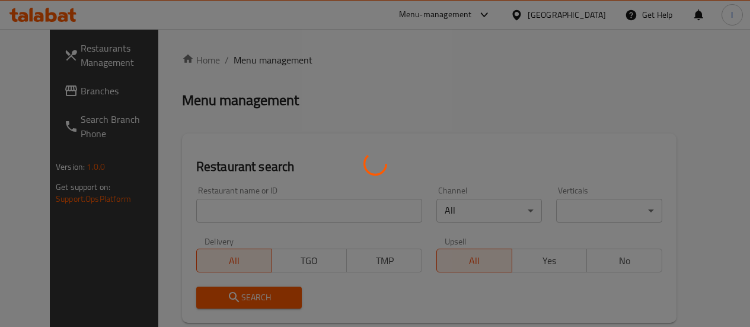
scroll to position [146, 0]
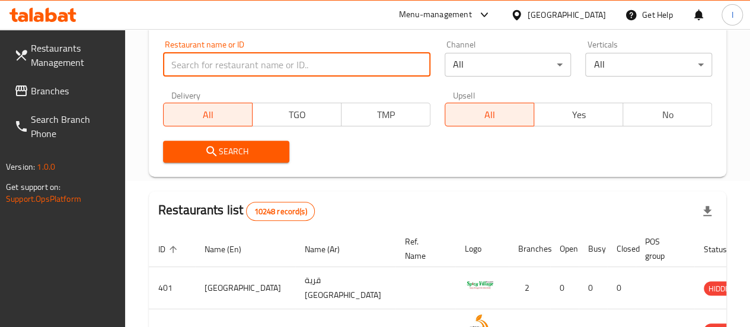
click at [236, 67] on input "search" at bounding box center [296, 65] width 267 height 24
type input "lezzet"
click button "Search" at bounding box center [226, 151] width 127 height 22
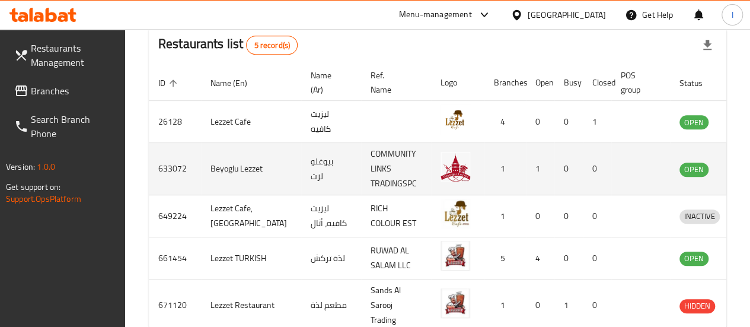
scroll to position [383, 0]
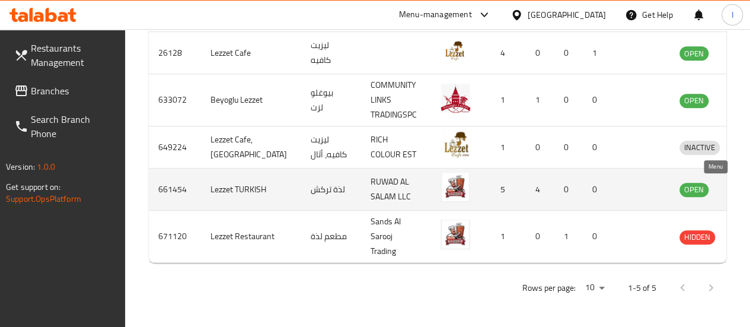
click at [743, 192] on icon "enhanced table" at bounding box center [750, 189] width 14 height 14
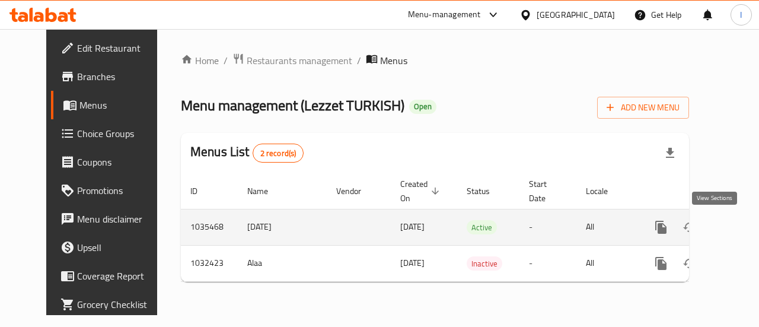
click at [739, 221] on icon "enhanced table" at bounding box center [746, 227] width 14 height 14
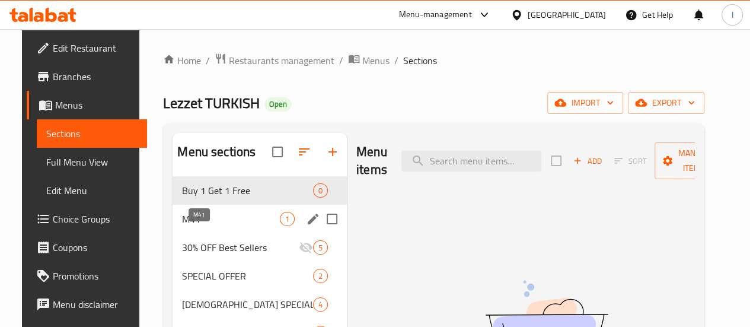
click at [210, 226] on span "M41" at bounding box center [231, 219] width 98 height 14
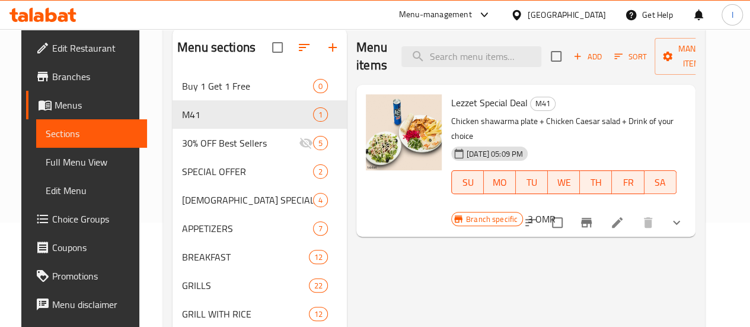
scroll to position [119, 0]
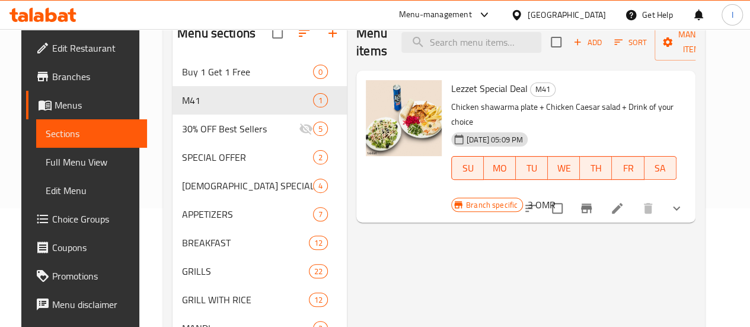
click at [690, 194] on button "show more" at bounding box center [676, 208] width 28 height 28
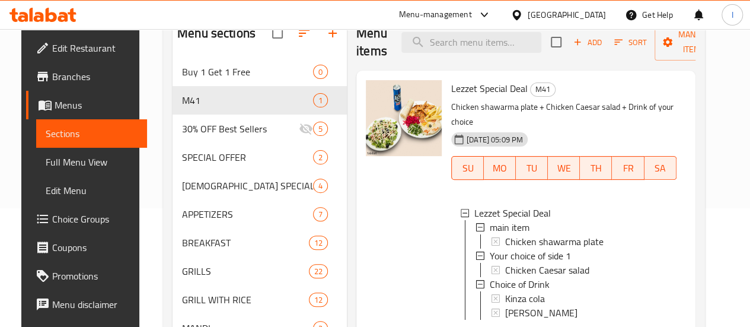
click at [41, 8] on icon at bounding box center [42, 15] width 67 height 14
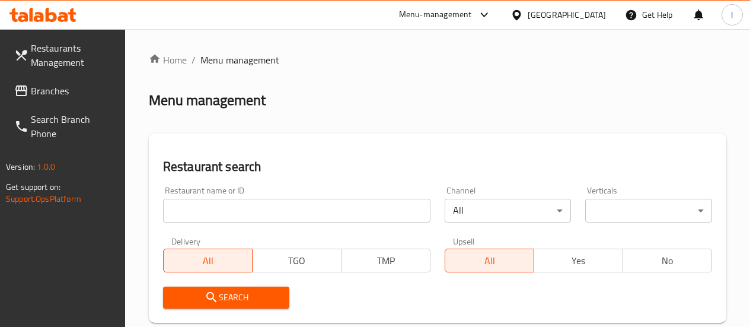
scroll to position [119, 0]
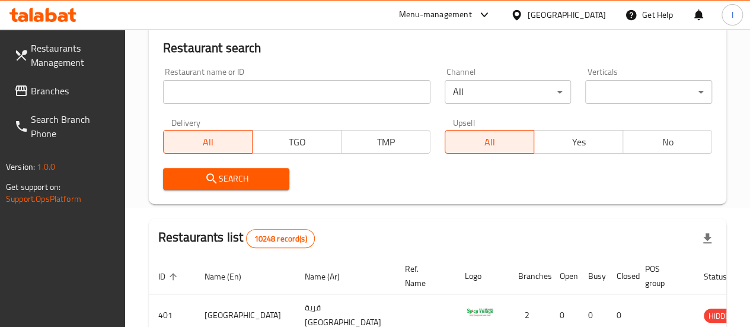
click at [231, 101] on input "search" at bounding box center [296, 92] width 267 height 24
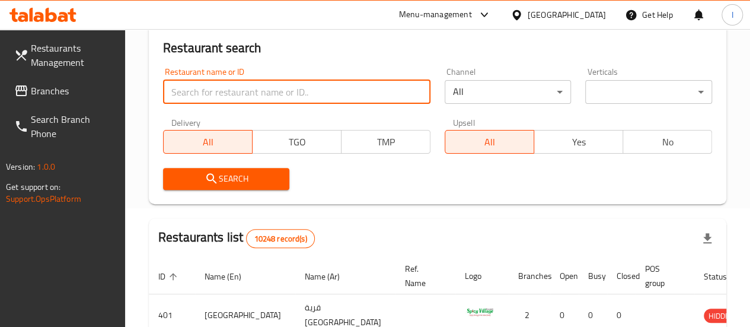
paste input "YUMMY SHAWARMA"
type input "YUMMY SHAWARMA"
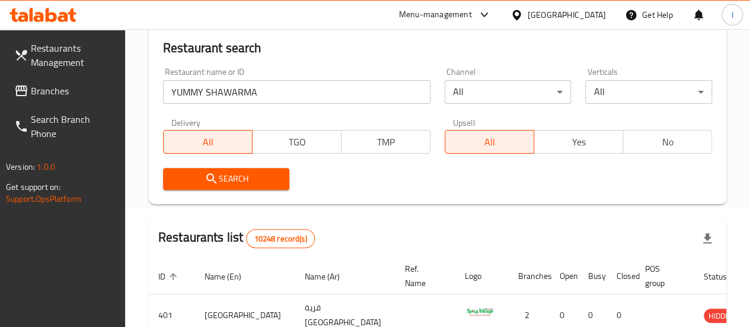
drag, startPoint x: 215, startPoint y: 190, endPoint x: 217, endPoint y: 178, distance: 11.4
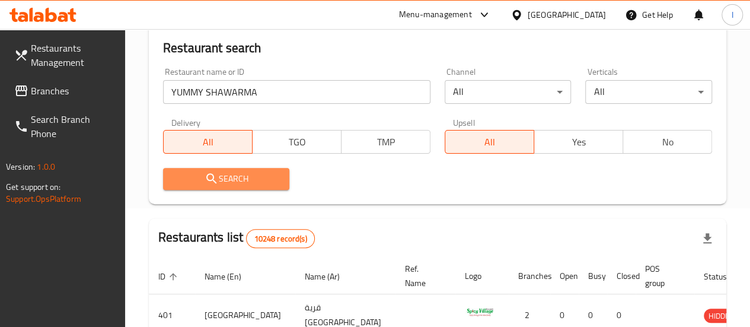
click at [217, 178] on icon "submit" at bounding box center [211, 178] width 14 height 14
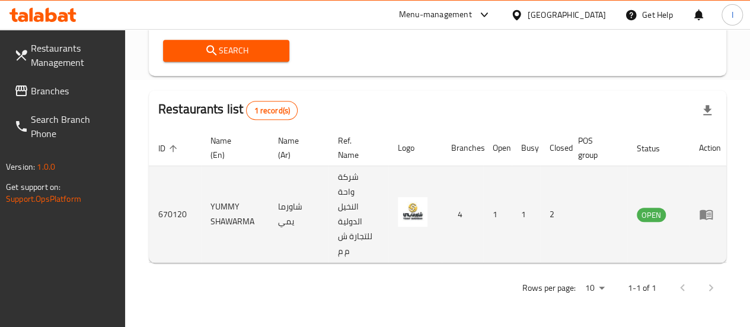
scroll to position [255, 0]
click at [696, 208] on td "enhanced table" at bounding box center [709, 214] width 41 height 97
click at [699, 210] on icon "enhanced table" at bounding box center [705, 215] width 13 height 10
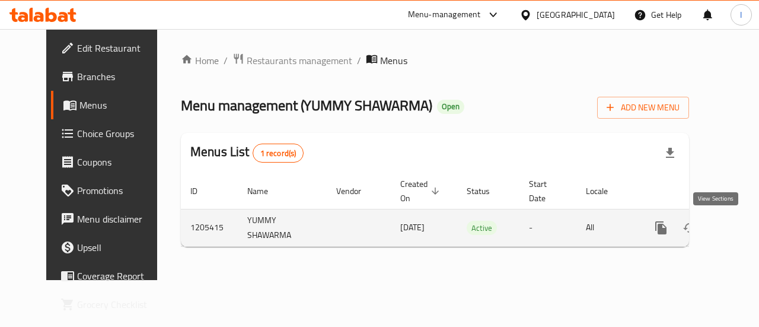
click at [739, 223] on icon "enhanced table" at bounding box center [746, 227] width 14 height 14
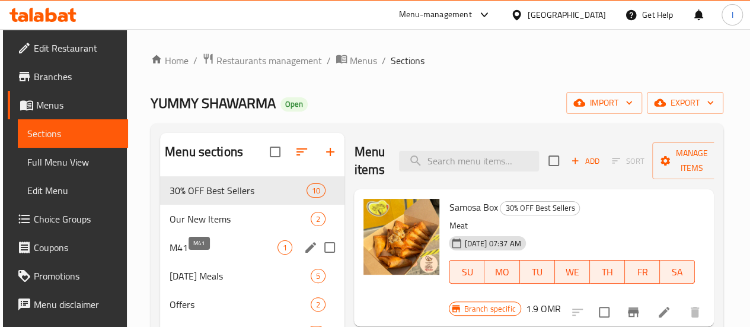
click at [199, 254] on span "M41" at bounding box center [223, 247] width 108 height 14
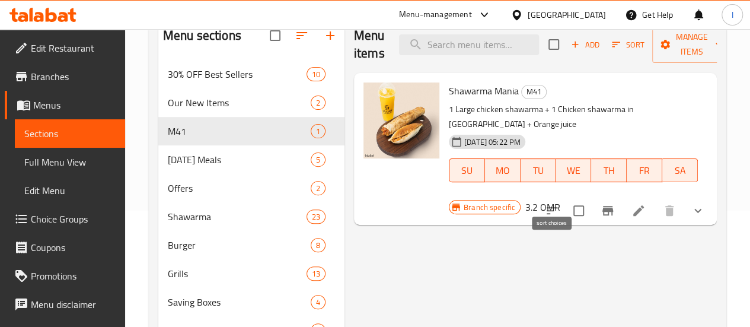
scroll to position [119, 0]
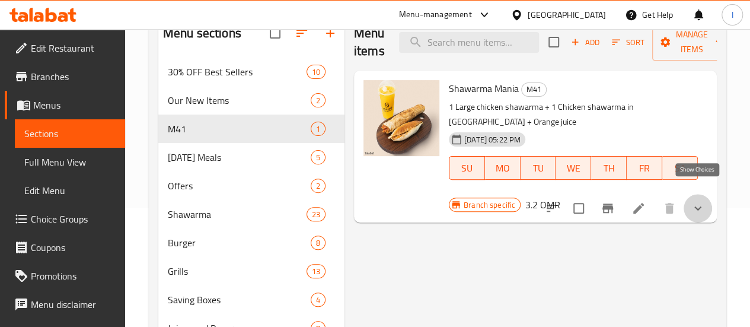
click at [702, 201] on icon "show more" at bounding box center [697, 208] width 14 height 14
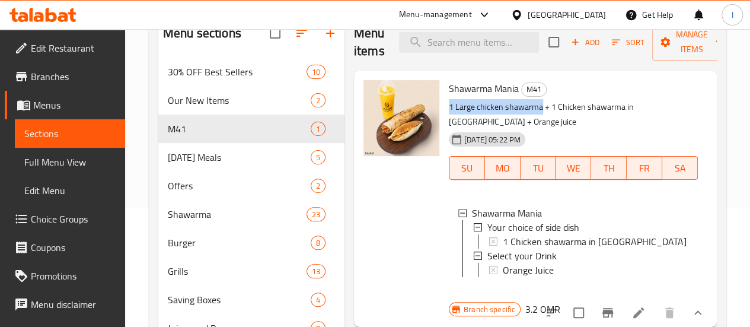
drag, startPoint x: 495, startPoint y: 108, endPoint x: 399, endPoint y: 112, distance: 95.5
click at [444, 112] on div "Shawarma Mania M41 1 Large chicken shawarma + 1 Chicken shawarma in Samoon + Or…" at bounding box center [573, 190] width 258 height 230
copy p "1 Large chicken shawarma"
click at [66, 216] on span "Choice Groups" at bounding box center [73, 219] width 85 height 14
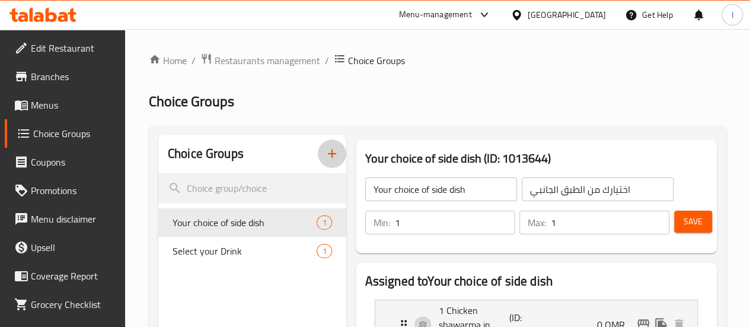
click at [325, 149] on icon "button" at bounding box center [332, 153] width 14 height 14
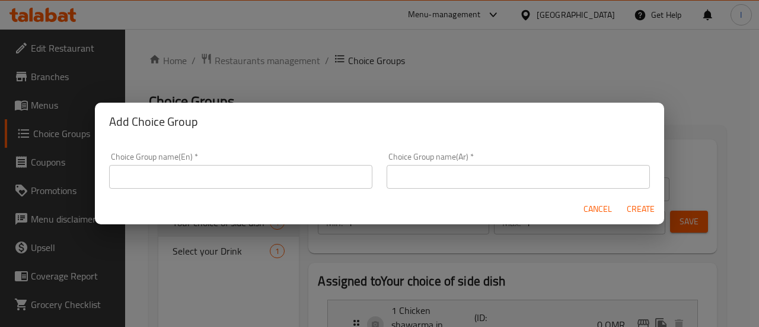
click at [312, 177] on input "text" at bounding box center [240, 177] width 263 height 24
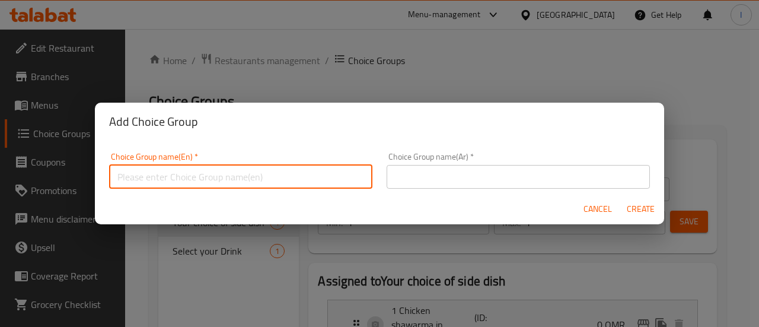
paste input "1 Large chicken shawarma"
click at [248, 181] on input "1 Large chicken shawarma" at bounding box center [240, 177] width 263 height 24
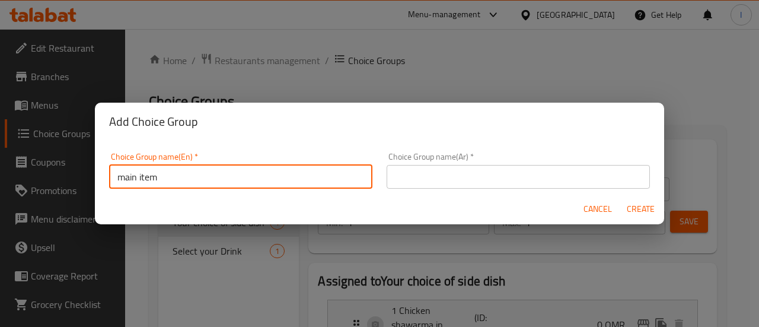
type input "main item"
click at [255, 175] on input "main item" at bounding box center [240, 177] width 263 height 24
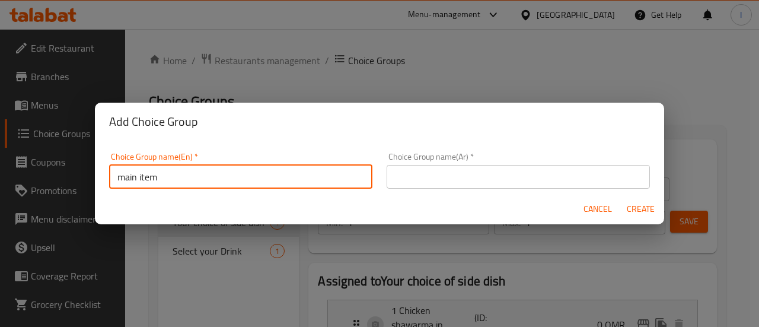
click at [401, 177] on input "text" at bounding box center [517, 177] width 263 height 24
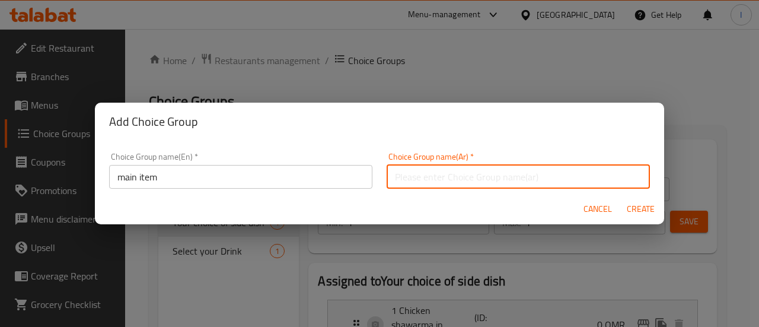
paste input "العنصر الرئيسي"
type input "العنصر الرئيسي"
click at [641, 211] on span "Create" at bounding box center [640, 208] width 28 height 15
type input "main item"
type input "العنصر الرئيسي"
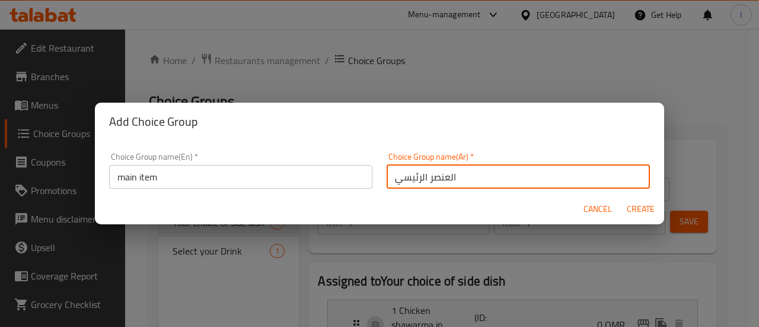
type input "0"
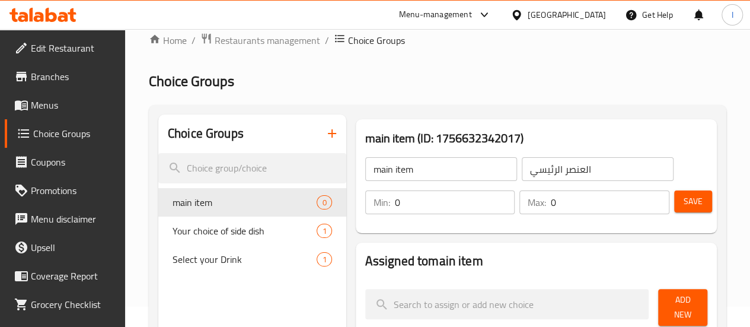
scroll to position [59, 0]
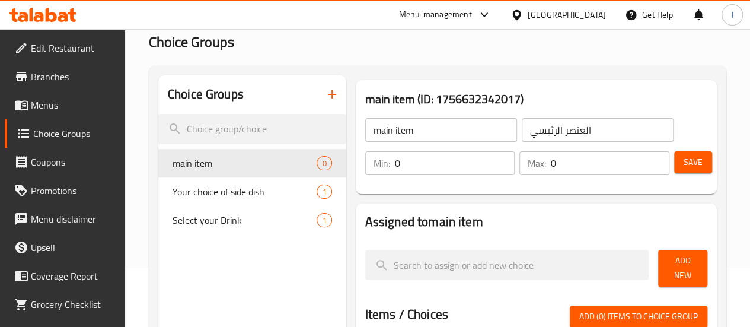
click at [395, 161] on input "0" at bounding box center [455, 163] width 120 height 24
type input "1"
click at [587, 152] on input "0" at bounding box center [610, 163] width 119 height 24
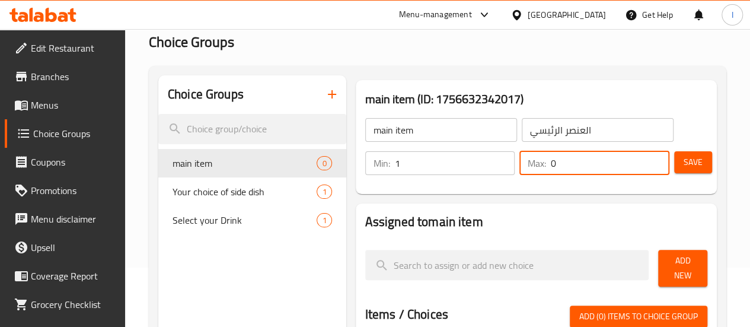
click at [587, 152] on input "0" at bounding box center [610, 163] width 119 height 24
click at [583, 158] on input "01" at bounding box center [610, 163] width 119 height 24
type input "1"
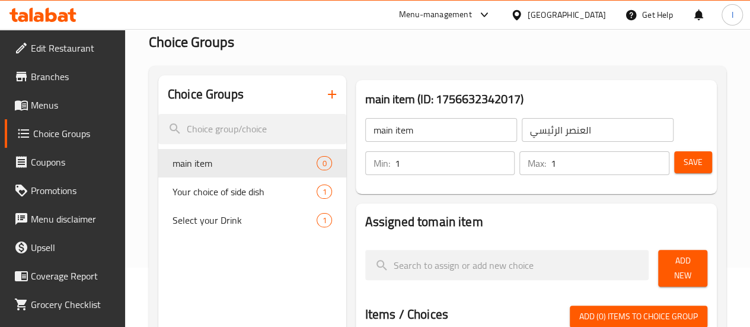
click at [625, 95] on h3 "main item (ID: 1756632342017)" at bounding box center [536, 98] width 342 height 19
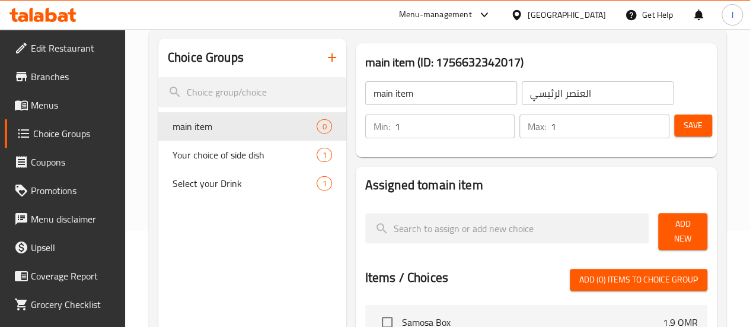
scroll to position [119, 0]
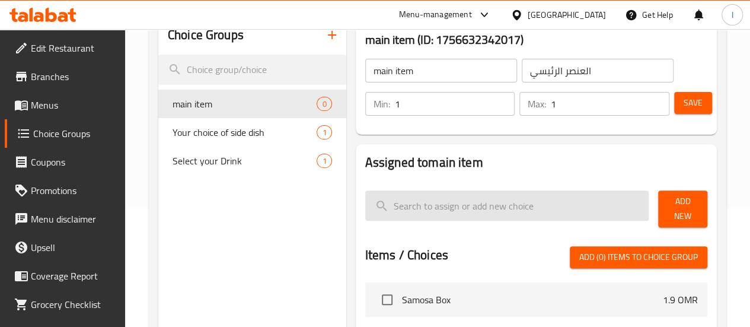
click at [425, 199] on input "search" at bounding box center [507, 205] width 284 height 30
paste input "1 Large chicken shawarma"
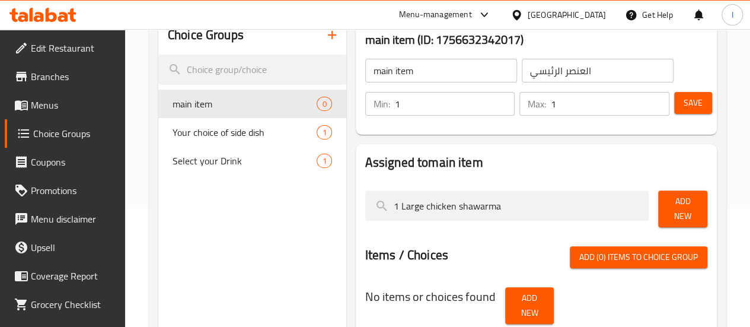
type input "1 Large chicken shawarma"
click at [690, 207] on span "Add New" at bounding box center [682, 209] width 30 height 30
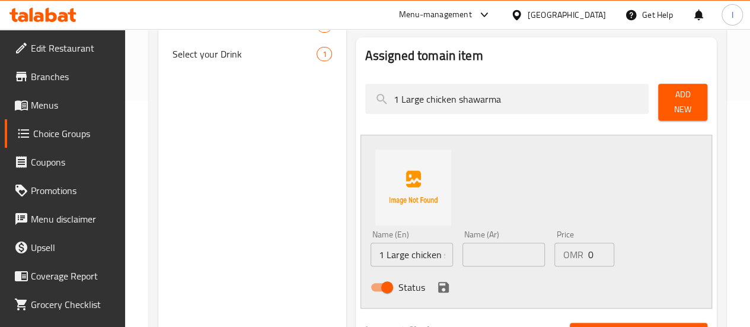
scroll to position [296, 0]
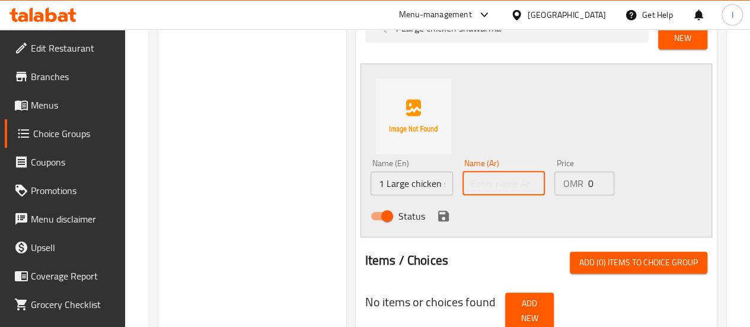
click at [465, 188] on input "text" at bounding box center [503, 183] width 82 height 24
paste input "1 شاورما دجاج كبيرة"
type input "1 شاورما دجاج كبيرة"
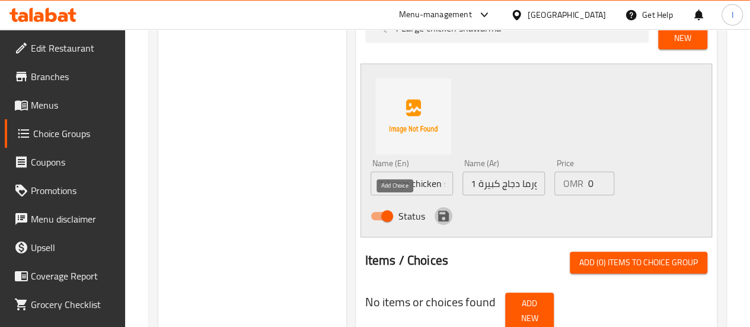
click at [438, 210] on icon "save" at bounding box center [443, 215] width 11 height 11
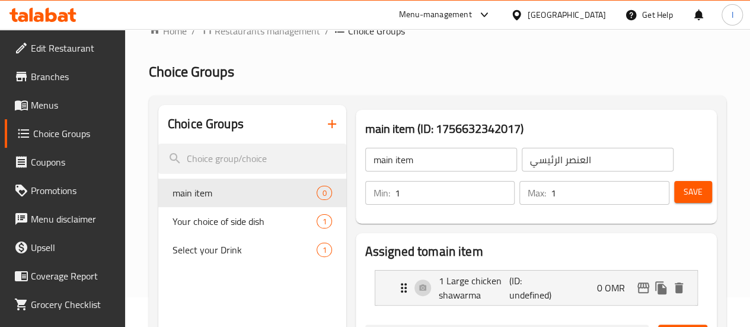
scroll to position [0, 0]
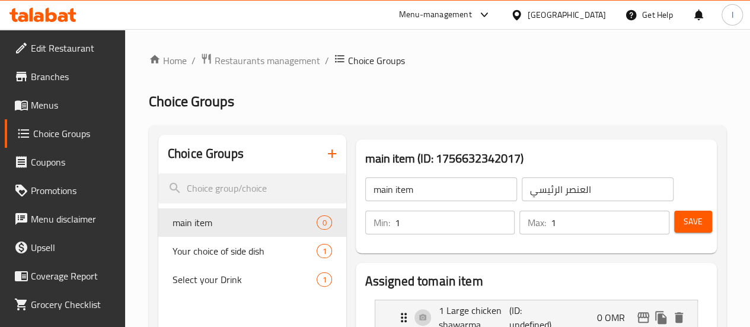
click at [698, 222] on button "Save" at bounding box center [693, 221] width 38 height 22
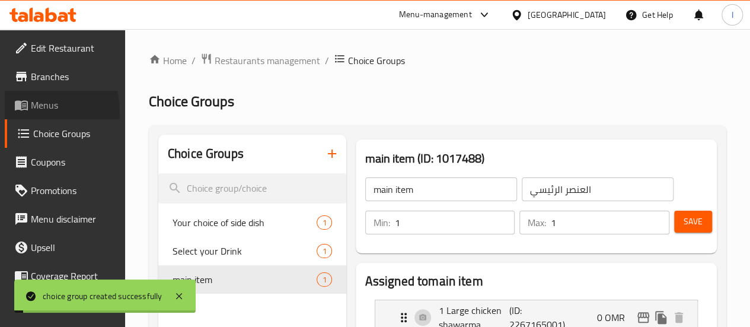
click at [28, 112] on link "Menus" at bounding box center [65, 105] width 120 height 28
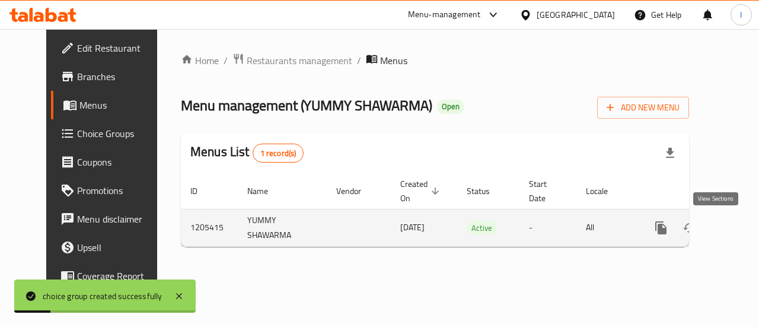
click at [739, 222] on icon "enhanced table" at bounding box center [746, 227] width 14 height 14
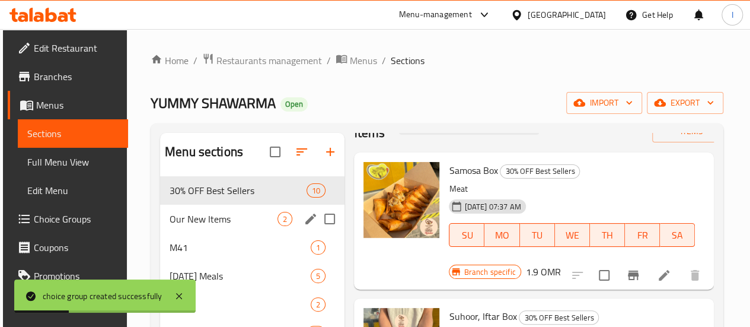
scroll to position [59, 0]
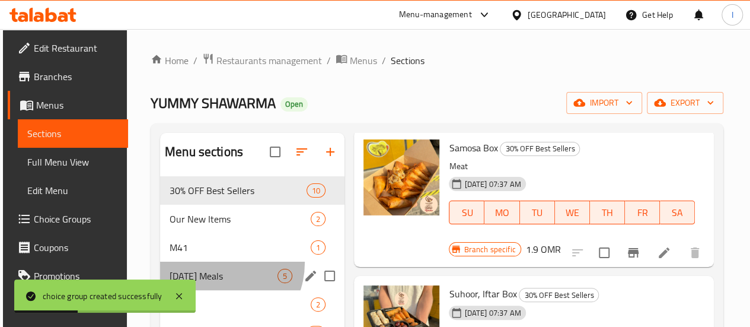
click at [212, 280] on div "Ramadan Meals 5" at bounding box center [252, 275] width 184 height 28
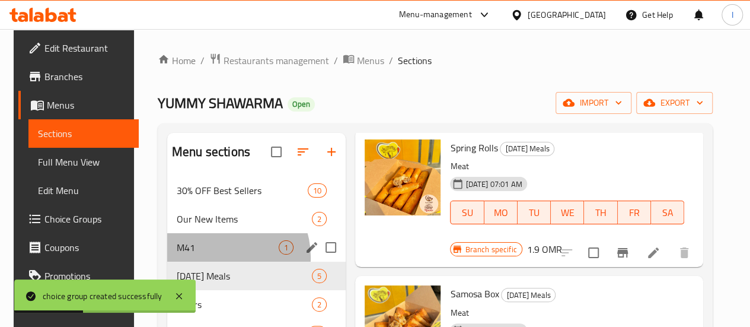
click at [213, 261] on div "M41 1" at bounding box center [256, 247] width 178 height 28
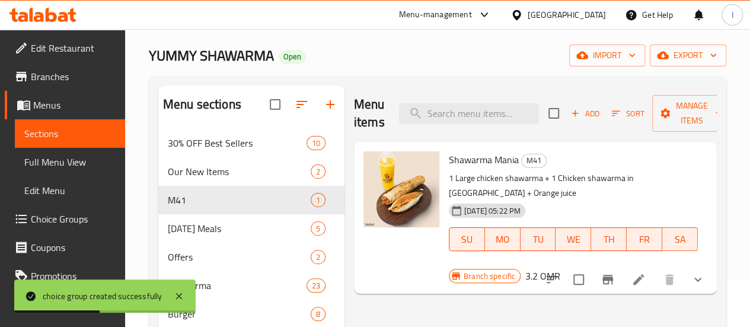
scroll to position [119, 0]
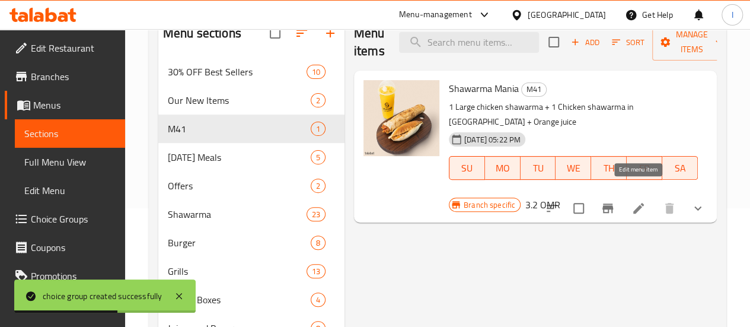
click at [634, 201] on icon at bounding box center [638, 208] width 14 height 14
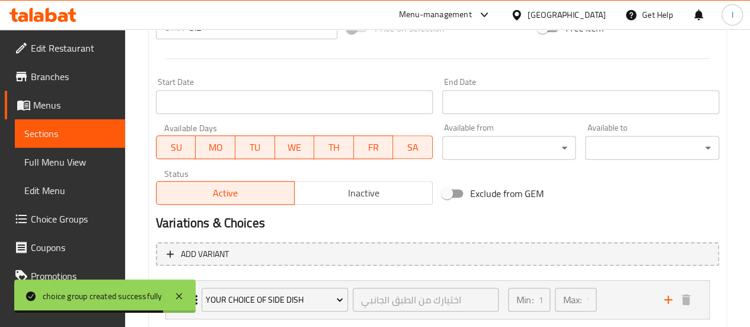
scroll to position [595, 0]
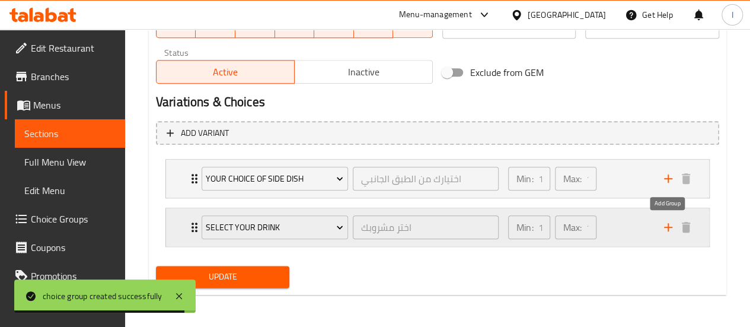
click at [671, 225] on icon "add" at bounding box center [668, 227] width 14 height 14
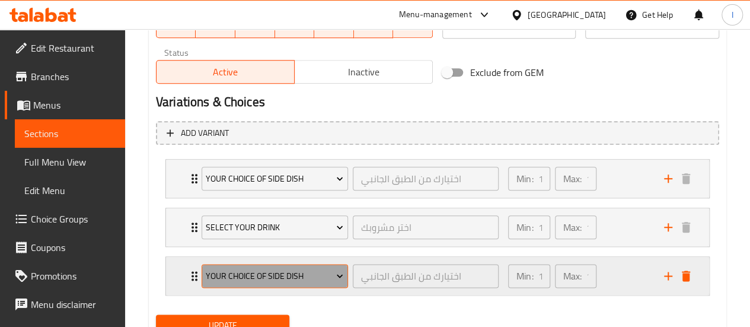
click at [272, 271] on span "Your choice of side dish" at bounding box center [274, 275] width 137 height 15
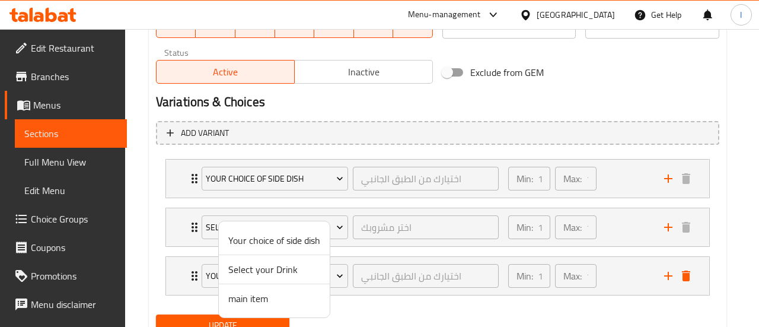
click at [273, 294] on span "main item" at bounding box center [274, 298] width 92 height 14
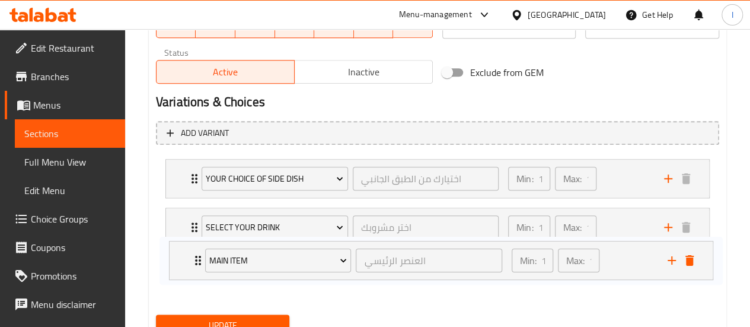
scroll to position [600, 0]
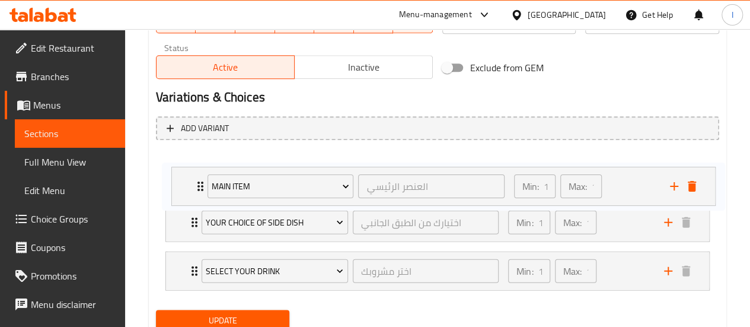
drag, startPoint x: 197, startPoint y: 246, endPoint x: 200, endPoint y: 169, distance: 76.5
click at [200, 169] on div "Your choice of side dish اختيارك من الطبق الجانبي ​ Min: 1 ​ Max: 1 ​ 1 Chicken…" at bounding box center [437, 221] width 563 height 145
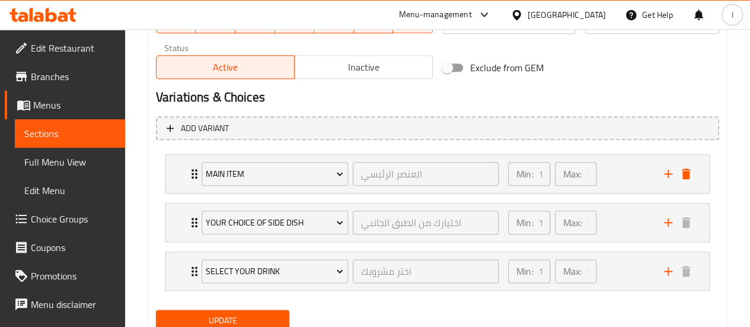
click at [245, 317] on span "Update" at bounding box center [222, 320] width 115 height 15
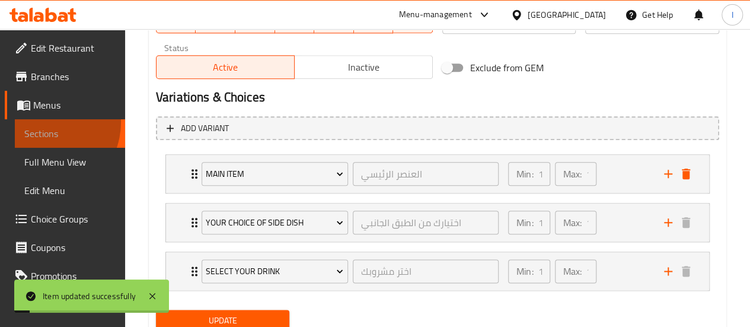
click at [42, 122] on link "Sections" at bounding box center [70, 133] width 110 height 28
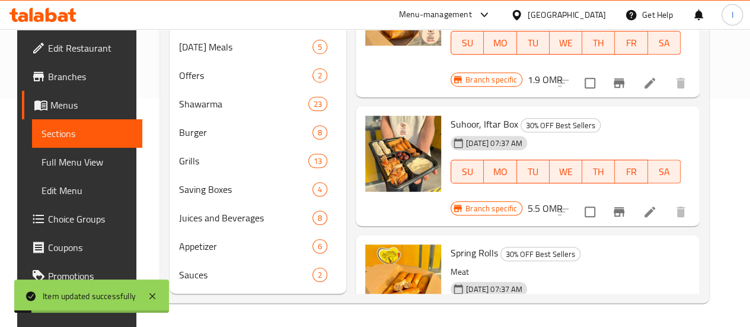
scroll to position [217, 0]
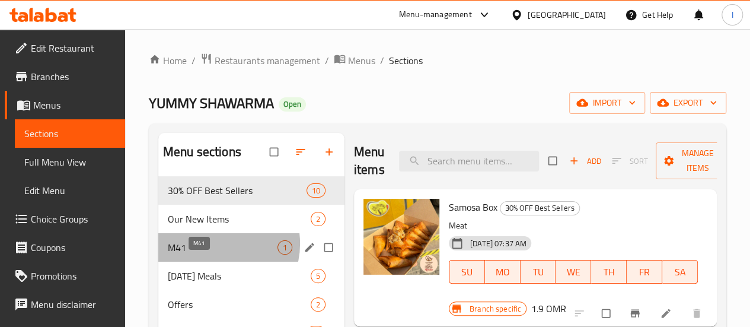
click at [215, 254] on span "M41" at bounding box center [223, 247] width 110 height 14
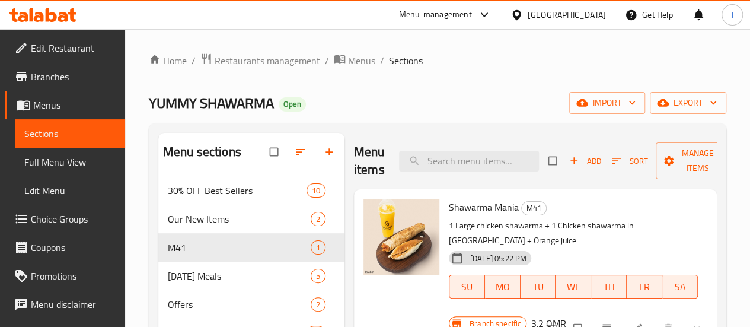
click at [705, 315] on button "show more" at bounding box center [697, 328] width 28 height 26
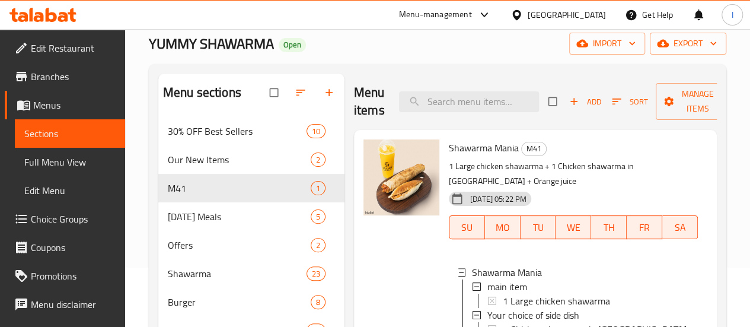
scroll to position [178, 0]
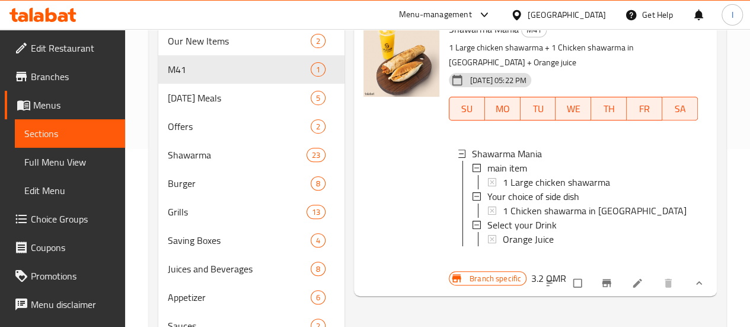
click at [70, 116] on link "Menus" at bounding box center [65, 105] width 120 height 28
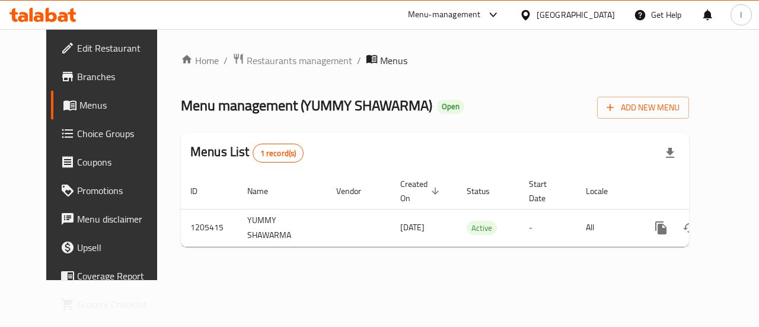
click at [65, 16] on icon at bounding box center [63, 17] width 10 height 10
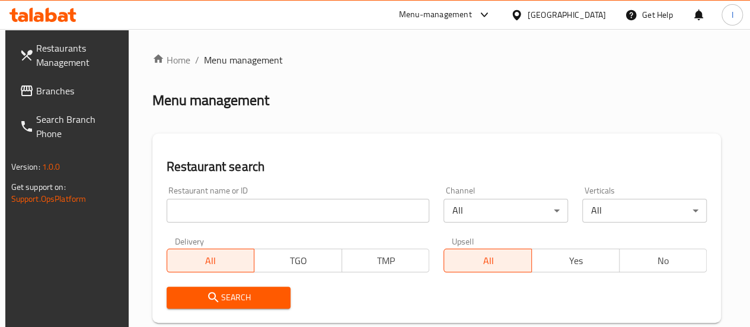
drag, startPoint x: 0, startPoint y: 0, endPoint x: 235, endPoint y: 216, distance: 319.2
click at [235, 216] on input "search" at bounding box center [298, 211] width 263 height 24
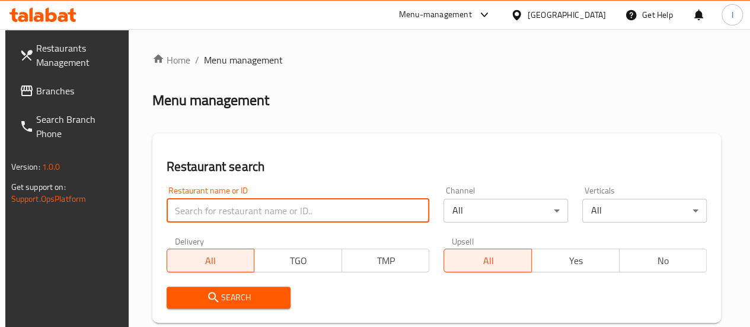
paste input "Qibara"
type input "Qibara"
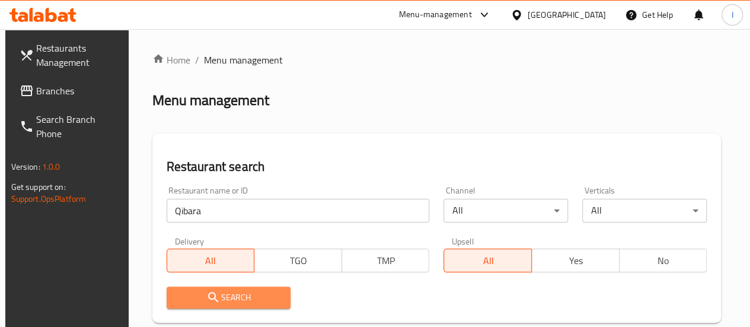
click at [247, 290] on span "Search" at bounding box center [228, 297] width 105 height 15
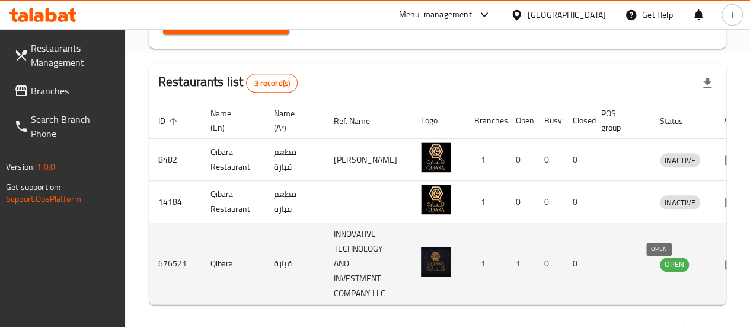
scroll to position [296, 0]
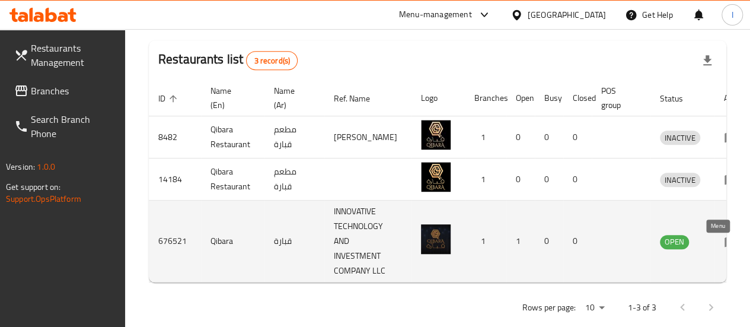
click at [724, 248] on icon "enhanced table" at bounding box center [731, 241] width 14 height 14
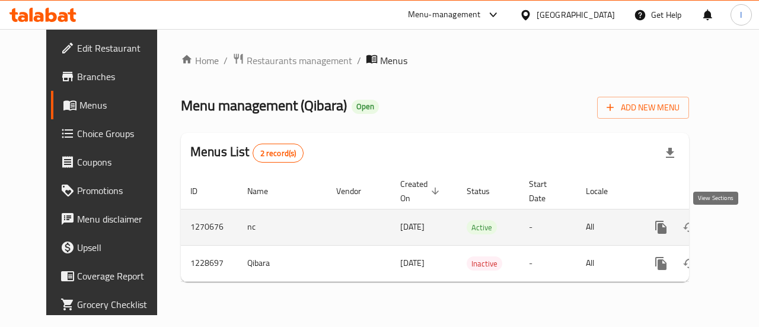
click at [739, 227] on icon "enhanced table" at bounding box center [746, 227] width 14 height 14
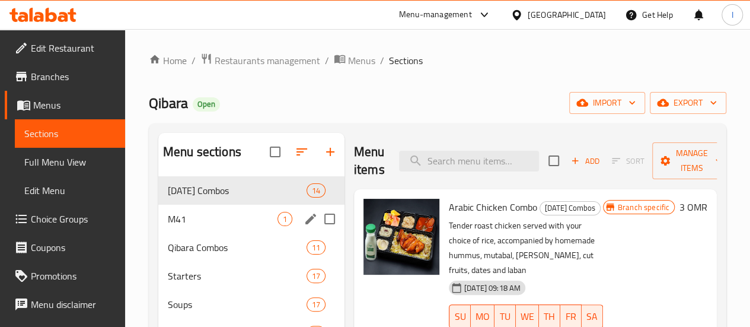
click at [200, 226] on span "M41" at bounding box center [223, 219] width 110 height 14
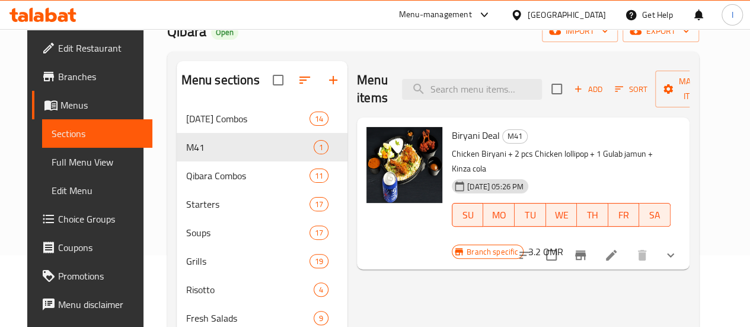
scroll to position [119, 0]
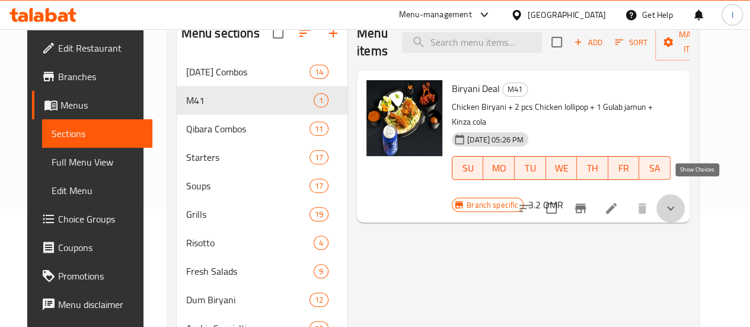
click at [677, 201] on icon "show more" at bounding box center [670, 208] width 14 height 14
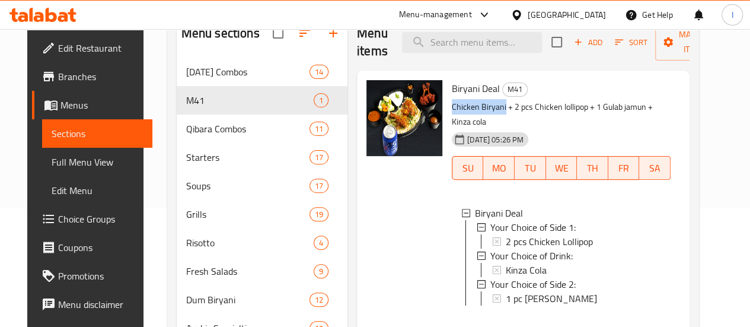
drag, startPoint x: 402, startPoint y: 105, endPoint x: 455, endPoint y: 111, distance: 53.7
click at [455, 111] on p "Chicken Biryani + 2 pcs Chicken lollipop + 1 Gulab jamun + Kinza cola" at bounding box center [561, 115] width 219 height 30
copy p "Chicken Biryani"
click at [70, 221] on span "Choice Groups" at bounding box center [100, 219] width 85 height 14
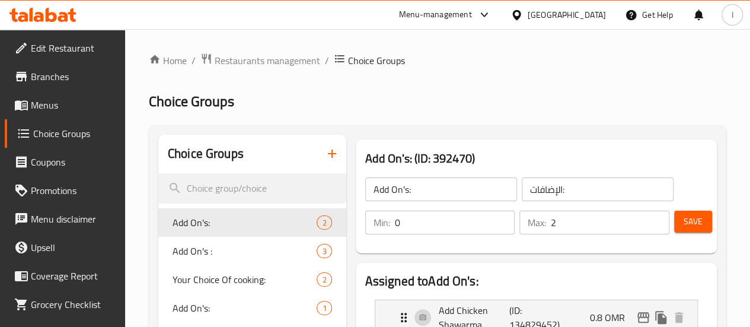
click at [325, 149] on icon "button" at bounding box center [332, 153] width 14 height 14
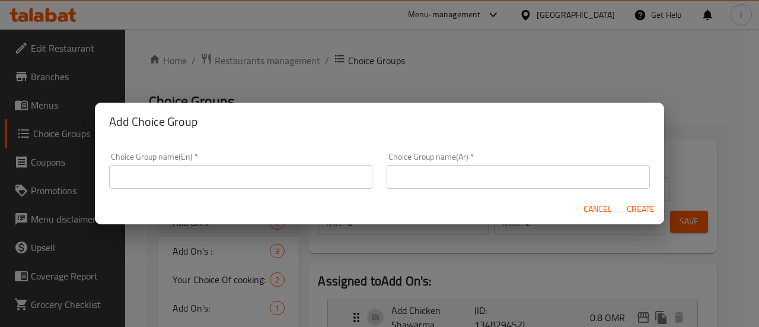
click at [324, 167] on input "text" at bounding box center [240, 177] width 263 height 24
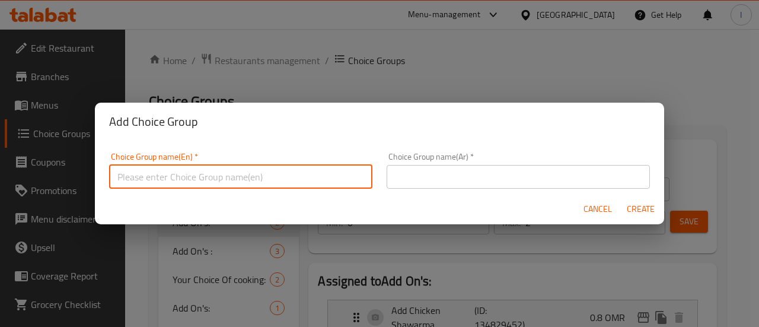
type input "main item"
click at [281, 190] on div "Choice Group name(En)   * main item Choice Group name(En) *" at bounding box center [240, 170] width 277 height 50
click at [281, 176] on input "main item" at bounding box center [240, 177] width 263 height 24
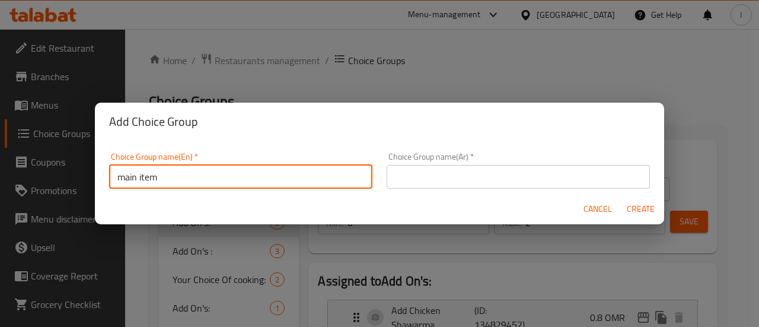
click at [281, 176] on input "main item" at bounding box center [240, 177] width 263 height 24
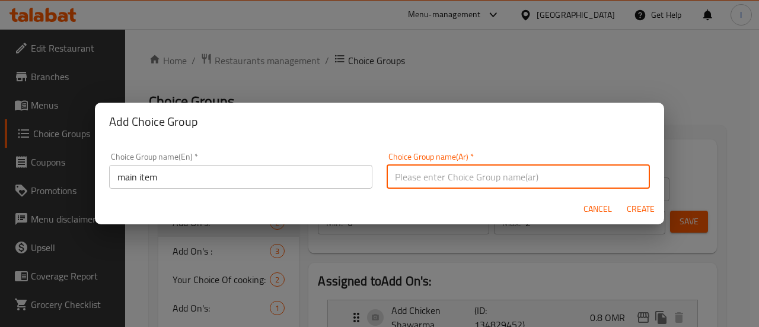
click at [468, 172] on input "text" at bounding box center [517, 177] width 263 height 24
paste input "العنصر الرئيسي"
type input "العنصر الرئيسي"
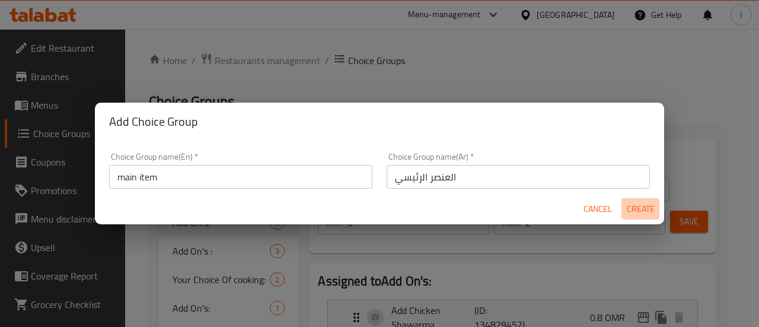
click at [639, 212] on span "Create" at bounding box center [640, 208] width 28 height 15
type input "main item"
type input "العنصر الرئيسي"
type input "0"
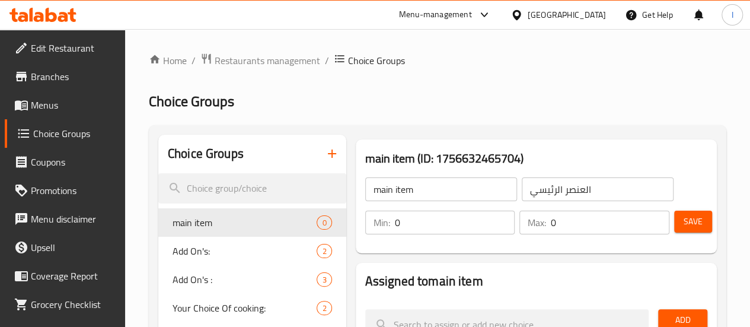
click at [400, 219] on input "0" at bounding box center [455, 222] width 120 height 24
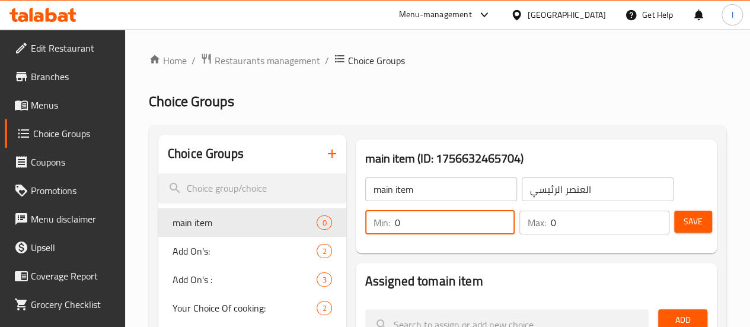
click at [400, 219] on input "0" at bounding box center [455, 222] width 120 height 24
click at [399, 219] on input "0" at bounding box center [455, 222] width 120 height 24
type input "1"
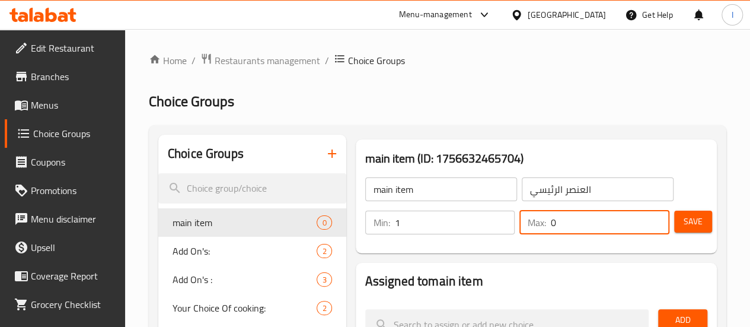
click at [551, 220] on input "0" at bounding box center [610, 222] width 119 height 24
type input "1"
click at [574, 153] on h3 "main item (ID: 1756632465704)" at bounding box center [536, 158] width 342 height 19
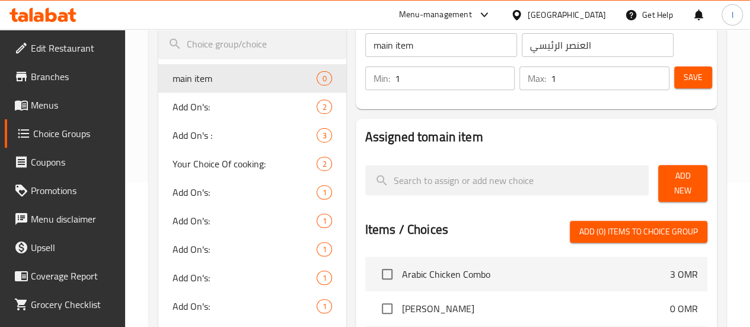
scroll to position [178, 0]
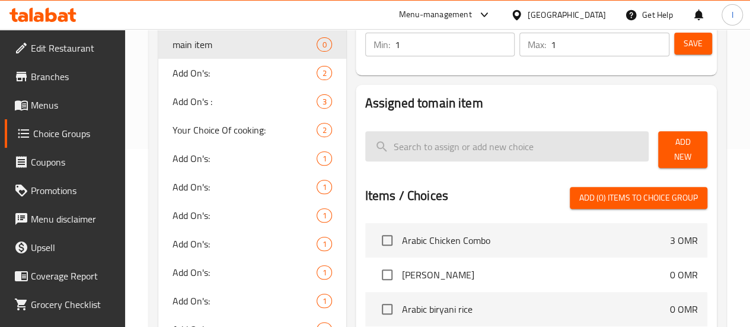
click at [457, 139] on input "search" at bounding box center [507, 146] width 284 height 30
paste input "Chicken Biryani"
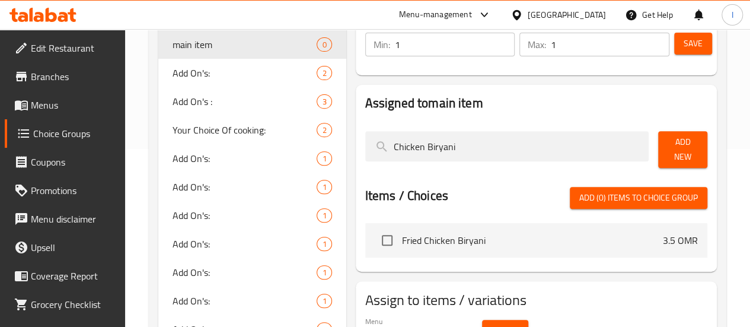
type input "Chicken Biryani"
click at [679, 151] on span "Add New" at bounding box center [682, 150] width 30 height 30
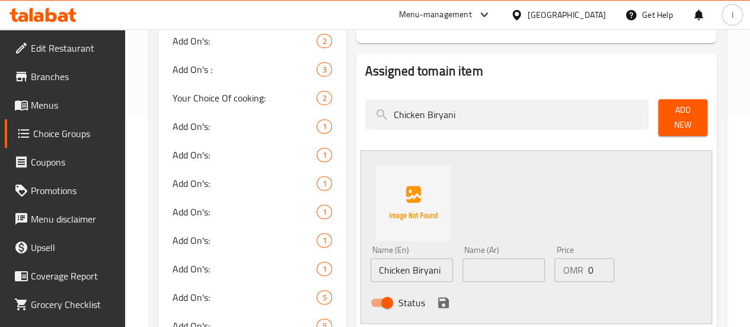
scroll to position [237, 0]
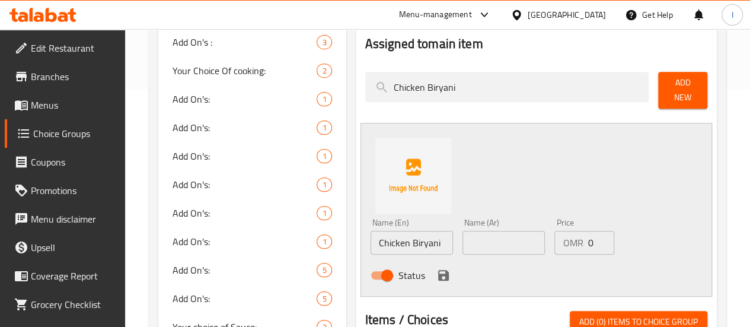
click at [463, 259] on div "Status" at bounding box center [504, 275] width 276 height 32
click at [465, 259] on div "Status" at bounding box center [504, 275] width 276 height 32
click at [465, 246] on input "text" at bounding box center [503, 243] width 82 height 24
paste input "برياني دجاج"
type input "برياني دجاج"
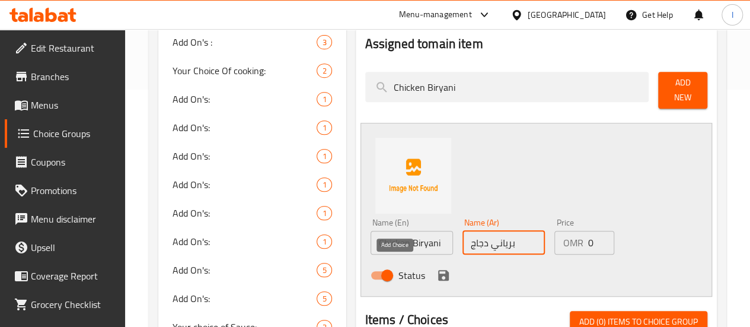
click at [434, 276] on button "save" at bounding box center [443, 275] width 18 height 18
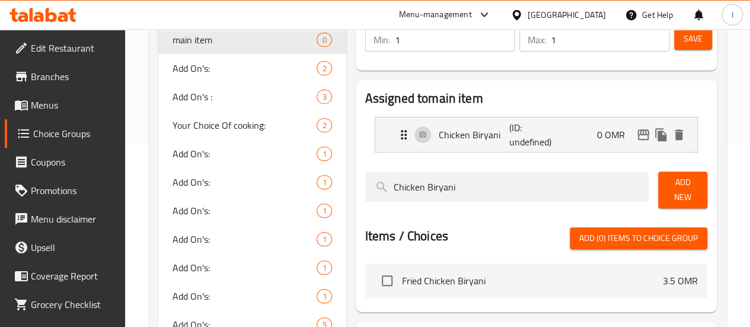
scroll to position [119, 0]
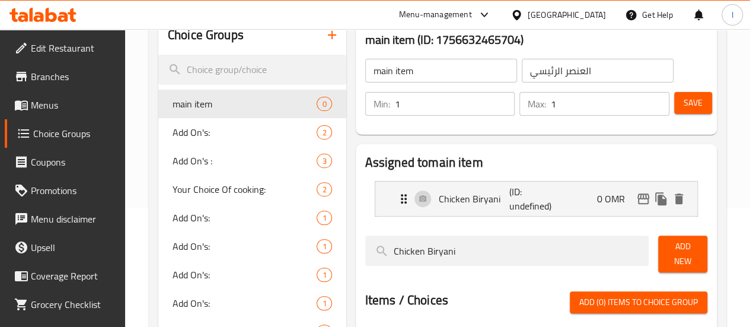
click at [689, 103] on span "Save" at bounding box center [692, 102] width 19 height 15
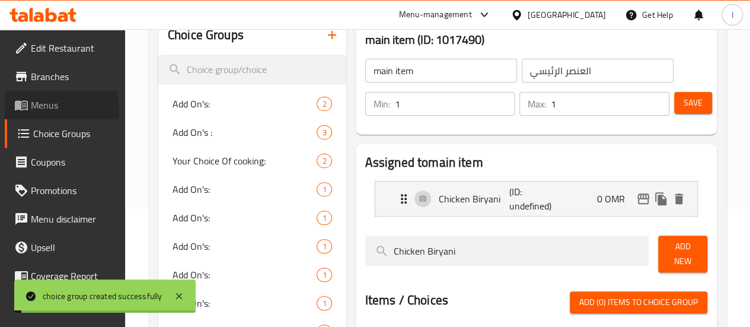
click at [24, 111] on icon at bounding box center [21, 105] width 14 height 14
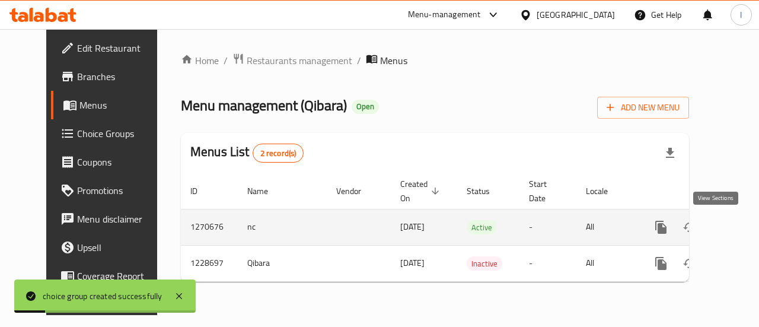
click at [739, 223] on icon "enhanced table" at bounding box center [746, 227] width 14 height 14
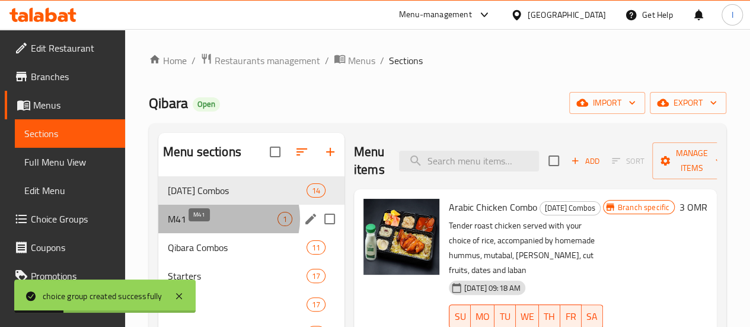
click at [225, 226] on span "M41" at bounding box center [223, 219] width 110 height 14
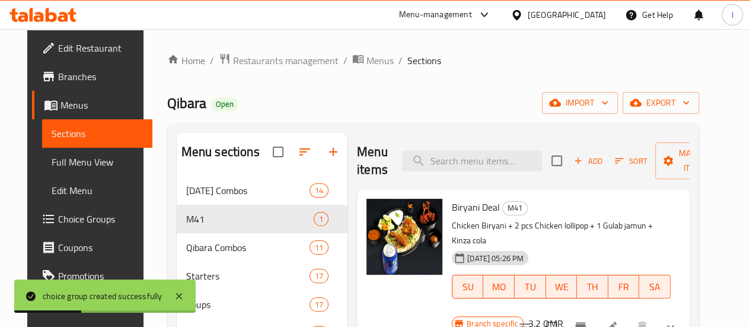
click at [628, 316] on li at bounding box center [610, 326] width 33 height 21
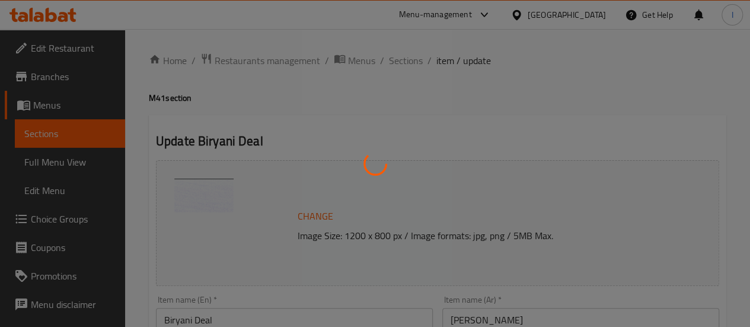
type input "اختيارك للجانب الأول:"
type input "1"
type input "اختيارك من المشروبات:"
type input "1"
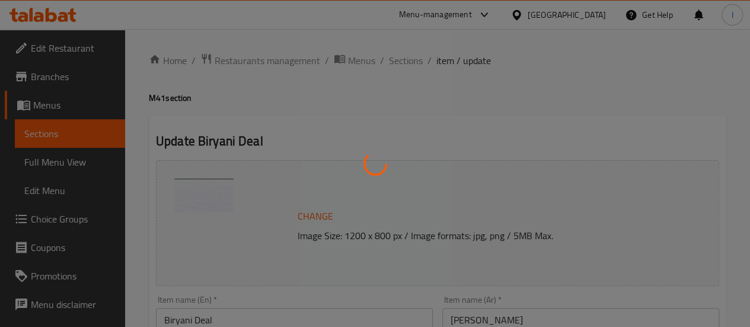
type input "1"
type input "اختيارك للجانب الثاني:"
type input "1"
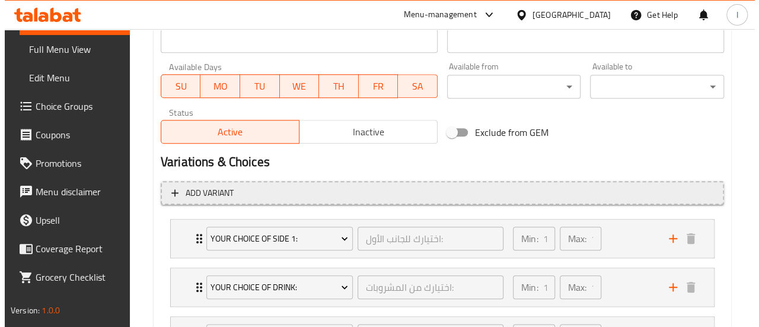
scroll to position [644, 0]
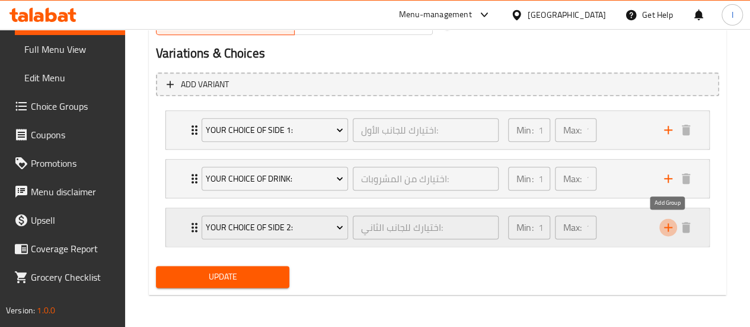
click at [665, 222] on icon "add" at bounding box center [668, 227] width 14 height 14
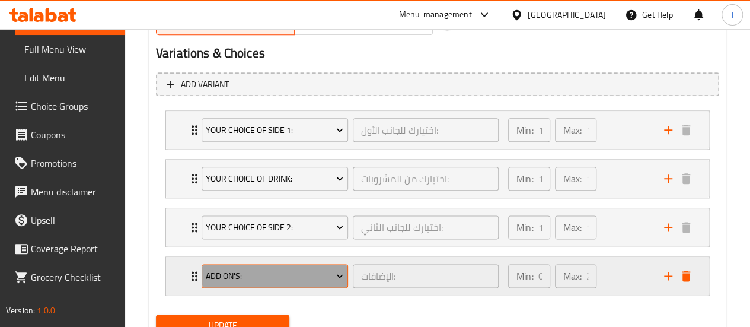
click at [327, 271] on span "Add On's:" at bounding box center [274, 275] width 137 height 15
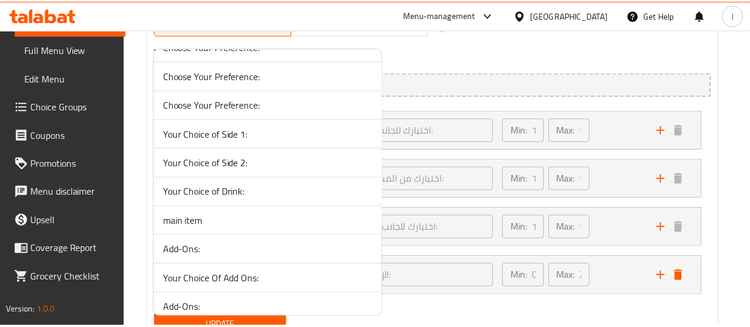
scroll to position [1557, 0]
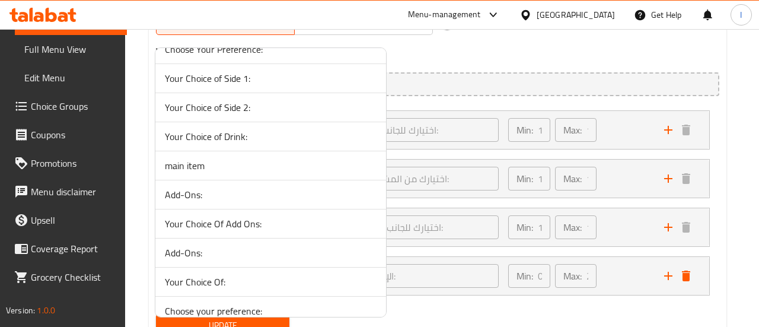
click at [266, 158] on span "main item" at bounding box center [271, 165] width 212 height 14
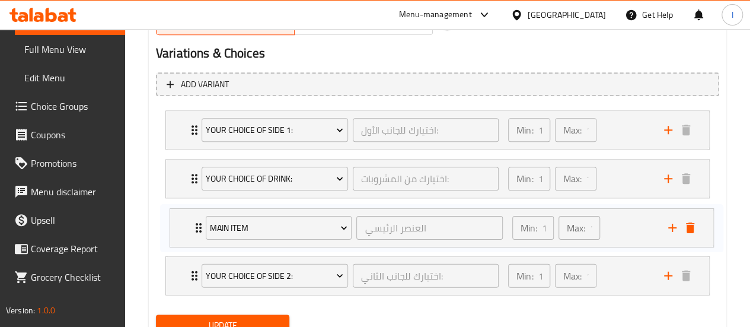
scroll to position [646, 0]
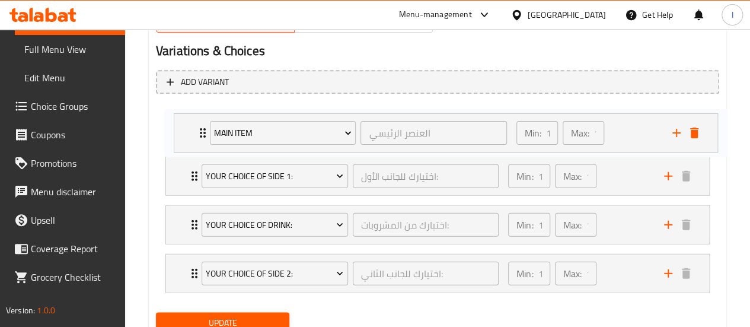
drag, startPoint x: 190, startPoint y: 274, endPoint x: 198, endPoint y: 127, distance: 147.2
click at [198, 127] on div "Your Choice of Side 1: اختيارك للجانب الأول: ​ Min: 1 ​ Max: 1 ​ 2 pcs Chicken …" at bounding box center [437, 200] width 563 height 194
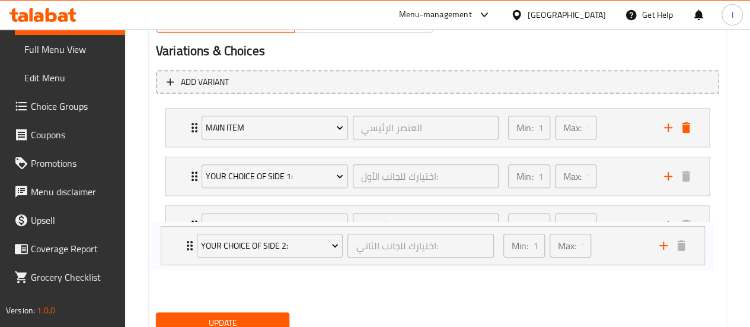
scroll to position [652, 0]
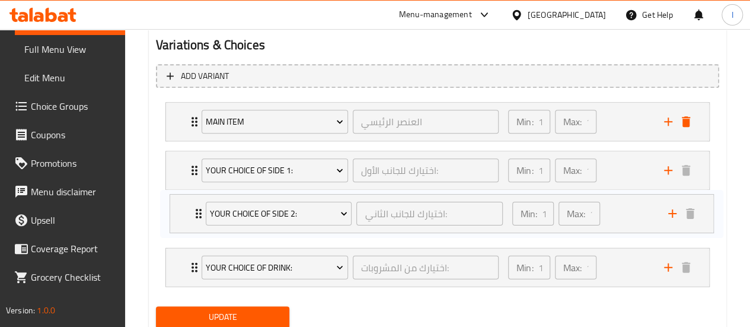
drag, startPoint x: 186, startPoint y: 266, endPoint x: 188, endPoint y: 199, distance: 67.0
click at [188, 199] on div "main item العنصر الرئيسي ​ Min: 1 ​ Max: 1 ​ Chicken Biryani (ID: 2267165026) 0…" at bounding box center [437, 194] width 563 height 194
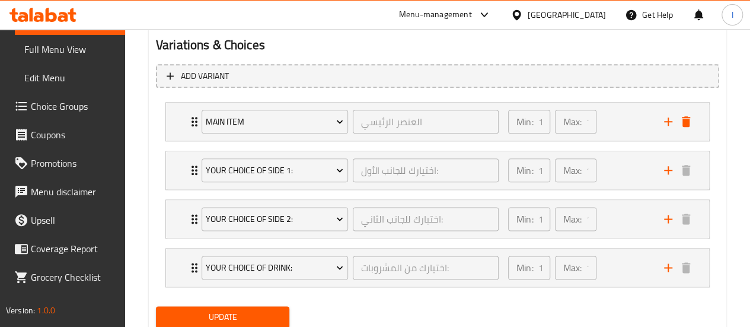
click at [215, 309] on span "Update" at bounding box center [222, 316] width 115 height 15
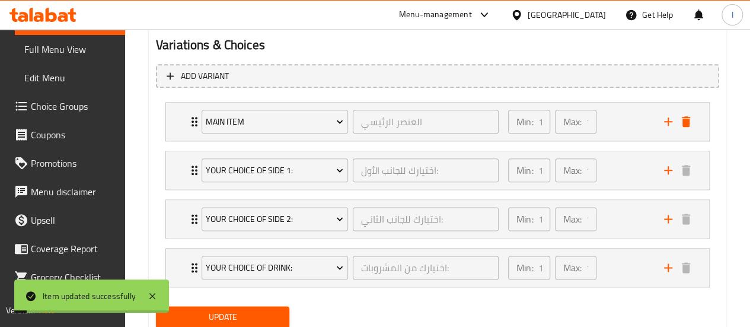
click at [55, 137] on span "Coupons" at bounding box center [73, 134] width 85 height 14
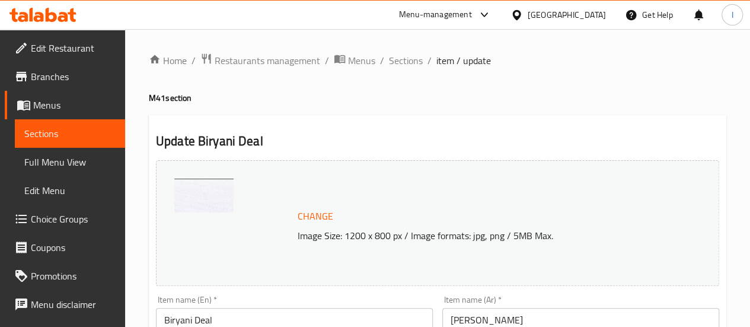
click at [57, 124] on link "Sections" at bounding box center [70, 133] width 110 height 28
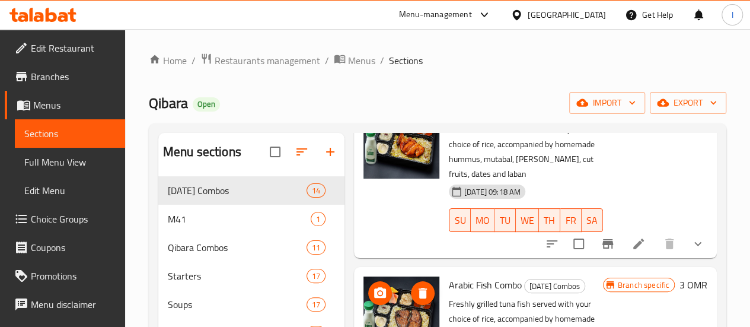
scroll to position [119, 0]
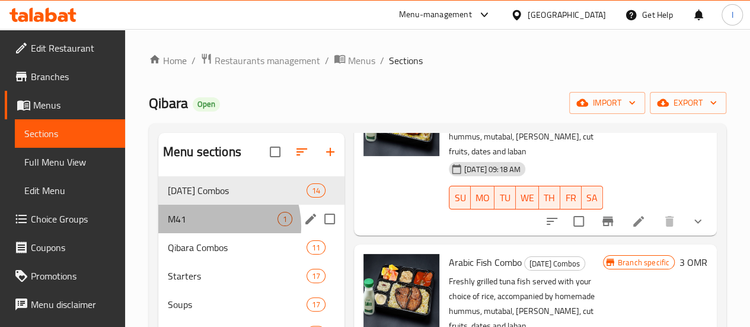
click at [215, 233] on div "M41 1" at bounding box center [251, 218] width 186 height 28
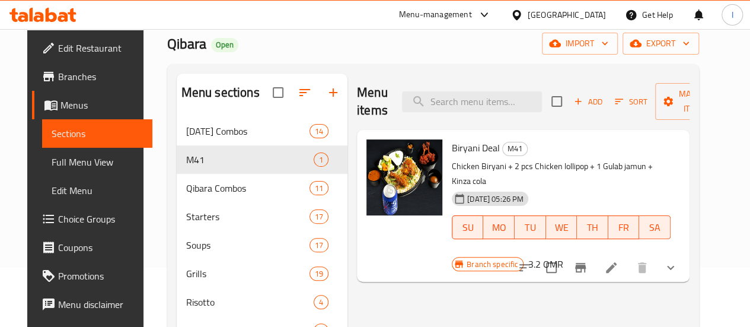
click at [674, 265] on icon "show more" at bounding box center [670, 267] width 7 height 4
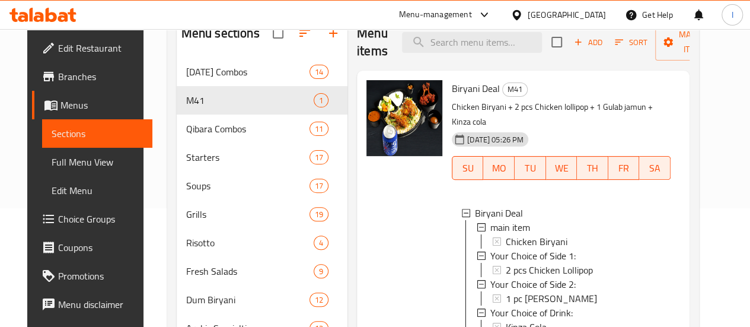
scroll to position [178, 0]
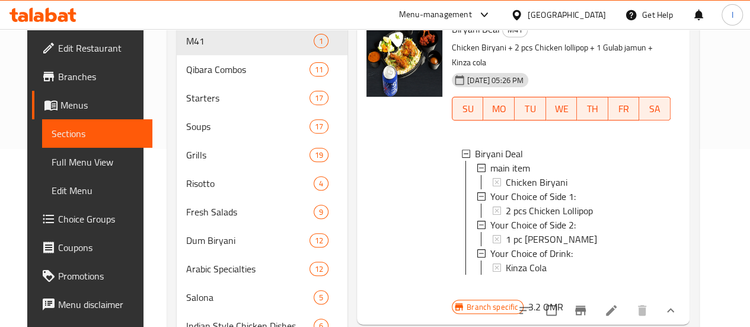
click at [73, 123] on link "Sections" at bounding box center [97, 133] width 110 height 28
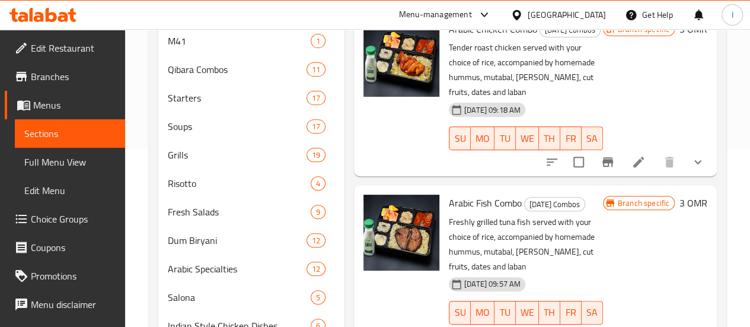
click at [49, 17] on icon at bounding box center [42, 15] width 67 height 14
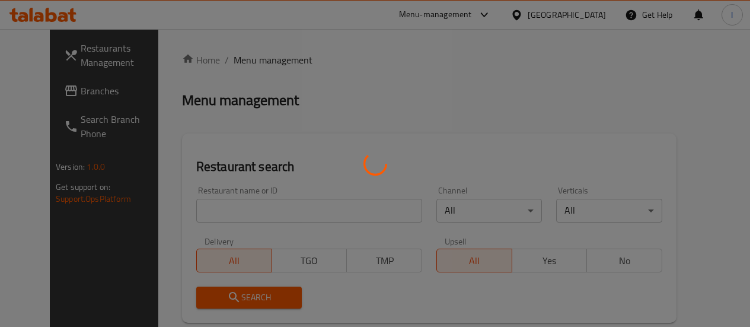
scroll to position [146, 0]
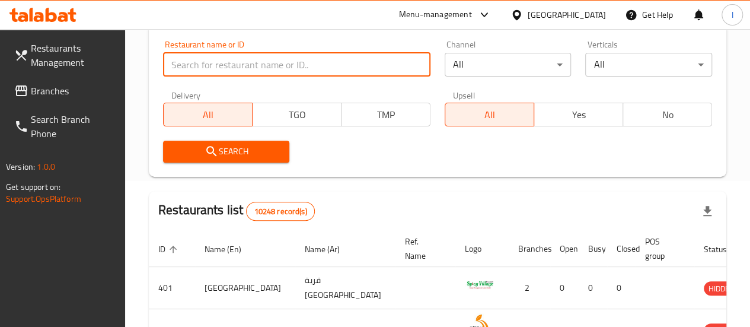
click at [221, 69] on input "search" at bounding box center [296, 65] width 267 height 24
paste input "13051"
type input "13051"
click at [261, 72] on input "search" at bounding box center [296, 65] width 267 height 24
type input "tropical"
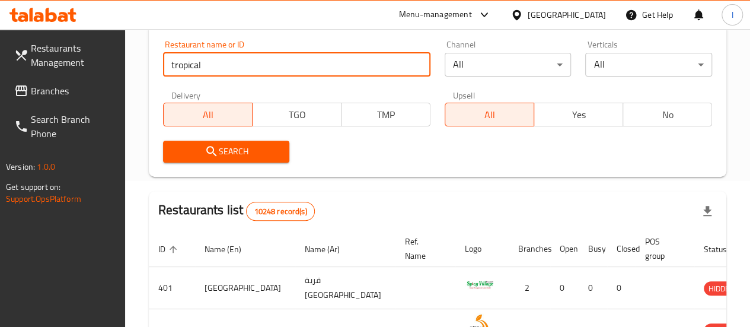
click button "Search" at bounding box center [226, 151] width 127 height 22
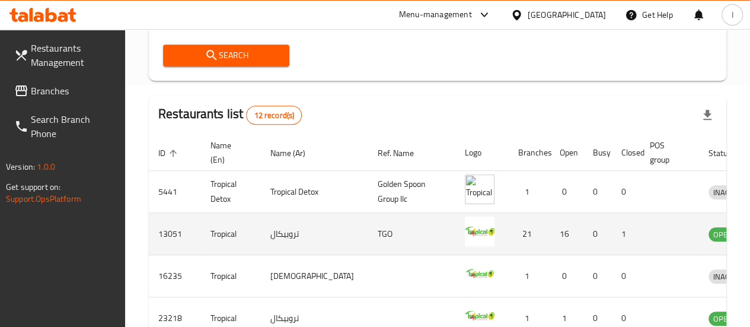
scroll to position [324, 0]
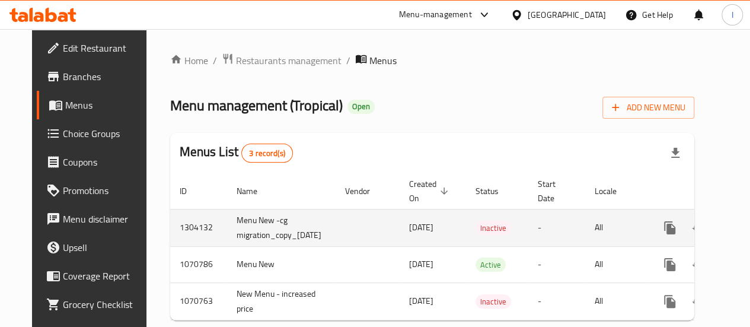
scroll to position [0, 50]
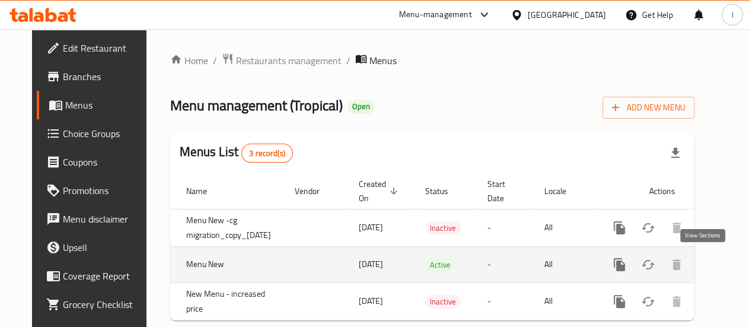
click at [702, 265] on icon "enhanced table" at bounding box center [704, 264] width 11 height 11
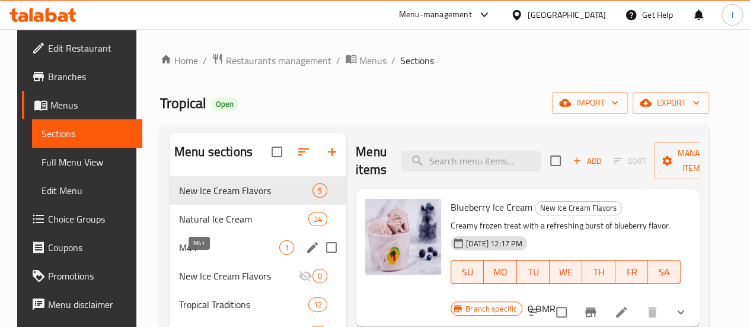
click at [216, 254] on span "M41" at bounding box center [229, 247] width 100 height 14
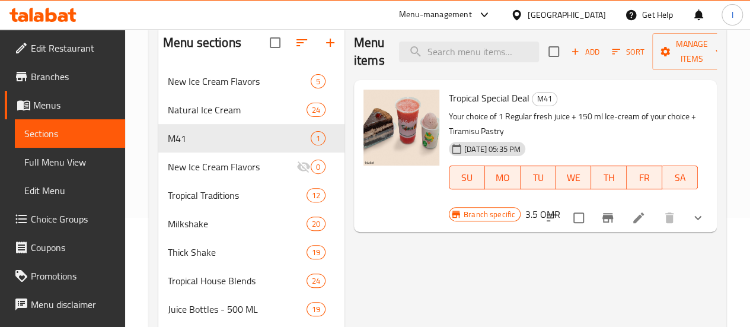
scroll to position [119, 0]
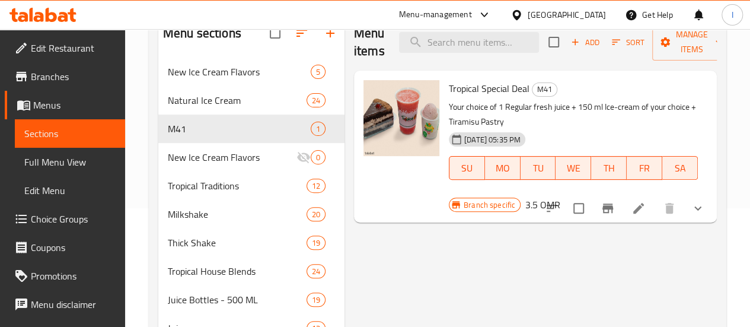
click at [705, 194] on button "show more" at bounding box center [697, 208] width 28 height 28
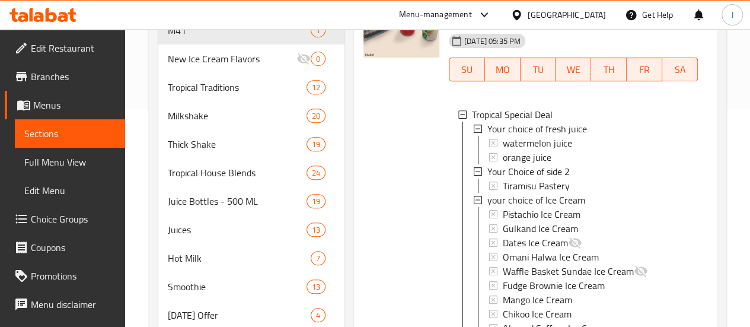
scroll to position [237, 0]
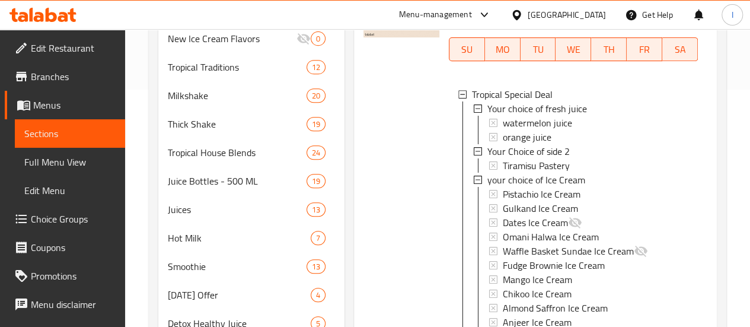
click at [70, 18] on icon at bounding box center [42, 15] width 67 height 14
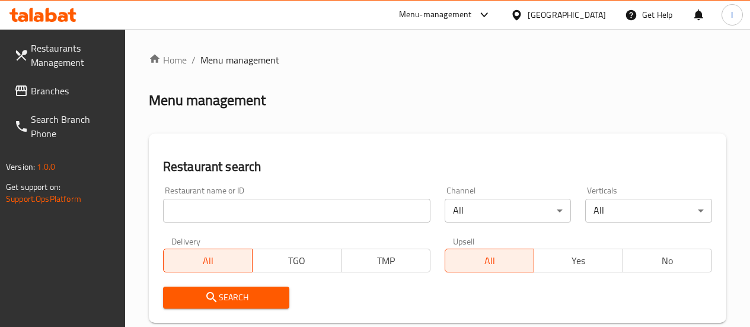
scroll to position [146, 0]
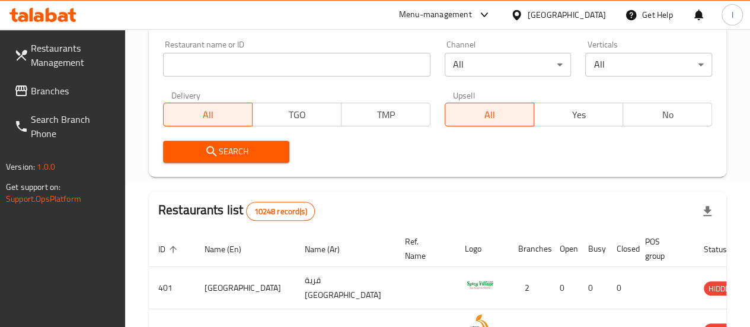
click at [228, 70] on input "search" at bounding box center [296, 65] width 267 height 24
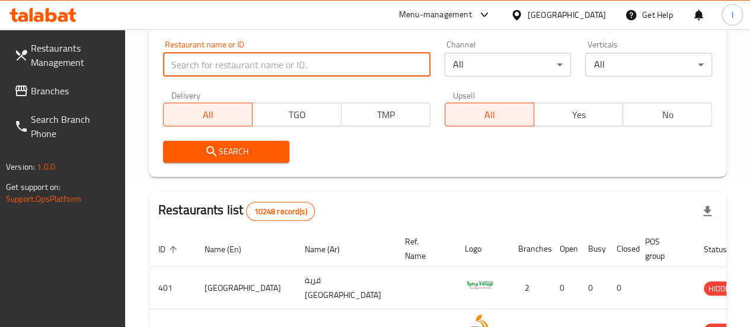
paste input "[PERSON_NAME]"
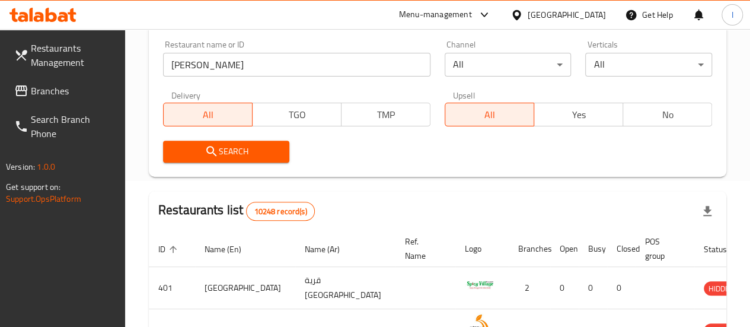
click at [248, 142] on button "Search" at bounding box center [226, 151] width 127 height 22
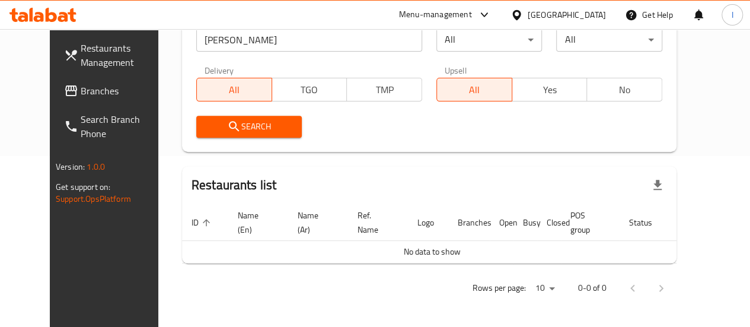
scroll to position [52, 0]
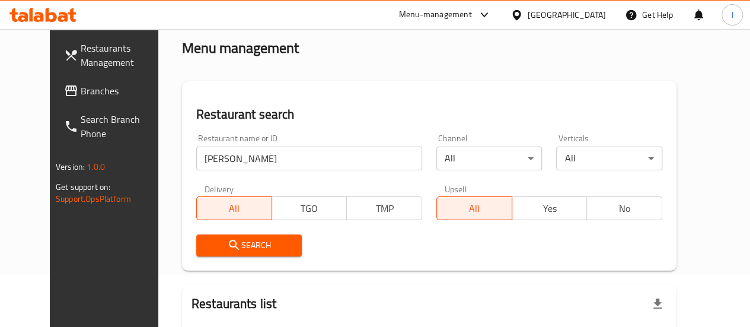
click at [197, 159] on input "Baba Biryani" at bounding box center [309, 158] width 226 height 24
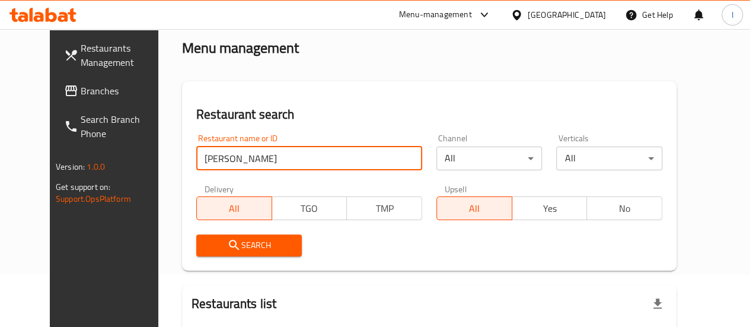
click button "Search" at bounding box center [249, 245] width 106 height 22
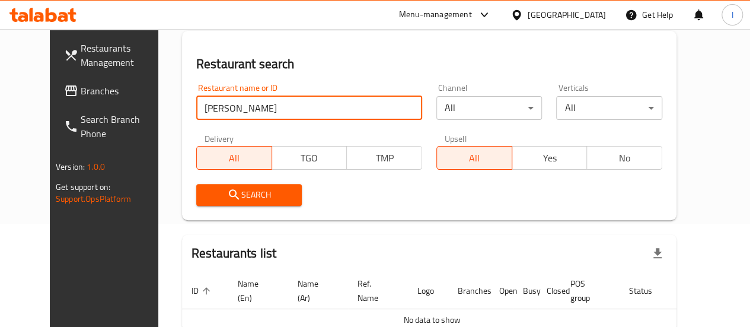
scroll to position [171, 0]
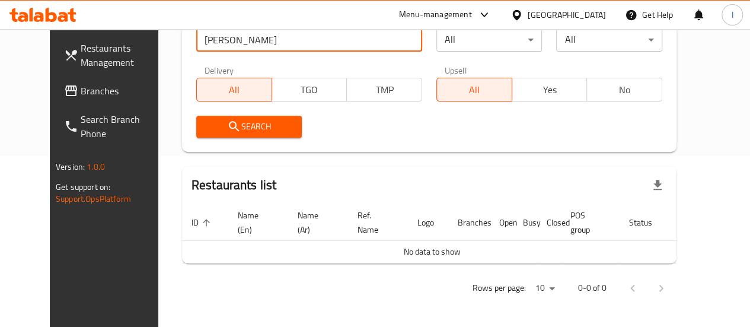
click at [243, 33] on input "Baba Biryani" at bounding box center [309, 40] width 226 height 24
type input "Baba"
click button "Search" at bounding box center [249, 127] width 106 height 22
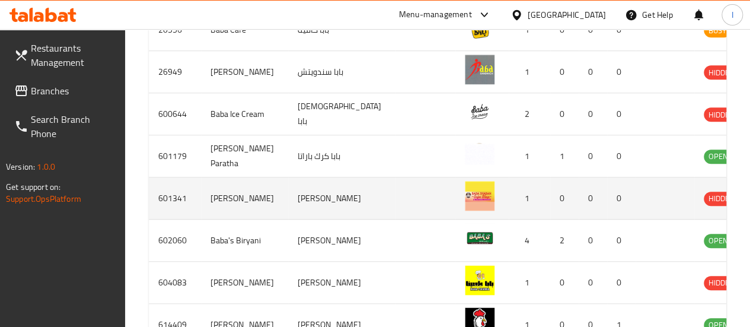
scroll to position [467, 0]
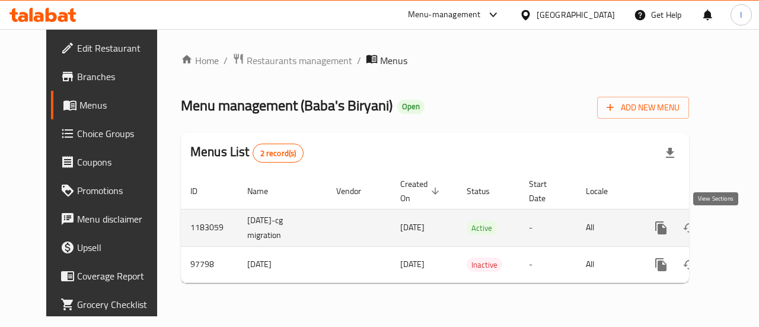
click at [741, 231] on icon "enhanced table" at bounding box center [746, 227] width 11 height 11
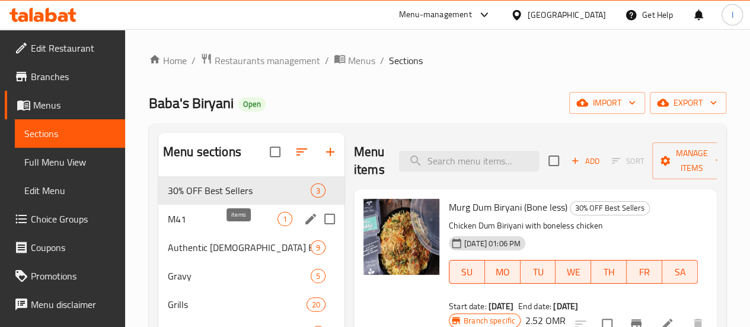
click at [278, 225] on span "1" at bounding box center [285, 218] width 14 height 11
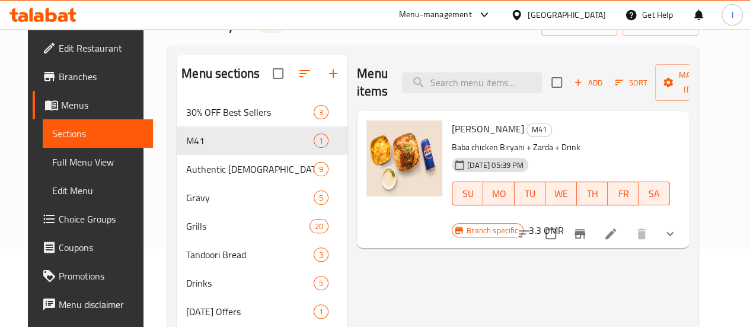
scroll to position [119, 0]
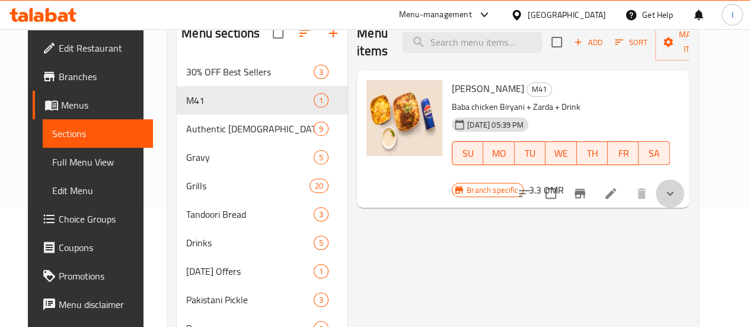
click at [684, 179] on button "show more" at bounding box center [669, 193] width 28 height 28
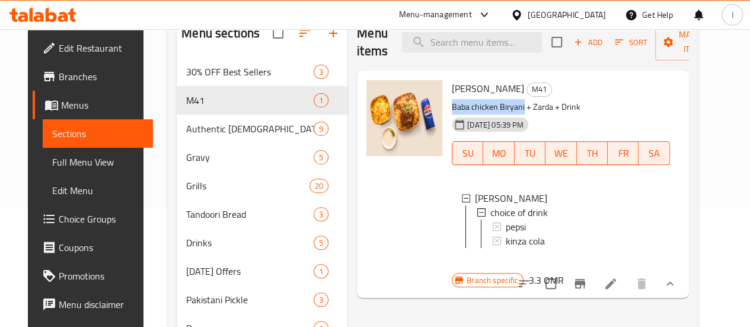
drag, startPoint x: 402, startPoint y: 107, endPoint x: 474, endPoint y: 114, distance: 72.6
click at [474, 114] on p "Baba chicken Biryani + Zarda + Drink" at bounding box center [561, 107] width 218 height 15
copy p "Baba chicken Biryani"
click at [59, 223] on span "Choice Groups" at bounding box center [101, 219] width 85 height 14
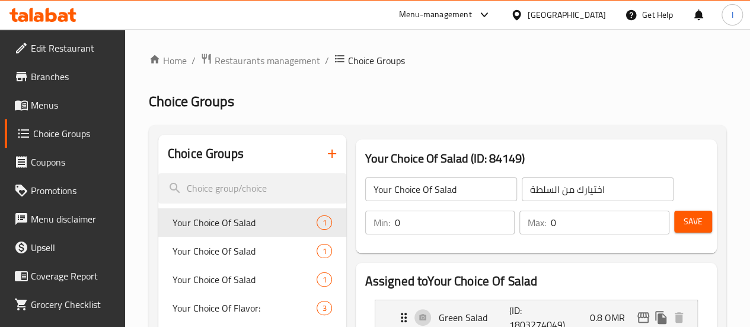
click at [325, 149] on icon "button" at bounding box center [332, 153] width 14 height 14
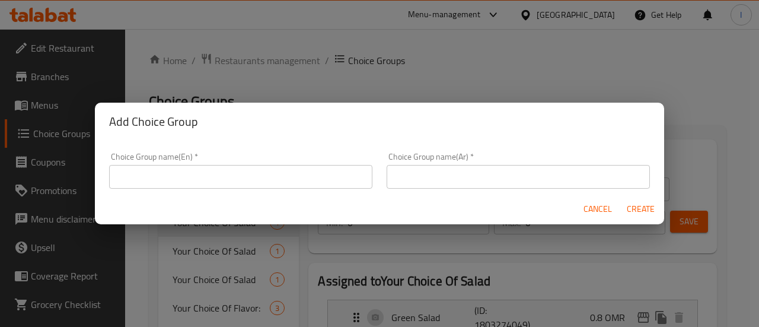
click at [303, 172] on input "text" at bounding box center [240, 177] width 263 height 24
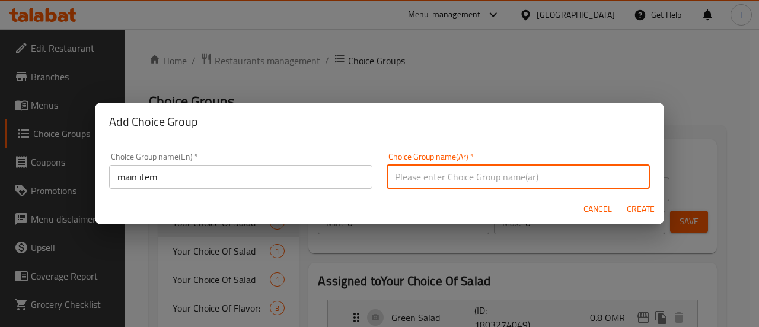
click at [450, 177] on input "text" at bounding box center [517, 177] width 263 height 24
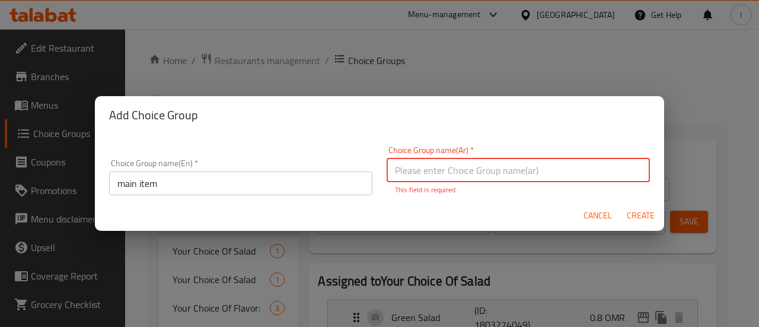
click at [207, 190] on input "main item" at bounding box center [240, 183] width 263 height 24
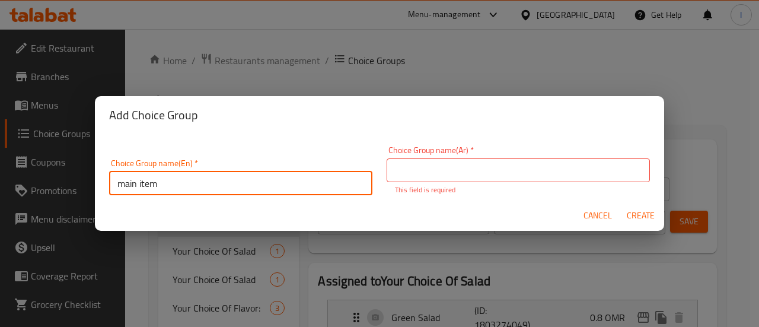
click at [206, 189] on input "main item" at bounding box center [240, 183] width 263 height 24
click at [206, 188] on input "main item" at bounding box center [240, 183] width 263 height 24
click at [205, 187] on input "main item" at bounding box center [240, 183] width 263 height 24
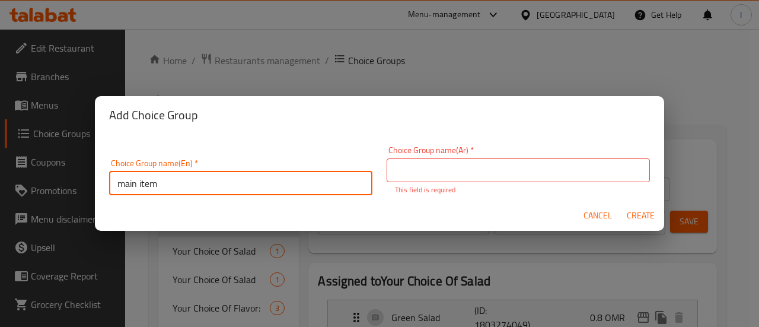
click at [204, 184] on input "main item" at bounding box center [240, 183] width 263 height 24
paste input "Baba chicken Biryani"
type input "main item"
click at [417, 165] on input "text" at bounding box center [517, 170] width 263 height 24
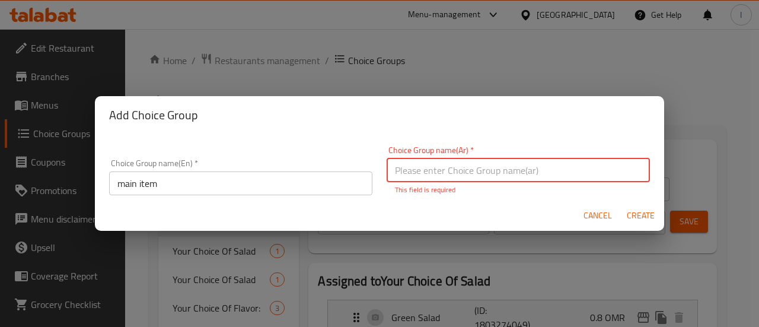
paste input "العنصر الرئيسي"
type input "العنصر الرئيسي"
click at [647, 214] on span "Create" at bounding box center [640, 215] width 28 height 15
type input "main item"
type input "العنصر الرئيسي"
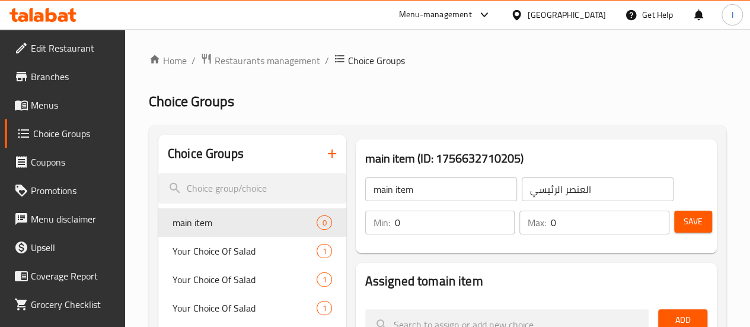
click at [416, 223] on input "0" at bounding box center [455, 222] width 120 height 24
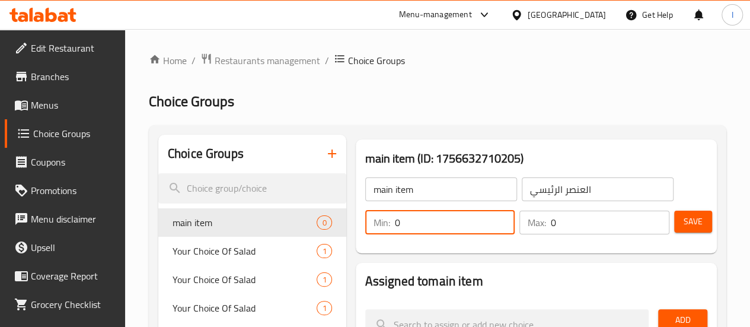
click at [415, 223] on input "0" at bounding box center [455, 222] width 120 height 24
type input "1"
click at [551, 223] on input "0" at bounding box center [610, 222] width 119 height 24
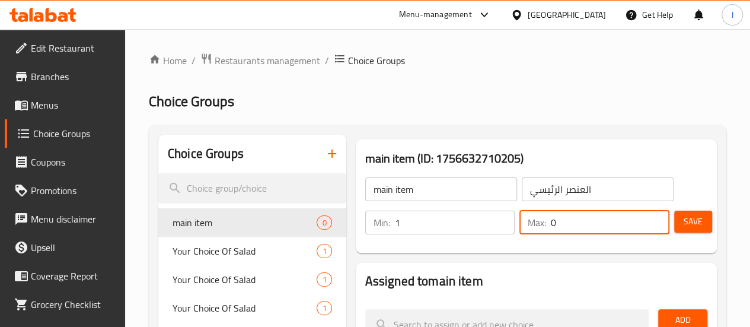
click at [551, 223] on input "0" at bounding box center [610, 222] width 119 height 24
click at [551, 223] on input "1" at bounding box center [610, 222] width 119 height 24
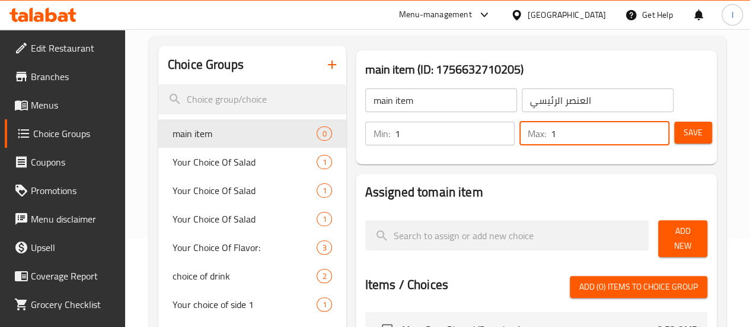
scroll to position [119, 0]
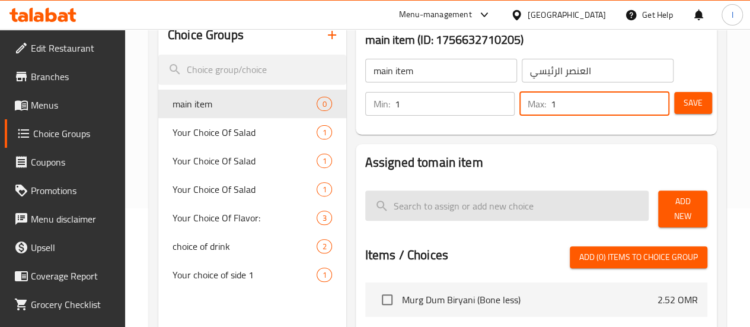
type input "1"
click at [441, 219] on input "search" at bounding box center [507, 205] width 284 height 30
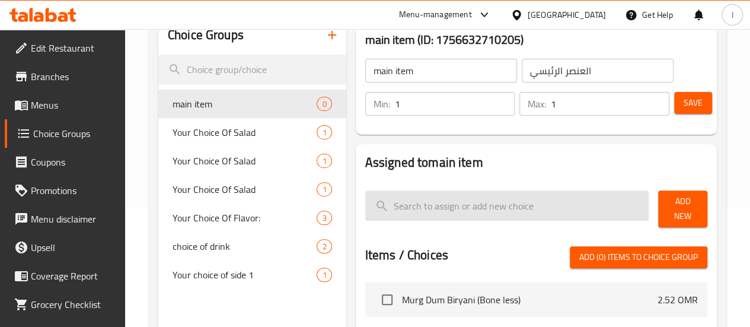
click at [382, 209] on input "search" at bounding box center [507, 205] width 284 height 30
paste input "Baba chicken Biryani"
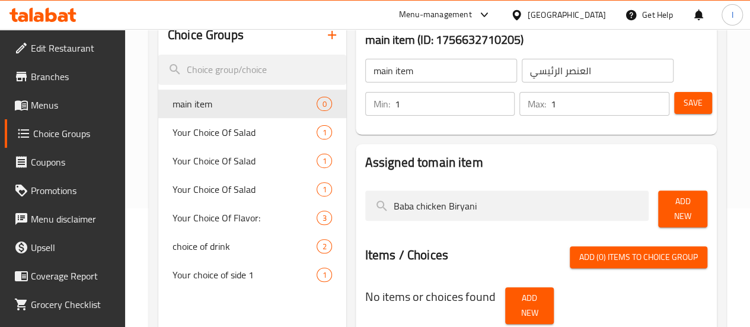
type input "Baba chicken Biryani"
click at [675, 194] on div "Add New" at bounding box center [682, 208] width 59 height 46
click at [670, 204] on span "Add New" at bounding box center [682, 209] width 30 height 30
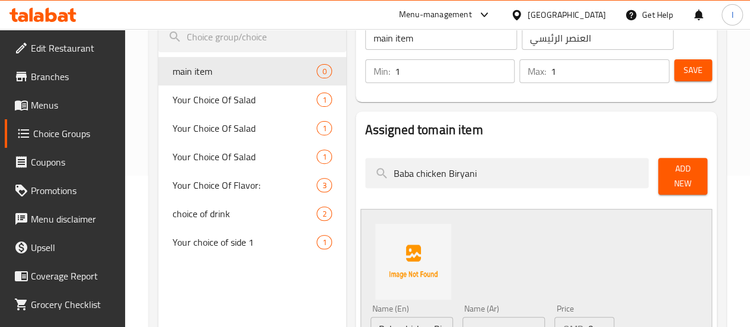
scroll to position [237, 0]
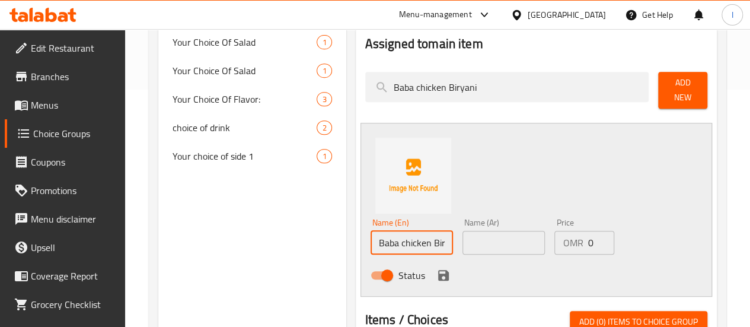
click at [381, 242] on input "Baba chicken Biryani" at bounding box center [411, 243] width 82 height 24
click at [381, 241] on input "Baba chicken Biryani" at bounding box center [411, 243] width 82 height 24
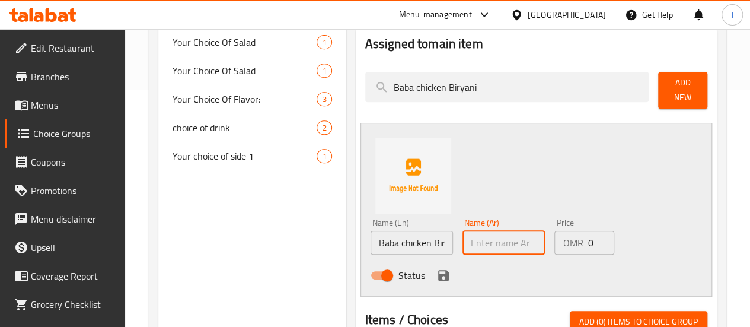
click at [462, 239] on input "text" at bounding box center [503, 243] width 82 height 24
paste input "برياني دجاج بابا"
type input "برياني دجاج بابا"
click at [438, 274] on icon "save" at bounding box center [443, 275] width 11 height 11
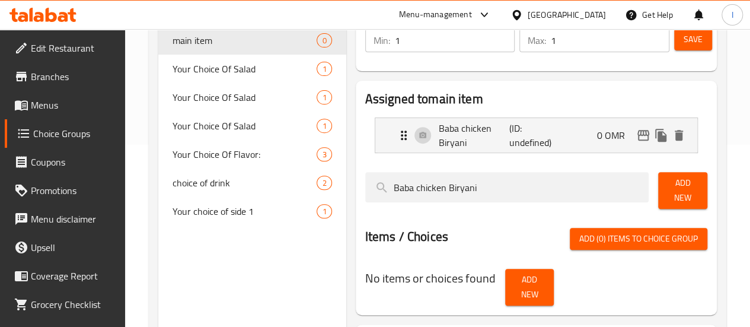
scroll to position [59, 0]
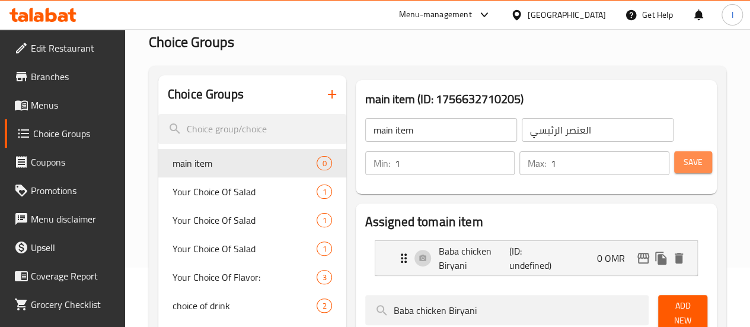
click at [695, 167] on span "Save" at bounding box center [692, 162] width 19 height 15
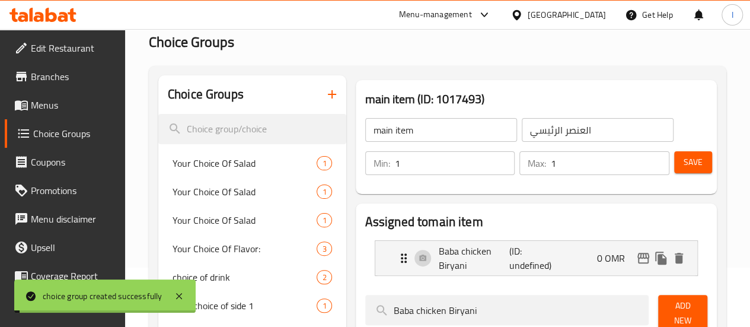
click at [42, 115] on link "Menus" at bounding box center [65, 105] width 120 height 28
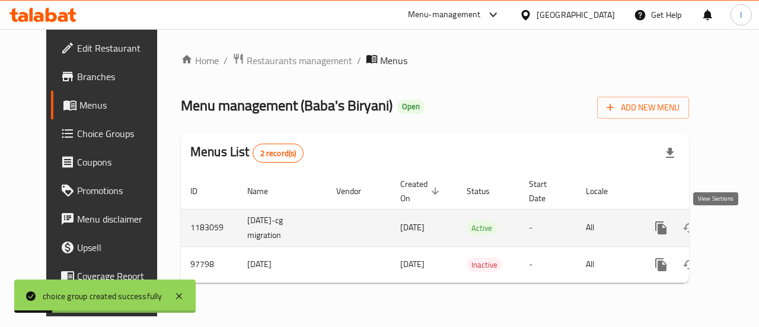
click at [739, 224] on icon "enhanced table" at bounding box center [746, 227] width 14 height 14
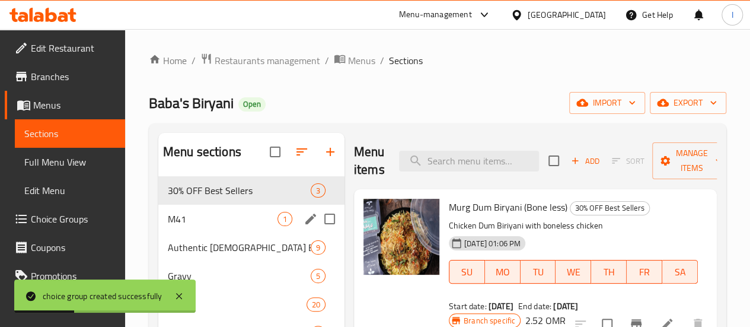
click at [212, 233] on div "M41 1" at bounding box center [251, 218] width 186 height 28
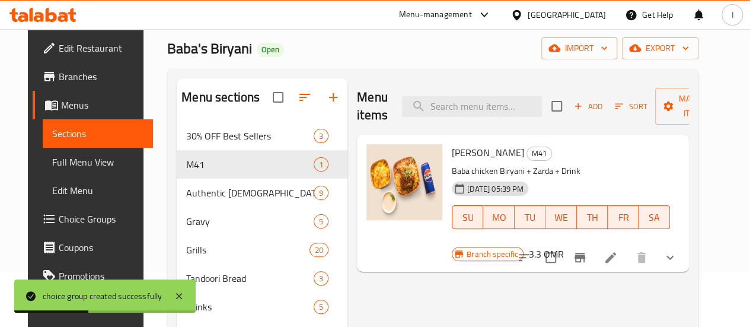
scroll to position [119, 0]
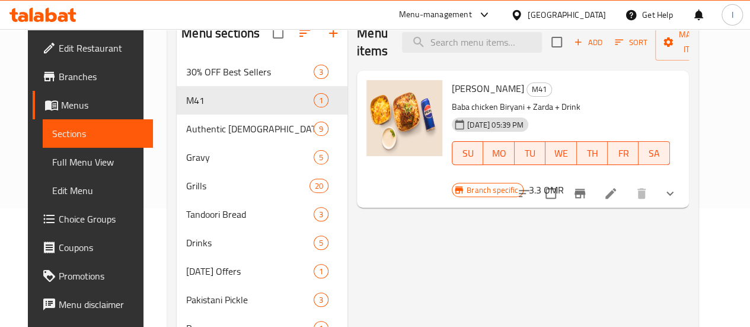
click at [684, 179] on button "show more" at bounding box center [669, 193] width 28 height 28
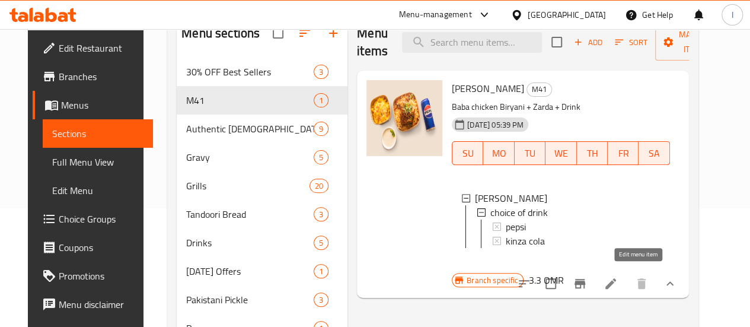
click at [617, 276] on icon at bounding box center [610, 283] width 14 height 14
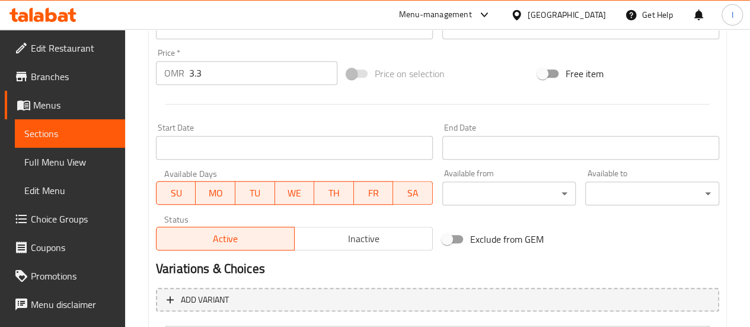
scroll to position [547, 0]
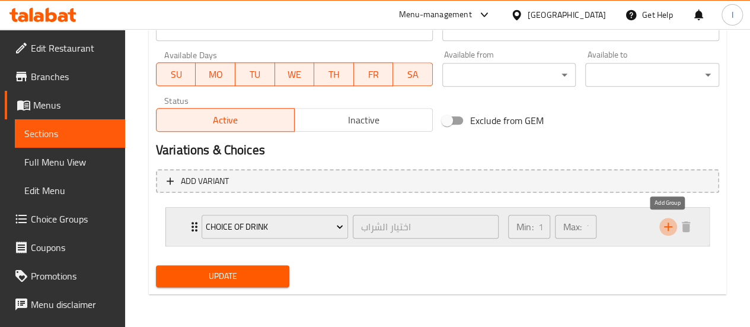
click at [664, 231] on icon "add" at bounding box center [668, 226] width 14 height 14
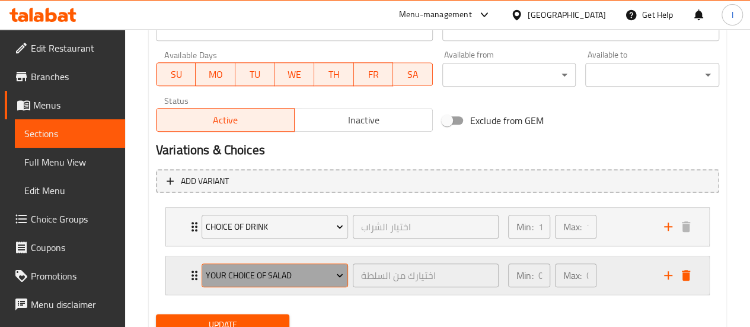
click at [292, 271] on span "Your Choice Of Salad" at bounding box center [274, 275] width 137 height 15
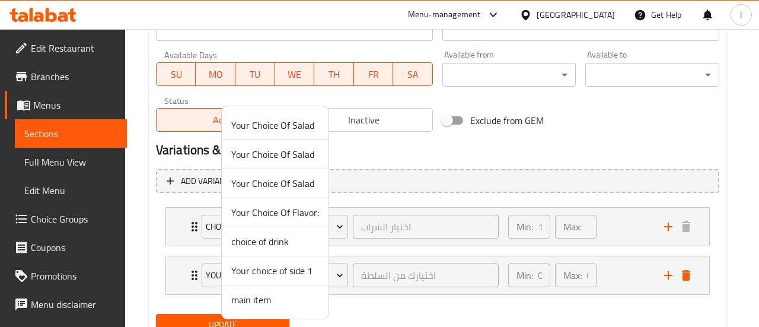
click at [273, 309] on li "main item" at bounding box center [275, 299] width 107 height 28
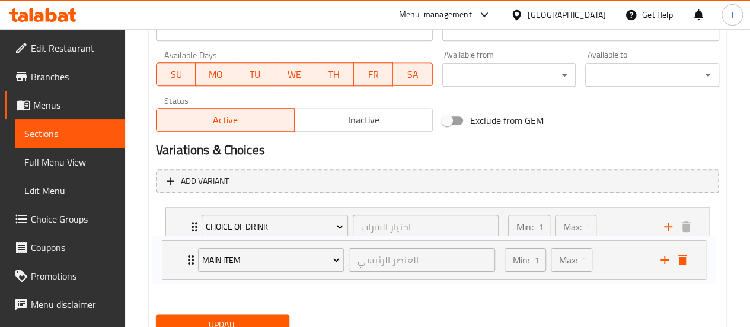
scroll to position [552, 0]
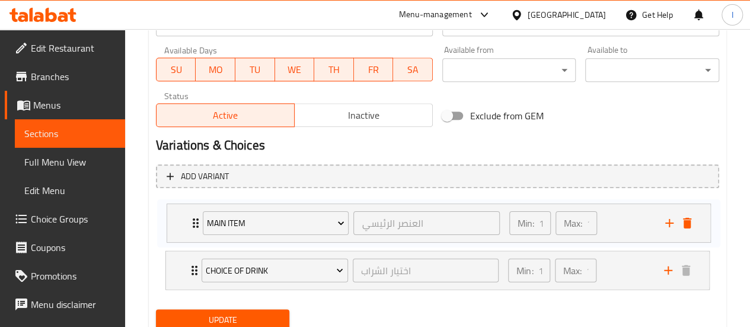
drag, startPoint x: 192, startPoint y: 272, endPoint x: 192, endPoint y: 215, distance: 56.9
click at [192, 215] on div "choice of drink اختيار الشراب ​ Min: 1 ​ Max: 1 ​ pepsi (ID: 2229735939) 0 OMR …" at bounding box center [437, 245] width 563 height 97
click at [238, 324] on span "Update" at bounding box center [222, 319] width 115 height 15
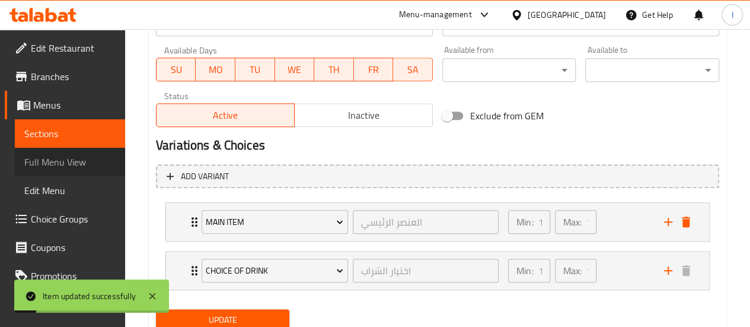
click at [87, 153] on link "Full Menu View" at bounding box center [70, 162] width 110 height 28
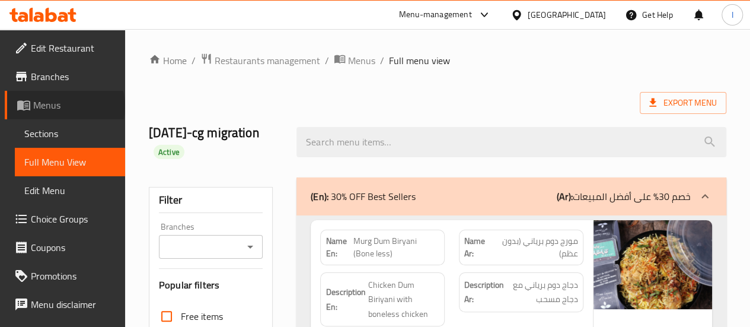
click at [65, 106] on span "Menus" at bounding box center [74, 105] width 82 height 14
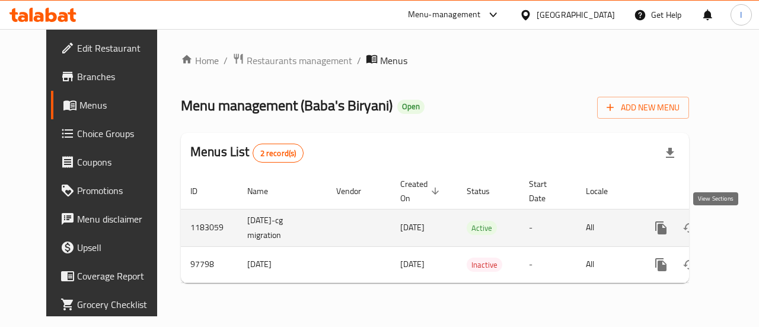
click at [739, 226] on icon "enhanced table" at bounding box center [746, 227] width 14 height 14
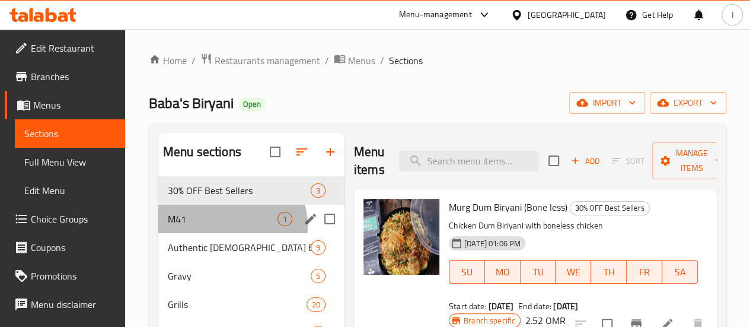
click at [231, 233] on div "M41 1" at bounding box center [251, 218] width 186 height 28
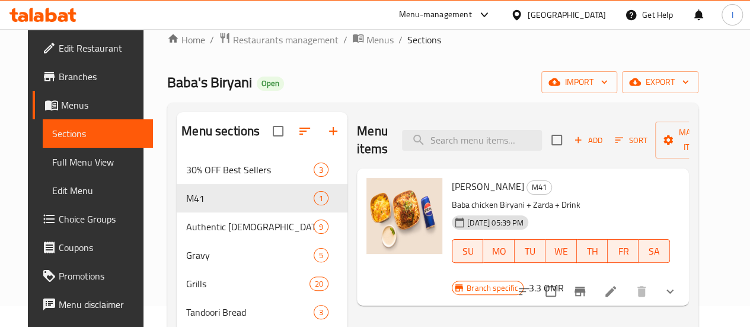
scroll to position [24, 0]
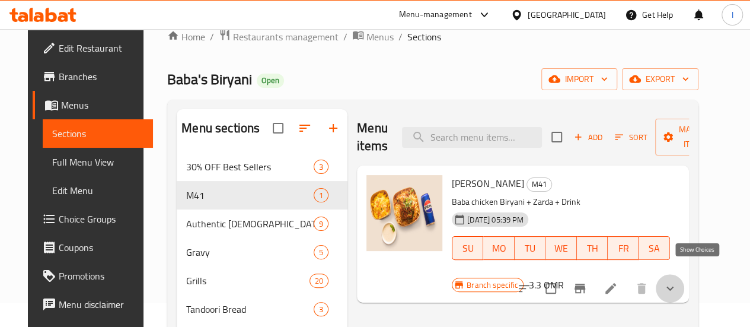
click at [677, 281] on icon "show more" at bounding box center [670, 288] width 14 height 14
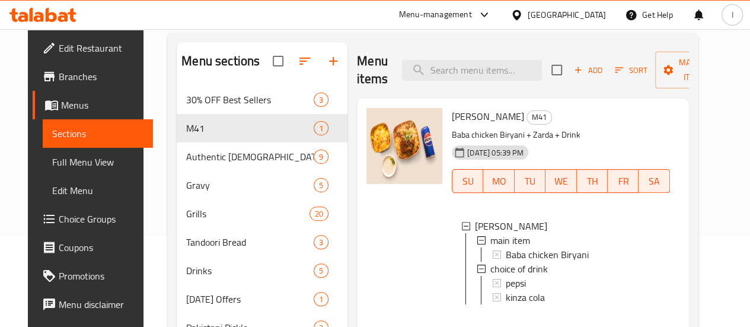
scroll to position [92, 0]
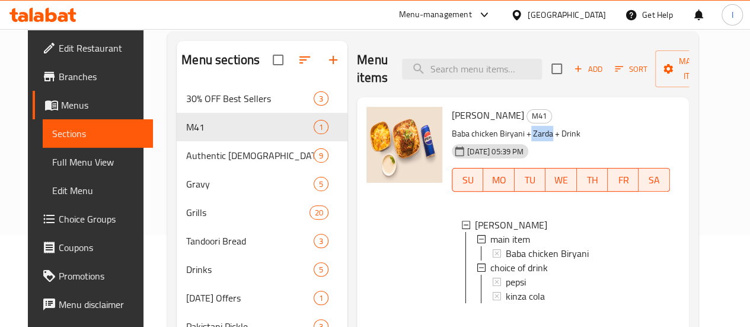
drag, startPoint x: 481, startPoint y: 132, endPoint x: 502, endPoint y: 134, distance: 21.5
click at [502, 134] on p "Baba chicken Biryani + Zarda + Drink" at bounding box center [561, 133] width 218 height 15
copy p "Zarda"
click at [59, 216] on span "Choice Groups" at bounding box center [101, 219] width 85 height 14
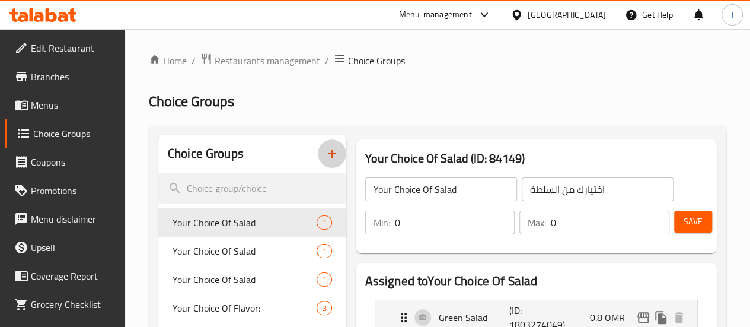
click at [325, 155] on icon "button" at bounding box center [332, 153] width 14 height 14
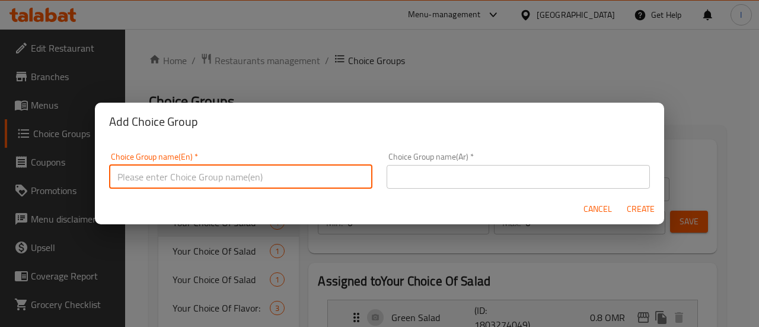
click at [231, 175] on input "text" at bounding box center [240, 177] width 263 height 24
click at [231, 175] on input "choice of Side" at bounding box center [240, 177] width 263 height 24
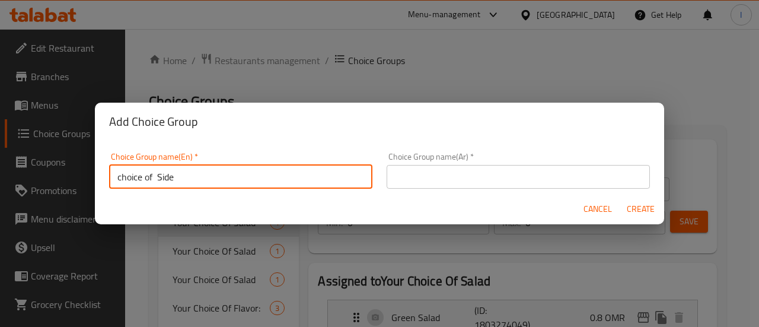
click at [231, 175] on input "choice of Side" at bounding box center [240, 177] width 263 height 24
type input "choice of Side"
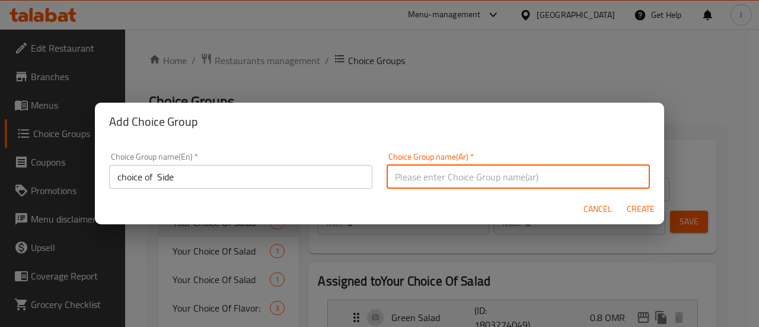
click at [430, 186] on input "text" at bounding box center [517, 177] width 263 height 24
paste input "اختيار الجانب"
type input "اختيار الجانب"
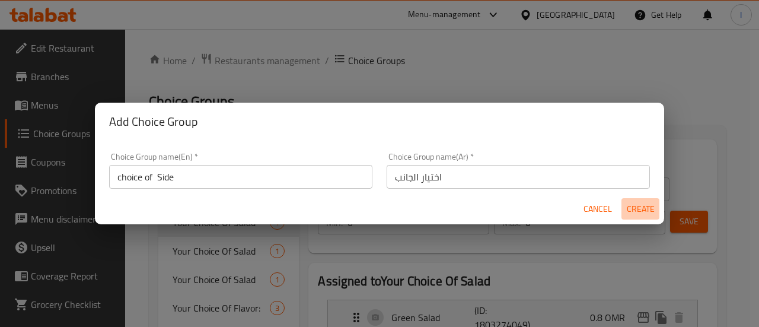
click at [643, 212] on span "Create" at bounding box center [640, 208] width 28 height 15
type input "choice of Side"
type input "اختيار الجانب"
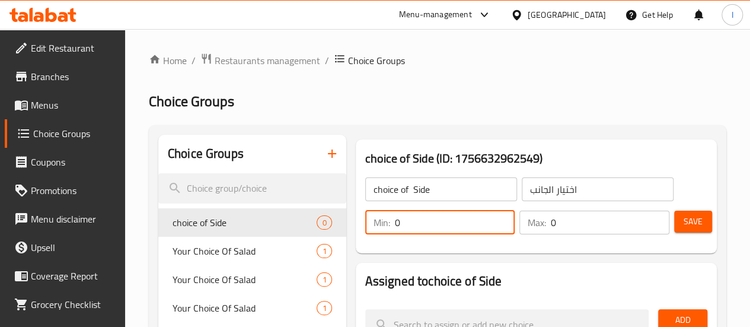
click at [423, 228] on input "0" at bounding box center [455, 222] width 120 height 24
click at [423, 228] on input "1" at bounding box center [455, 222] width 120 height 24
type input "1"
click at [553, 219] on input "0" at bounding box center [610, 222] width 119 height 24
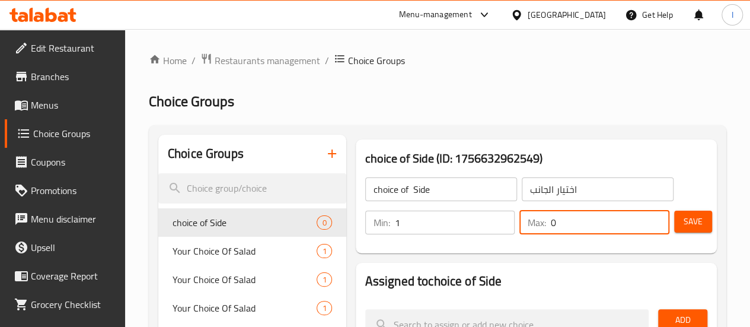
click at [553, 219] on input "0" at bounding box center [610, 222] width 119 height 24
click at [553, 219] on input "1" at bounding box center [610, 222] width 119 height 24
type input "1"
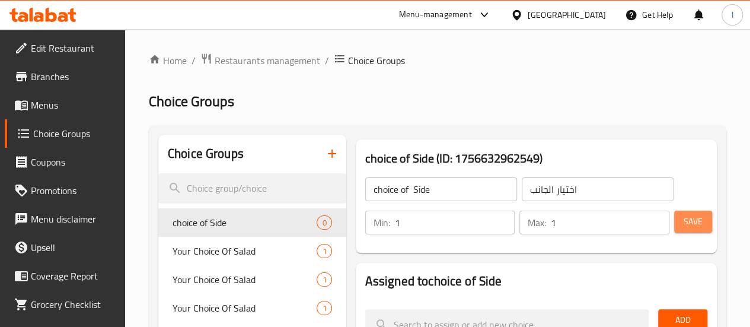
click at [695, 217] on span "Save" at bounding box center [692, 221] width 19 height 15
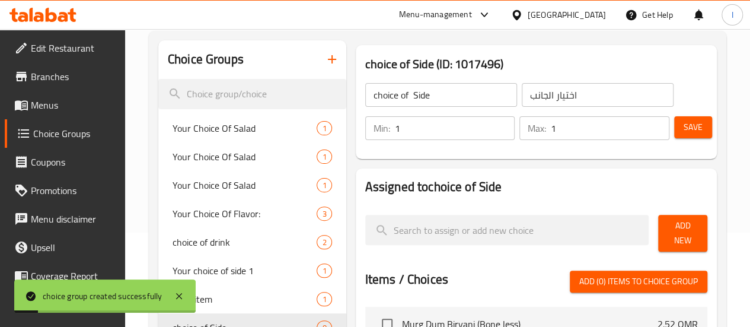
scroll to position [96, 0]
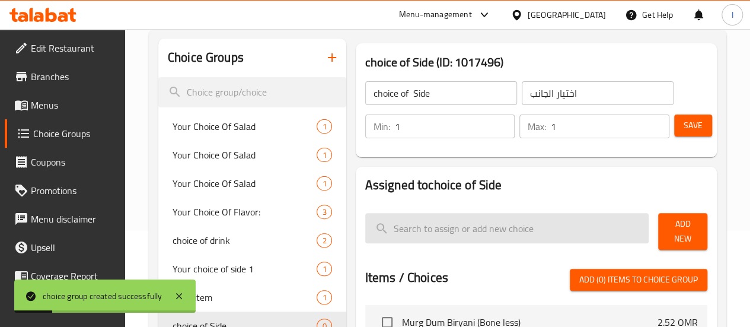
click at [494, 229] on input "search" at bounding box center [507, 228] width 284 height 30
paste input "Baba chicken Biryani"
click at [366, 228] on input "search" at bounding box center [507, 228] width 284 height 30
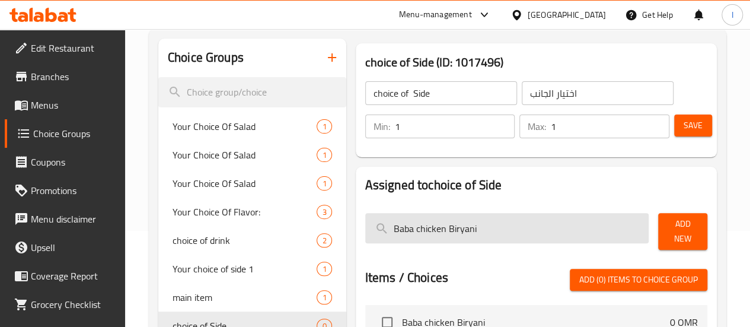
click at [444, 229] on input "Baba chicken Biryani" at bounding box center [507, 228] width 284 height 30
click at [444, 229] on input "z" at bounding box center [507, 228] width 284 height 30
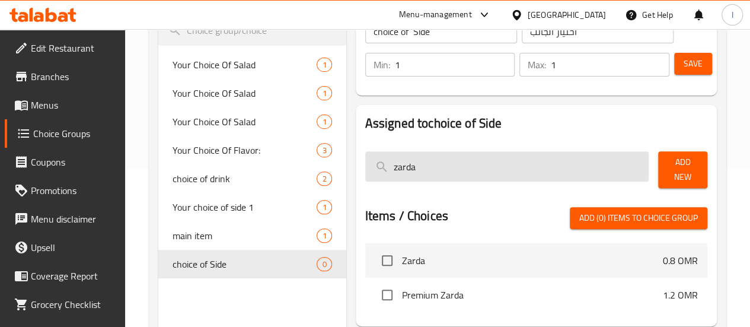
scroll to position [160, 0]
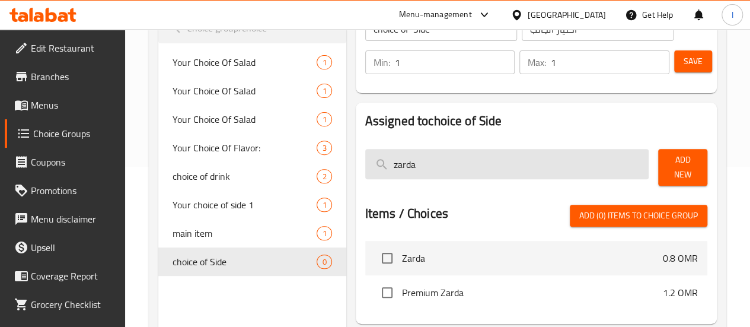
drag, startPoint x: 383, startPoint y: 165, endPoint x: 343, endPoint y: 168, distance: 39.8
click at [365, 168] on input "zarda" at bounding box center [507, 164] width 284 height 30
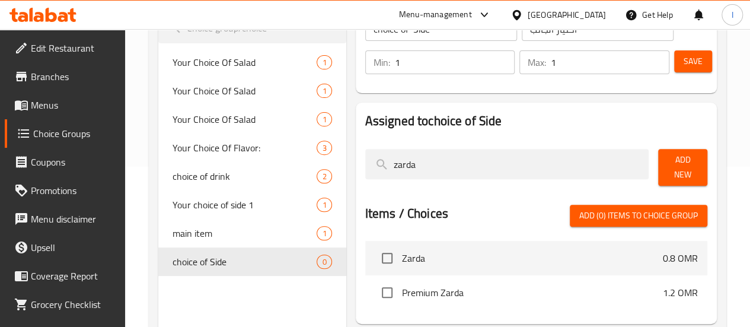
type input "zarda"
click at [674, 156] on span "Add New" at bounding box center [682, 167] width 30 height 30
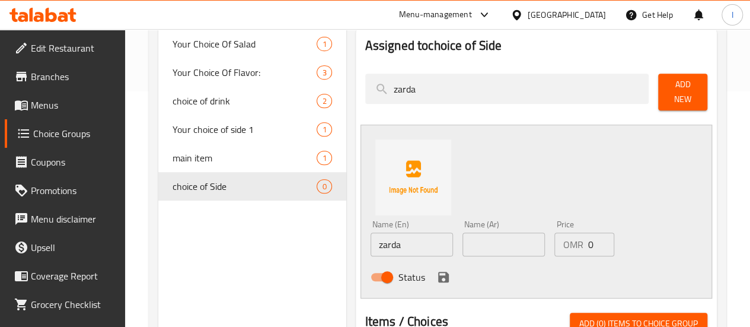
scroll to position [236, 0]
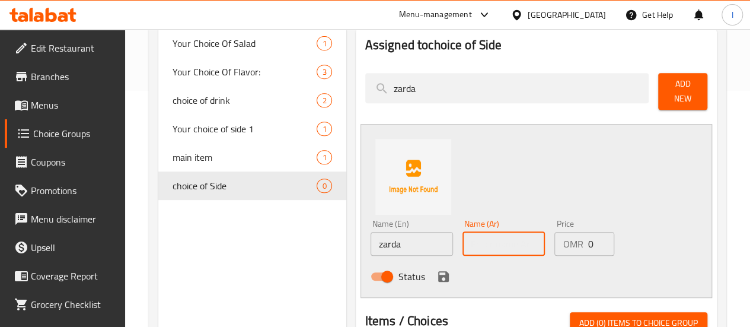
click at [462, 241] on input "text" at bounding box center [503, 244] width 82 height 24
paste input "زردا"
type input "زردا"
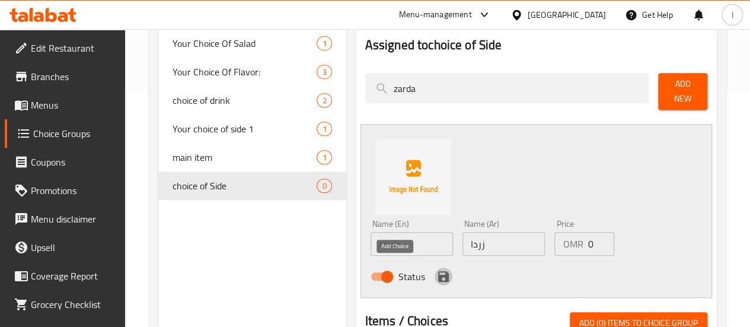
click at [438, 271] on icon "save" at bounding box center [443, 276] width 11 height 11
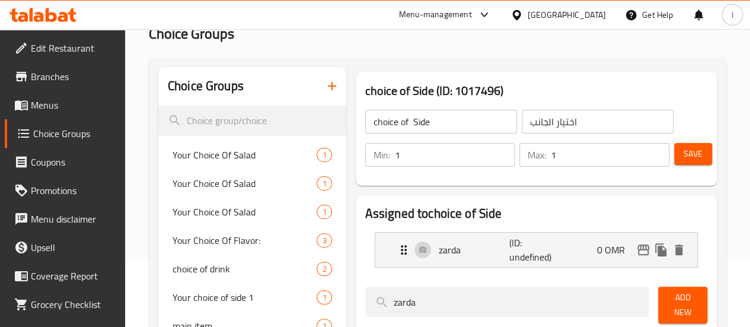
scroll to position [67, 0]
click at [690, 152] on span "Save" at bounding box center [692, 154] width 19 height 15
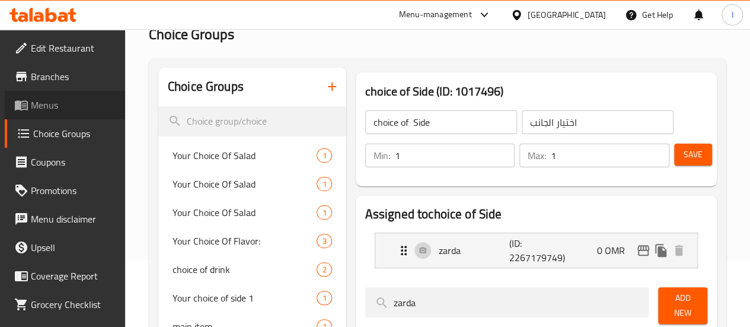
click at [77, 109] on span "Menus" at bounding box center [73, 105] width 85 height 14
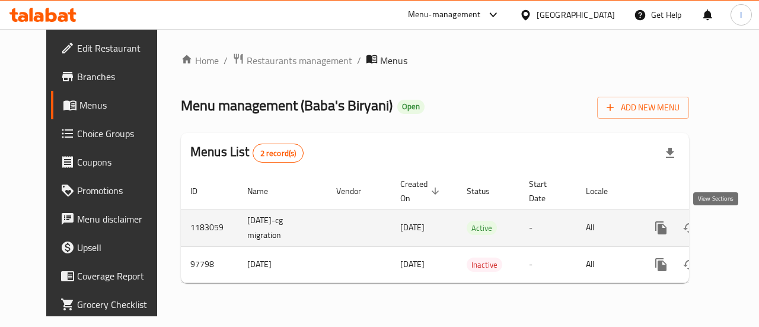
click at [739, 229] on icon "enhanced table" at bounding box center [746, 227] width 14 height 14
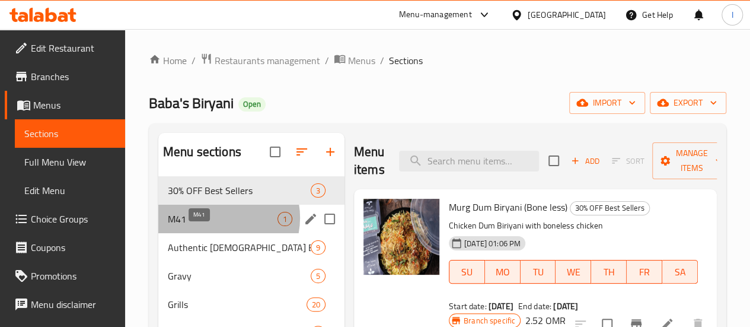
click at [218, 226] on span "M41" at bounding box center [223, 219] width 110 height 14
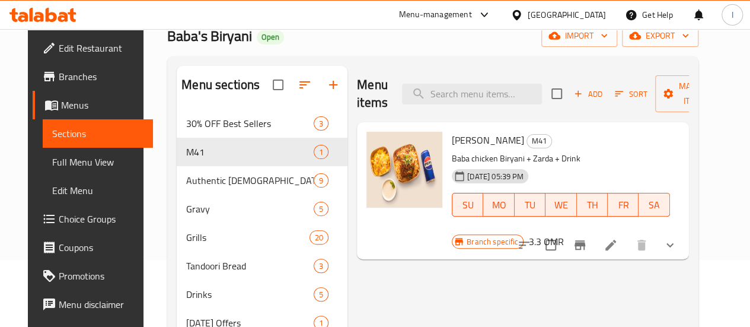
scroll to position [68, 0]
click at [617, 237] on icon at bounding box center [610, 244] width 14 height 14
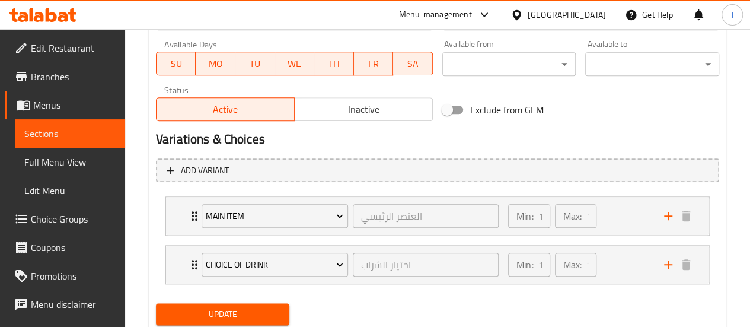
scroll to position [567, 0]
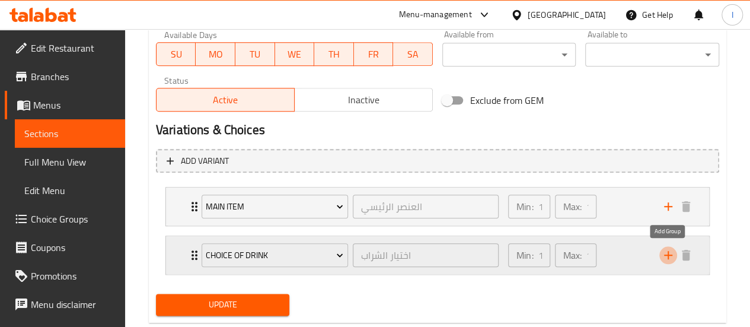
click at [666, 251] on icon "add" at bounding box center [668, 255] width 14 height 14
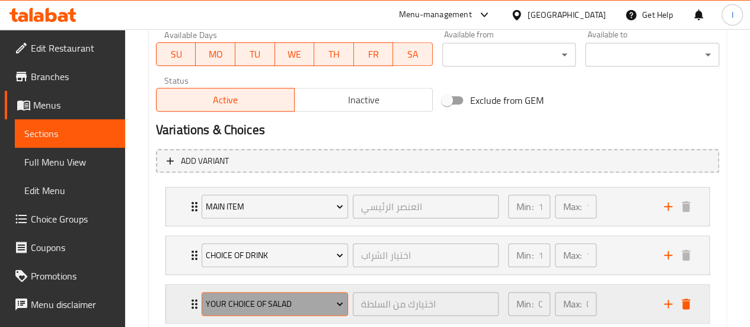
click at [278, 296] on span "Your Choice Of Salad" at bounding box center [274, 303] width 137 height 15
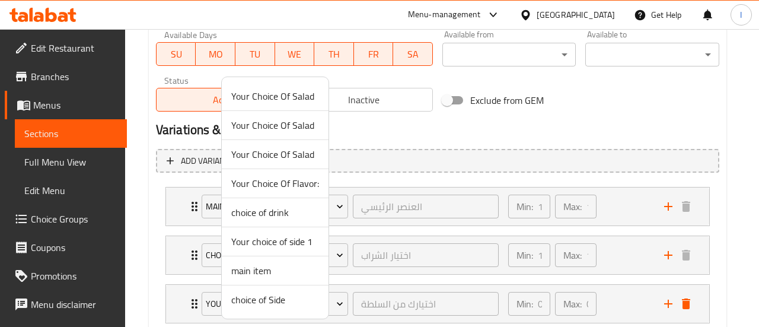
click at [273, 298] on span "choice of Side" at bounding box center [275, 299] width 88 height 14
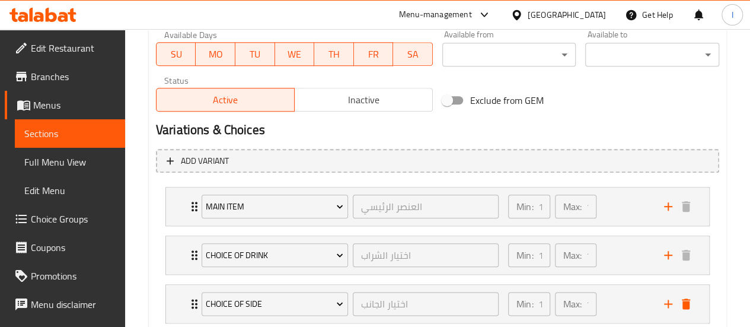
scroll to position [644, 0]
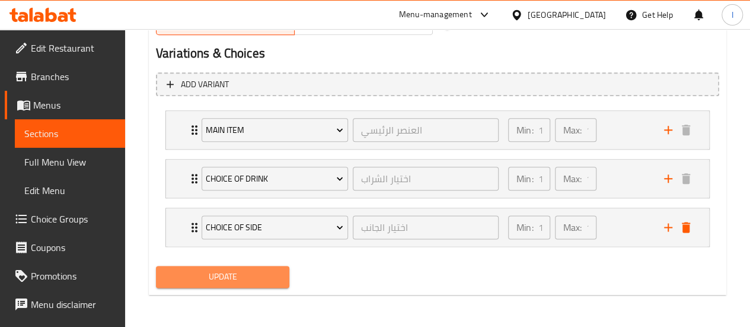
click at [248, 276] on span "Update" at bounding box center [222, 276] width 115 height 15
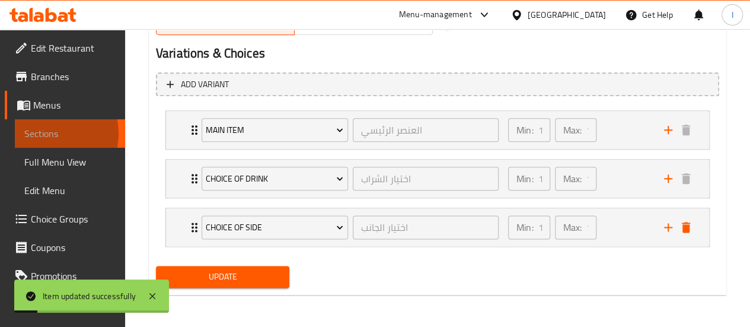
click at [50, 133] on span "Sections" at bounding box center [69, 133] width 91 height 14
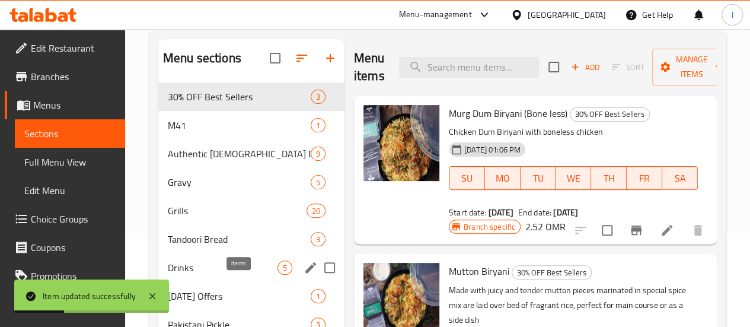
scroll to position [92, 0]
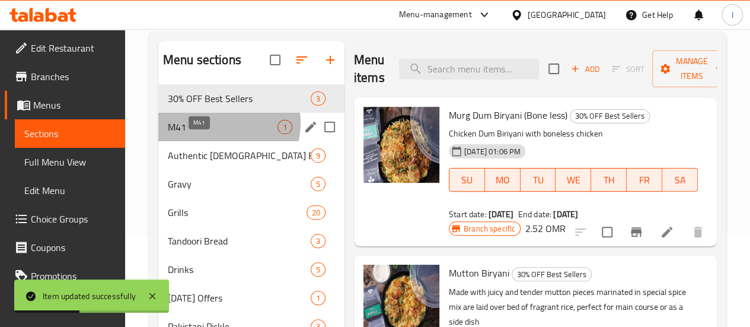
click at [223, 134] on span "M41" at bounding box center [223, 127] width 110 height 14
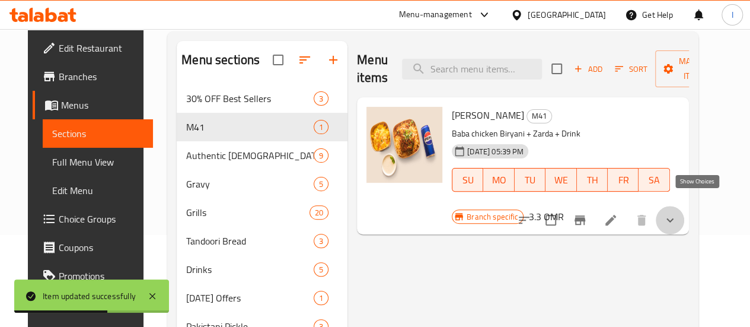
click at [677, 213] on icon "show more" at bounding box center [670, 220] width 14 height 14
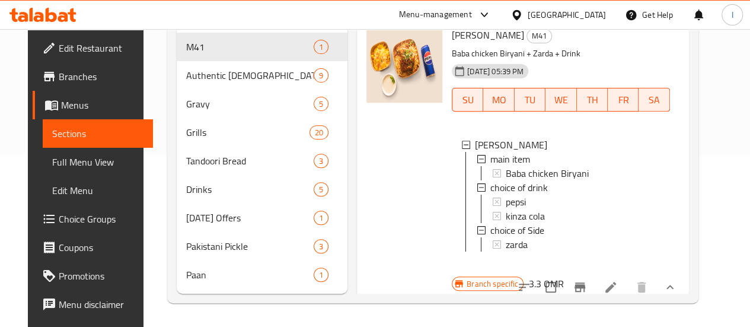
scroll to position [189, 0]
click at [617, 280] on icon at bounding box center [610, 287] width 14 height 14
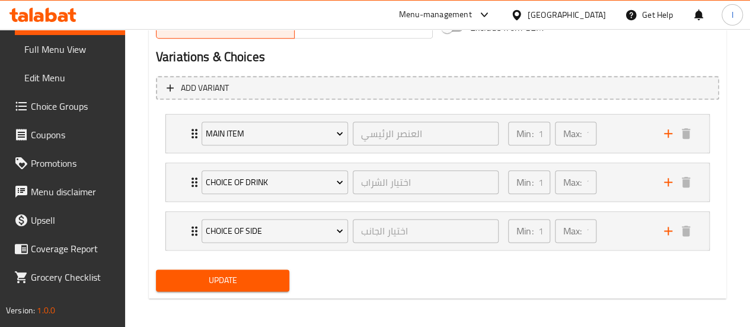
scroll to position [644, 0]
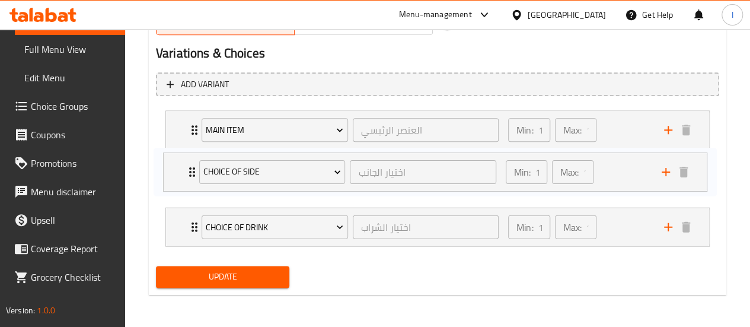
drag, startPoint x: 186, startPoint y: 233, endPoint x: 185, endPoint y: 171, distance: 61.6
click at [185, 171] on div "main item العنصر الرئيسي ​ Min: 1 ​ Max: 1 ​ Baba chicken Biryani (ID: 22671651…" at bounding box center [437, 177] width 563 height 145
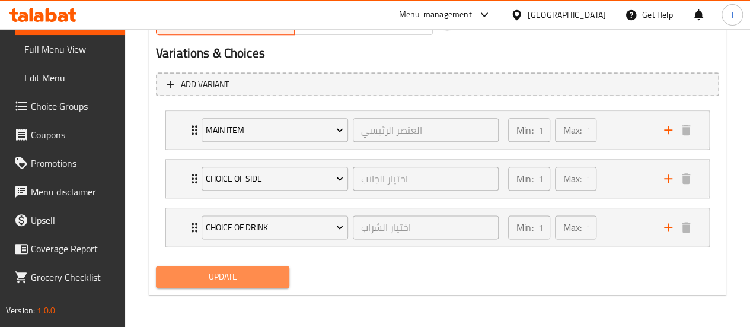
click at [204, 269] on span "Update" at bounding box center [222, 276] width 115 height 15
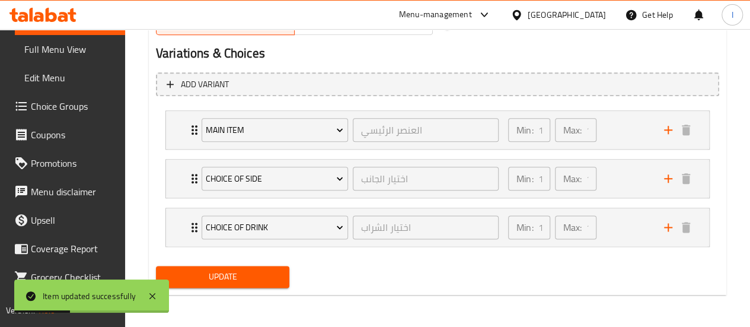
scroll to position [0, 0]
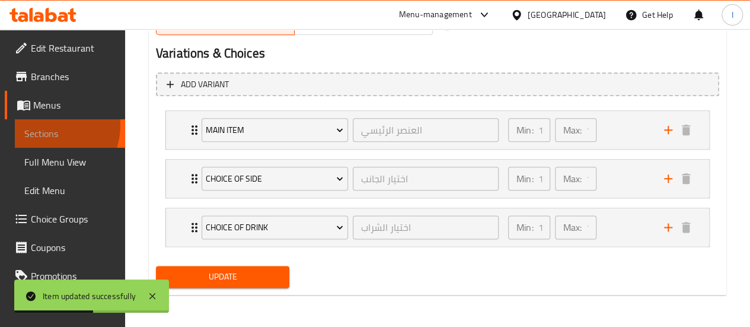
click at [46, 126] on span "Sections" at bounding box center [69, 133] width 91 height 14
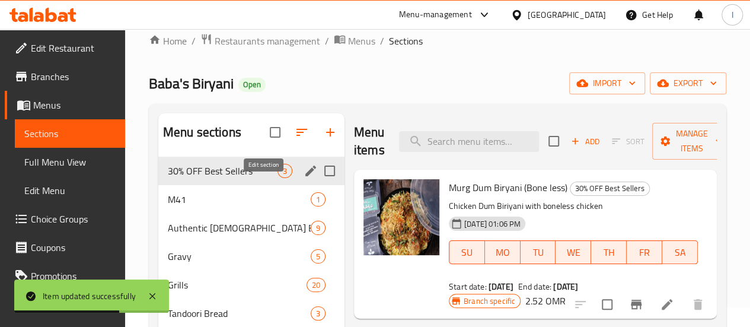
scroll to position [15, 0]
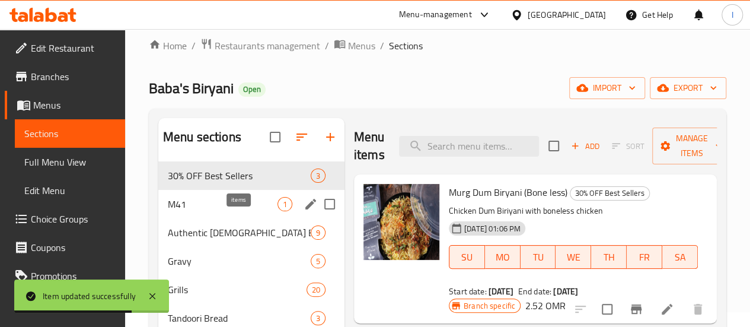
click at [278, 210] on span "1" at bounding box center [285, 204] width 14 height 11
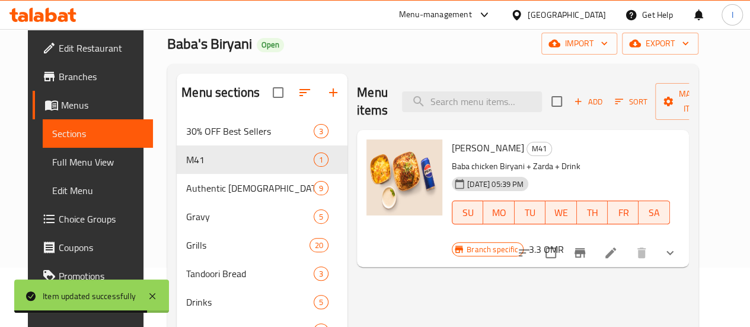
scroll to position [60, 0]
click at [677, 245] on icon "show more" at bounding box center [670, 252] width 14 height 14
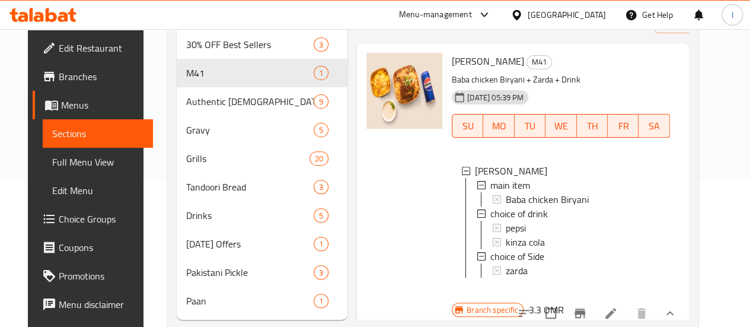
scroll to position [146, 0]
click at [177, 44] on nav "30% OFF Best Sellers 3 M41 1 Authentic Pakistani Biryani 9 Gravy 5 Grills 20 Ta…" at bounding box center [262, 172] width 171 height 294
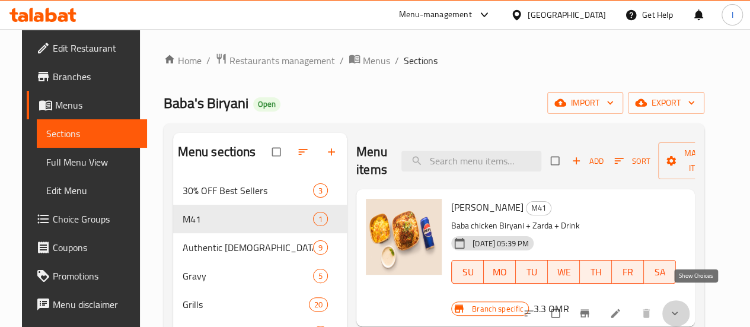
click at [680, 307] on icon "show more" at bounding box center [674, 313] width 12 height 12
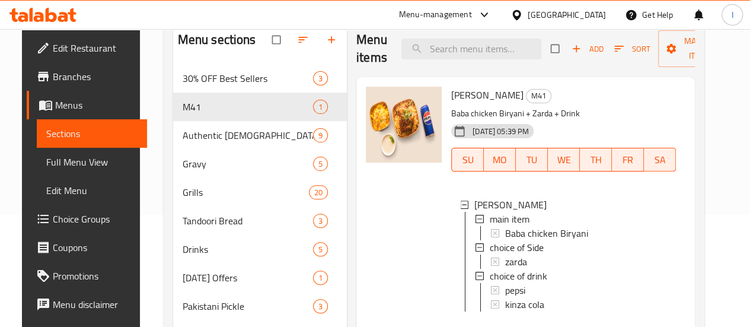
scroll to position [116, 0]
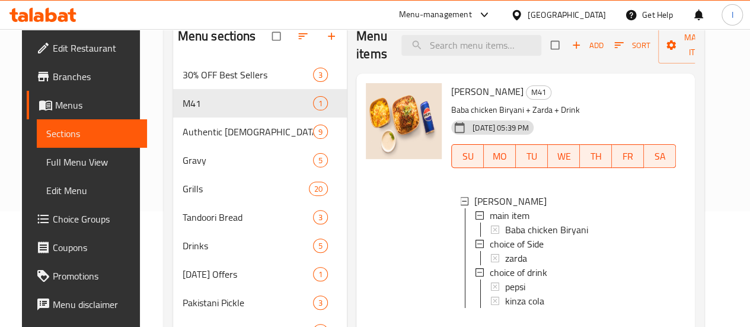
click at [45, 8] on icon at bounding box center [42, 15] width 67 height 14
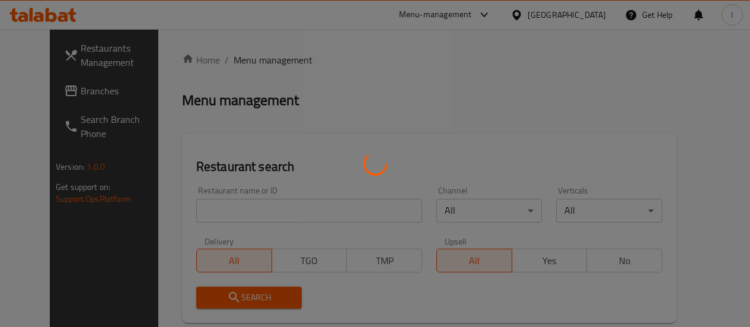
scroll to position [116, 0]
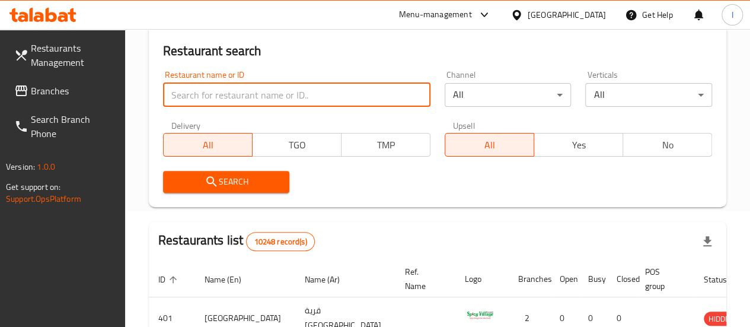
click at [244, 90] on input "search" at bounding box center [296, 95] width 267 height 24
paste input "china Town"
type input "china Town"
click button "Search" at bounding box center [226, 182] width 127 height 22
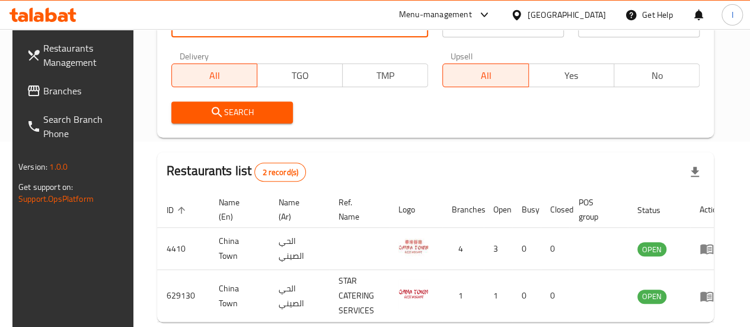
scroll to position [185, 0]
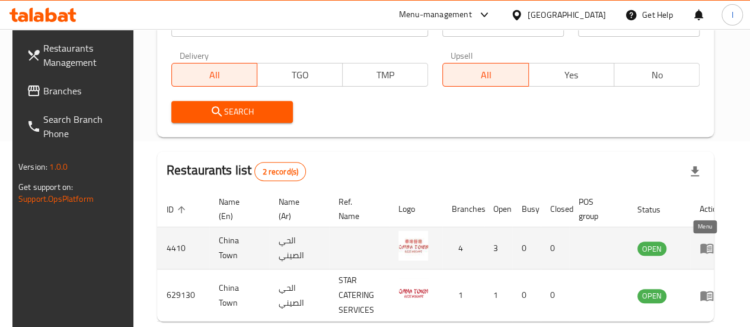
click at [702, 251] on icon "enhanced table" at bounding box center [706, 248] width 14 height 14
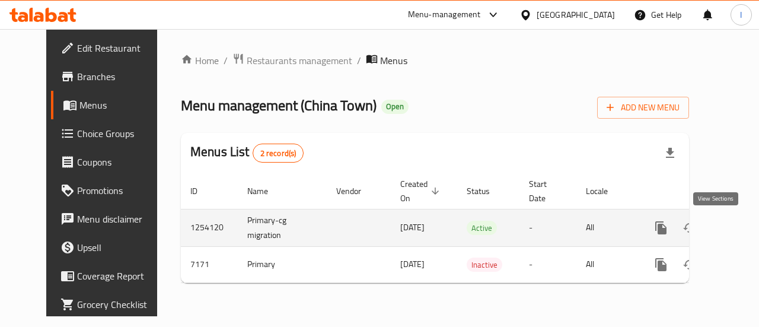
click at [739, 226] on icon "enhanced table" at bounding box center [746, 227] width 14 height 14
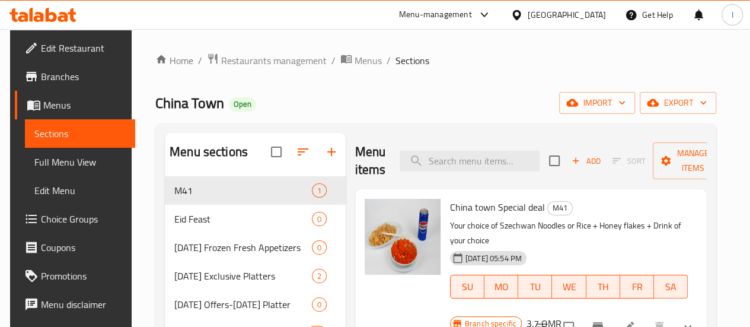
scroll to position [31, 0]
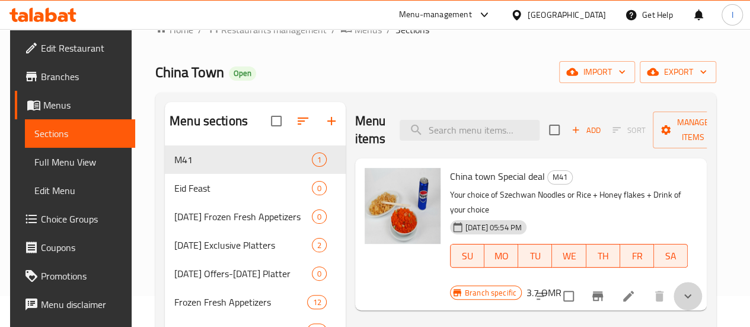
click at [702, 281] on button "show more" at bounding box center [687, 295] width 28 height 28
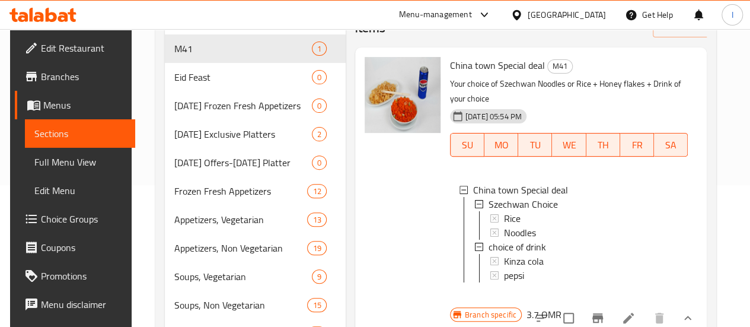
scroll to position [142, 0]
drag, startPoint x: 550, startPoint y: 80, endPoint x: 594, endPoint y: 85, distance: 44.7
click at [594, 85] on p "Your choice of Szechwan Noodles or Rice + Honey flakes + Drink of your choice" at bounding box center [569, 91] width 238 height 30
copy p "Honey flake"
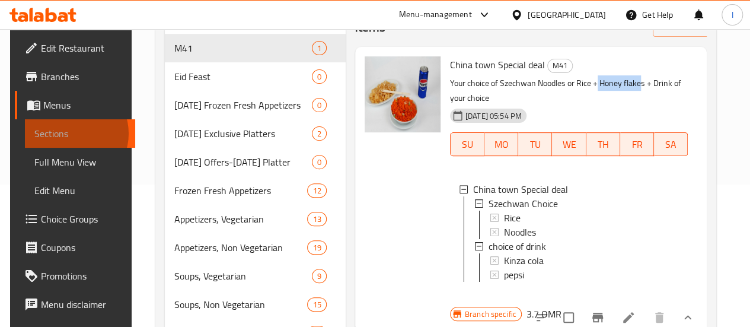
click at [60, 133] on span "Sections" at bounding box center [79, 133] width 91 height 14
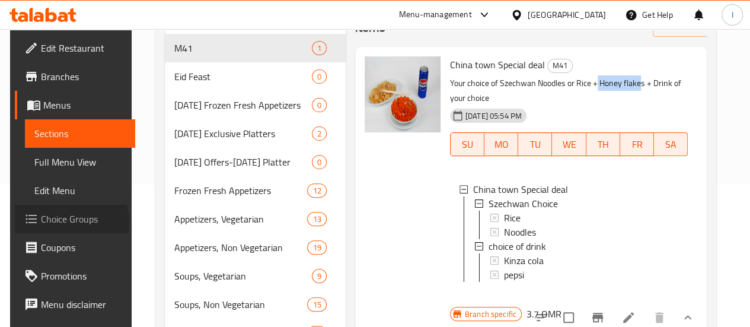
click at [57, 221] on span "Choice Groups" at bounding box center [83, 219] width 85 height 14
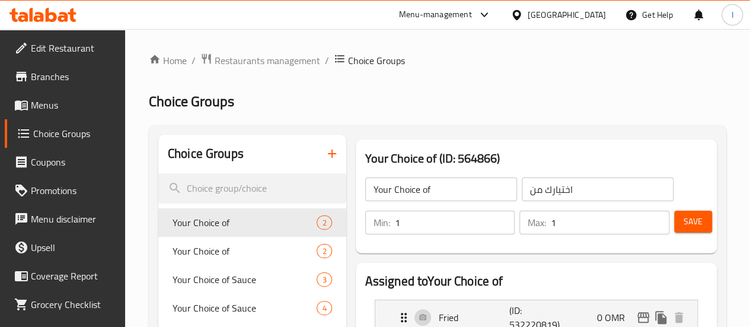
scroll to position [14, 0]
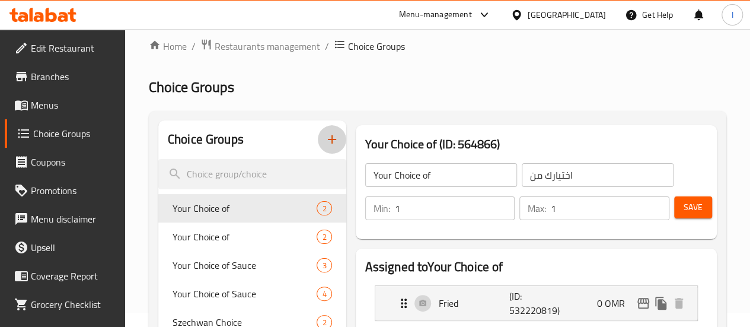
click at [325, 143] on icon "button" at bounding box center [332, 139] width 14 height 14
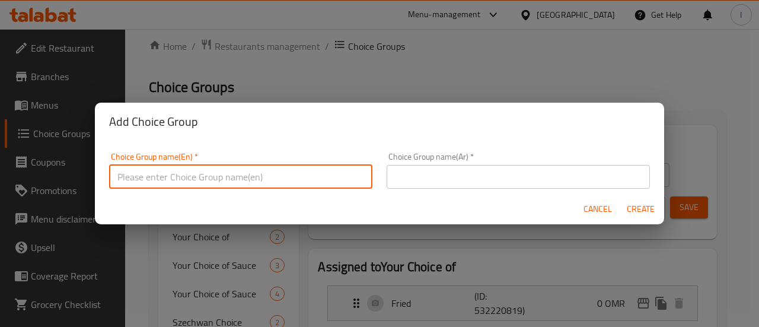
click at [242, 172] on input "text" at bounding box center [240, 177] width 263 height 24
click at [242, 172] on input "choice of side" at bounding box center [240, 177] width 263 height 24
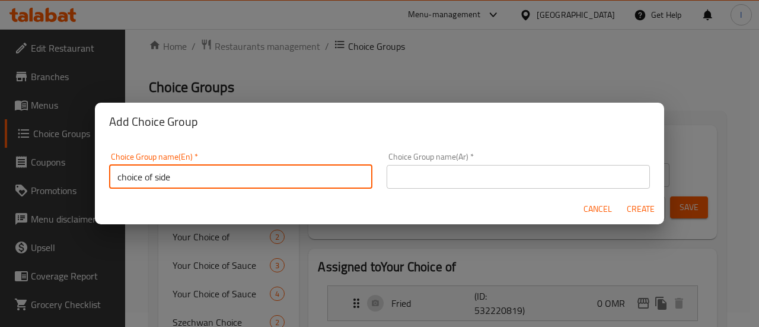
type input "choice of side"
click at [177, 178] on input "choice of side" at bounding box center [240, 177] width 263 height 24
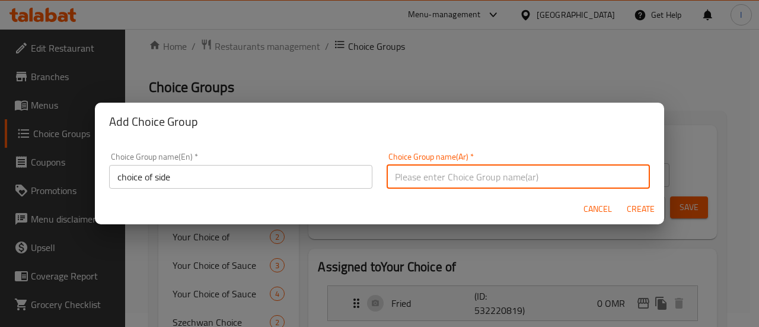
click at [430, 177] on input "text" at bounding box center [517, 177] width 263 height 24
paste input "اختيار الجانب"
type input "اختيار الجانب"
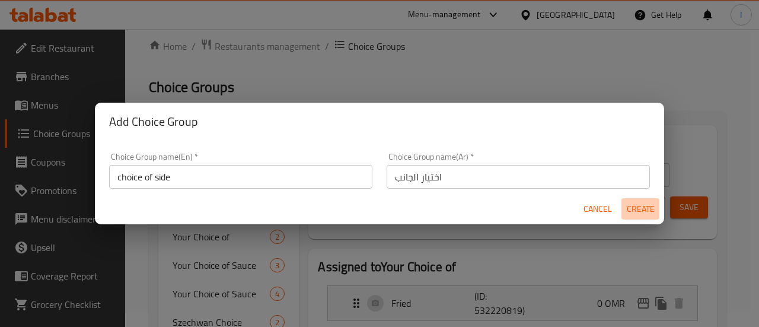
click at [636, 201] on span "Create" at bounding box center [640, 208] width 28 height 15
type input "choice of side"
type input "اختيار الجانب"
type input "0"
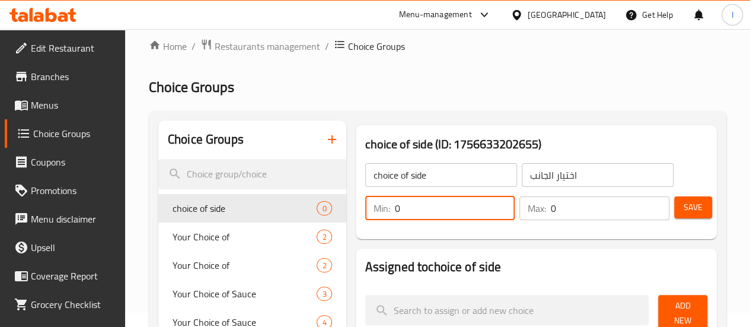
click at [403, 209] on input "0" at bounding box center [455, 208] width 120 height 24
click at [403, 209] on input "1" at bounding box center [455, 208] width 120 height 24
type input "1"
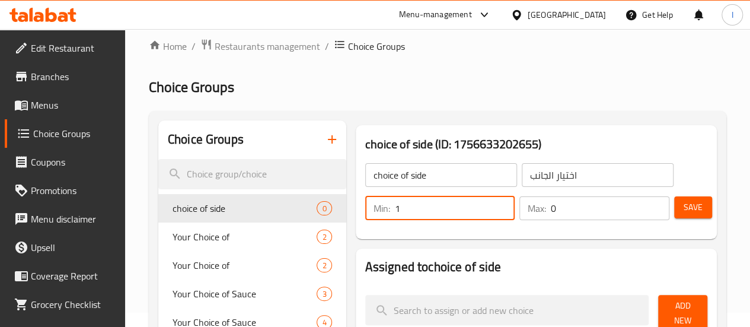
click at [551, 208] on input "0" at bounding box center [610, 208] width 119 height 24
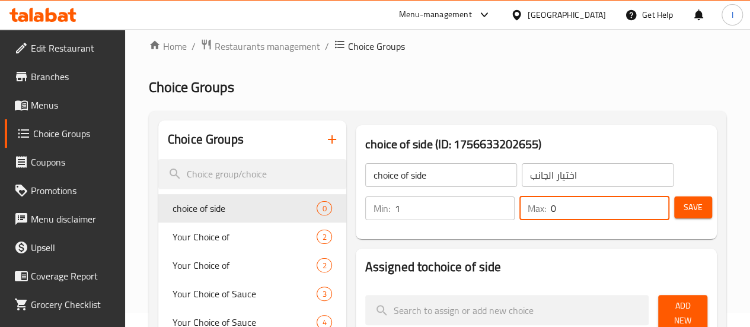
click at [551, 208] on input "0" at bounding box center [610, 208] width 119 height 24
click at [551, 208] on input "1" at bounding box center [610, 208] width 119 height 24
type input "1"
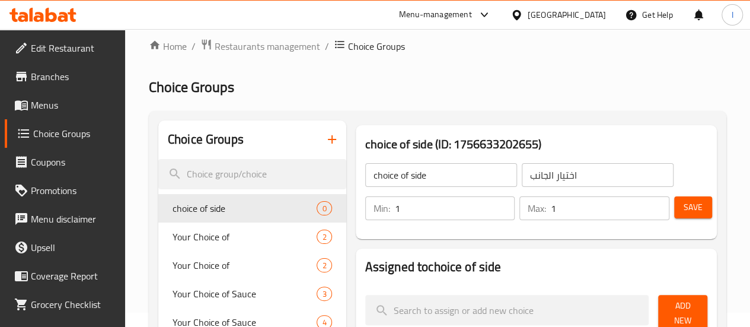
click at [633, 272] on h2 "Assigned to choice of side" at bounding box center [536, 267] width 342 height 18
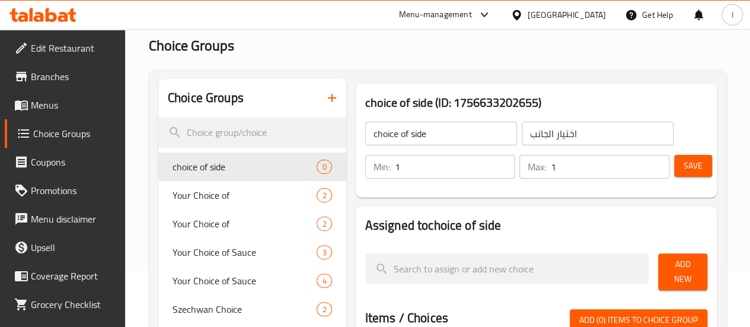
scroll to position [59, 0]
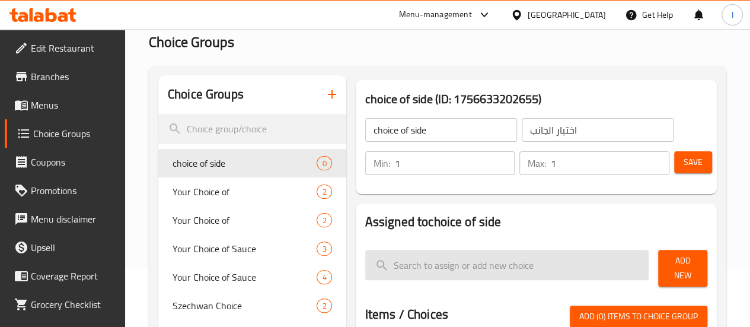
click at [503, 268] on input "search" at bounding box center [507, 264] width 284 height 30
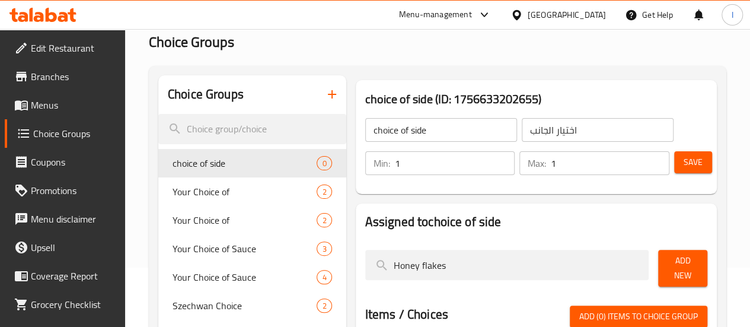
type input "Honey flakes"
click at [667, 257] on span "Add New" at bounding box center [682, 268] width 30 height 30
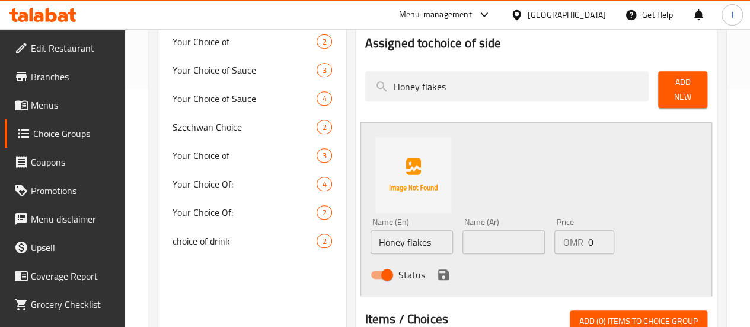
scroll to position [241, 0]
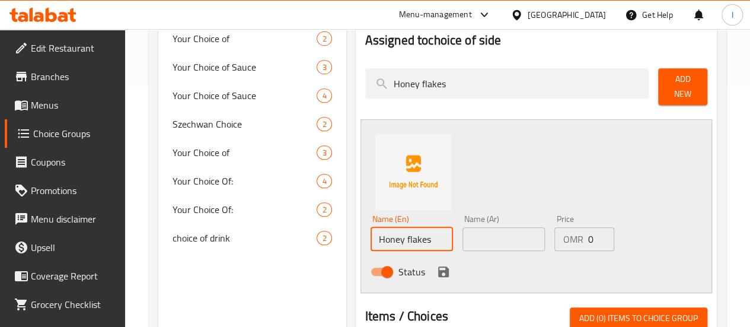
click at [386, 236] on input "Honey flakes" at bounding box center [411, 239] width 82 height 24
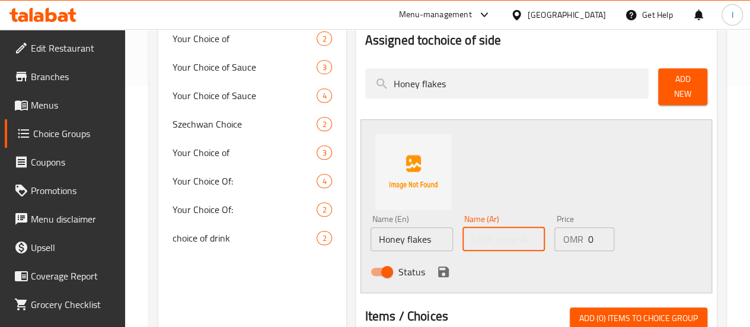
click at [478, 232] on input "text" at bounding box center [503, 239] width 82 height 24
paste input "رقائق العسل"
type input "رقائق العسل"
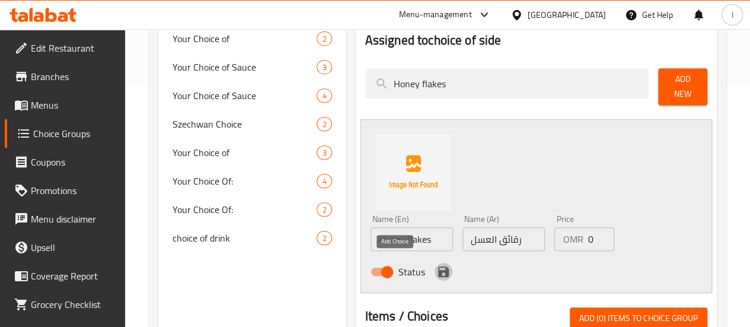
click at [438, 266] on icon "save" at bounding box center [443, 271] width 11 height 11
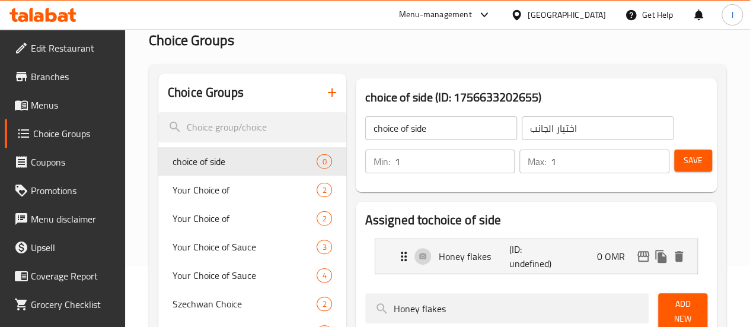
scroll to position [62, 0]
click at [681, 170] on button "Save" at bounding box center [693, 160] width 38 height 22
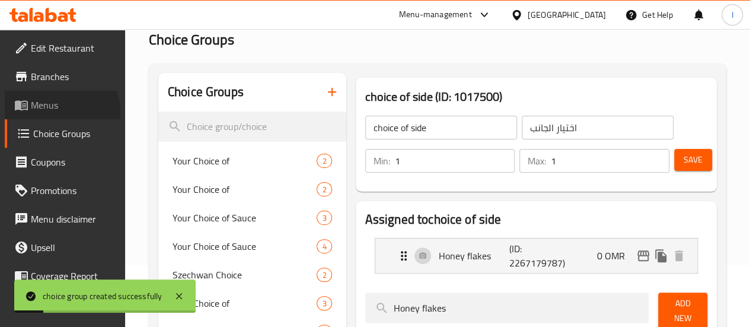
click at [55, 112] on span "Menus" at bounding box center [73, 105] width 85 height 14
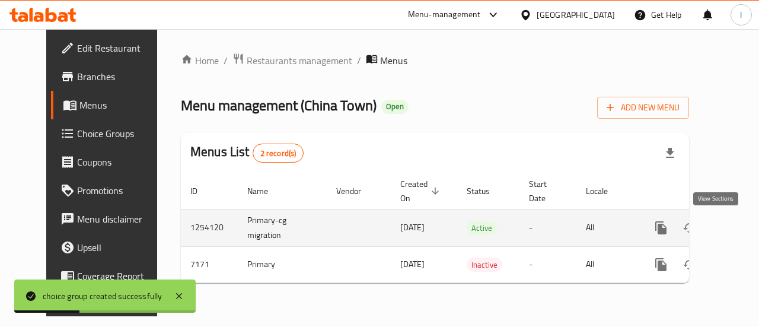
click at [732, 219] on link "enhanced table" at bounding box center [746, 227] width 28 height 28
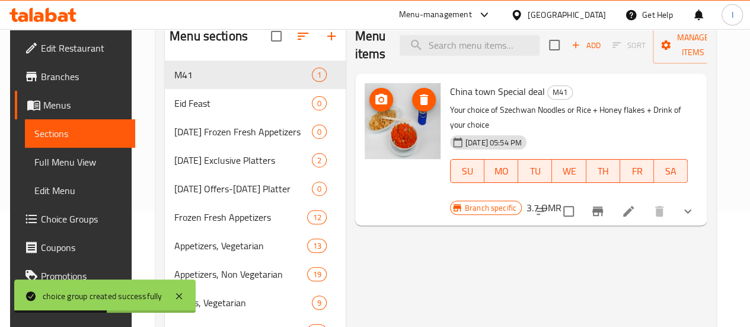
scroll to position [120, 0]
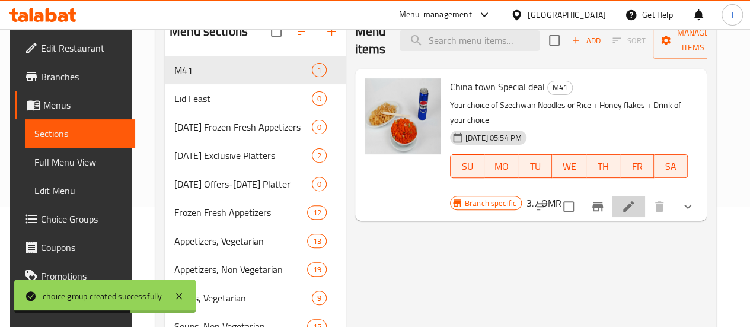
click at [630, 196] on li at bounding box center [628, 206] width 33 height 21
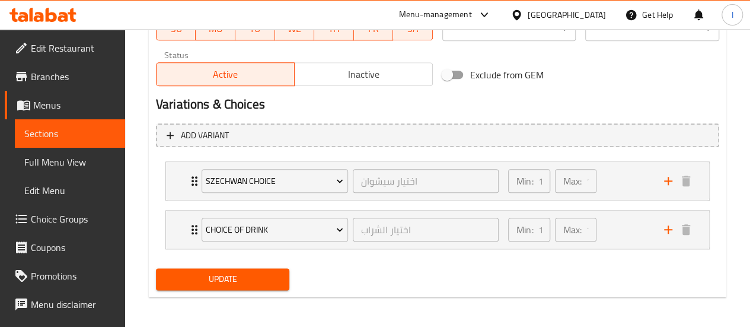
scroll to position [592, 0]
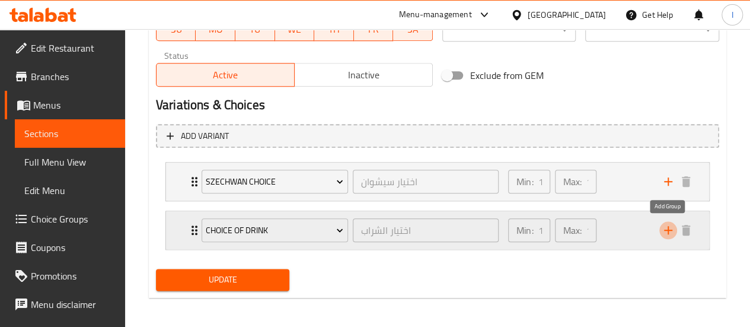
click at [664, 229] on icon "add" at bounding box center [668, 230] width 8 height 8
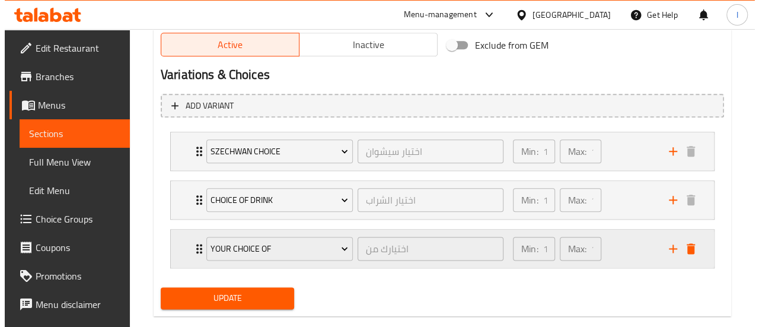
scroll to position [623, 0]
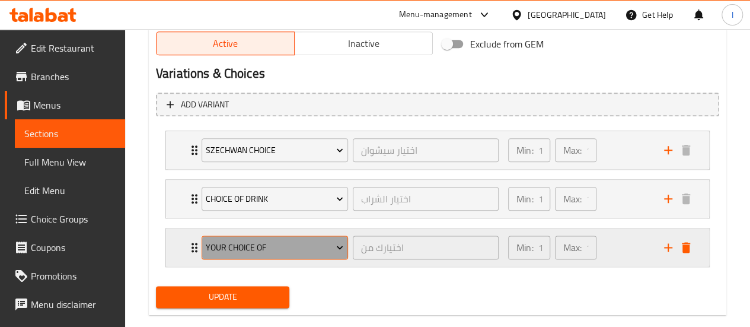
click at [313, 249] on span "Your Choice of" at bounding box center [274, 247] width 137 height 15
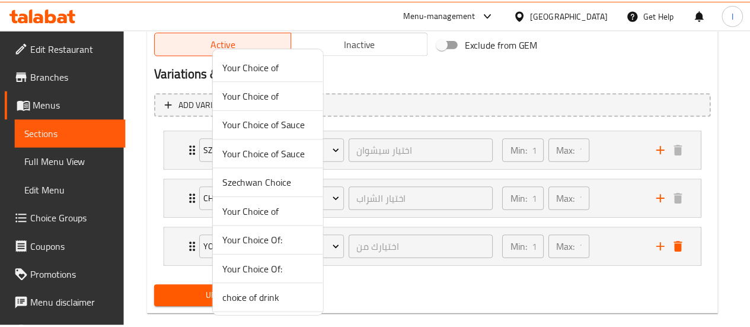
scroll to position [28, 0]
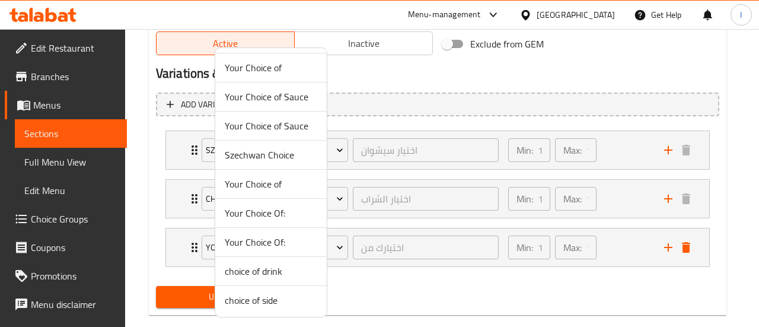
click at [257, 295] on span "choice of side" at bounding box center [271, 300] width 92 height 14
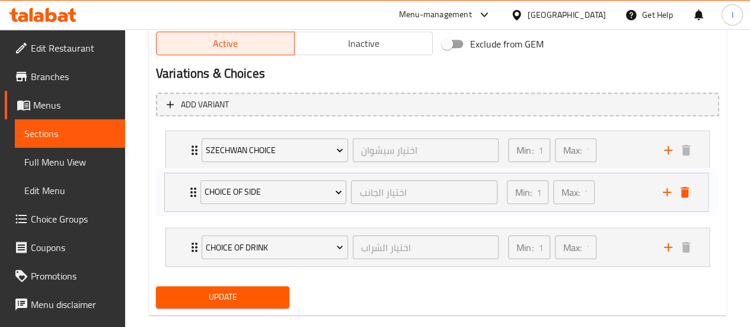
drag, startPoint x: 191, startPoint y: 248, endPoint x: 190, endPoint y: 188, distance: 59.9
click at [190, 188] on div "Szechwan Choice اختيار سيشوان ​ Min: 1 ​ Max: 1 ​ Rice (ID: 532220840) 0 OMR Na…" at bounding box center [437, 198] width 563 height 145
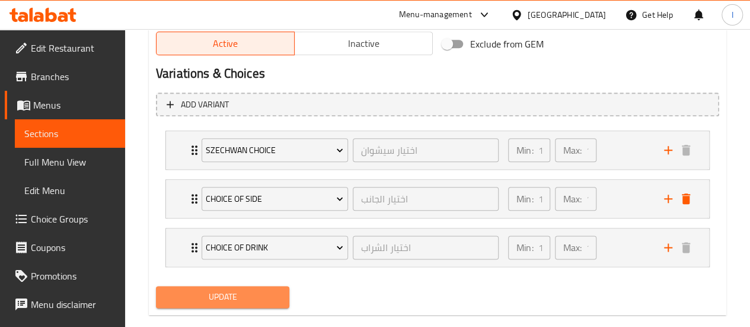
click at [210, 293] on span "Update" at bounding box center [222, 296] width 115 height 15
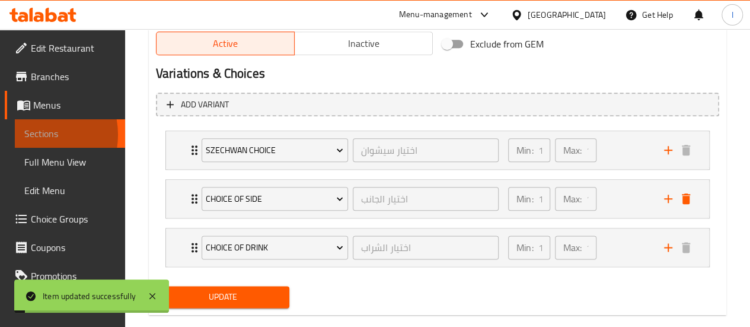
click at [30, 135] on span "Sections" at bounding box center [69, 133] width 91 height 14
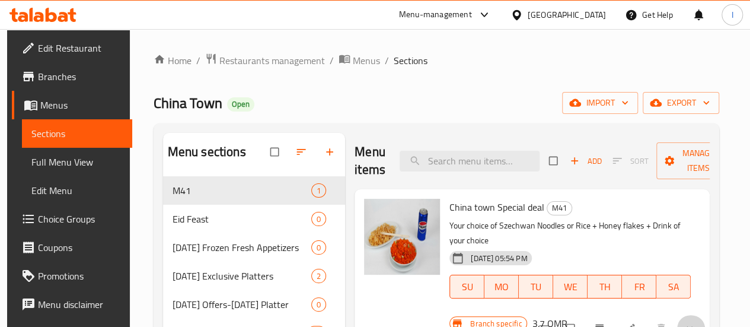
click at [700, 315] on button "show more" at bounding box center [690, 328] width 28 height 26
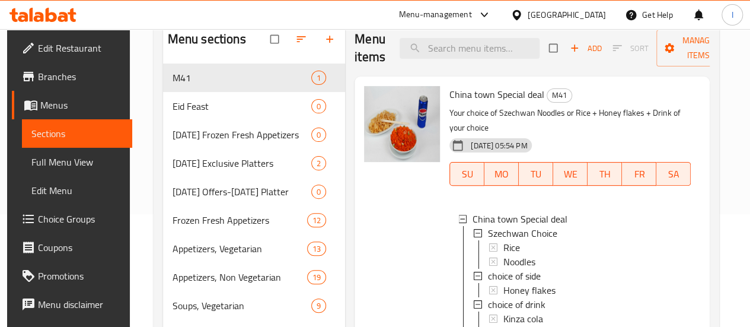
scroll to position [111, 0]
click at [63, 14] on icon at bounding box center [63, 17] width 10 height 10
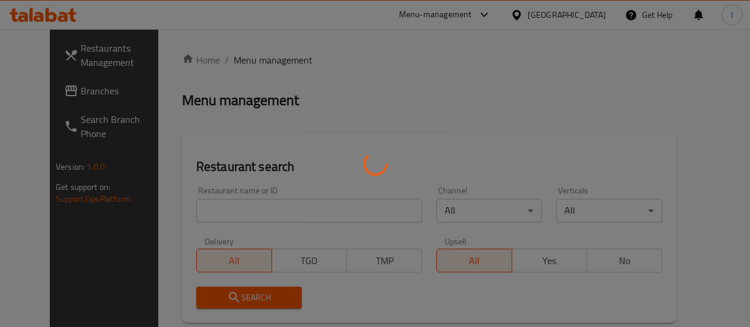
scroll to position [111, 0]
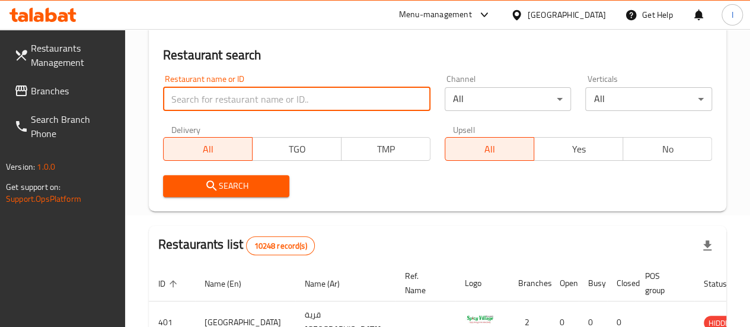
click at [242, 101] on input "search" at bounding box center [296, 99] width 267 height 24
paste input "Trazo"
type input "Trazo"
click button "Search" at bounding box center [226, 186] width 127 height 22
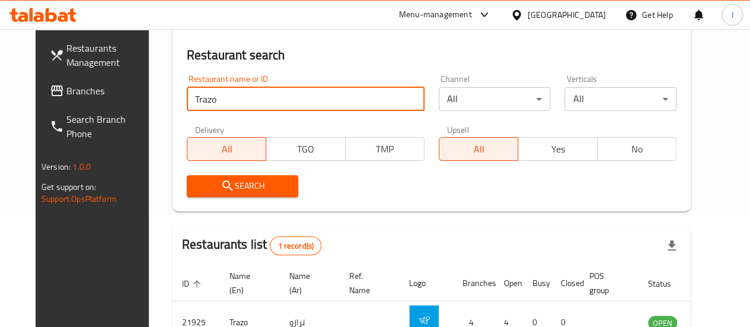
scroll to position [192, 0]
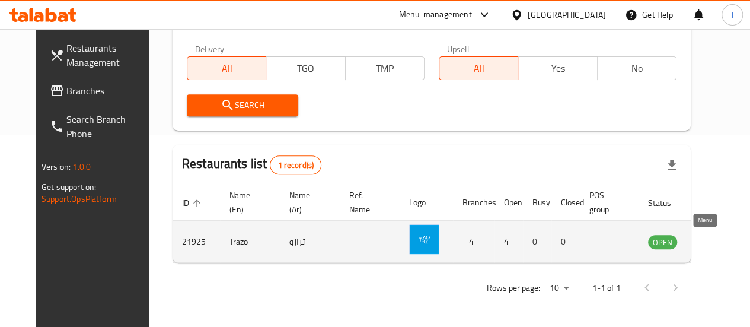
click at [711, 239] on icon "enhanced table" at bounding box center [717, 242] width 13 height 10
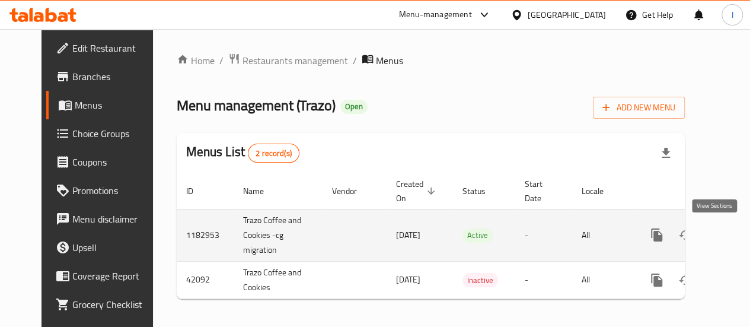
click at [737, 235] on icon "enhanced table" at bounding box center [742, 234] width 11 height 11
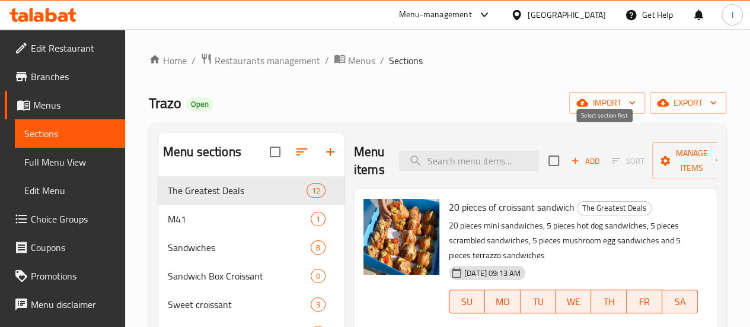
scroll to position [87, 0]
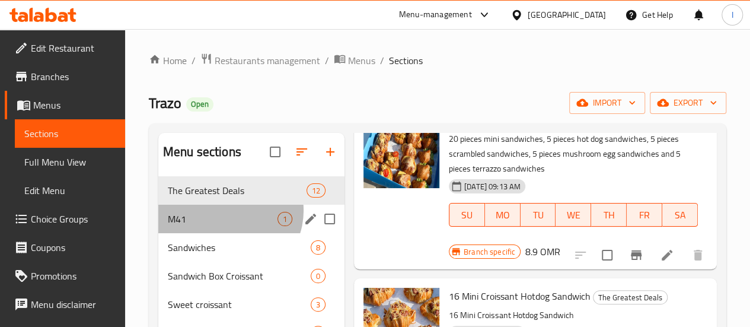
click at [229, 228] on div "M41 1" at bounding box center [251, 218] width 186 height 28
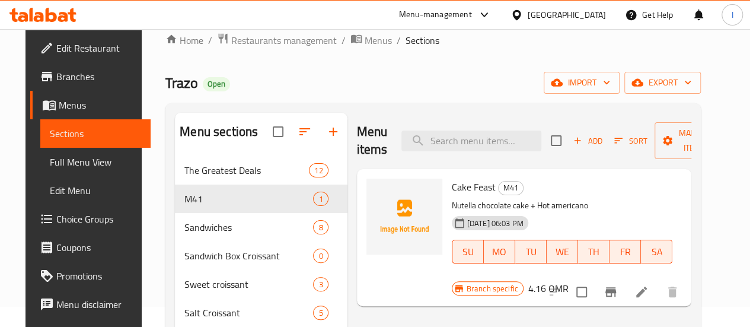
scroll to position [21, 0]
